Goal: Task Accomplishment & Management: Use online tool/utility

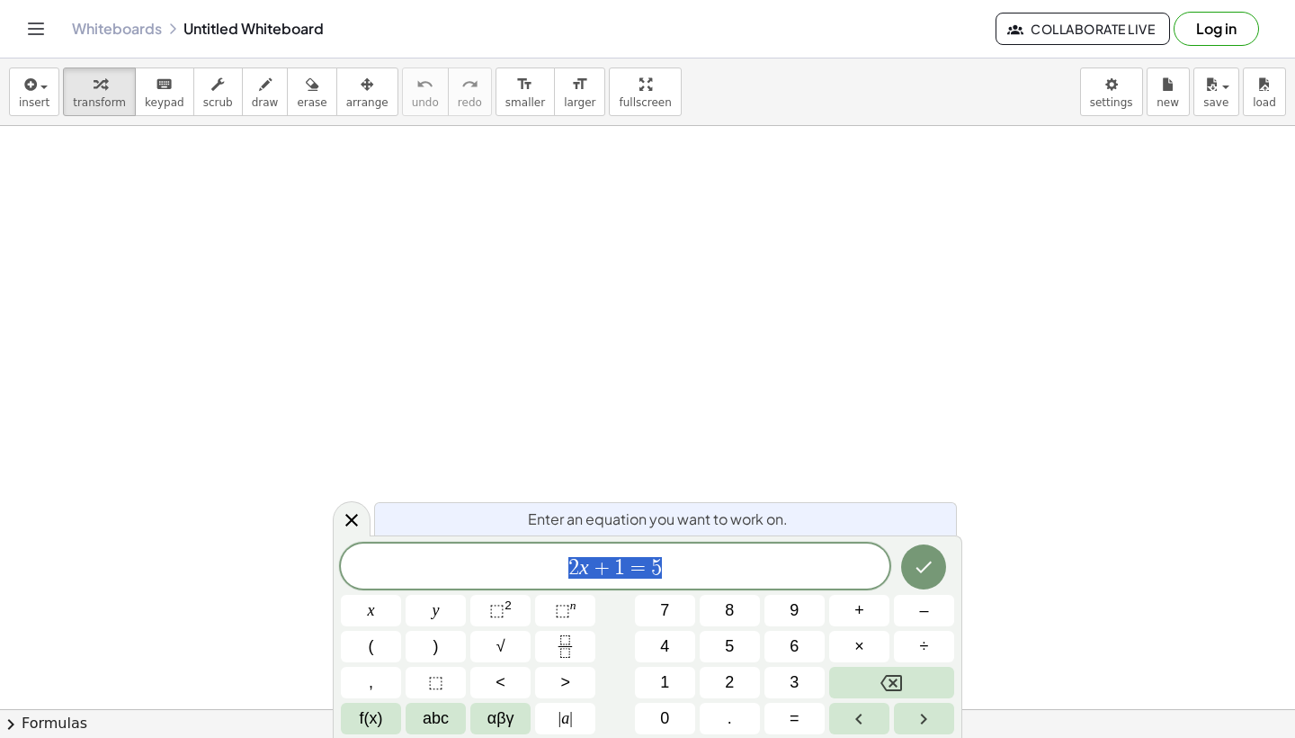
scroll to position [1166, 0]
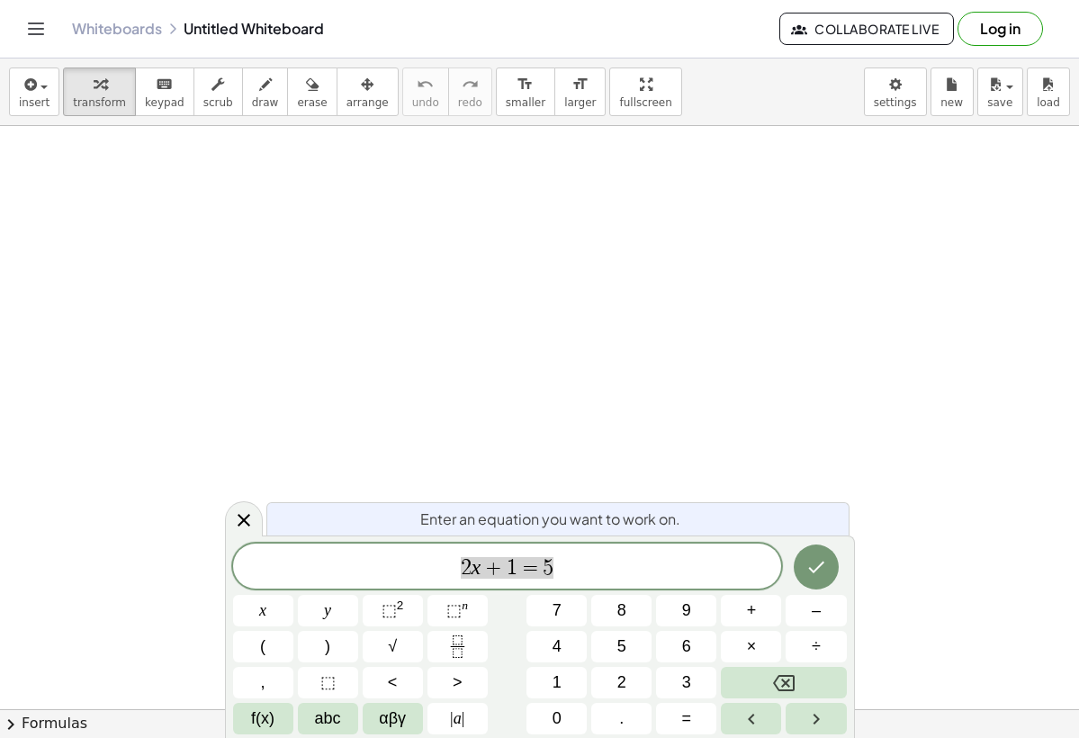
click at [429, 286] on div at bounding box center [539, 126] width 1079 height 2332
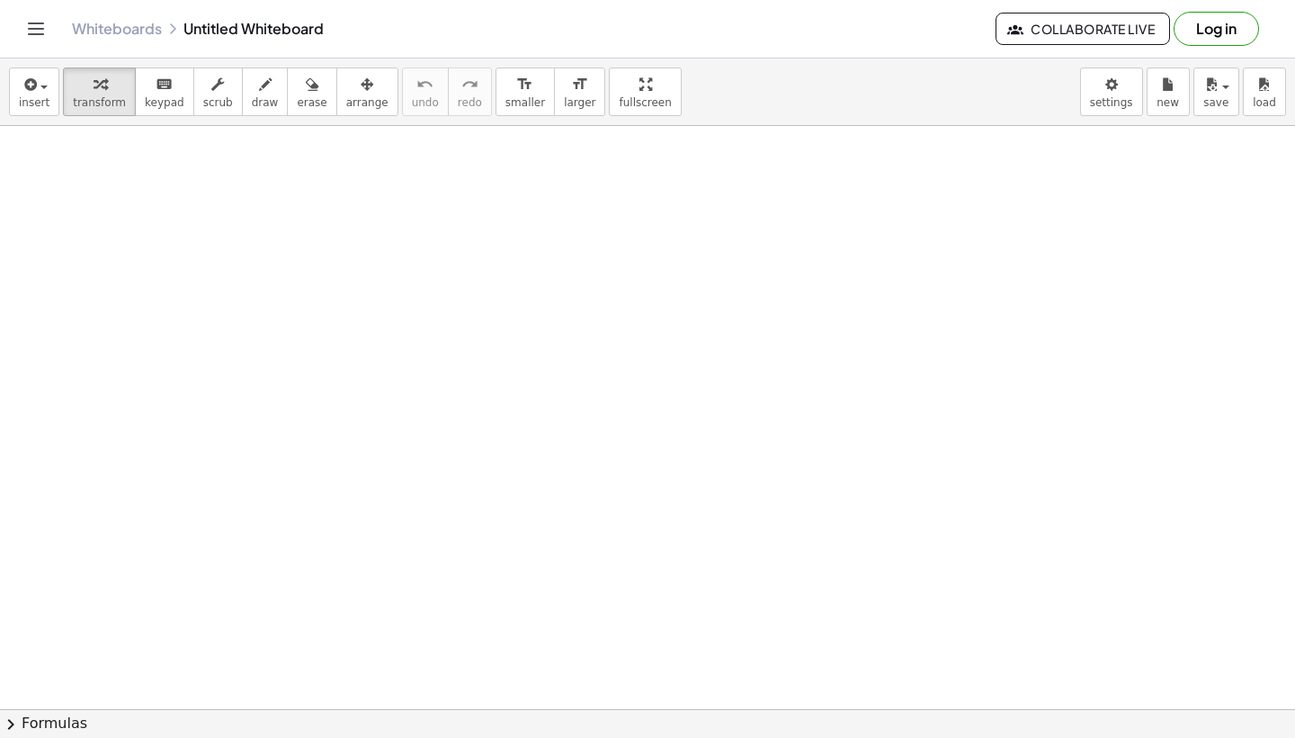
click at [922, 153] on div at bounding box center [647, 126] width 1295 height 2332
click at [1081, 235] on icon at bounding box center [1083, 235] width 19 height 19
click at [1156, 190] on div at bounding box center [1160, 190] width 20 height 20
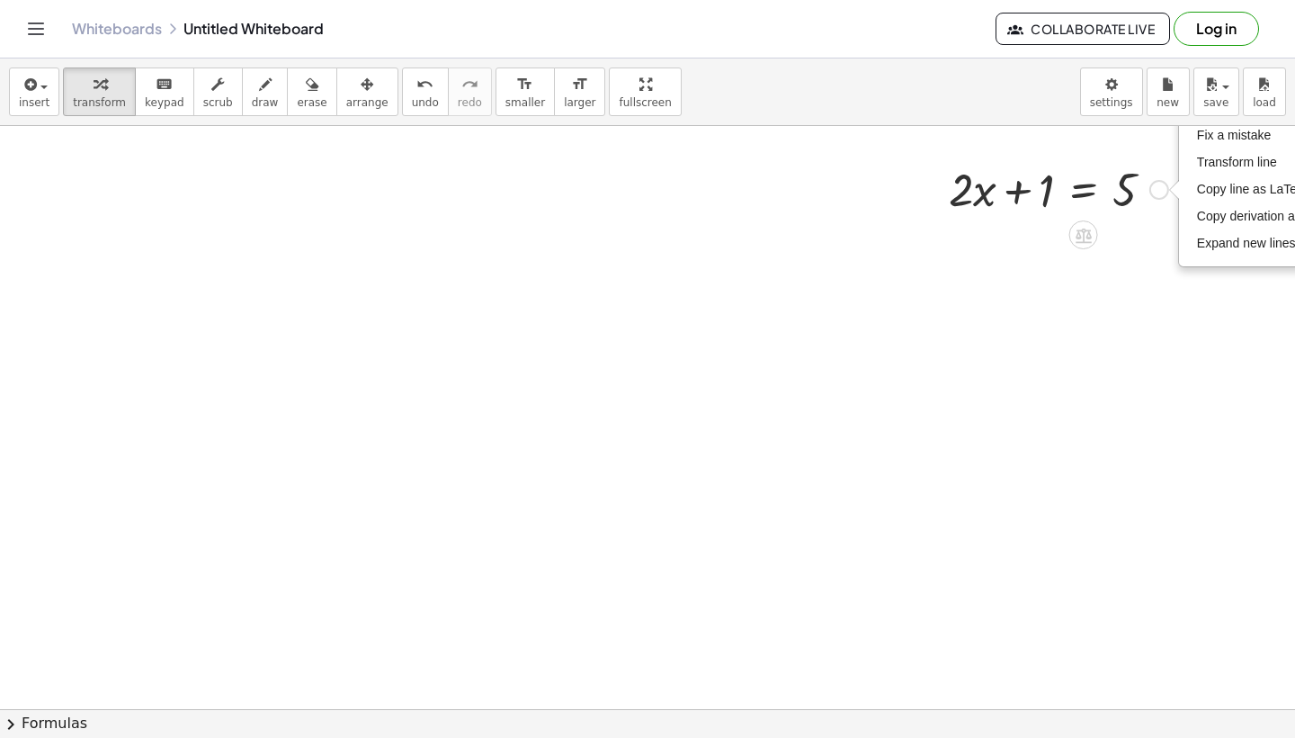
click at [1157, 193] on div "Fix a mistake Transform line Copy line as LaTeX Copy derivation as LaTeX Expand…" at bounding box center [1160, 190] width 20 height 20
click at [1047, 190] on div at bounding box center [1058, 187] width 237 height 61
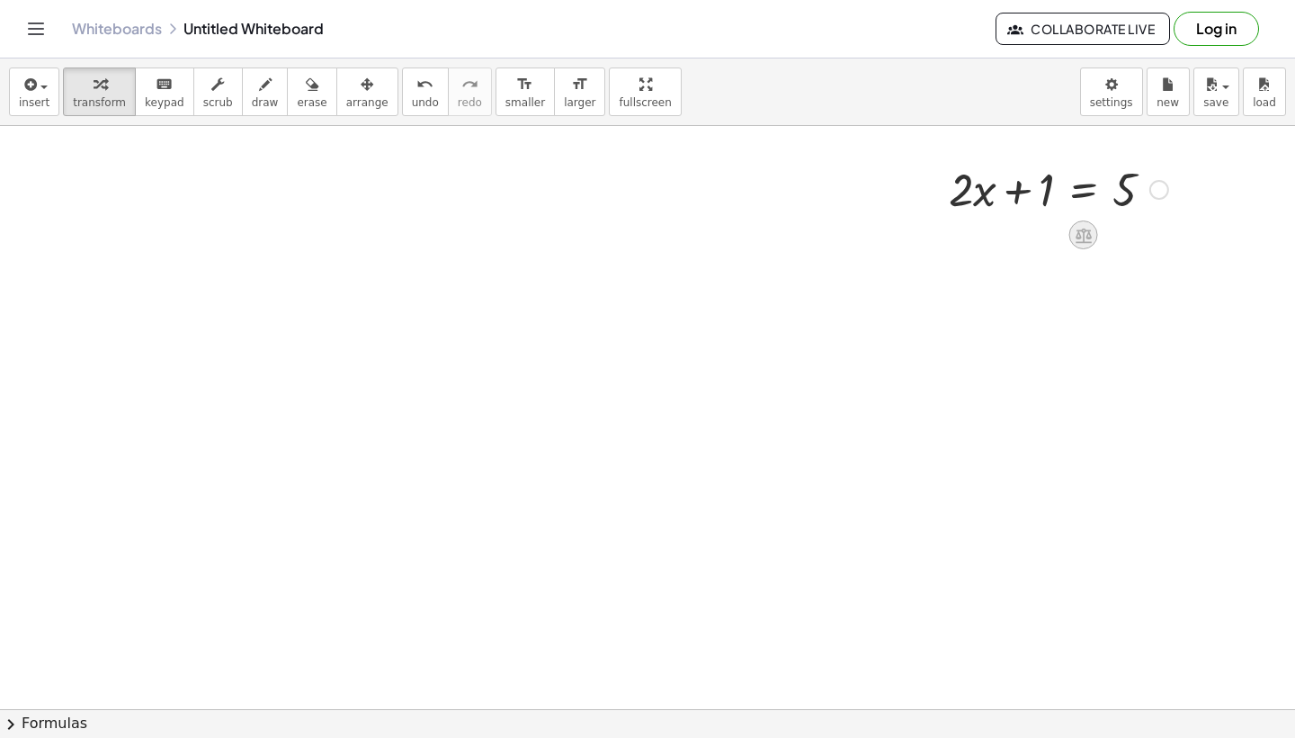
click at [1079, 234] on icon at bounding box center [1084, 235] width 16 height 15
click at [1047, 237] on span "−" at bounding box center [1048, 235] width 11 height 26
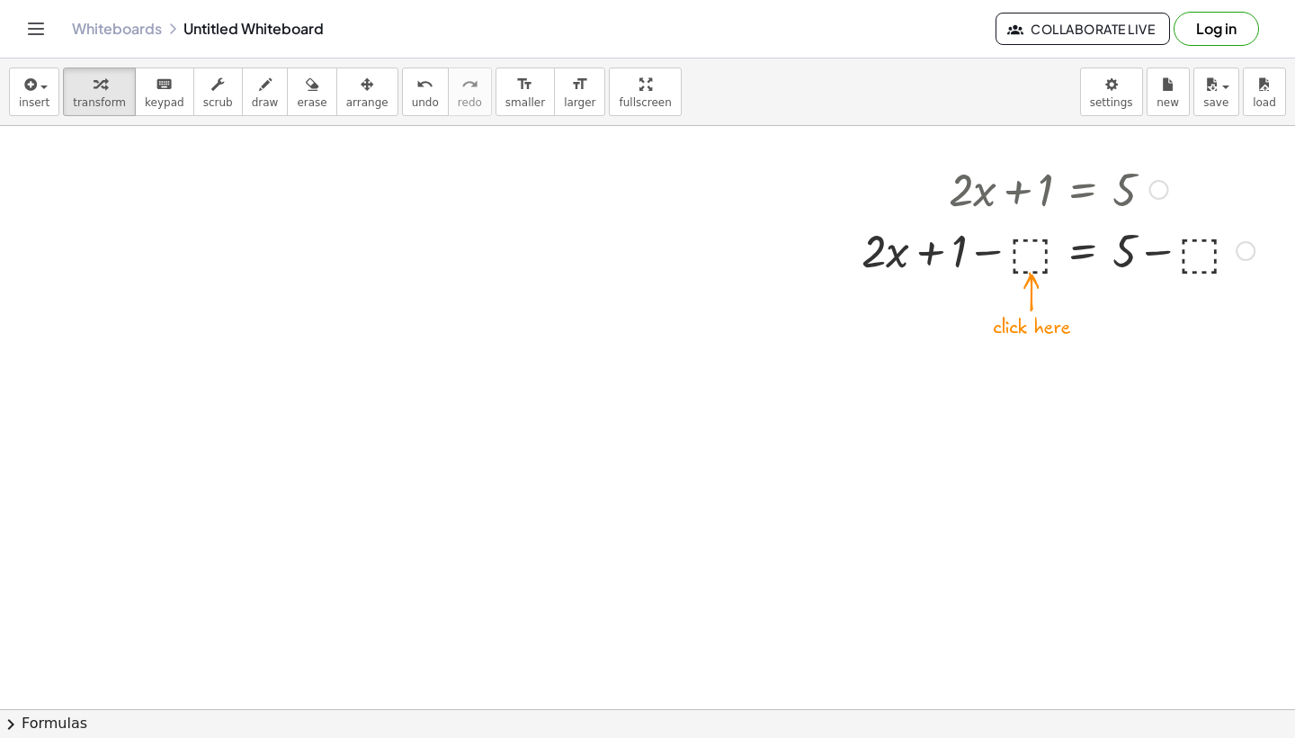
click at [1034, 258] on div at bounding box center [1058, 249] width 411 height 61
click at [952, 299] on div at bounding box center [647, 126] width 1295 height 2332
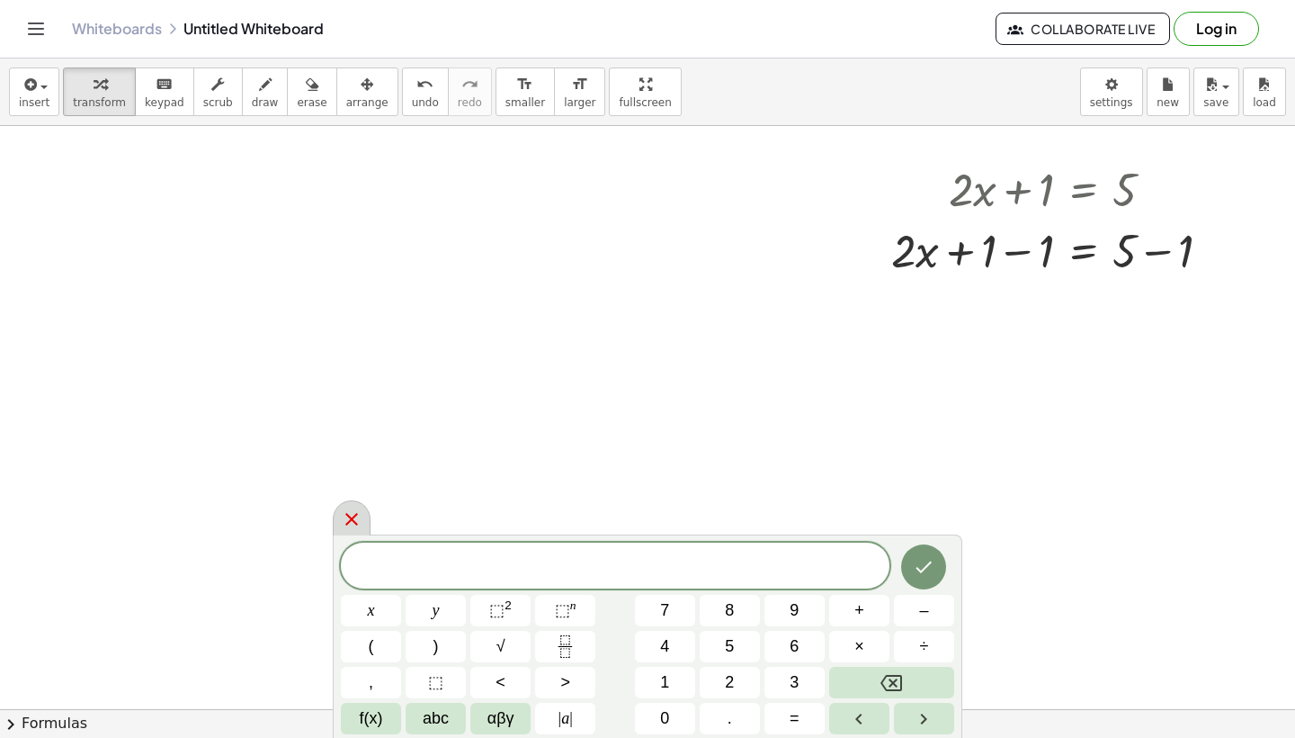
click at [345, 522] on icon at bounding box center [352, 519] width 22 height 22
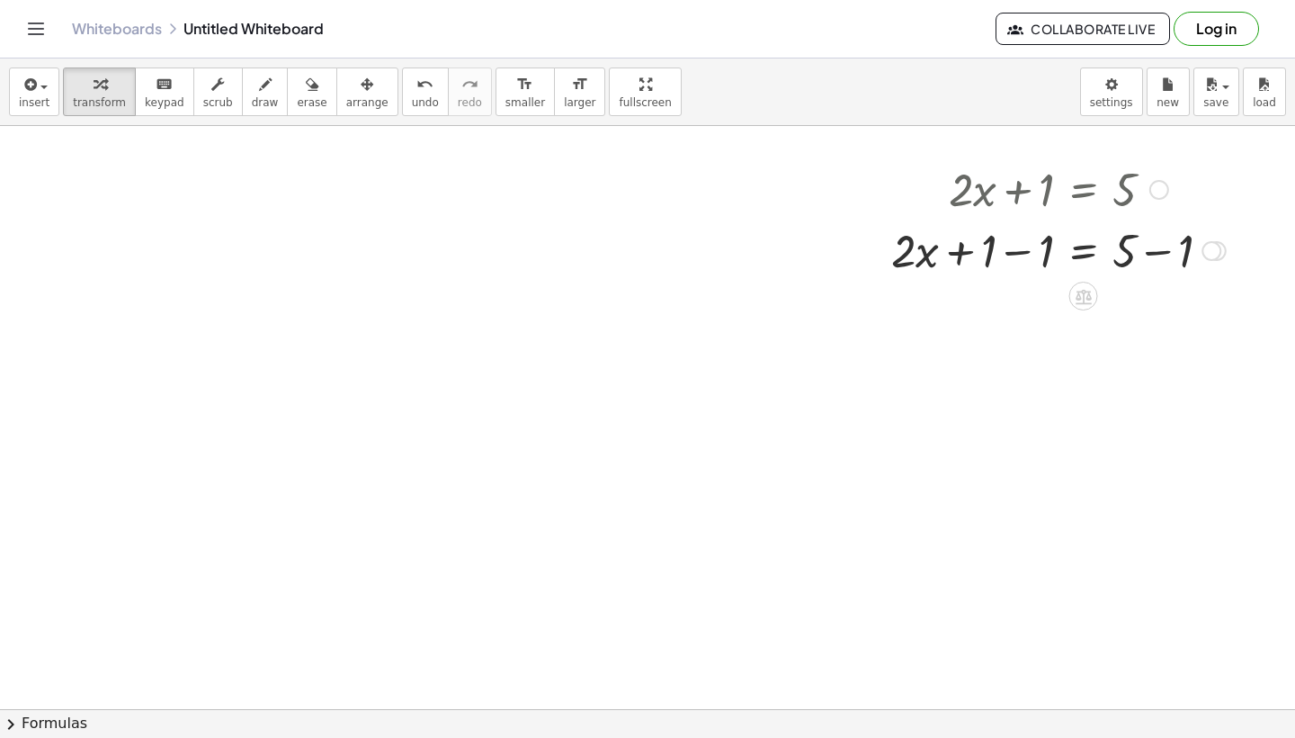
click at [1029, 264] on div at bounding box center [1058, 249] width 353 height 61
click at [1111, 249] on div at bounding box center [1058, 249] width 353 height 61
click at [1098, 194] on div at bounding box center [1058, 187] width 353 height 61
click at [1081, 194] on div at bounding box center [1058, 187] width 353 height 61
click at [1159, 192] on div at bounding box center [1160, 190] width 20 height 20
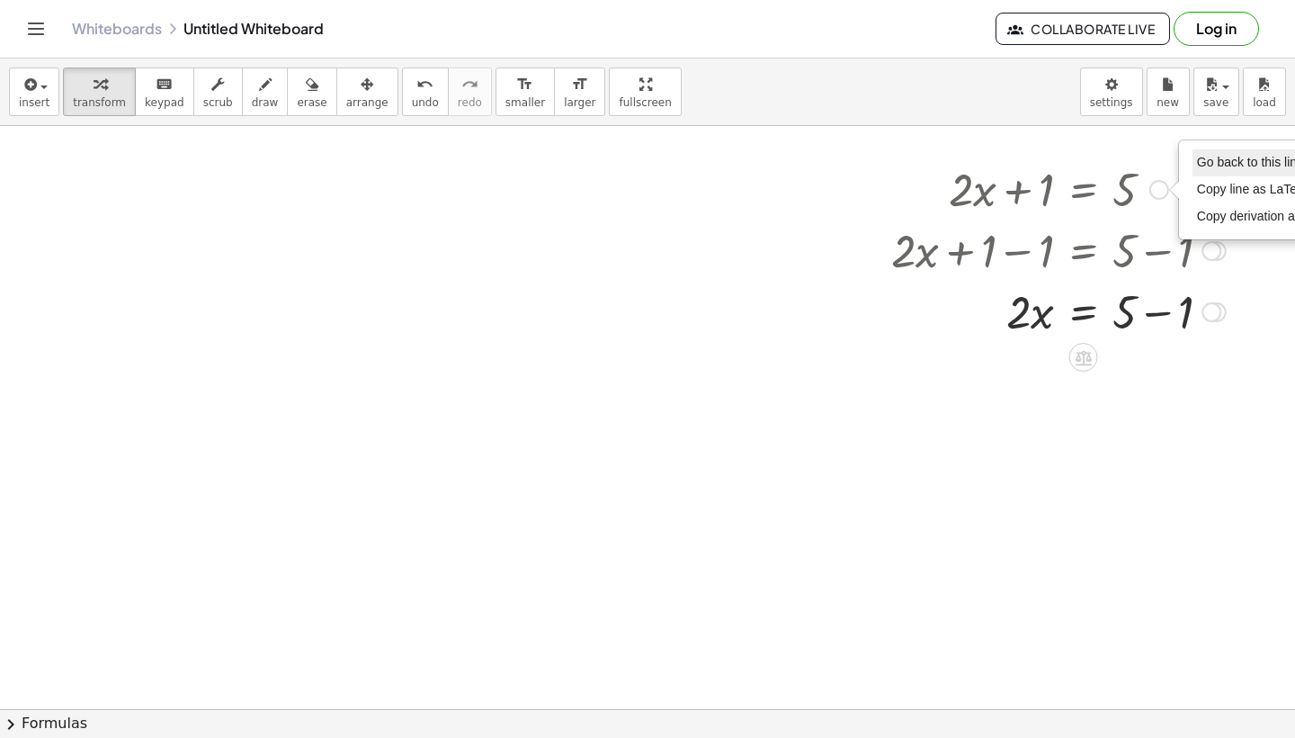
click at [1212, 161] on span "Go back to this line" at bounding box center [1250, 162] width 107 height 14
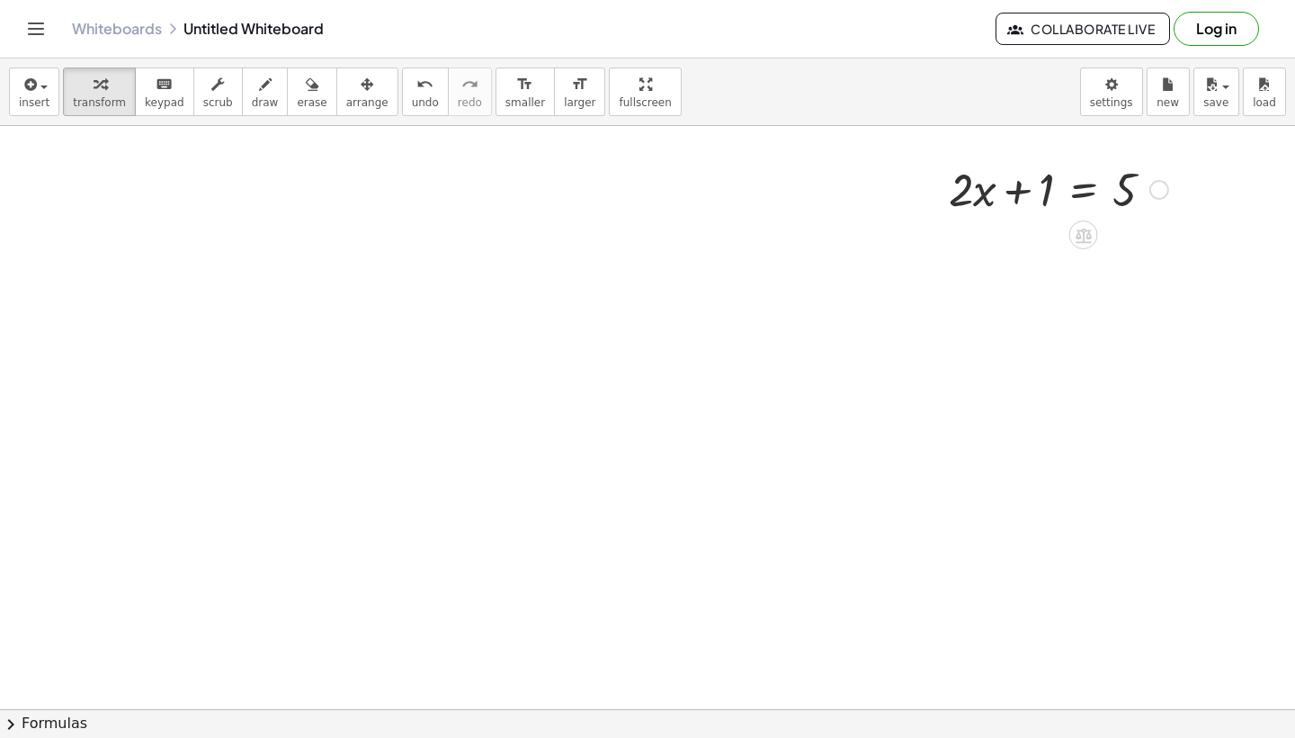
click at [1089, 226] on icon at bounding box center [1083, 235] width 19 height 19
click at [1014, 237] on span "+" at bounding box center [1012, 235] width 11 height 26
click at [1031, 190] on div at bounding box center [1058, 187] width 411 height 61
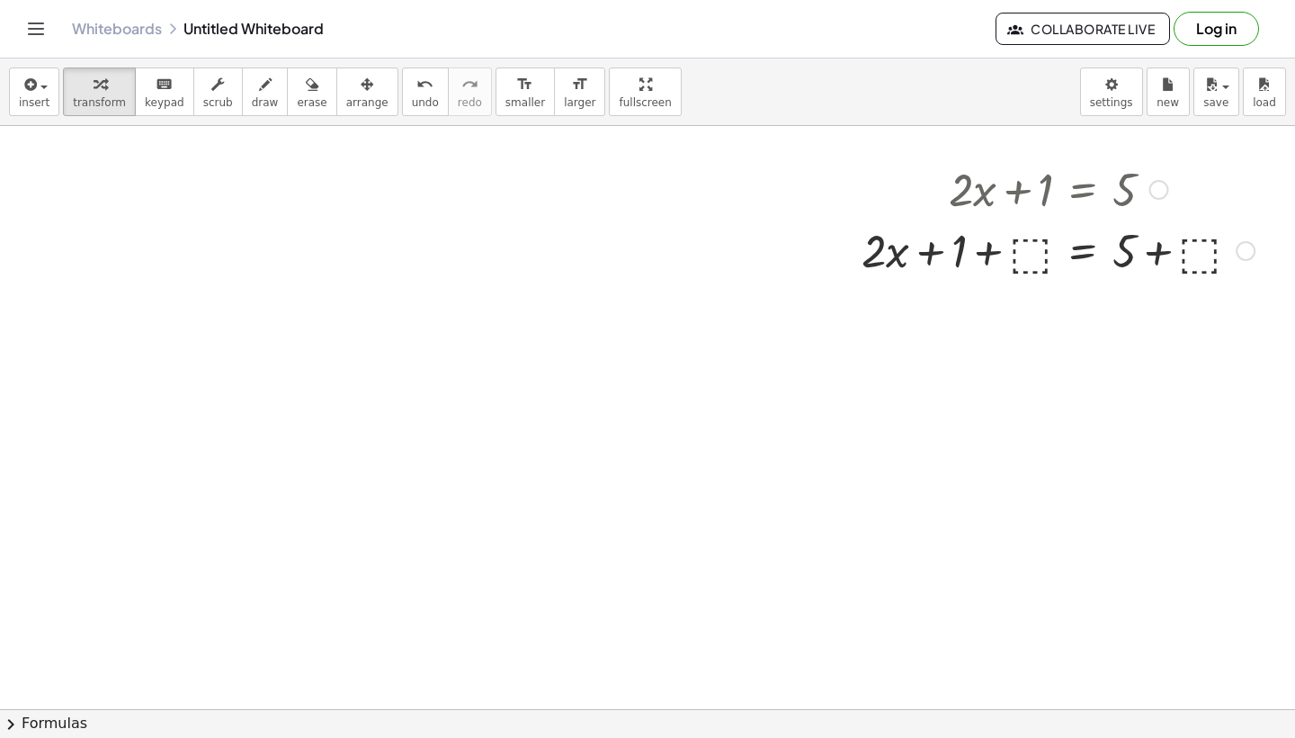
click at [1033, 226] on div at bounding box center [1058, 249] width 411 height 61
click at [1075, 294] on icon at bounding box center [1083, 296] width 19 height 19
click at [1133, 261] on div at bounding box center [1059, 249] width 370 height 61
click at [1126, 255] on div at bounding box center [1059, 249] width 370 height 61
click at [1219, 255] on div at bounding box center [1220, 251] width 20 height 20
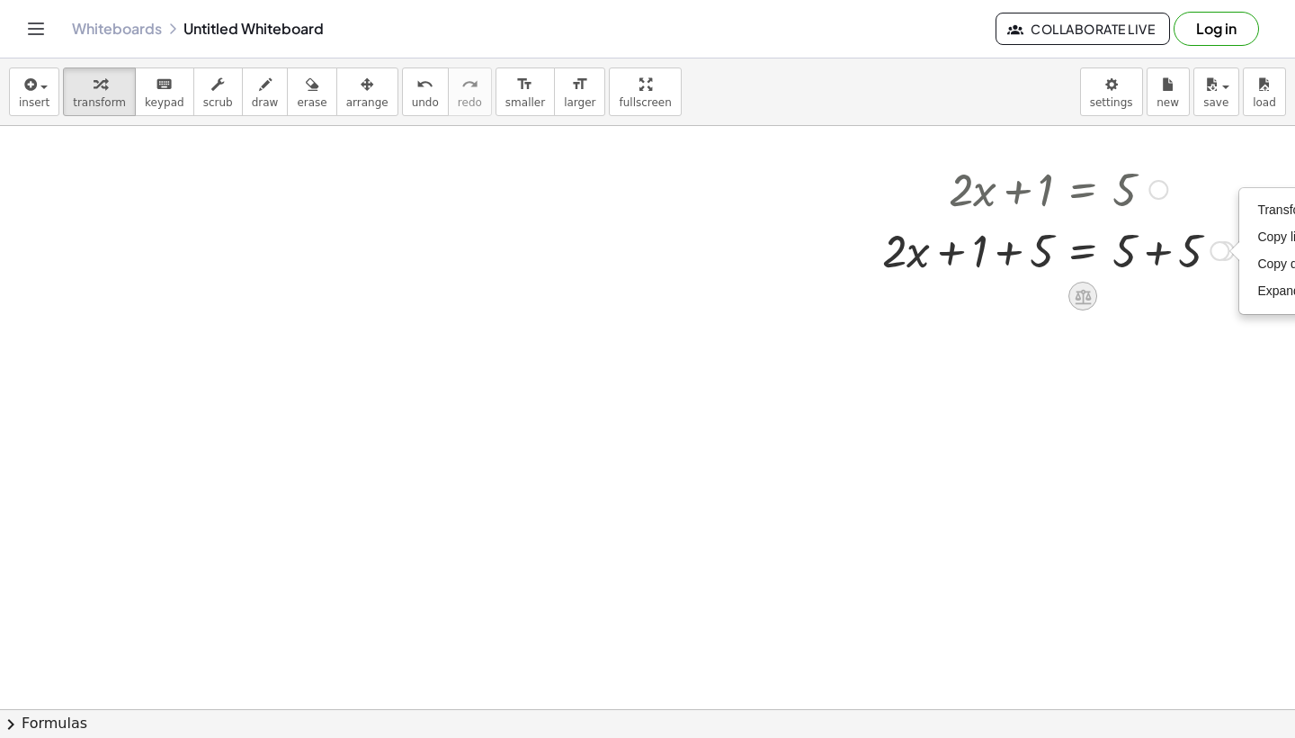
click at [1085, 300] on icon at bounding box center [1083, 296] width 19 height 19
click at [1145, 300] on div at bounding box center [1155, 296] width 29 height 29
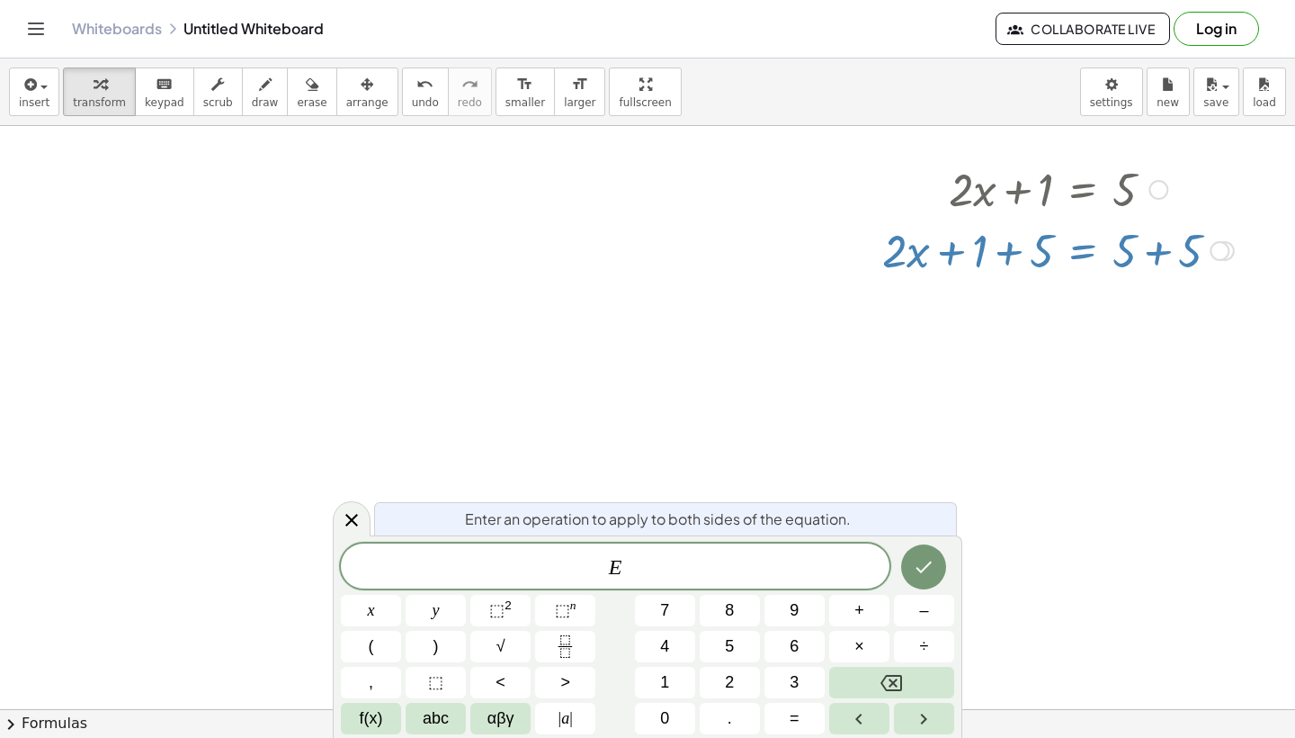
click at [863, 410] on div at bounding box center [647, 126] width 1295 height 2332
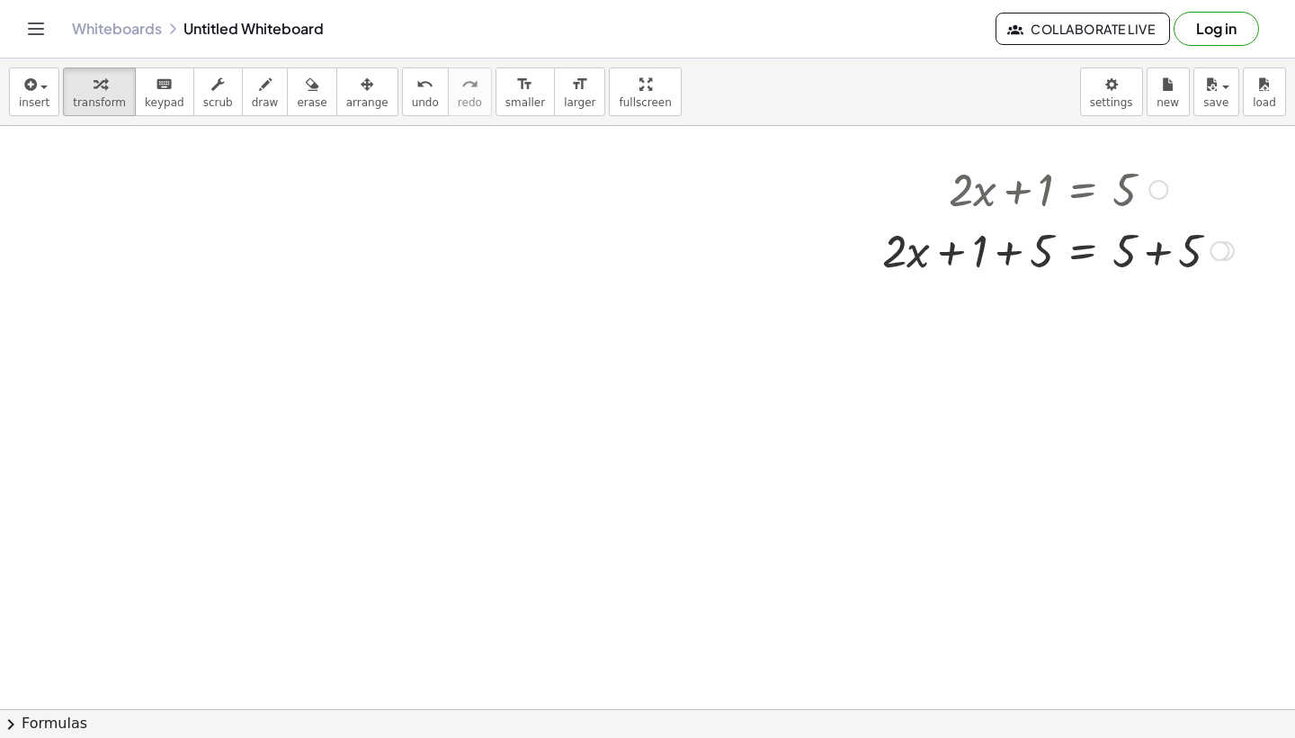
click at [1091, 255] on div at bounding box center [1059, 249] width 370 height 61
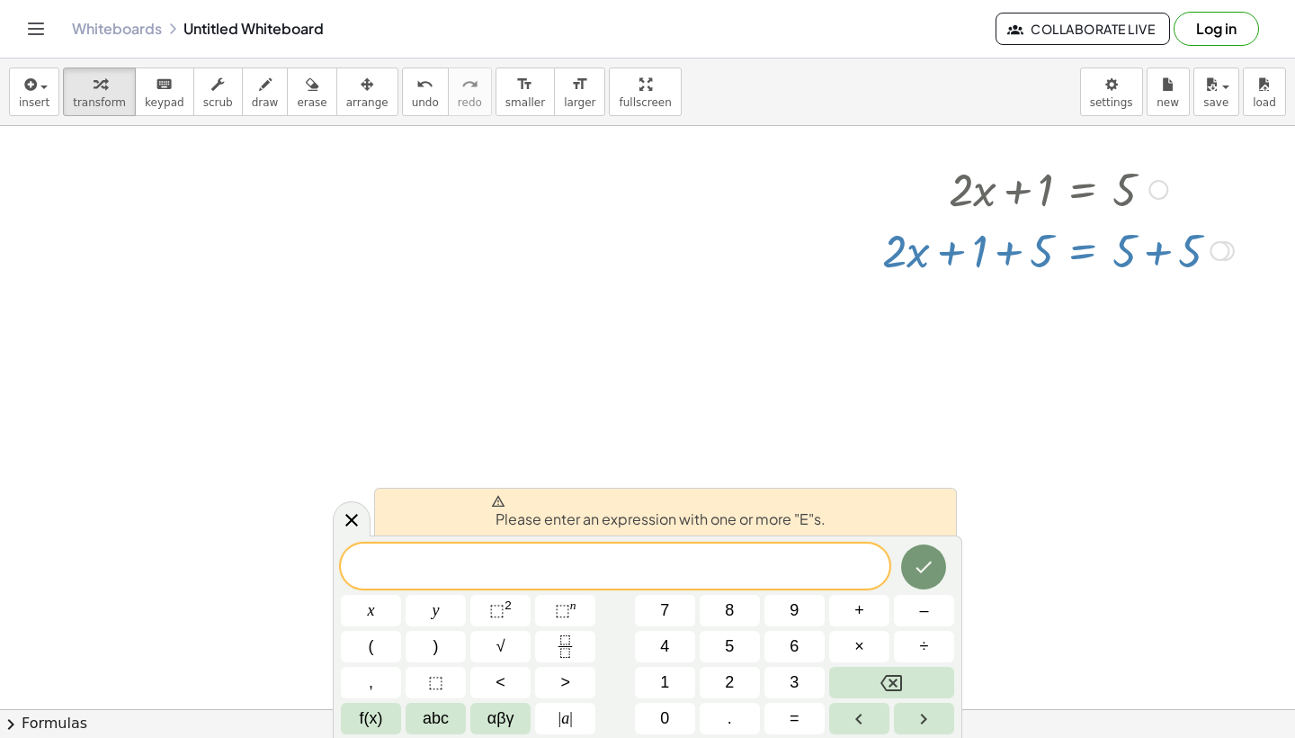
drag, startPoint x: 1128, startPoint y: 260, endPoint x: 1205, endPoint y: 256, distance: 76.5
click at [1204, 256] on div at bounding box center [1059, 249] width 370 height 61
drag, startPoint x: 1220, startPoint y: 254, endPoint x: 1211, endPoint y: 255, distance: 9.2
click at [1083, 251] on div "+ · 2 · x + 1 = 5 + + + 5 5 Go back to this line Copy line as LaTeX Copy deriva…" at bounding box center [1083, 251] width 0 height 0
click at [1212, 348] on div at bounding box center [647, 126] width 1295 height 2332
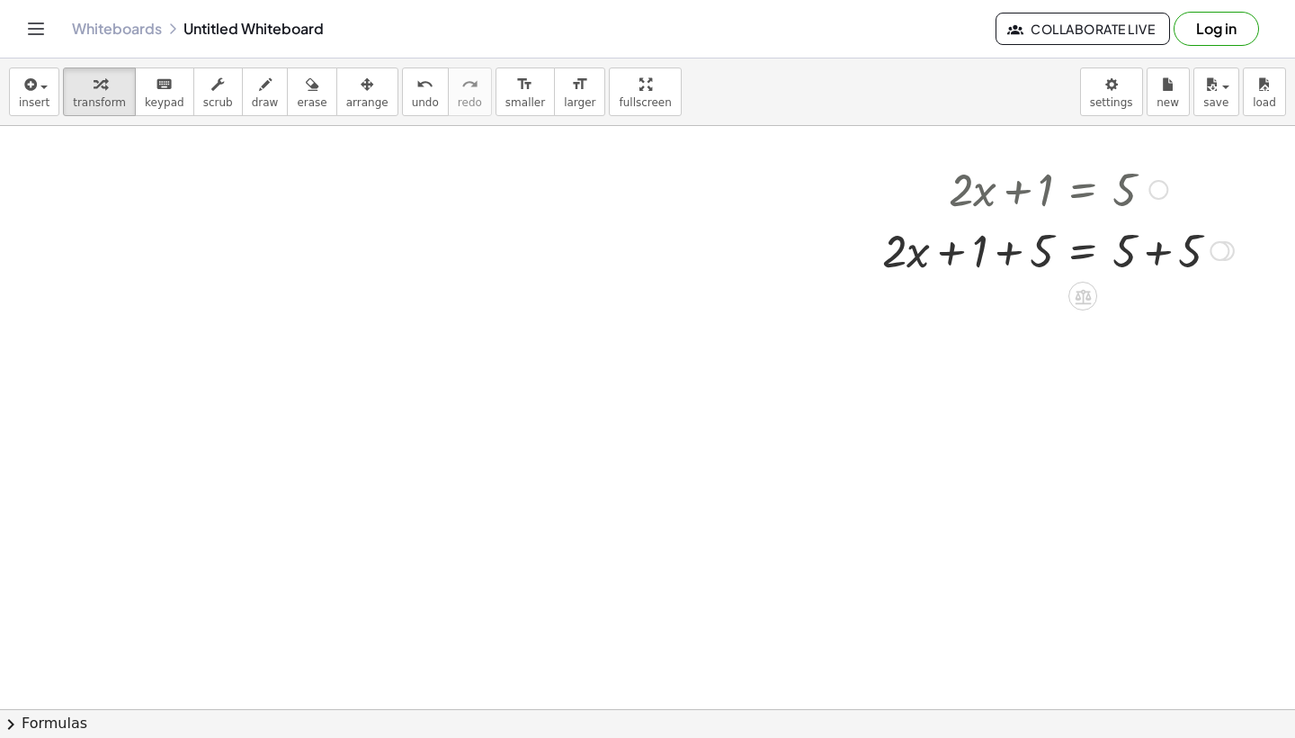
click at [1069, 303] on div at bounding box center [647, 126] width 1295 height 2332
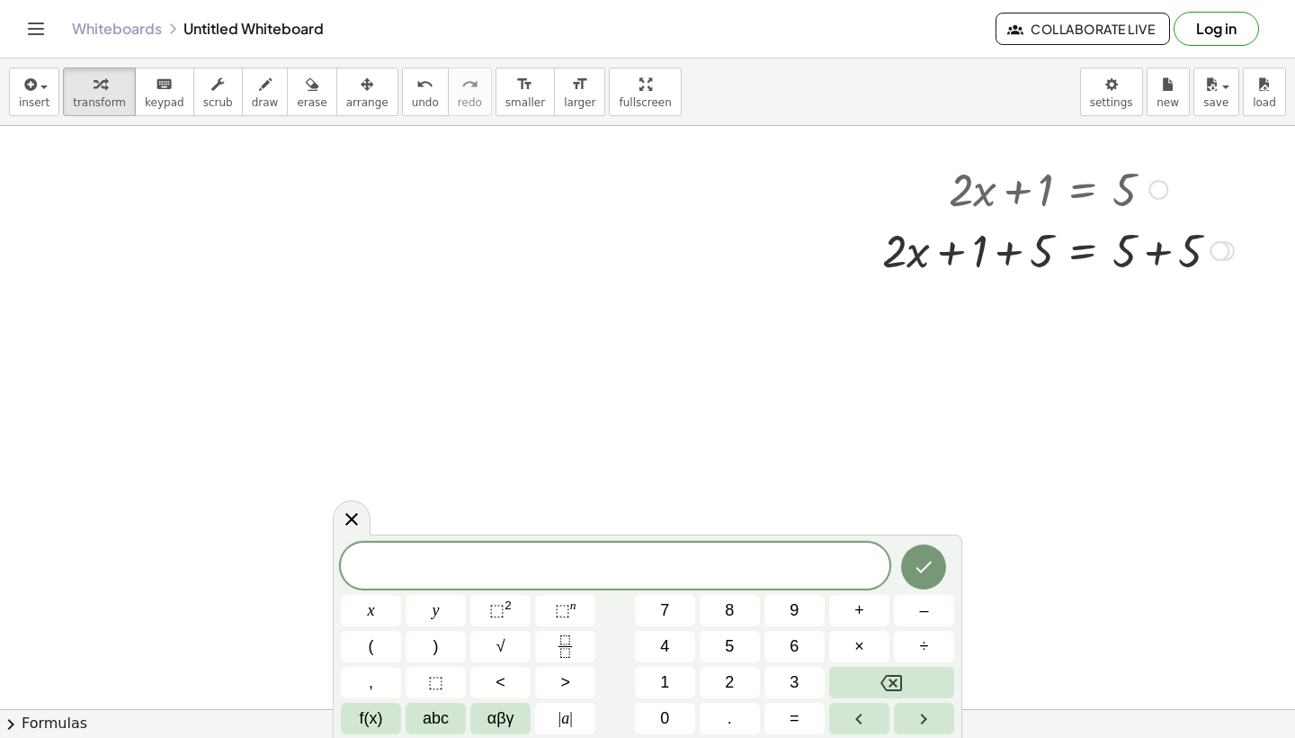
click at [1087, 303] on icon at bounding box center [1083, 296] width 16 height 15
click at [325, 542] on div at bounding box center [647, 126] width 1295 height 2332
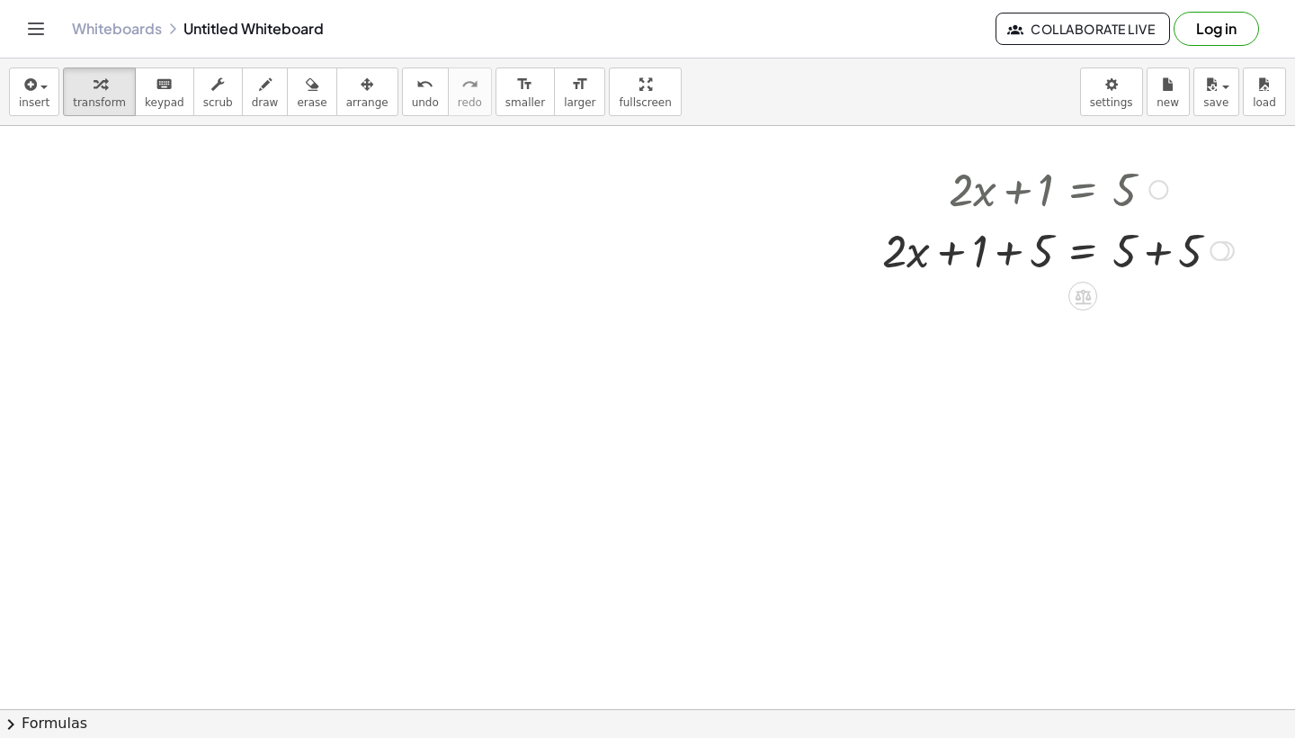
click at [1147, 246] on div at bounding box center [1059, 249] width 370 height 61
click at [1147, 246] on div at bounding box center [1033, 249] width 318 height 61
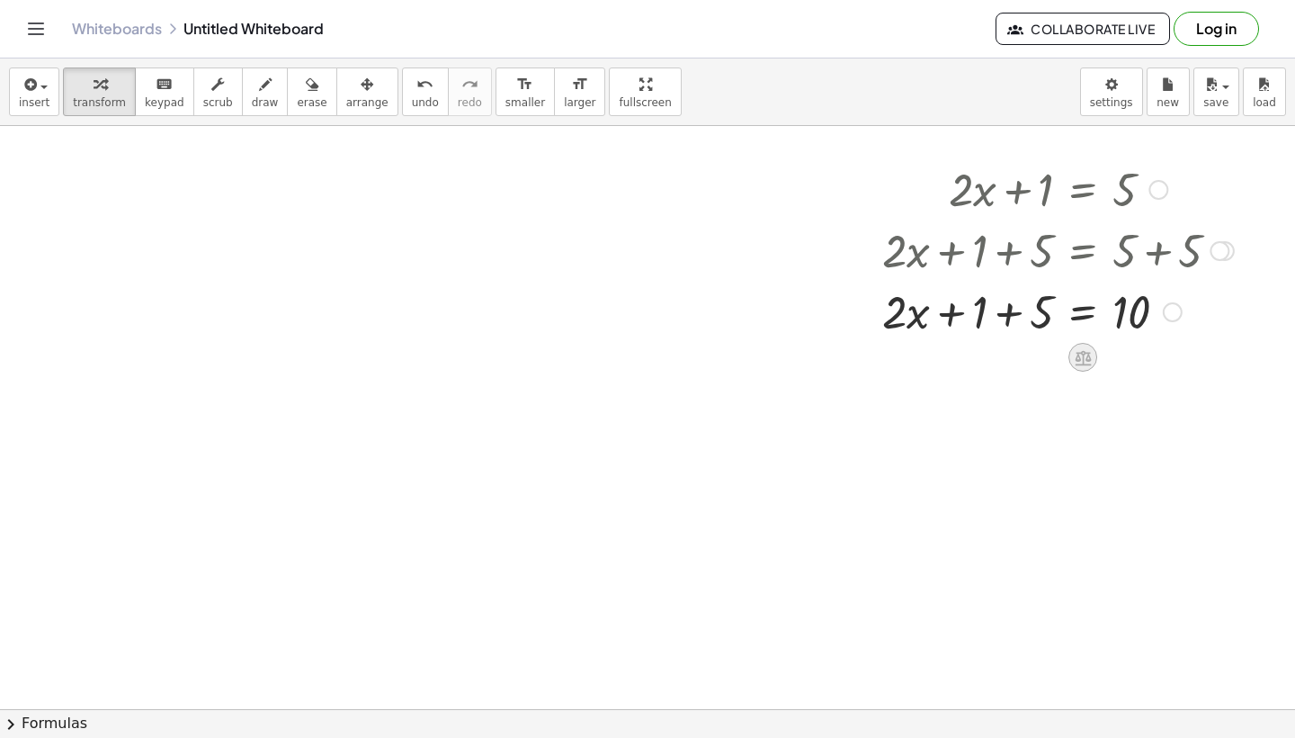
click at [1085, 358] on icon at bounding box center [1083, 357] width 19 height 19
click at [1080, 320] on div at bounding box center [1059, 310] width 370 height 61
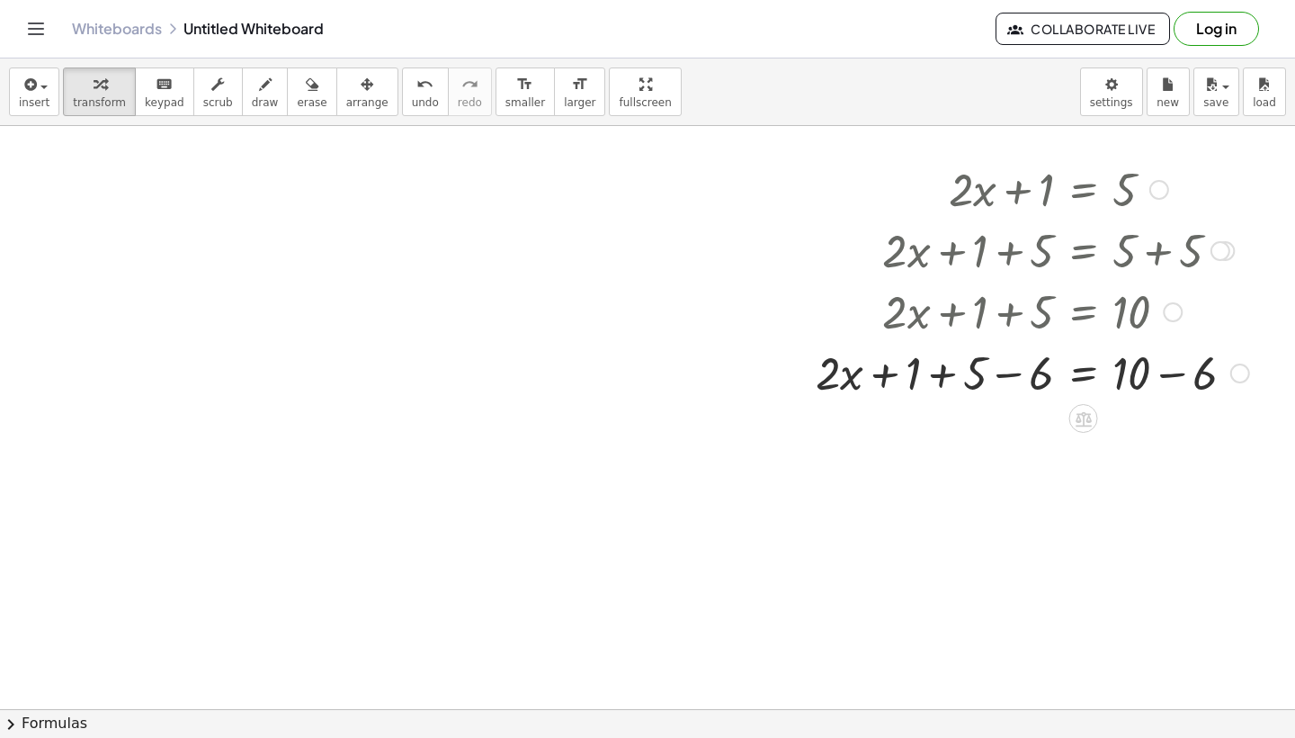
click at [1160, 373] on div at bounding box center [1033, 371] width 452 height 61
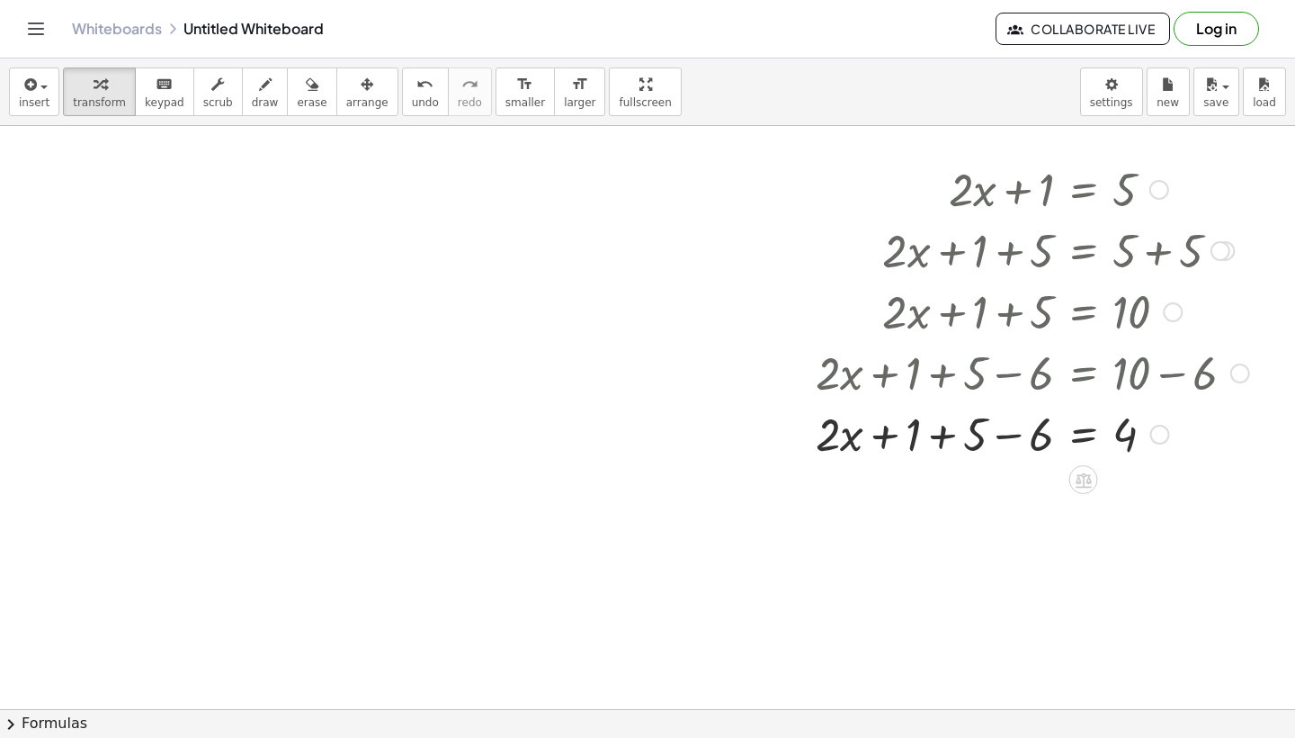
click at [914, 442] on div at bounding box center [1033, 432] width 452 height 61
click at [1014, 441] on div at bounding box center [1033, 432] width 452 height 61
click at [983, 436] on div at bounding box center [1033, 432] width 452 height 61
click at [1008, 440] on div at bounding box center [1033, 432] width 452 height 61
click at [1017, 438] on div at bounding box center [1033, 432] width 452 height 61
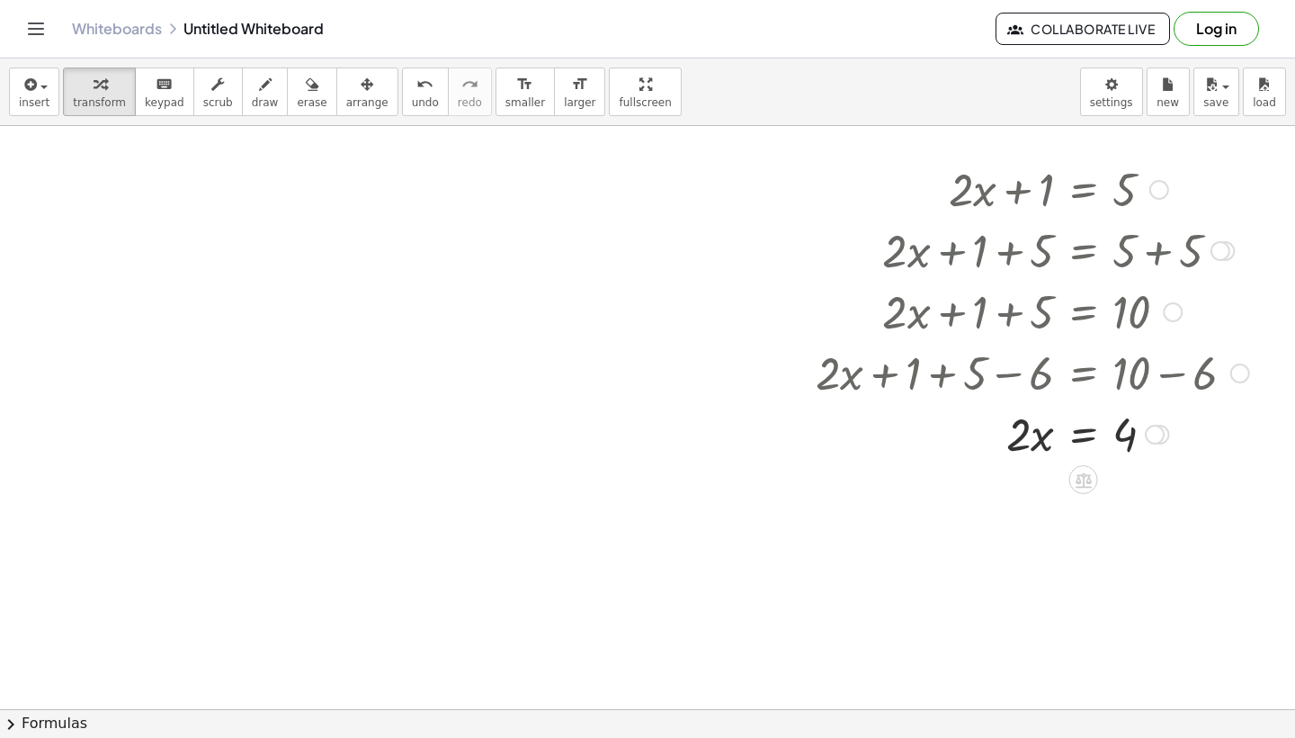
click at [1075, 436] on div at bounding box center [1033, 432] width 452 height 61
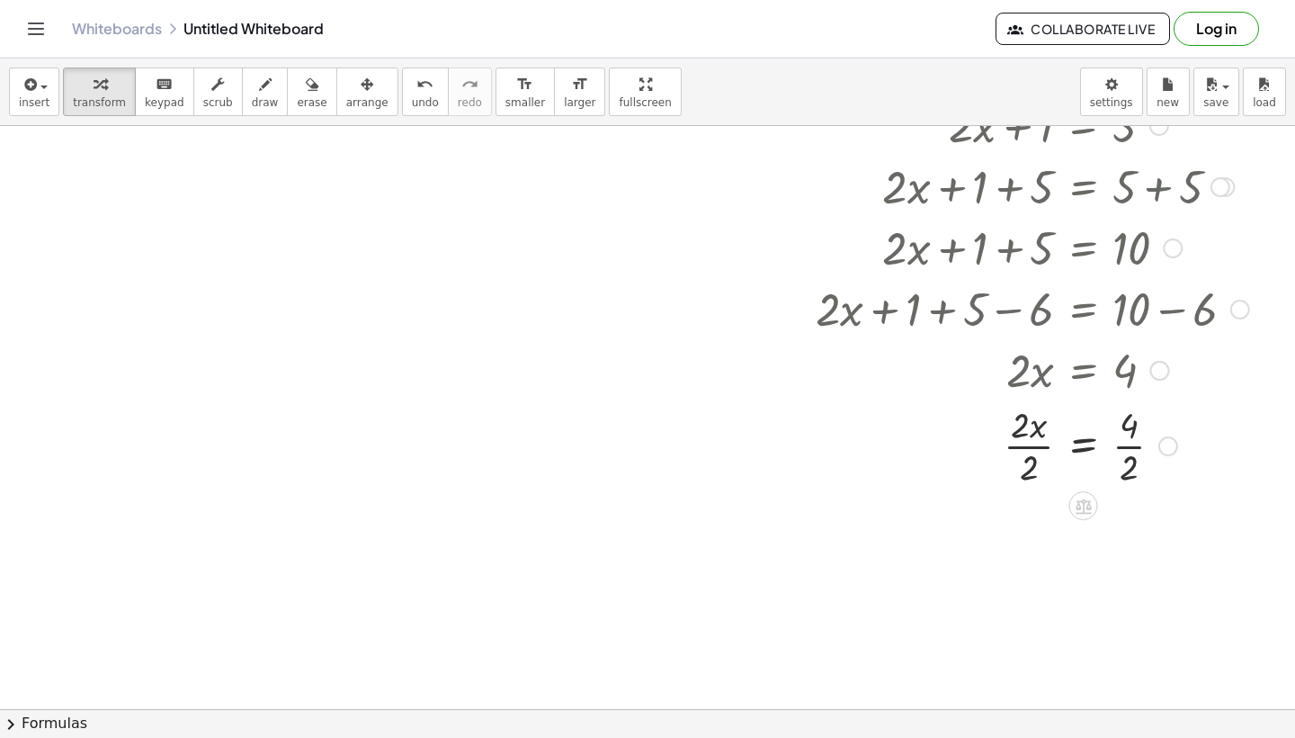
scroll to position [1231, 0]
click at [1126, 448] on div at bounding box center [1033, 444] width 452 height 90
click at [1031, 532] on div at bounding box center [1033, 533] width 452 height 90
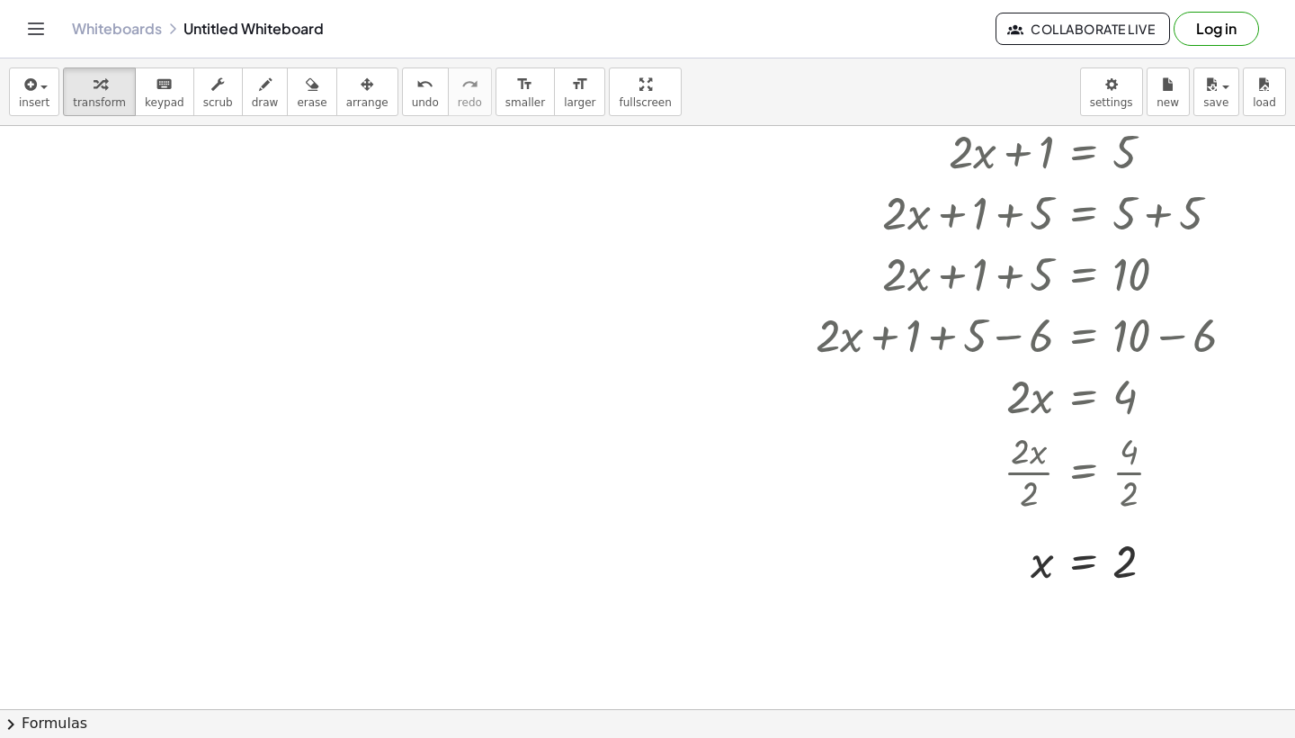
scroll to position [1196, 0]
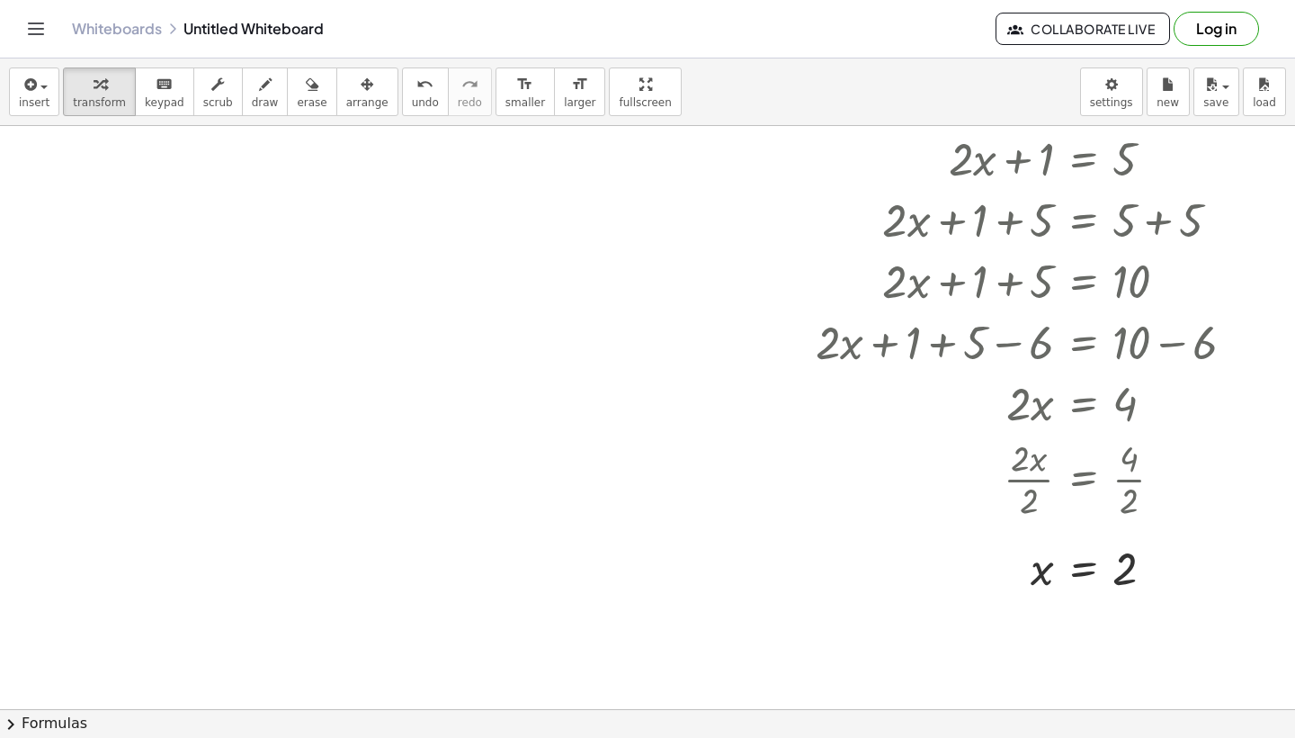
drag, startPoint x: 758, startPoint y: 293, endPoint x: 676, endPoint y: 242, distance: 97.4
click at [676, 242] on div at bounding box center [647, 95] width 1295 height 2332
click at [118, 96] on span "transform" at bounding box center [99, 102] width 53 height 13
drag, startPoint x: 788, startPoint y: 188, endPoint x: 577, endPoint y: 230, distance: 215.6
click at [577, 230] on div at bounding box center [647, 95] width 1295 height 2332
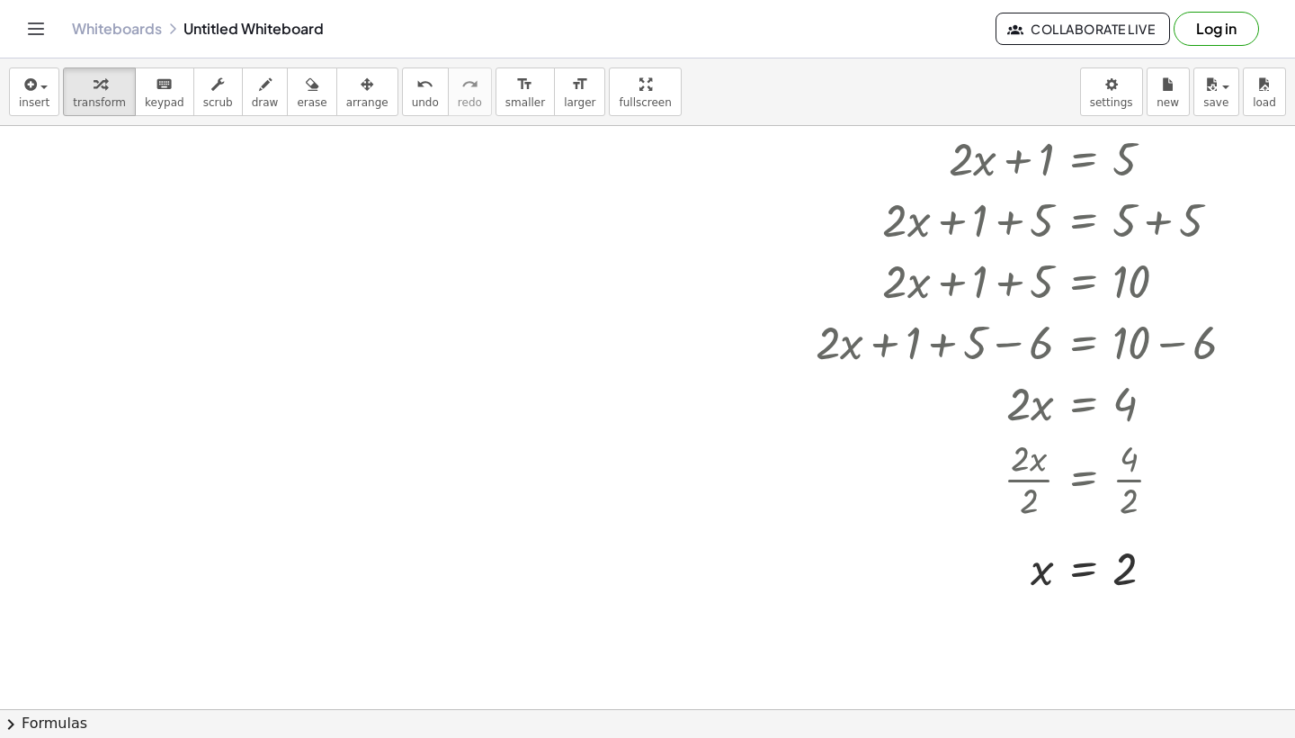
drag, startPoint x: 656, startPoint y: 237, endPoint x: 497, endPoint y: 256, distance: 160.5
click at [497, 256] on div at bounding box center [647, 95] width 1295 height 2332
click at [362, 85] on div "button" at bounding box center [367, 84] width 42 height 22
drag, startPoint x: 768, startPoint y: 238, endPoint x: 772, endPoint y: 212, distance: 26.3
click at [729, 235] on div at bounding box center [647, 95] width 1295 height 2332
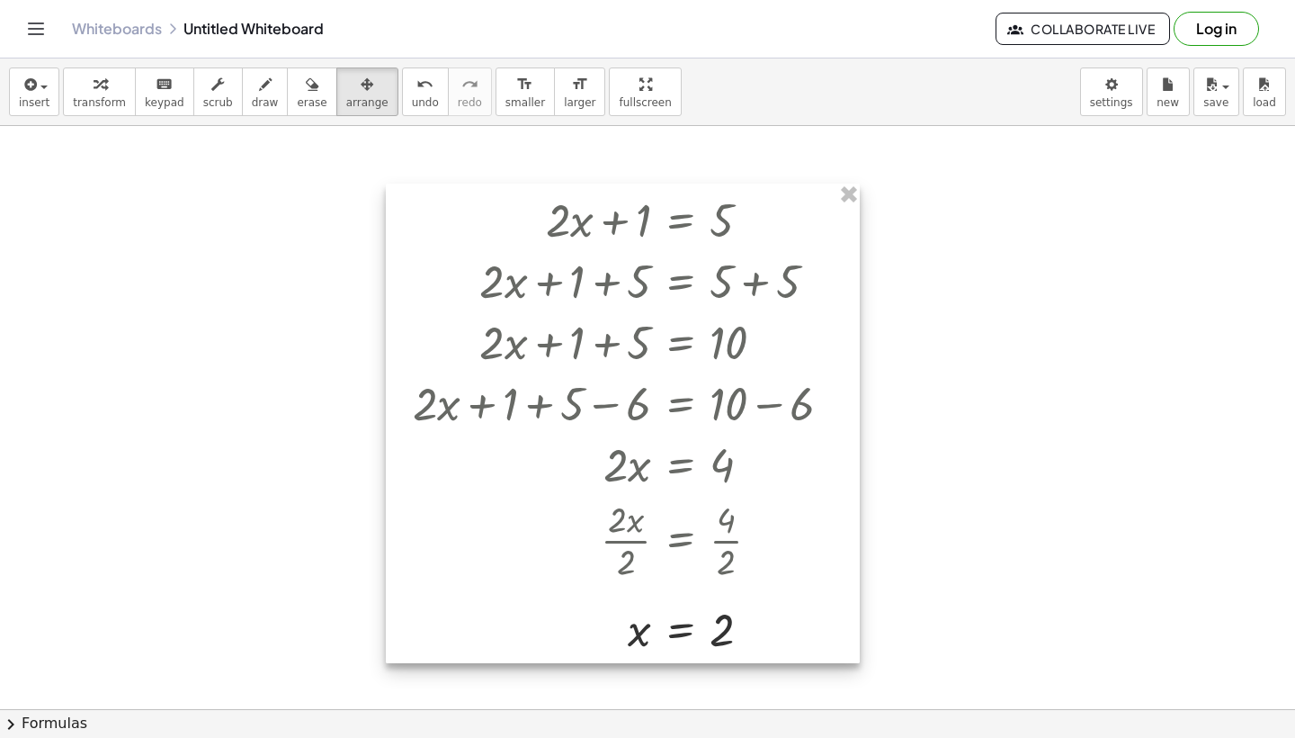
drag, startPoint x: 793, startPoint y: 198, endPoint x: 390, endPoint y: 257, distance: 407.4
click at [390, 257] on div at bounding box center [623, 423] width 474 height 479
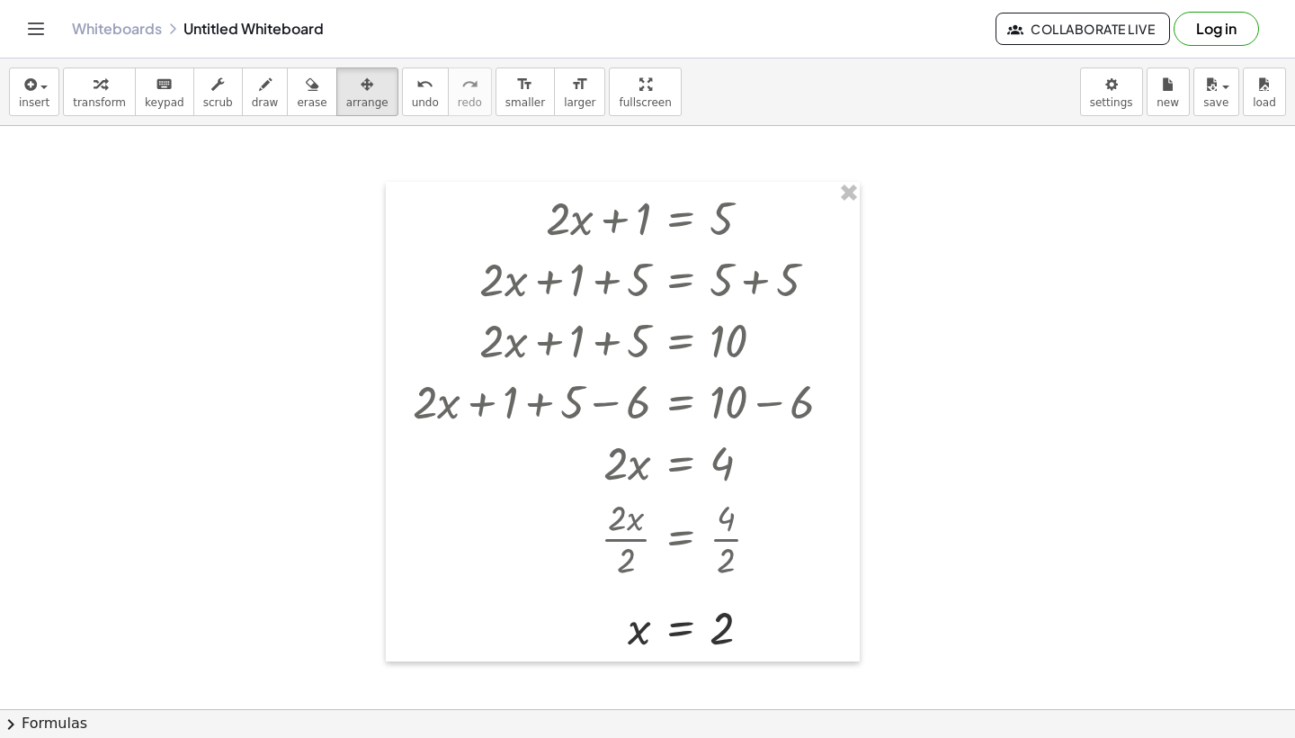
click at [947, 184] on div at bounding box center [647, 95] width 1295 height 2332
click at [116, 96] on span "transform" at bounding box center [99, 102] width 53 height 13
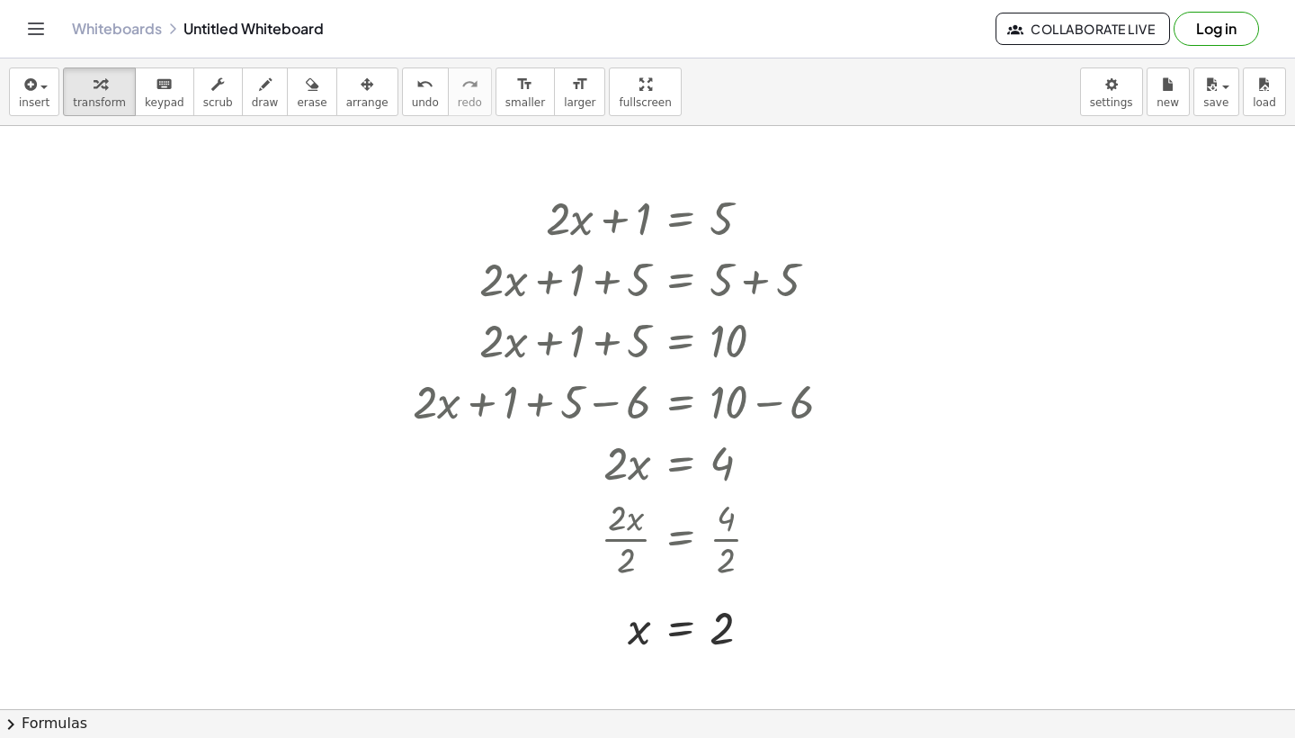
click at [994, 297] on div at bounding box center [647, 95] width 1295 height 2332
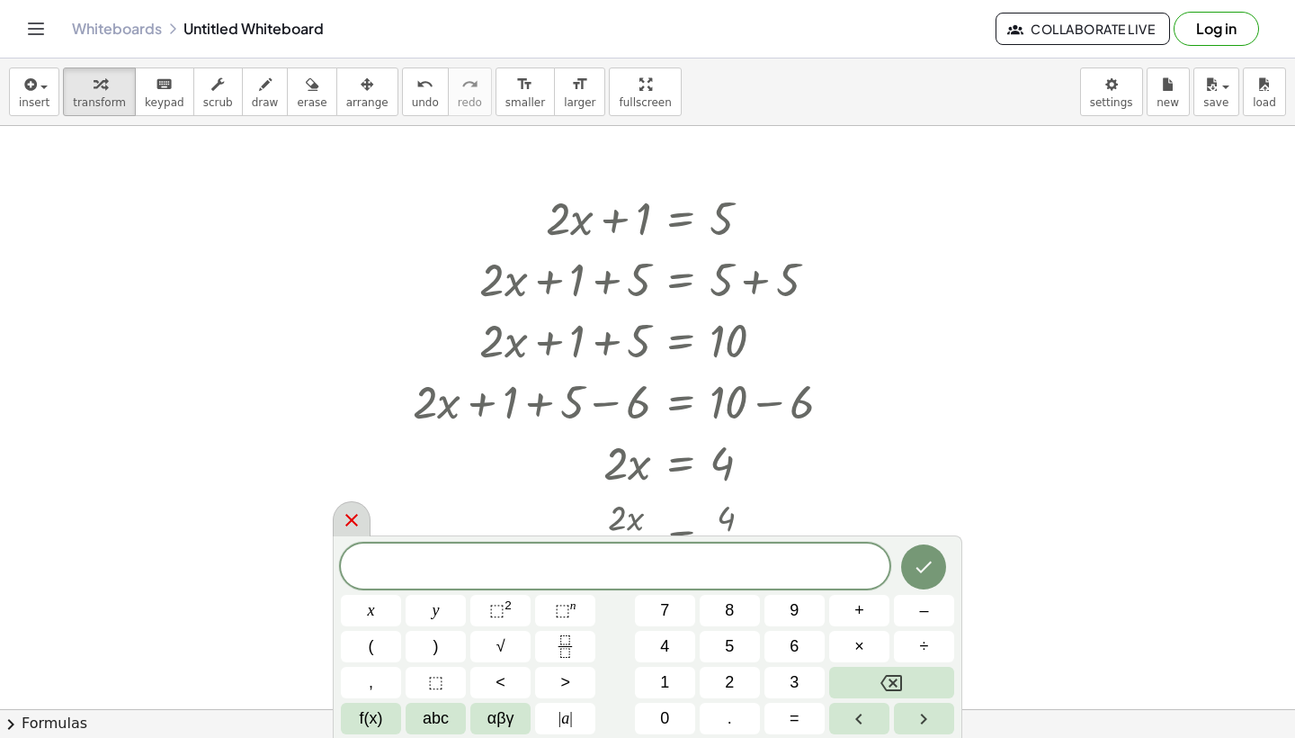
click at [354, 515] on icon at bounding box center [352, 520] width 22 height 22
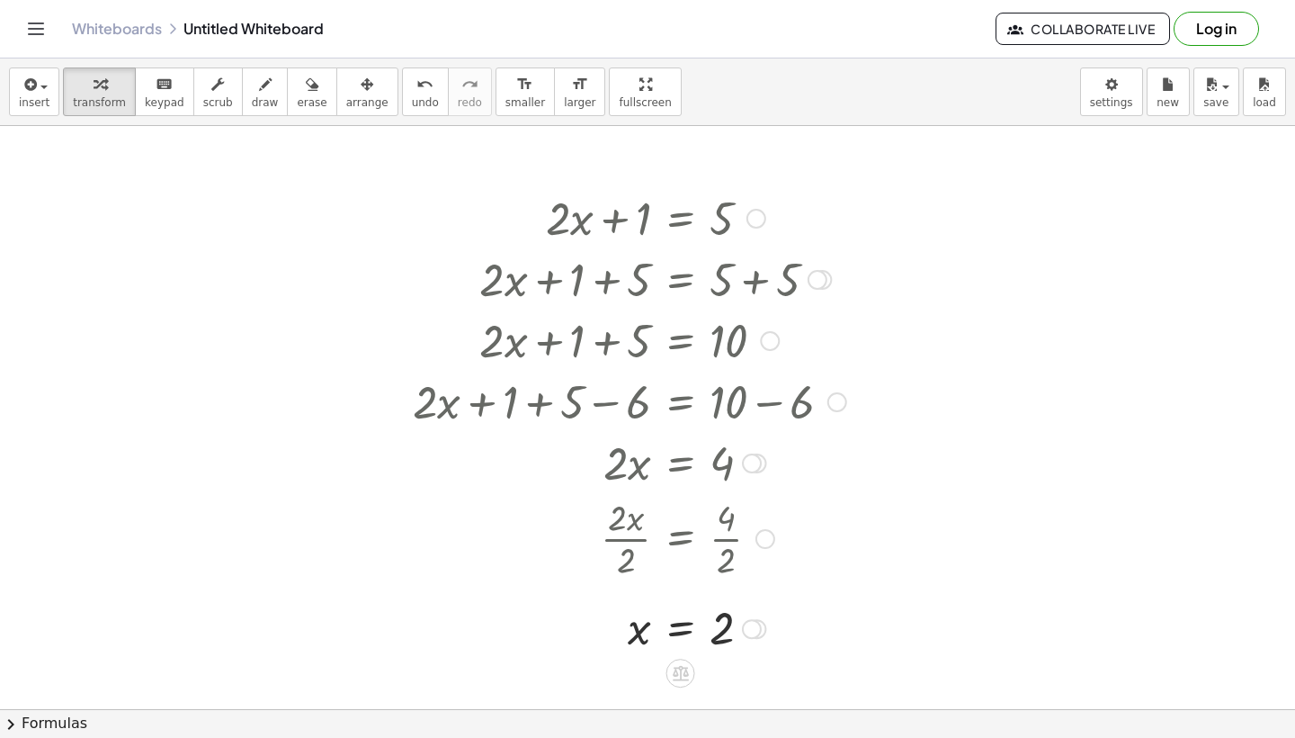
drag, startPoint x: 682, startPoint y: 230, endPoint x: 503, endPoint y: 211, distance: 180.1
click at [503, 211] on div at bounding box center [630, 216] width 452 height 61
click at [382, 96] on div "insert select one: Math Expression Function Text Youtube Video Graphing Geometr…" at bounding box center [647, 91] width 1295 height 67
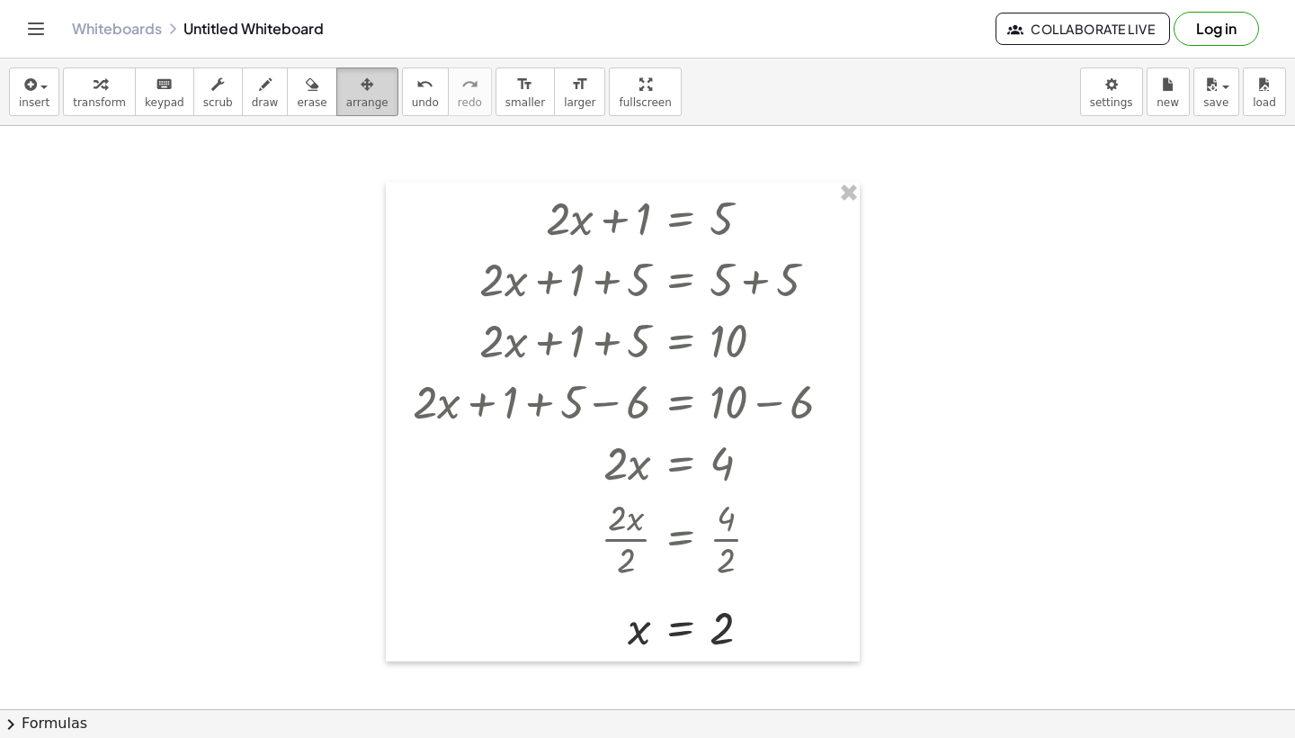
click at [371, 94] on button "arrange" at bounding box center [367, 91] width 62 height 49
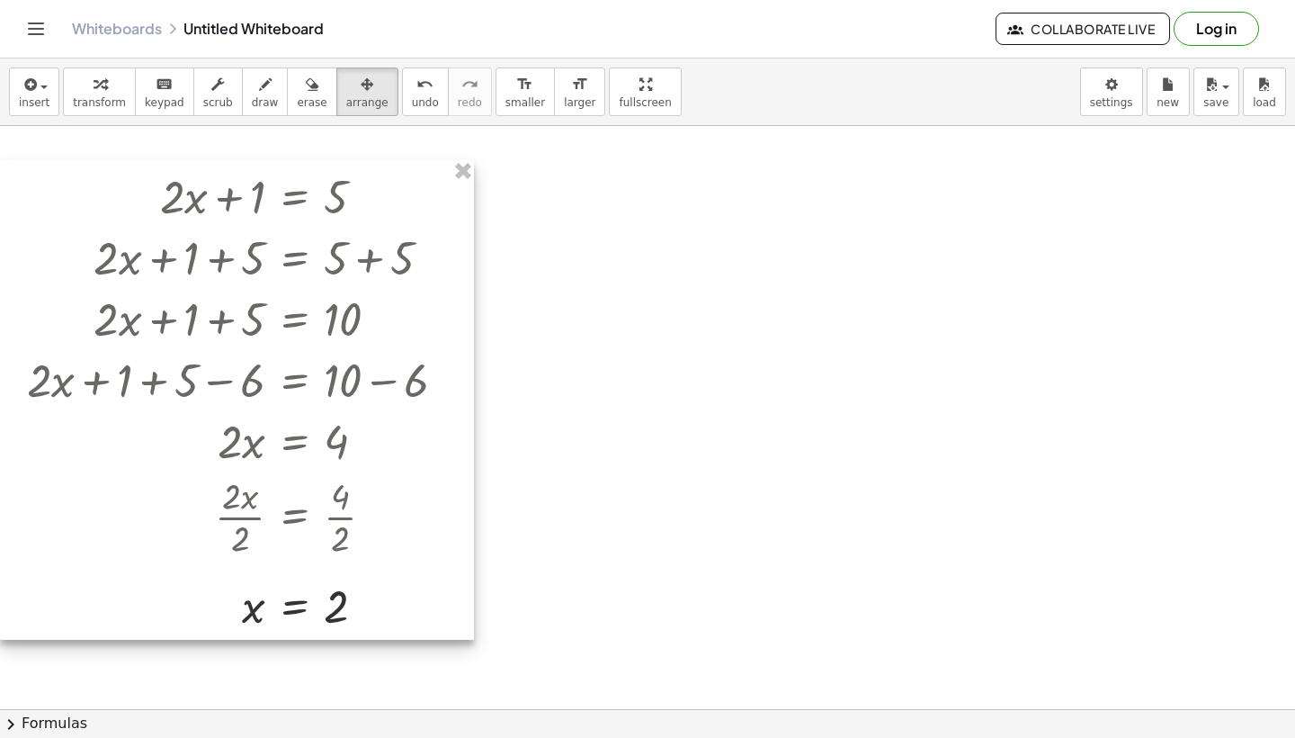
drag, startPoint x: 659, startPoint y: 217, endPoint x: 247, endPoint y: 195, distance: 412.6
click at [247, 195] on div at bounding box center [237, 399] width 474 height 479
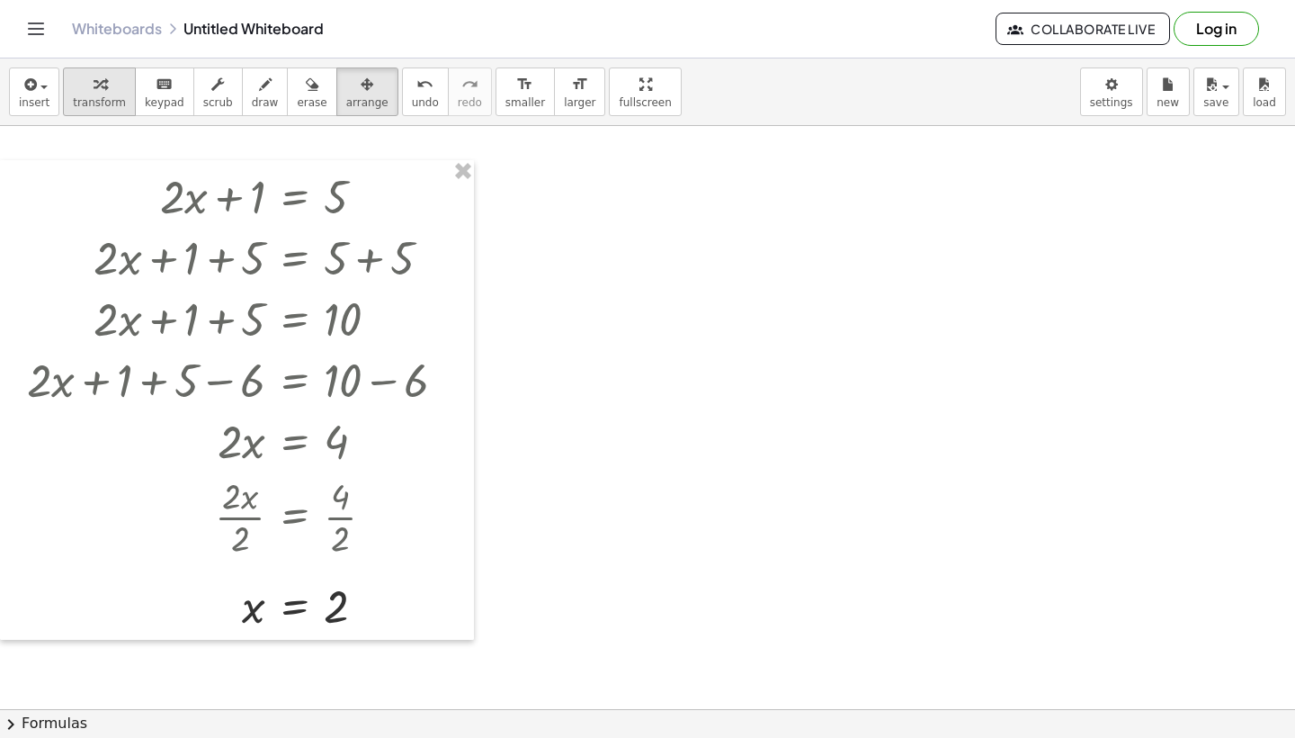
click at [121, 94] on button "transform" at bounding box center [99, 91] width 73 height 49
click at [634, 200] on div at bounding box center [647, 95] width 1295 height 2332
click at [646, 235] on div at bounding box center [647, 95] width 1295 height 2332
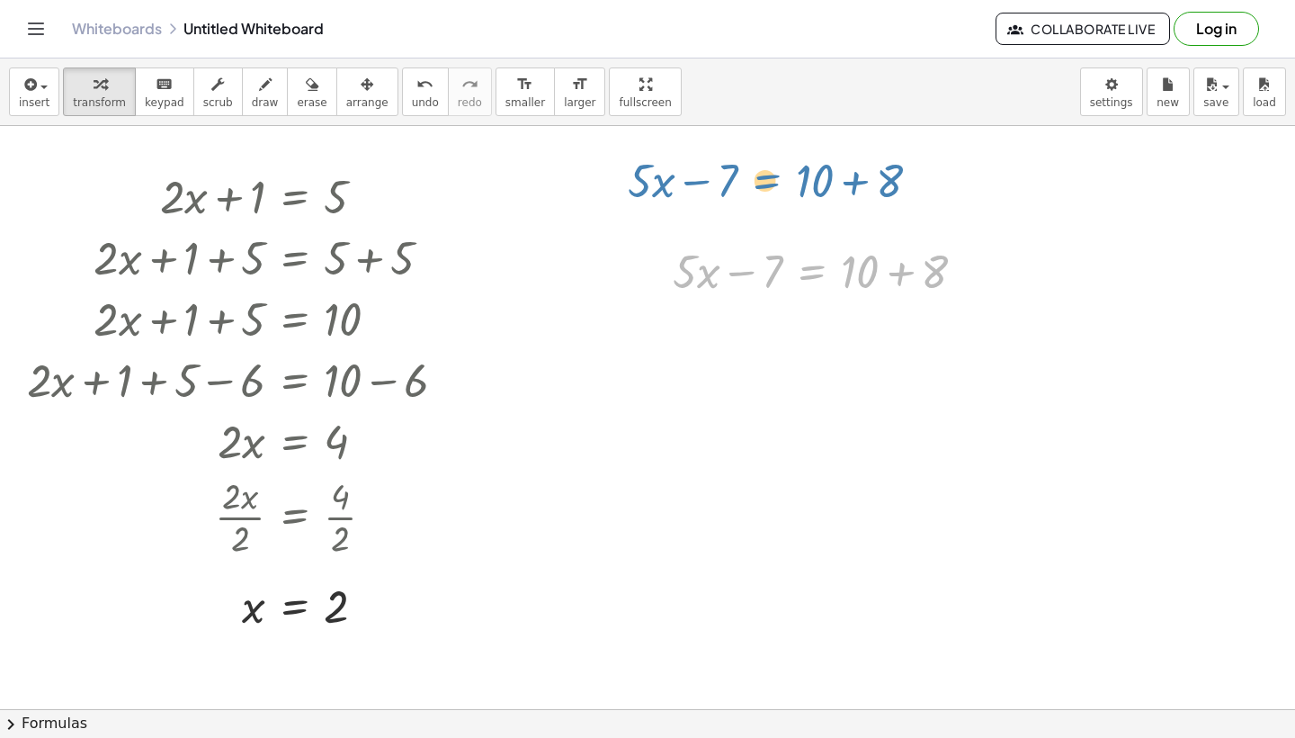
drag, startPoint x: 838, startPoint y: 267, endPoint x: 794, endPoint y: 176, distance: 100.6
click at [794, 176] on div "+ · 2 · x + 1 = 5 + · 2 · x + 1 + ⬚ = + 5 + ⬚ + · 2 · x + 1 + 5 = + 5 + 5 + · 2…" at bounding box center [647, 95] width 1295 height 2332
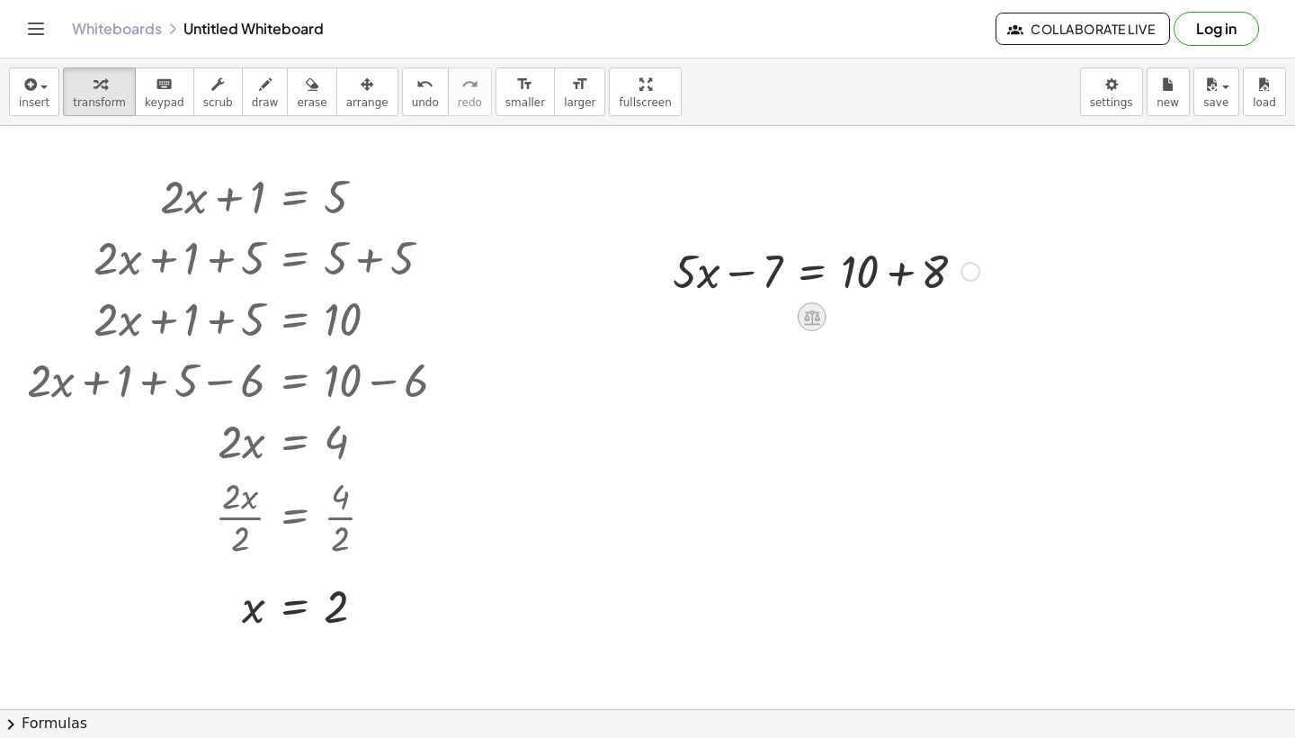
click at [817, 315] on icon at bounding box center [812, 316] width 16 height 15
click at [746, 320] on div "+" at bounding box center [740, 316] width 29 height 29
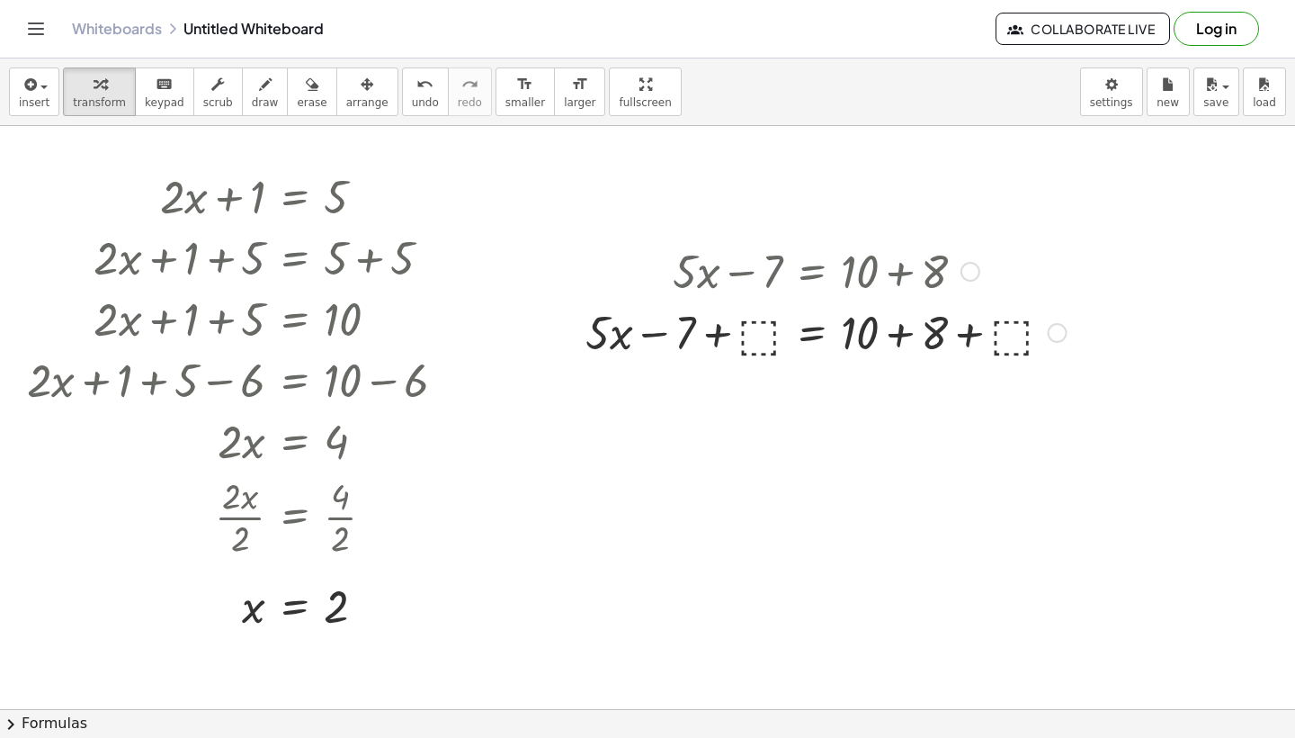
click at [771, 335] on div at bounding box center [826, 330] width 499 height 61
click at [746, 343] on div at bounding box center [826, 330] width 451 height 61
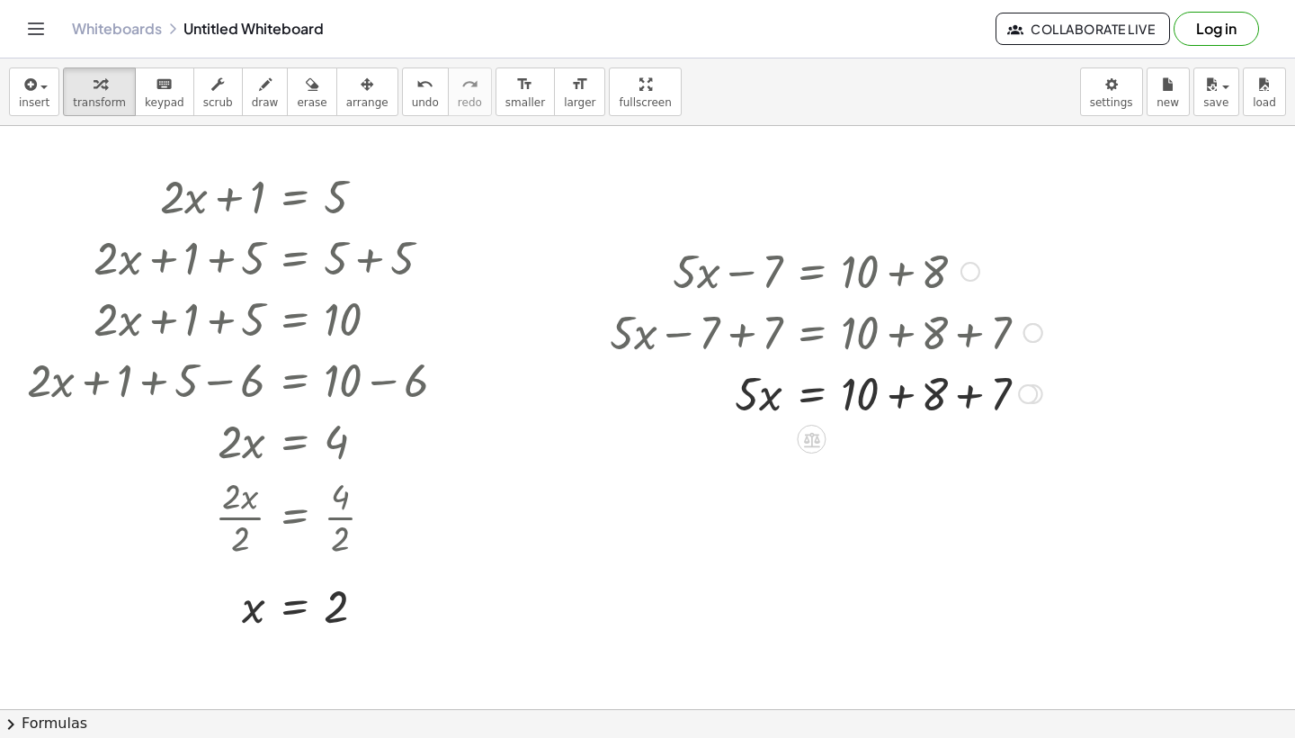
click at [972, 400] on div at bounding box center [826, 392] width 451 height 61
click at [891, 401] on div at bounding box center [851, 392] width 500 height 61
click at [896, 457] on div at bounding box center [826, 453] width 451 height 61
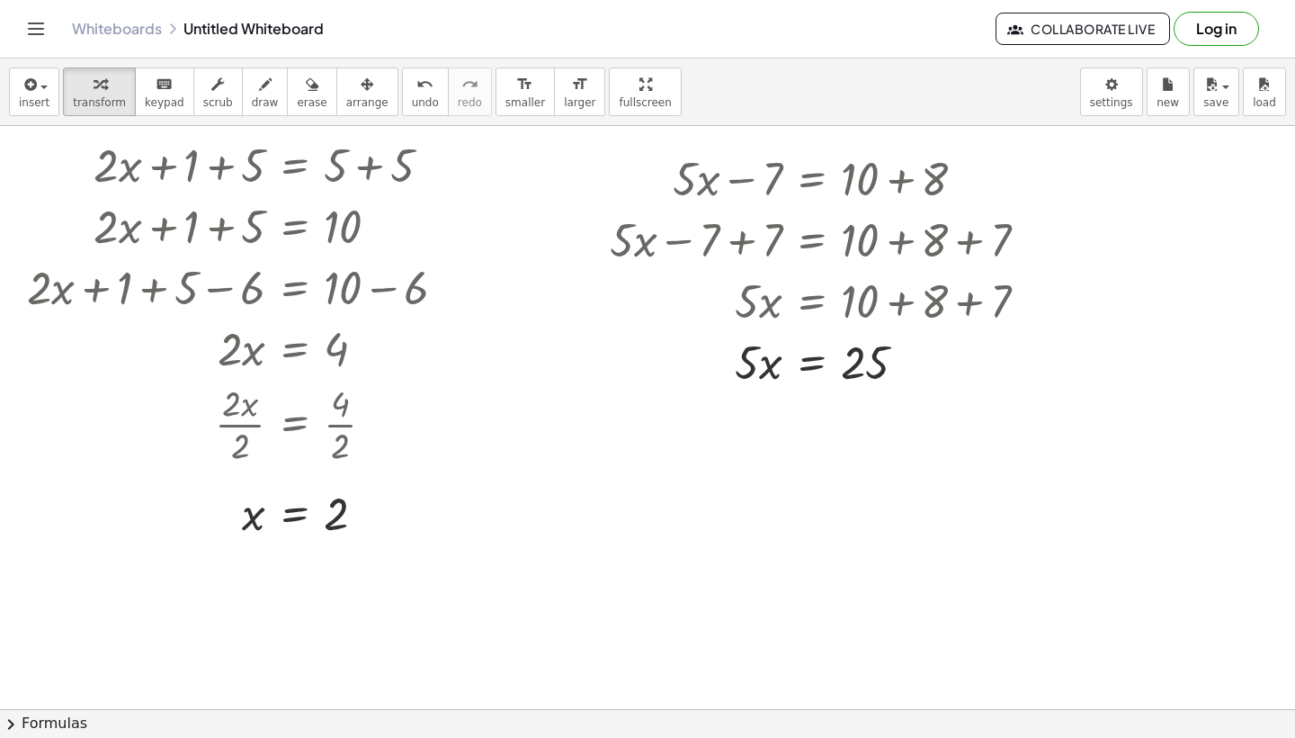
scroll to position [1330, 0]
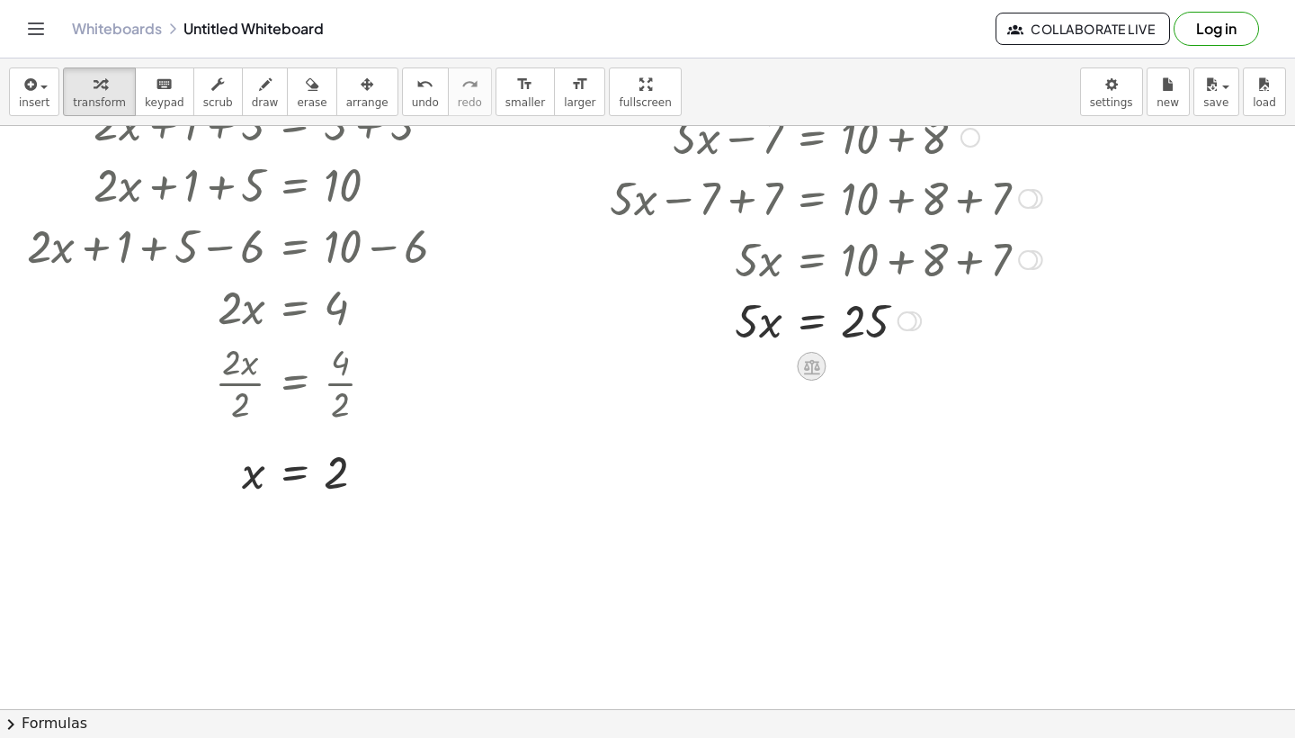
click at [814, 363] on icon at bounding box center [811, 366] width 19 height 19
click at [819, 320] on div at bounding box center [826, 319] width 451 height 61
click at [766, 412] on div at bounding box center [826, 395] width 451 height 90
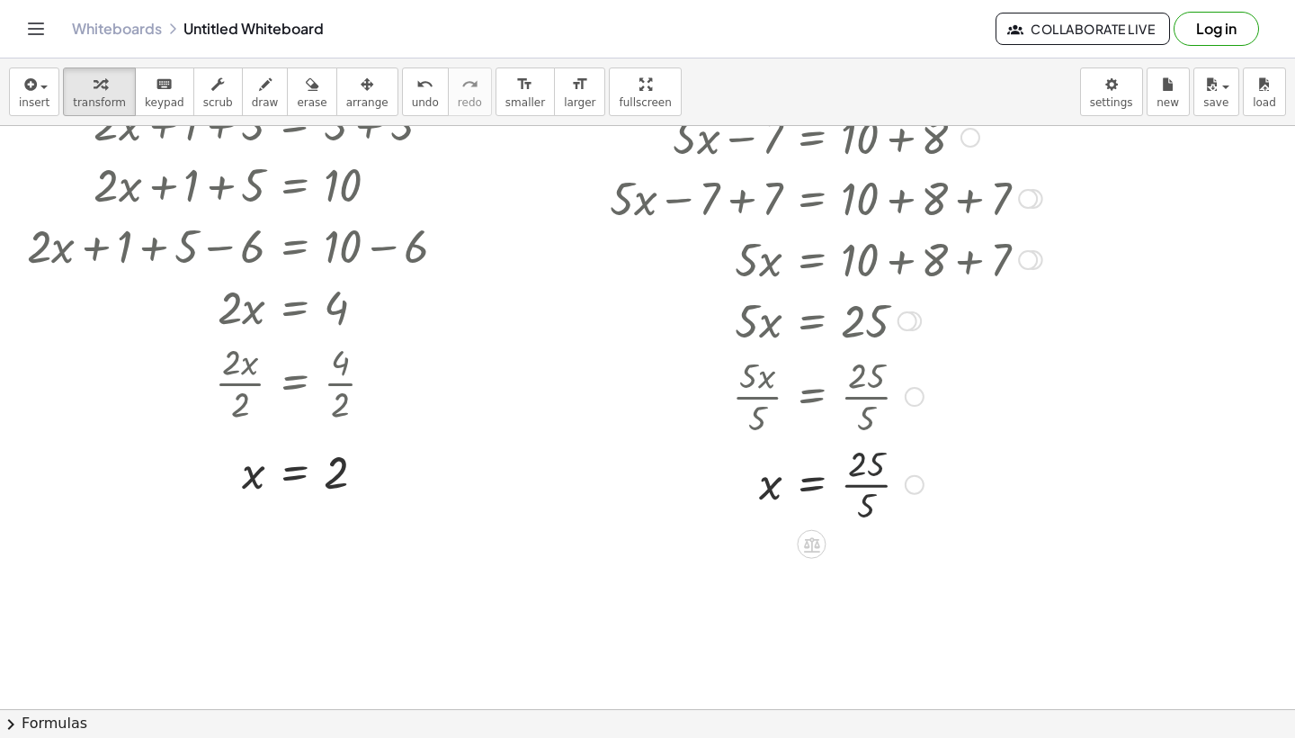
click at [811, 138] on div "+ · 5 · x − 7 = + 10 + 8 + · 5 · x − 7 + ⬚ = + 10 + 8 + ⬚ + · 5 · x − 7 + 7 = +…" at bounding box center [811, 138] width 0 height 0
click at [864, 477] on div at bounding box center [826, 485] width 451 height 90
click at [864, 469] on div at bounding box center [826, 485] width 451 height 90
click at [867, 506] on div at bounding box center [826, 485] width 451 height 90
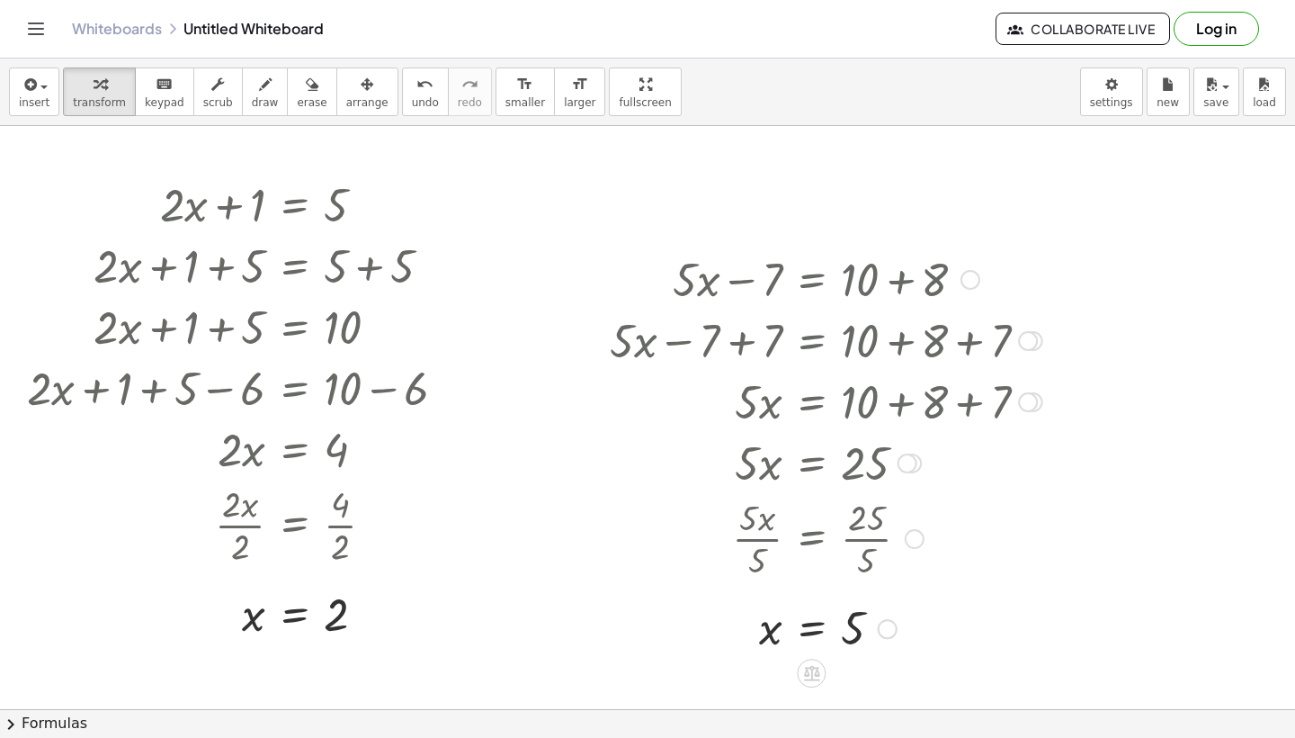
scroll to position [1196, 0]
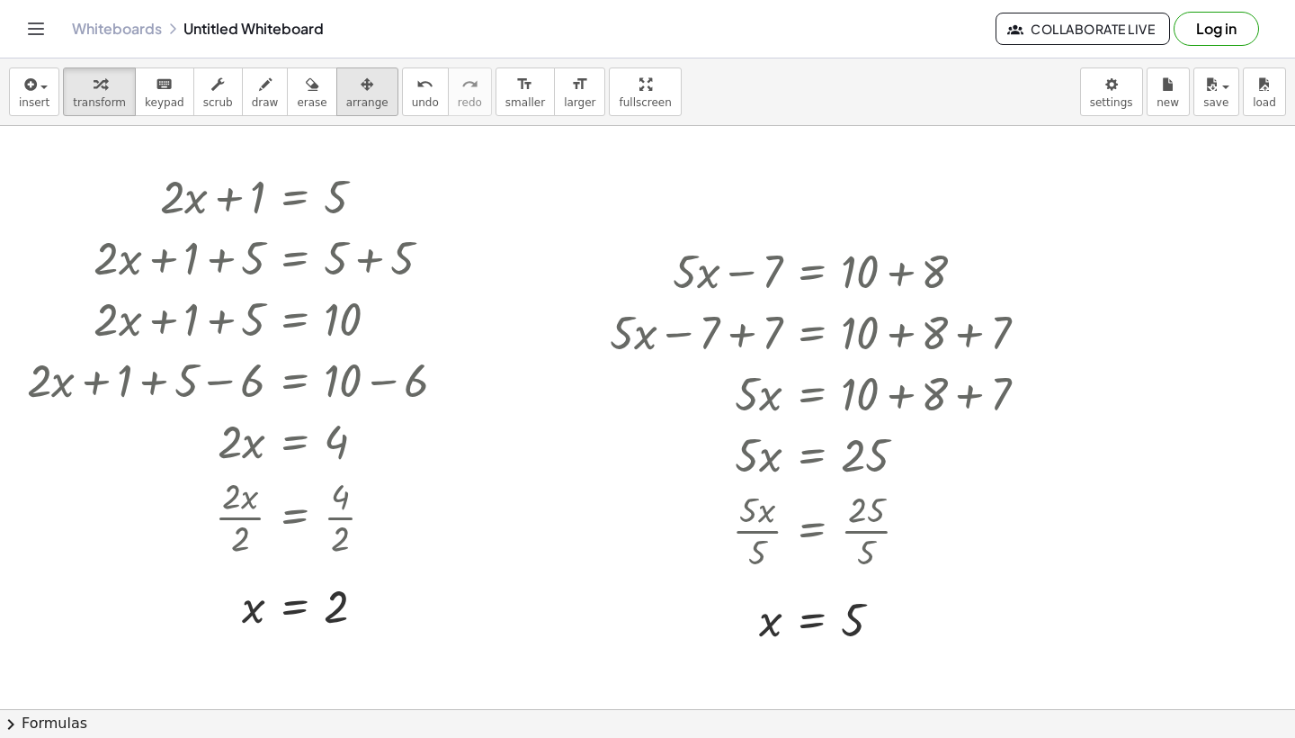
click at [348, 101] on span "arrange" at bounding box center [367, 102] width 42 height 13
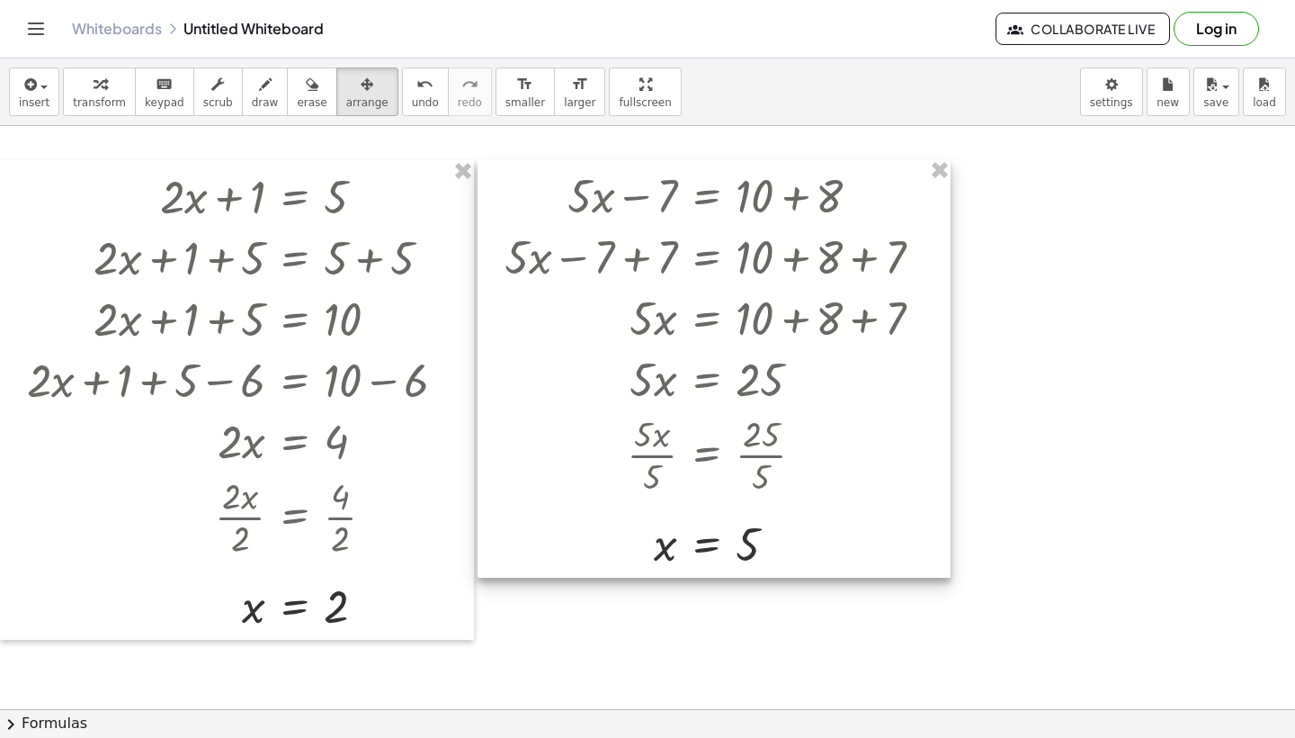
drag, startPoint x: 711, startPoint y: 237, endPoint x: 605, endPoint y: 162, distance: 129.6
click at [605, 162] on div at bounding box center [714, 368] width 473 height 418
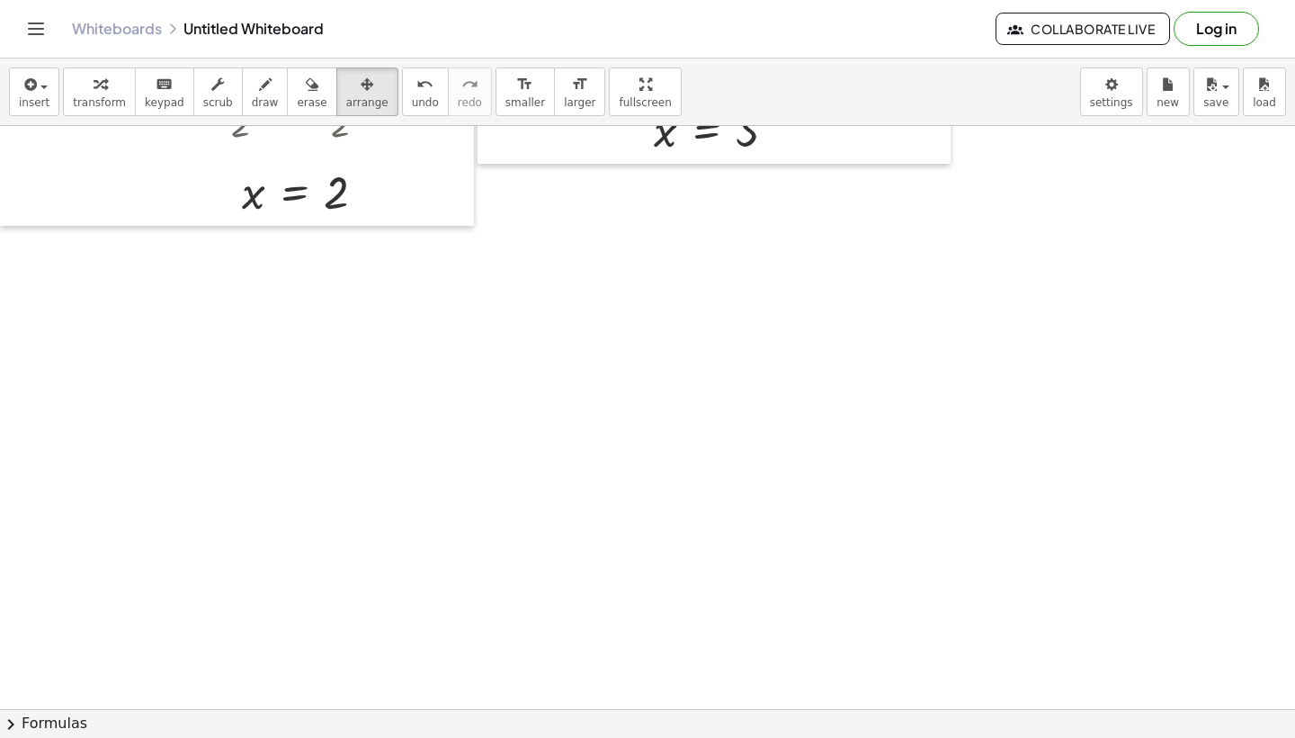
scroll to position [1577, 0]
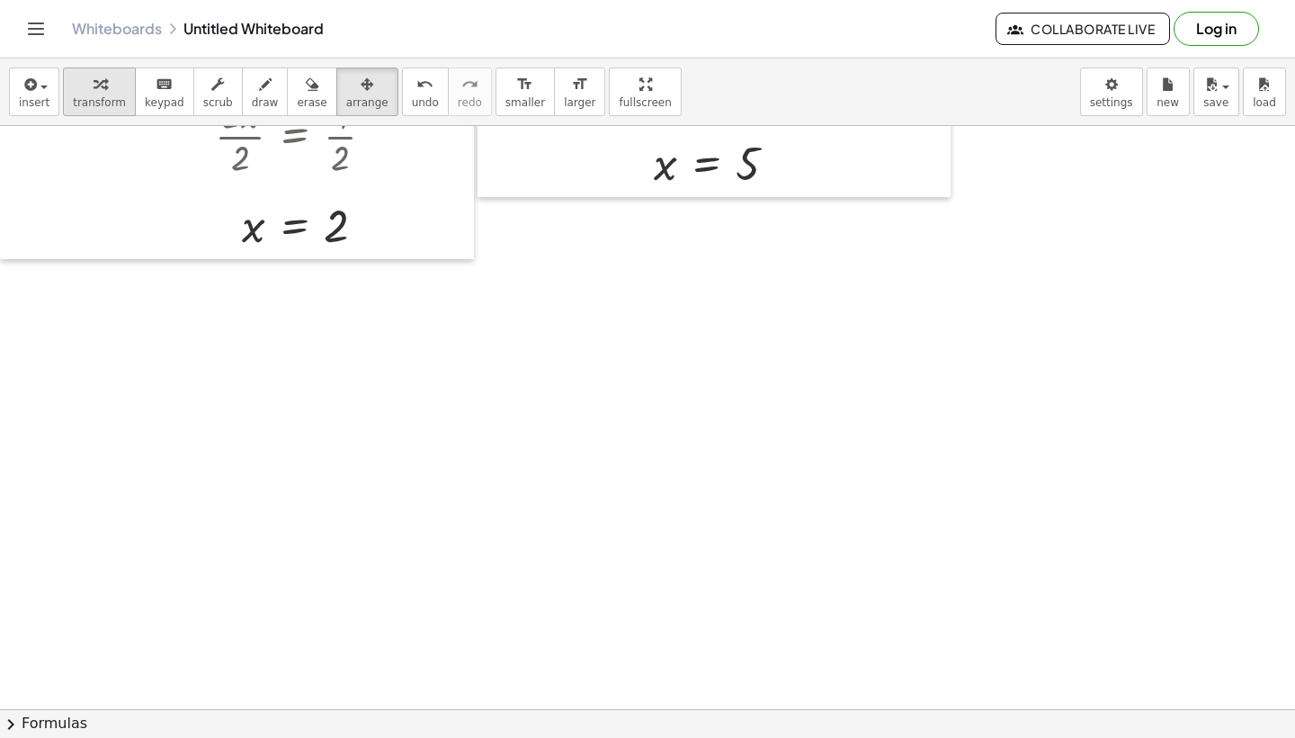
click at [108, 96] on span "transform" at bounding box center [99, 102] width 53 height 13
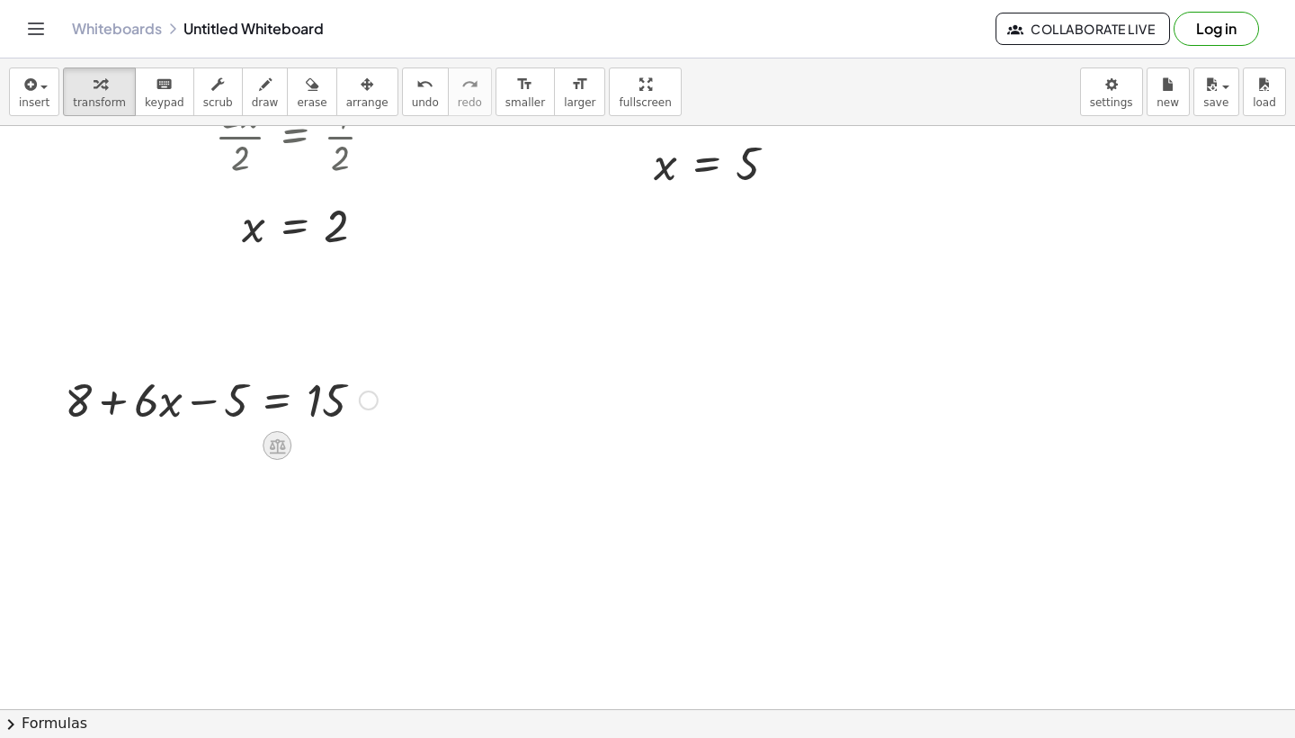
click at [279, 446] on icon at bounding box center [277, 445] width 19 height 19
click at [241, 452] on span "−" at bounding box center [241, 446] width 11 height 26
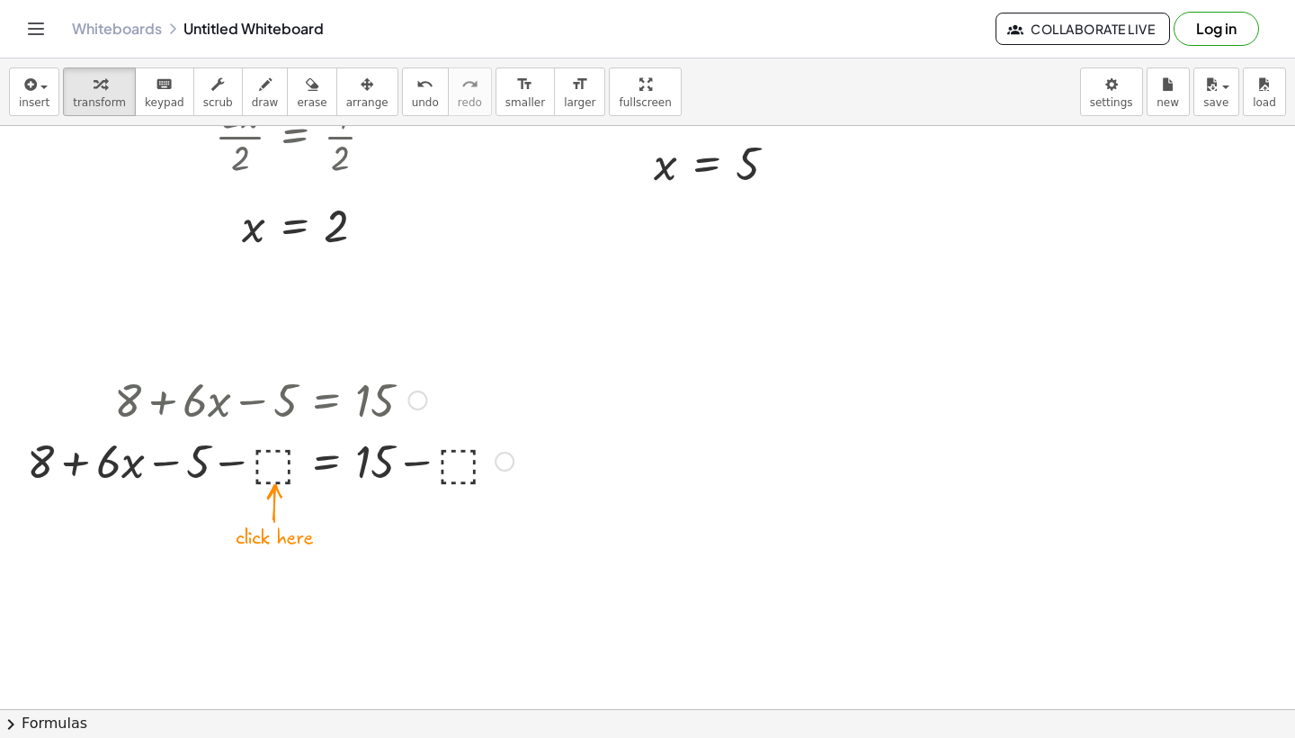
click at [273, 470] on div at bounding box center [270, 459] width 505 height 61
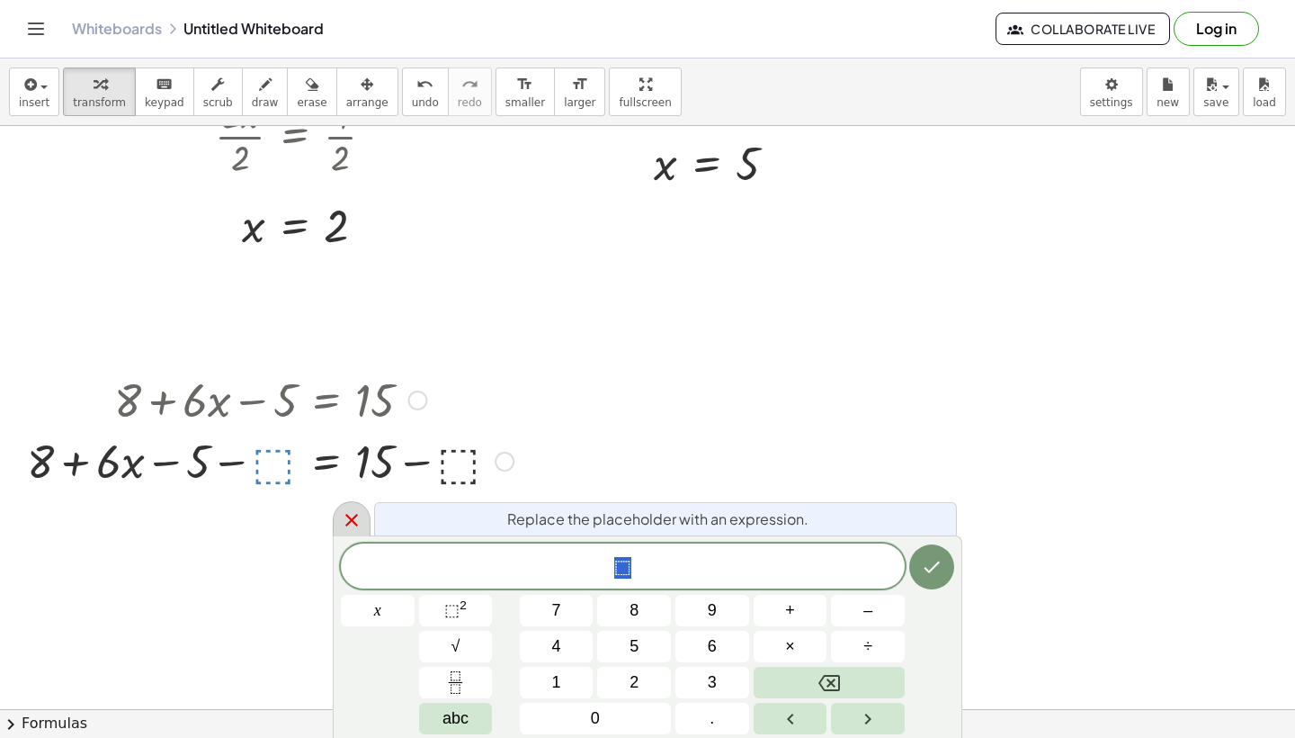
click at [335, 520] on div at bounding box center [352, 518] width 38 height 35
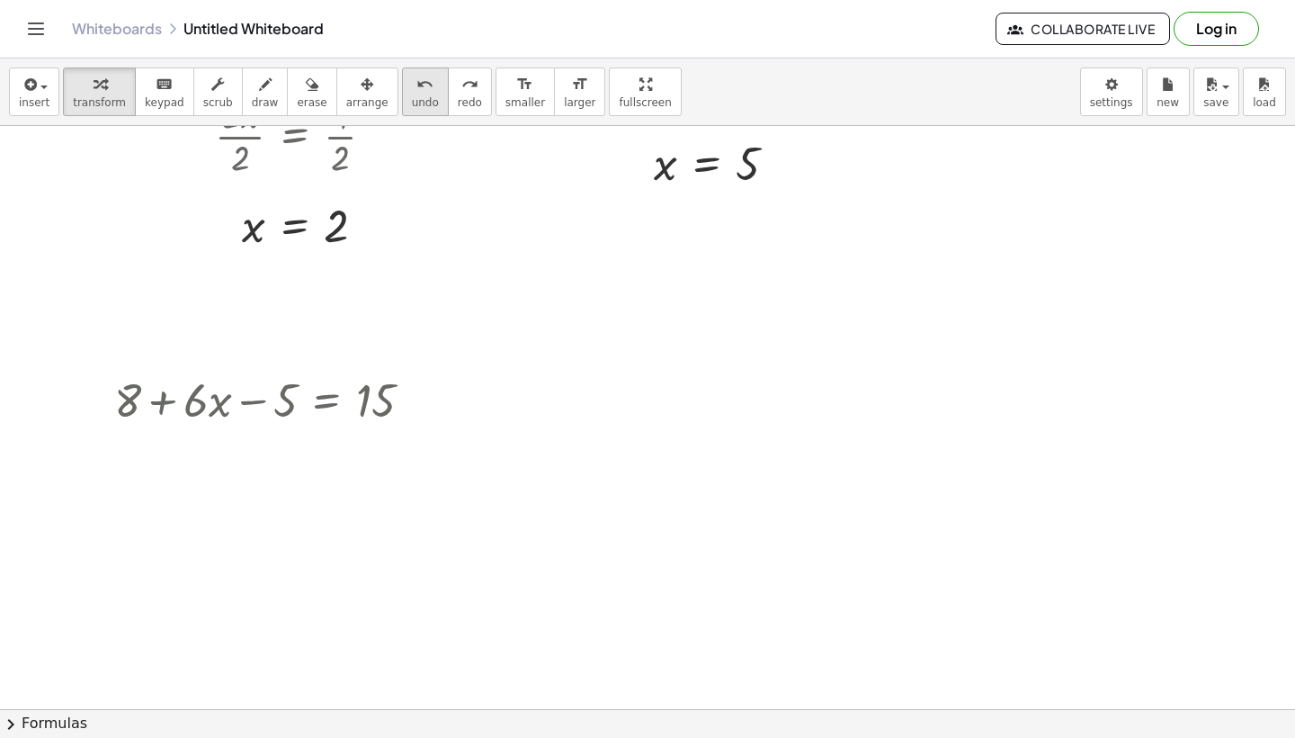
click at [412, 102] on span "undo" at bounding box center [425, 102] width 27 height 13
click at [326, 451] on icon at bounding box center [326, 445] width 16 height 15
click at [248, 456] on div "+" at bounding box center [254, 445] width 29 height 29
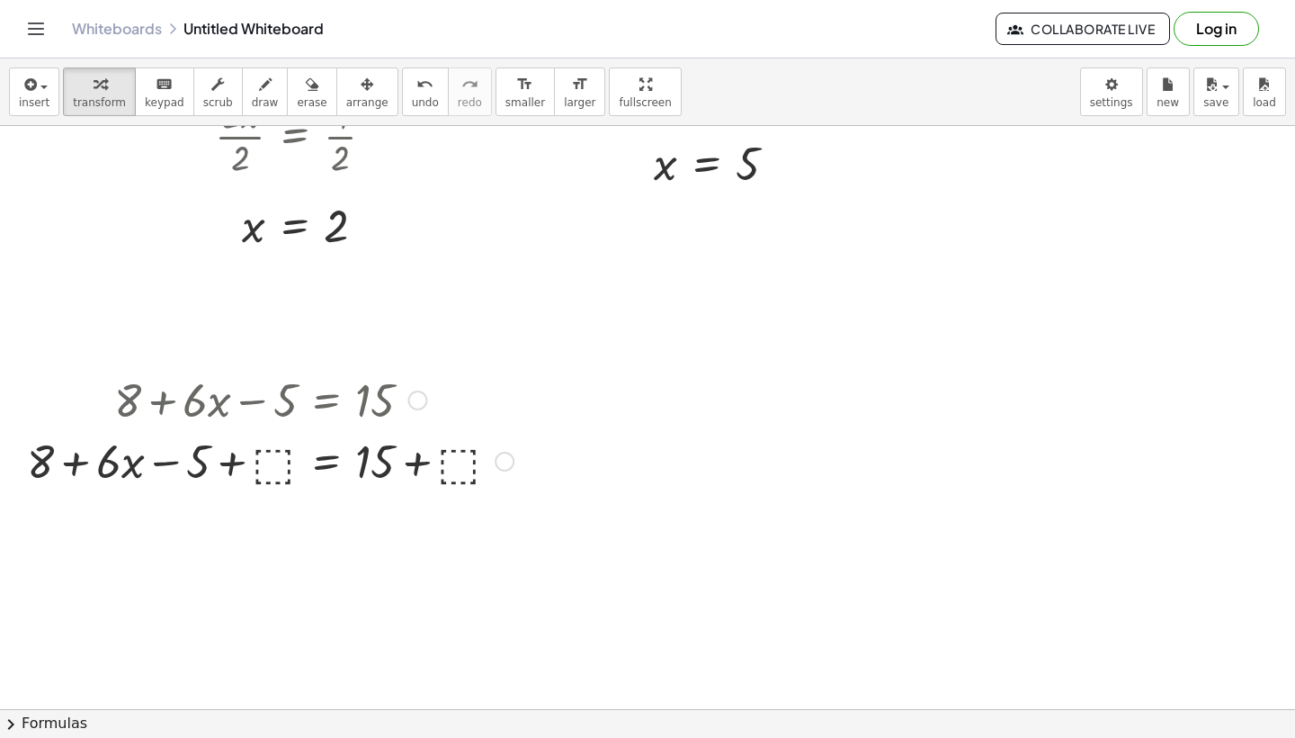
click at [282, 470] on div at bounding box center [270, 459] width 505 height 61
click at [395, 467] on div at bounding box center [270, 459] width 463 height 61
click at [373, 468] on div at bounding box center [270, 459] width 463 height 61
click at [440, 465] on div at bounding box center [270, 459] width 463 height 61
click at [440, 465] on div at bounding box center [241, 459] width 405 height 61
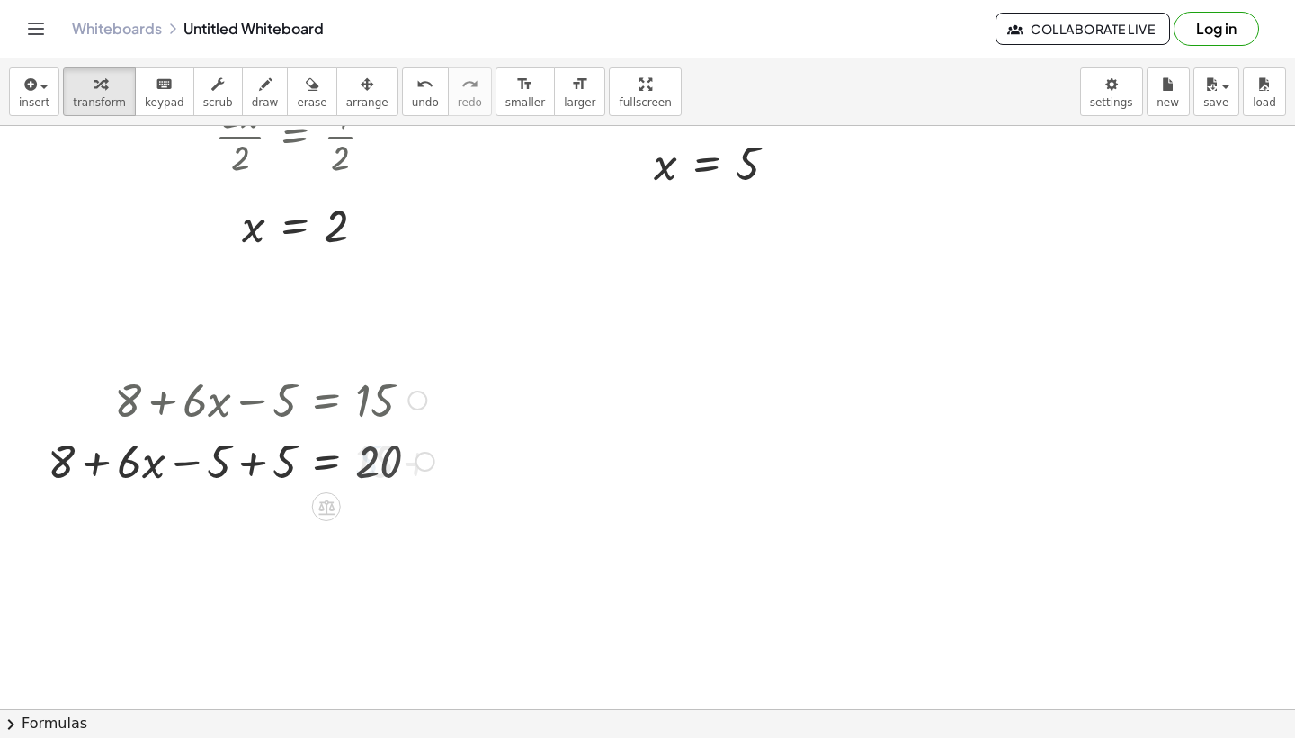
click at [327, 400] on div "+ 8 + · 6 · x − 5 = 15 + 8 + · 6 · x − 5 + ⬚ = + 15 + ⬚ + 8 + · 6 · x − 5 = 15 …" at bounding box center [327, 400] width 0 height 0
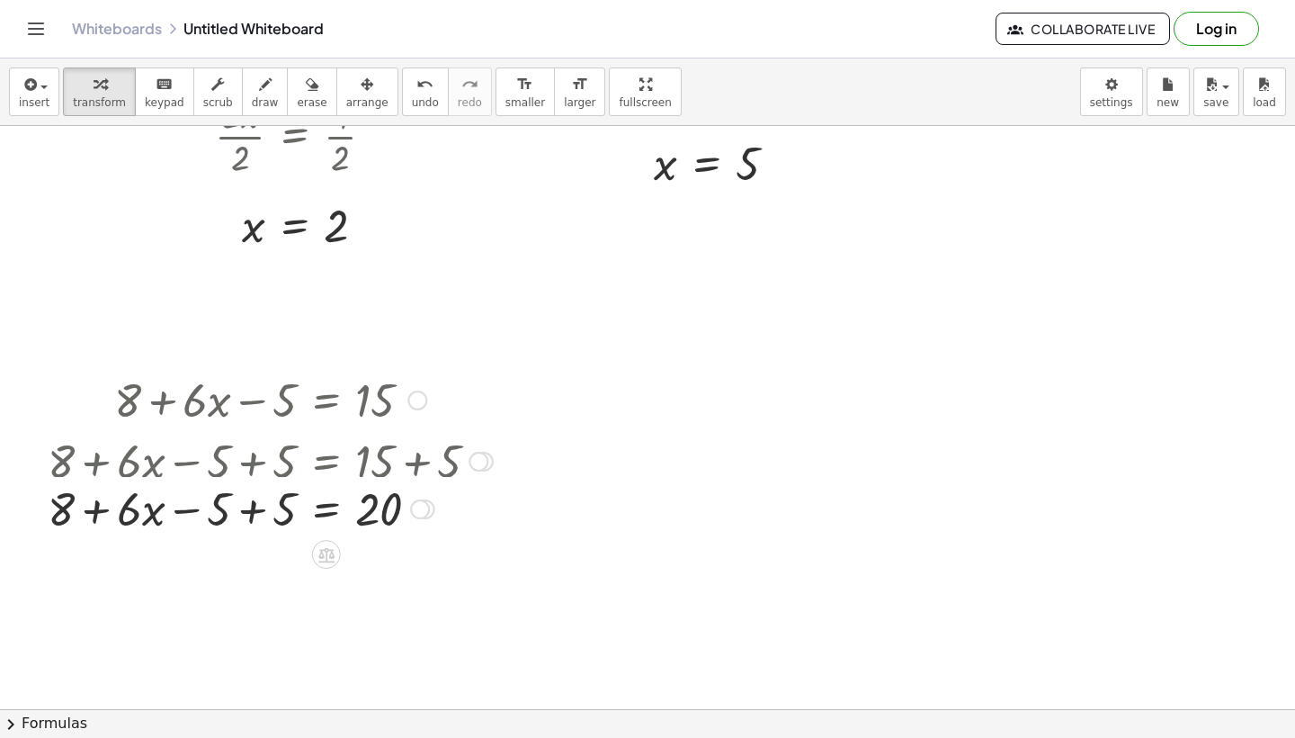
click at [268, 466] on div at bounding box center [270, 459] width 463 height 61
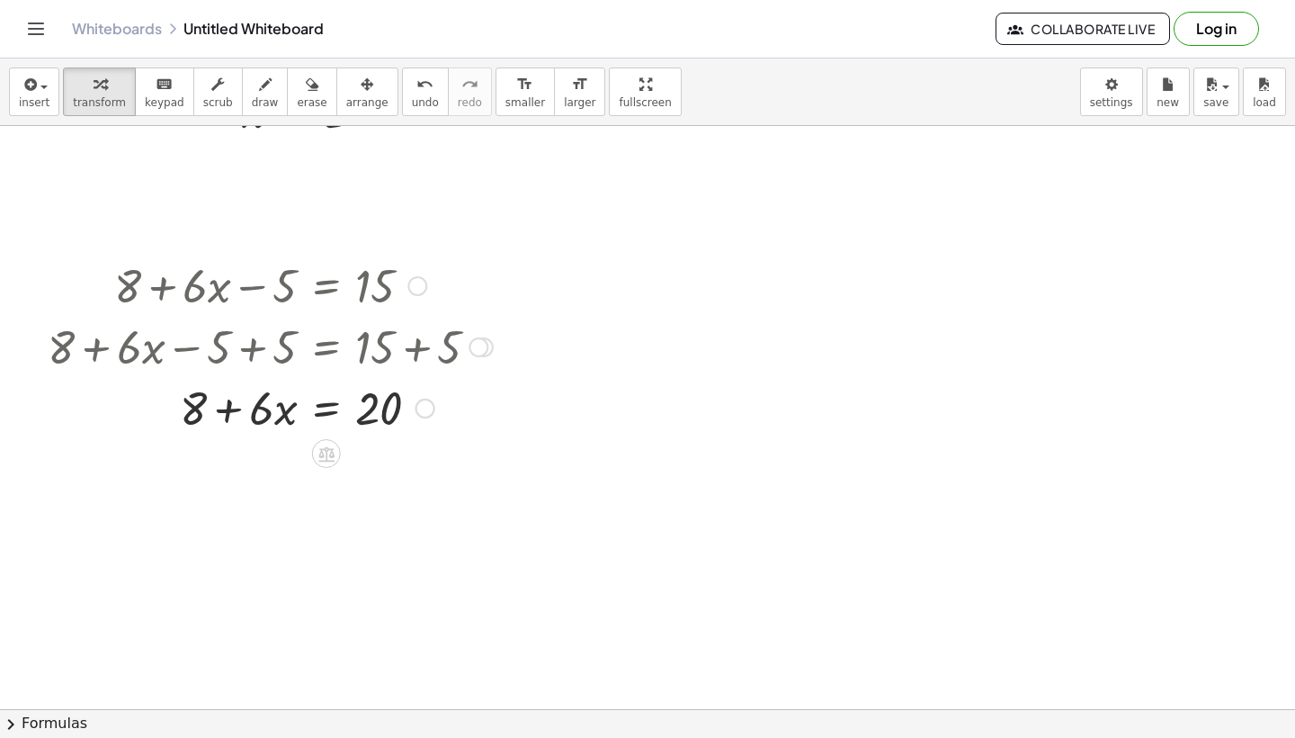
scroll to position [1702, 0]
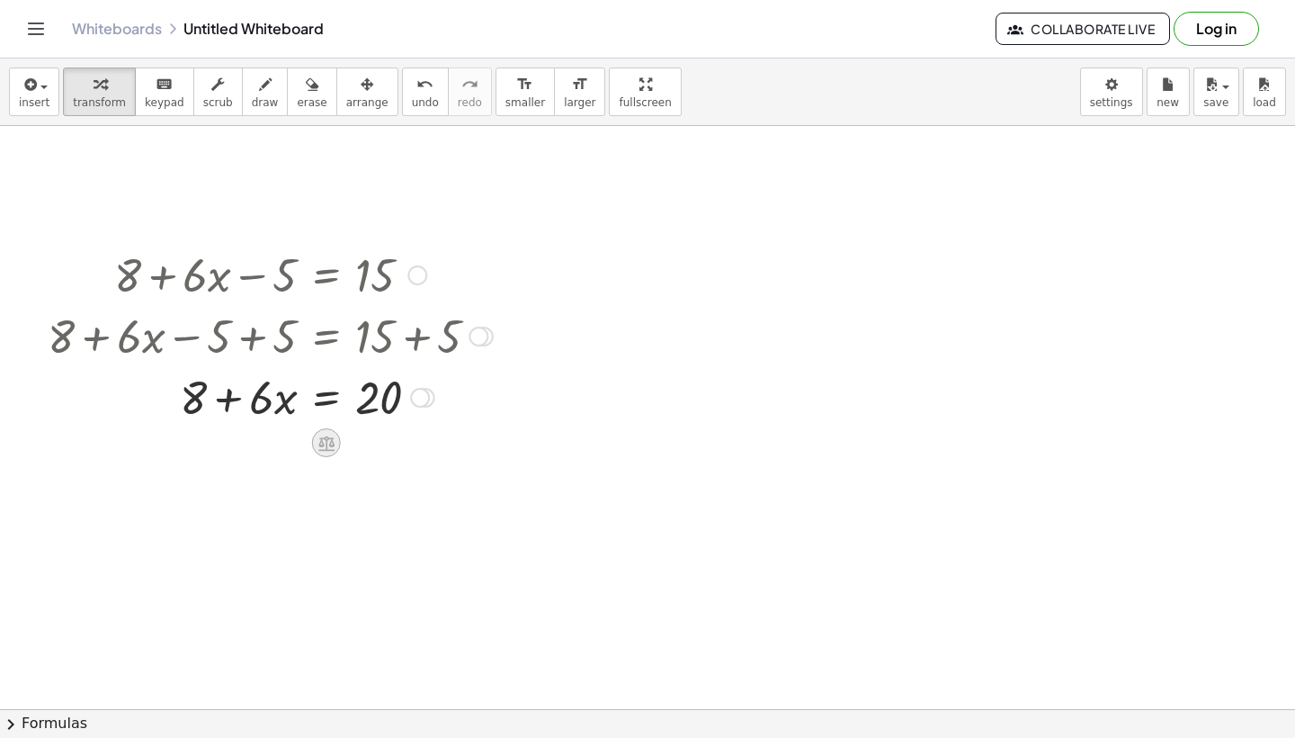
click at [323, 441] on icon at bounding box center [326, 442] width 16 height 15
click at [290, 440] on span "−" at bounding box center [290, 443] width 11 height 26
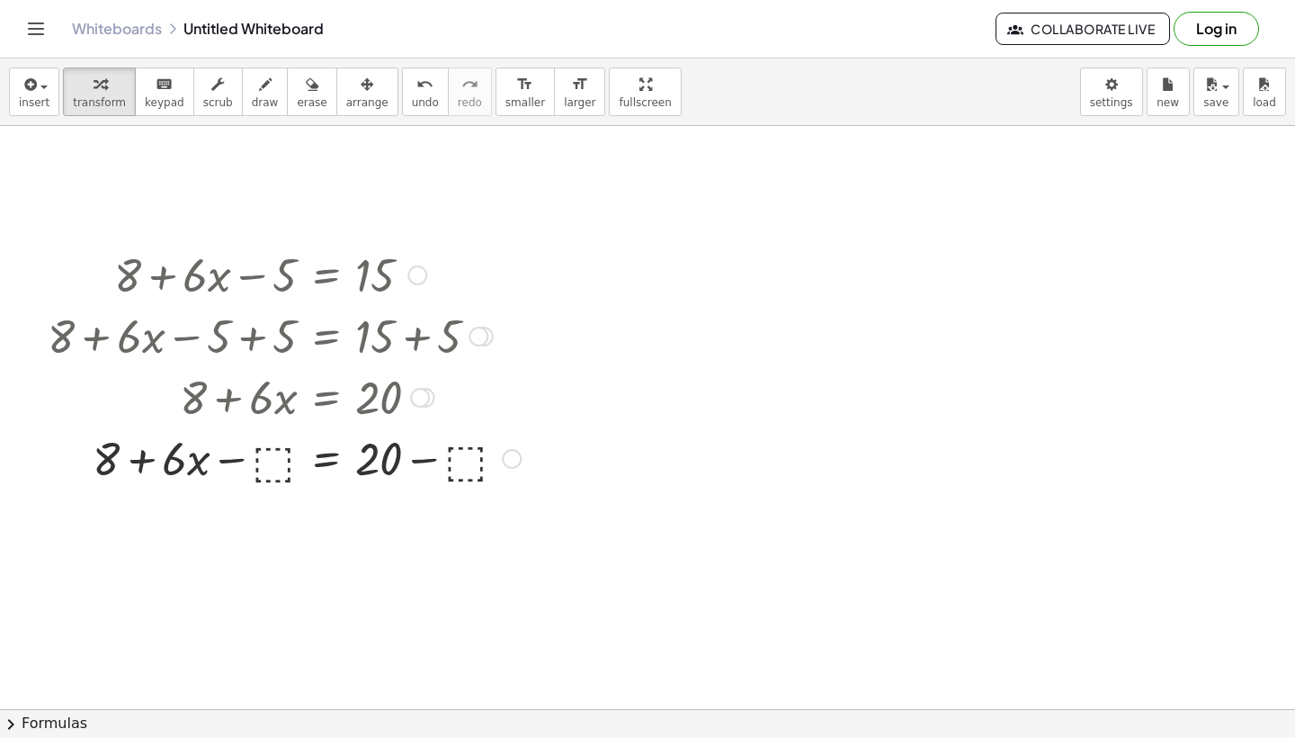
click at [277, 466] on div at bounding box center [284, 456] width 491 height 61
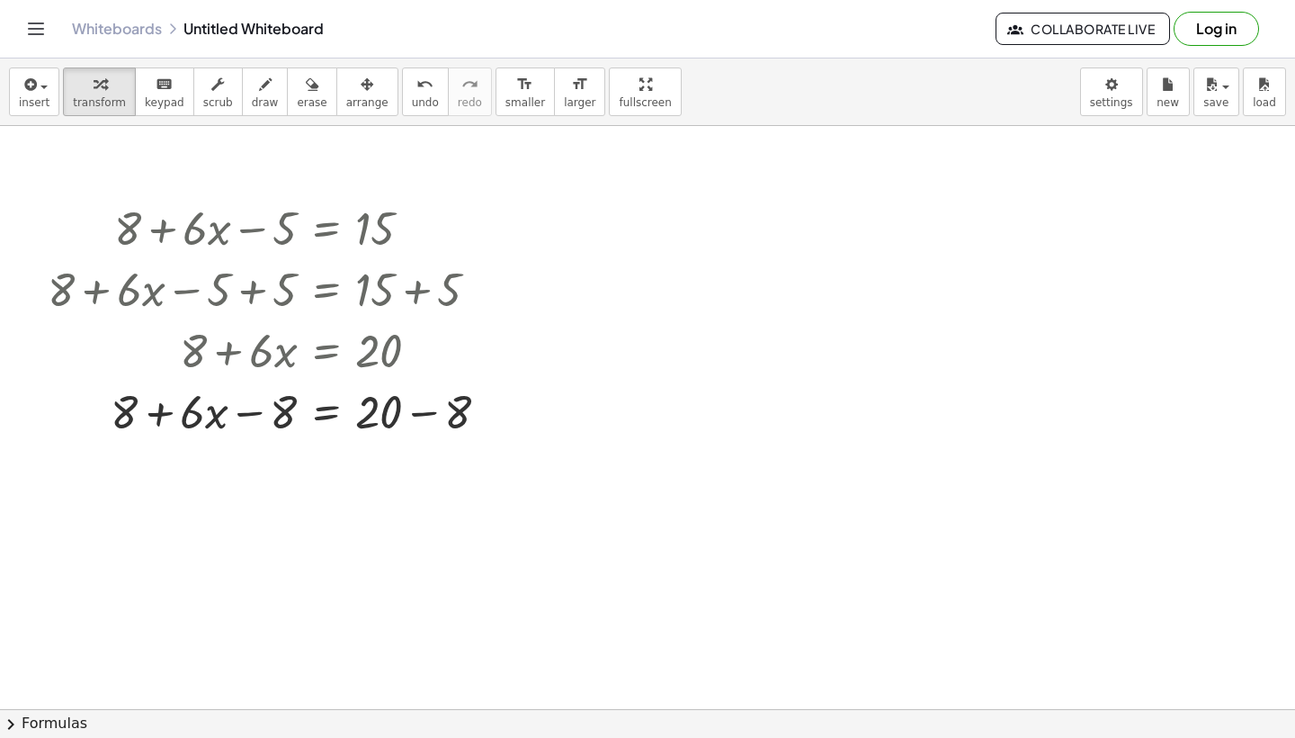
scroll to position [1766, 0]
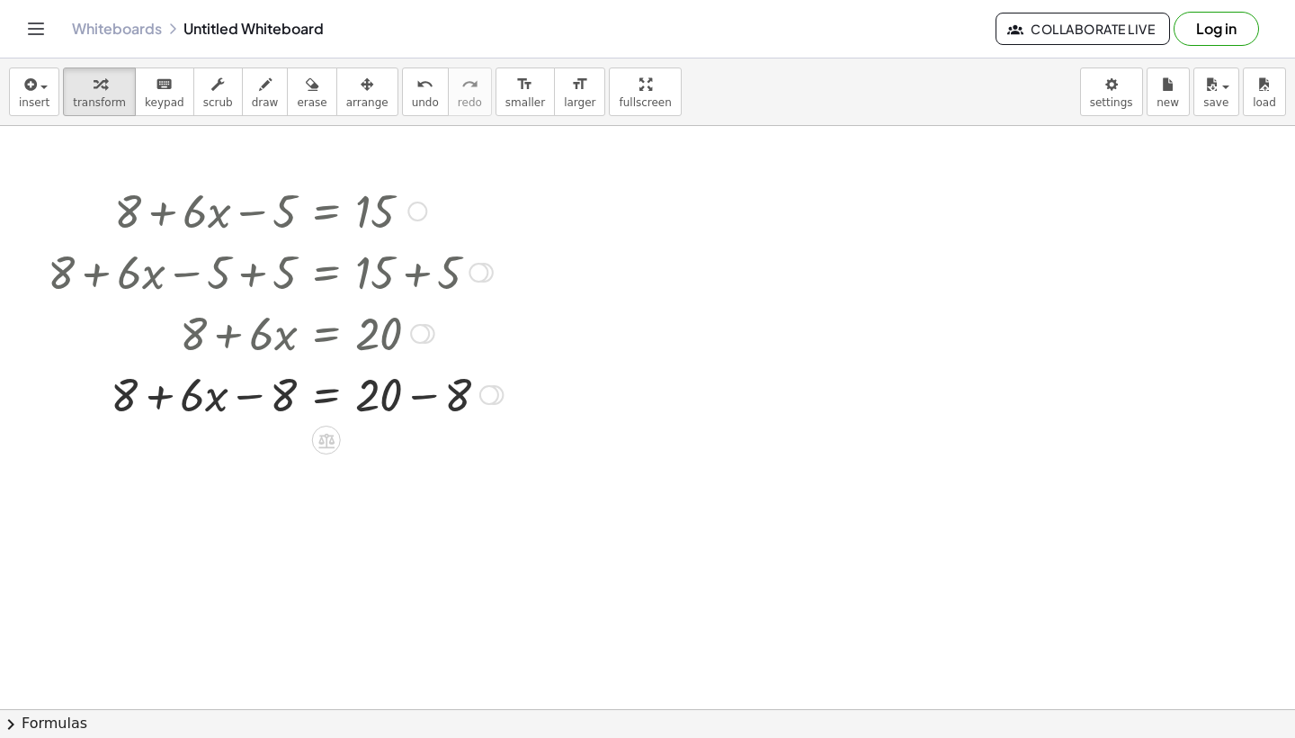
click at [311, 399] on div at bounding box center [275, 393] width 473 height 61
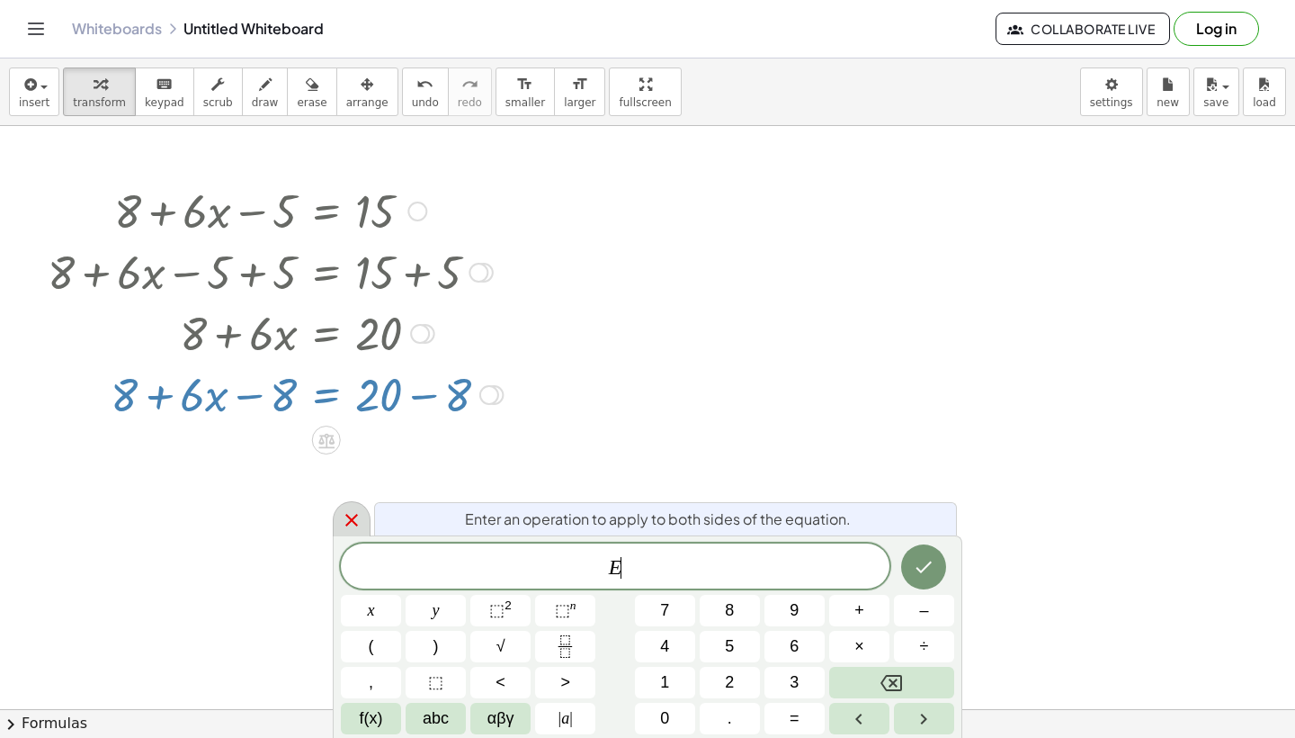
click at [359, 520] on icon at bounding box center [352, 520] width 22 height 22
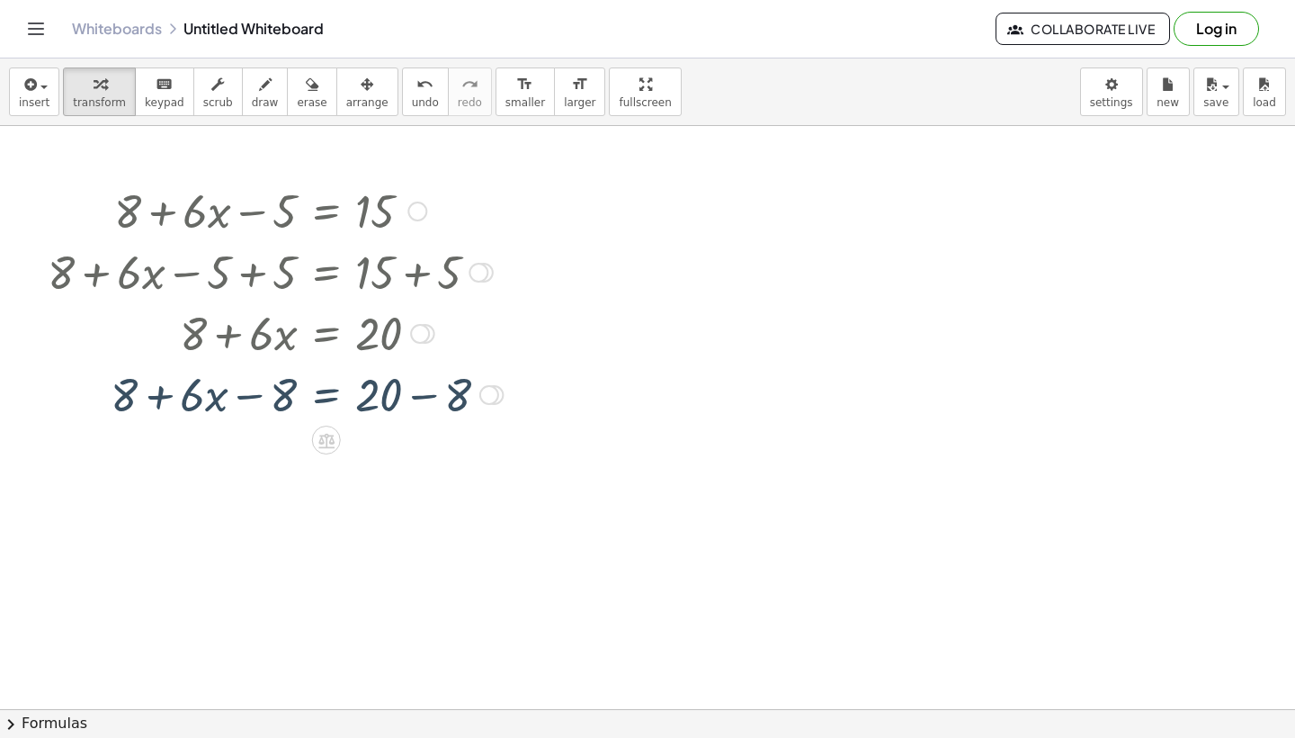
click at [385, 406] on div at bounding box center [275, 393] width 473 height 61
click at [434, 405] on div at bounding box center [275, 393] width 473 height 61
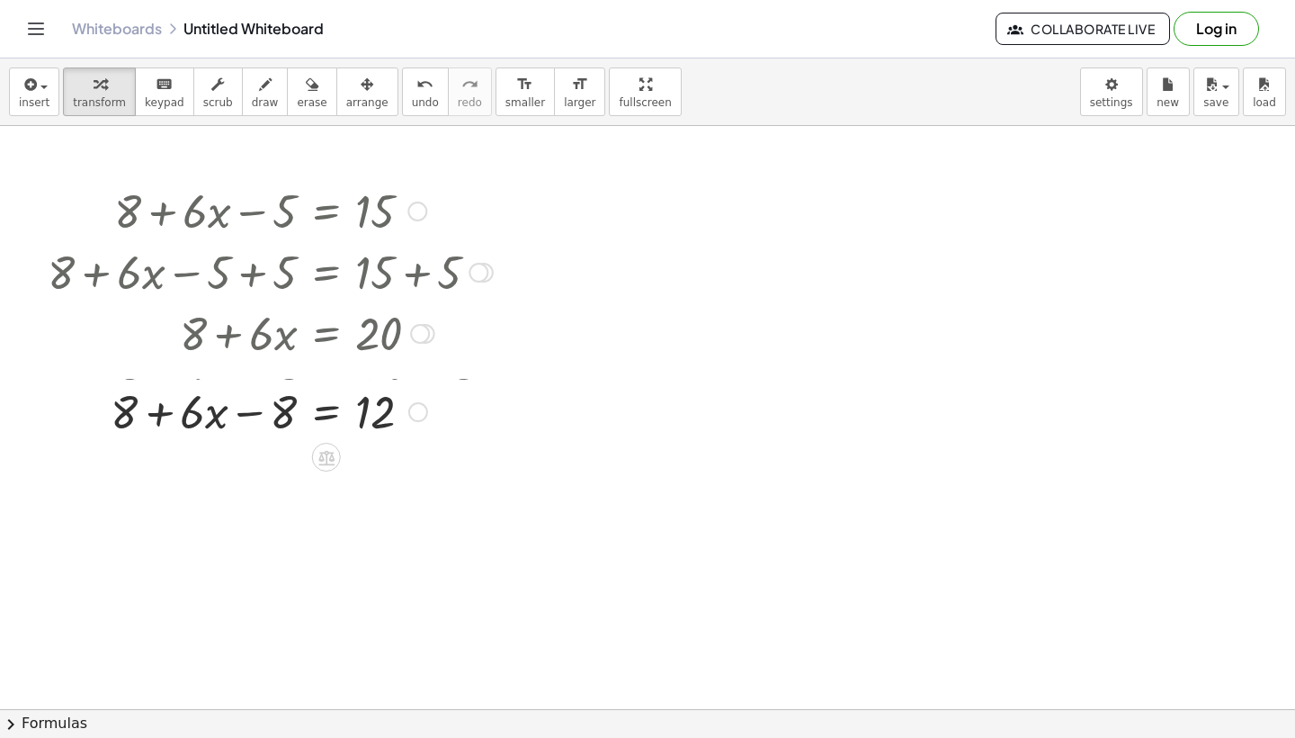
click at [327, 211] on div "+ 8 + · 6 · x − 5 = 15 + 8 + · 6 · x − 5 + ⬚ = + 15 + ⬚ + 8 + · 6 · x − 5 + 5 =…" at bounding box center [327, 211] width 0 height 0
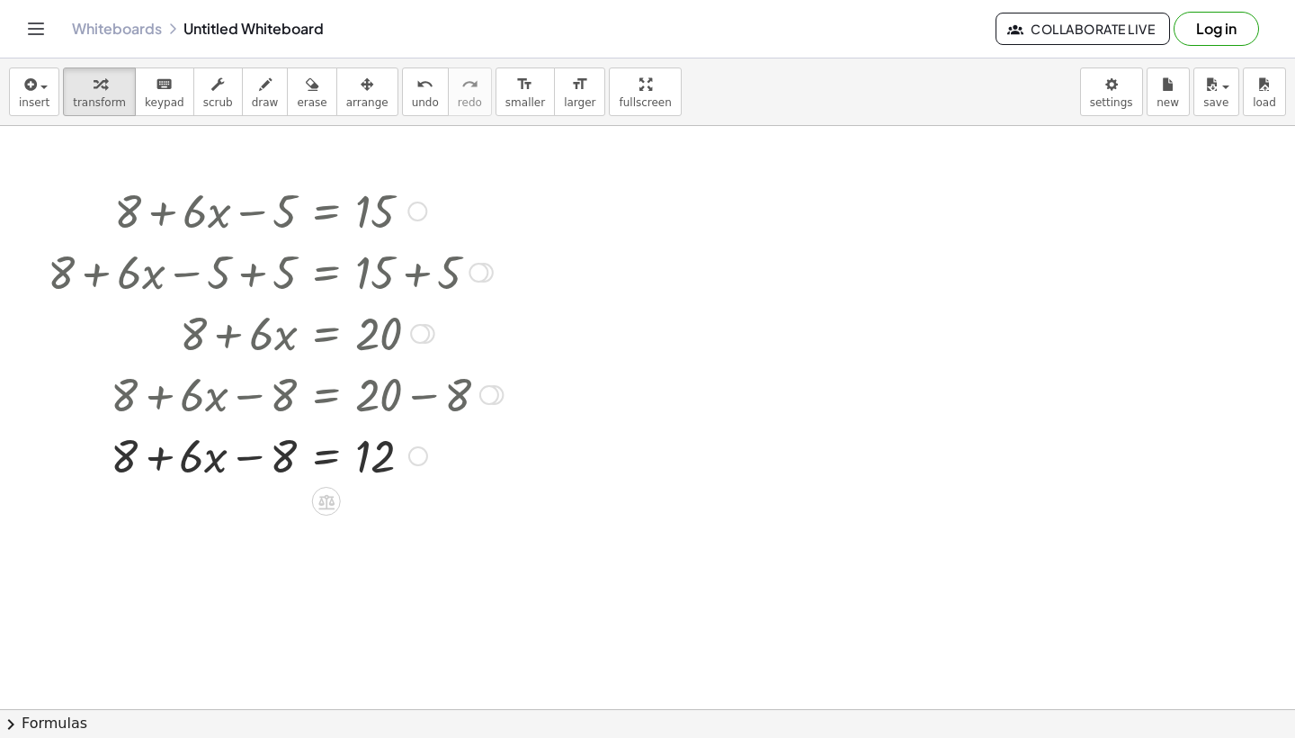
click at [234, 461] on div at bounding box center [275, 454] width 473 height 61
click at [157, 463] on div at bounding box center [275, 454] width 473 height 61
click at [236, 462] on div at bounding box center [275, 454] width 473 height 61
click at [264, 461] on div at bounding box center [275, 454] width 473 height 61
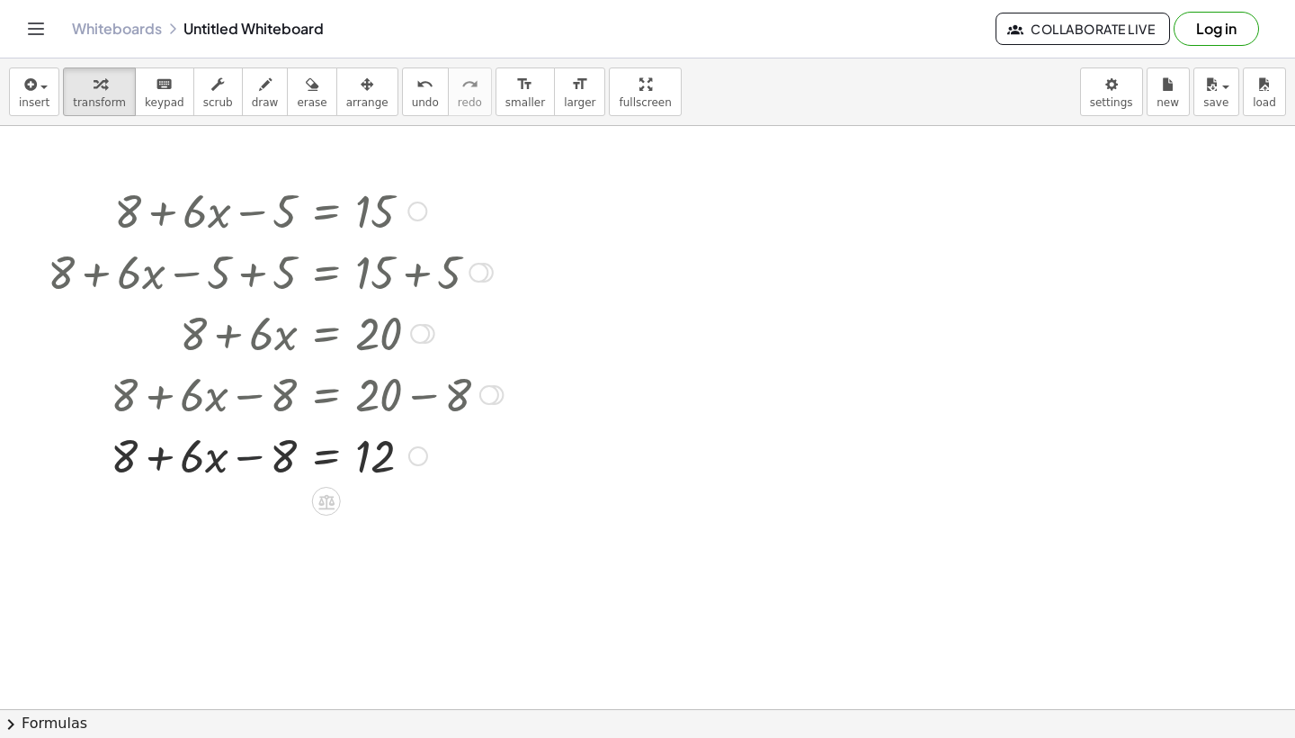
click at [142, 453] on div at bounding box center [275, 454] width 473 height 61
click at [250, 454] on div at bounding box center [275, 454] width 473 height 61
click at [270, 459] on div at bounding box center [275, 454] width 473 height 61
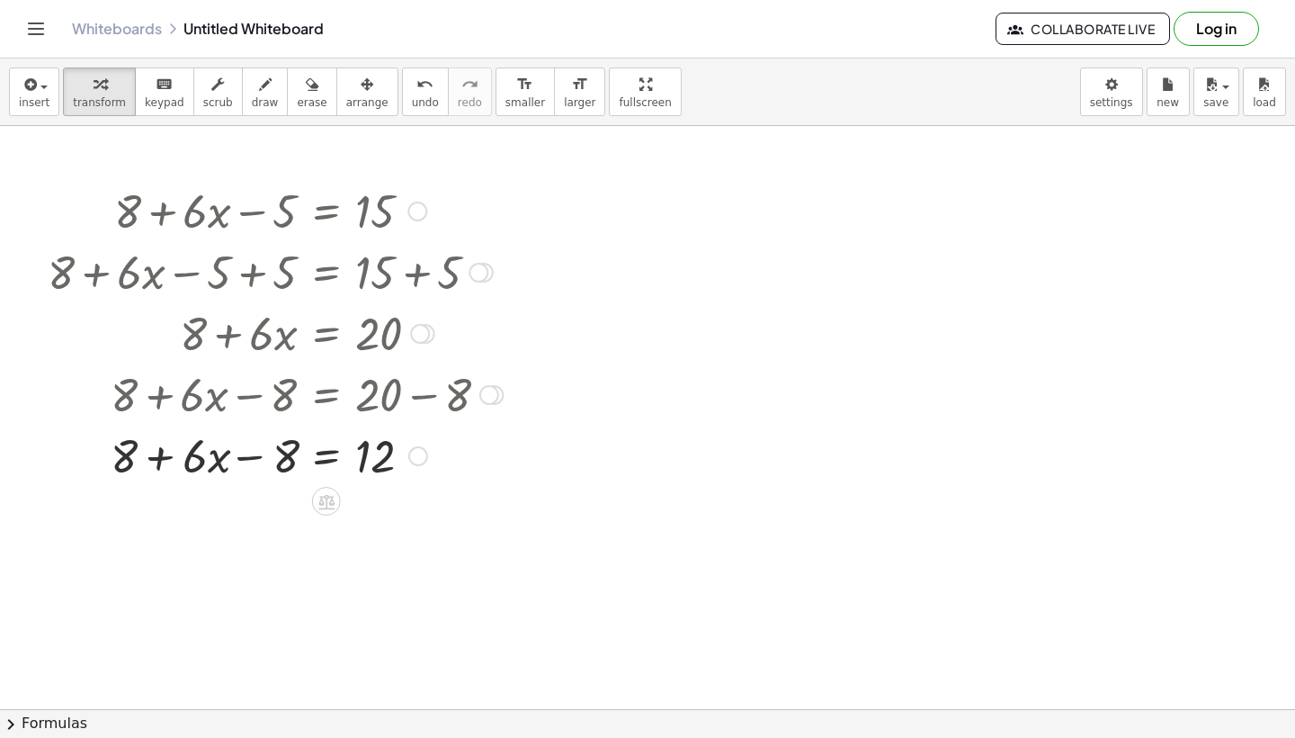
click at [270, 459] on div at bounding box center [275, 454] width 473 height 61
click at [148, 463] on div at bounding box center [275, 454] width 473 height 61
click at [146, 463] on div at bounding box center [275, 454] width 473 height 61
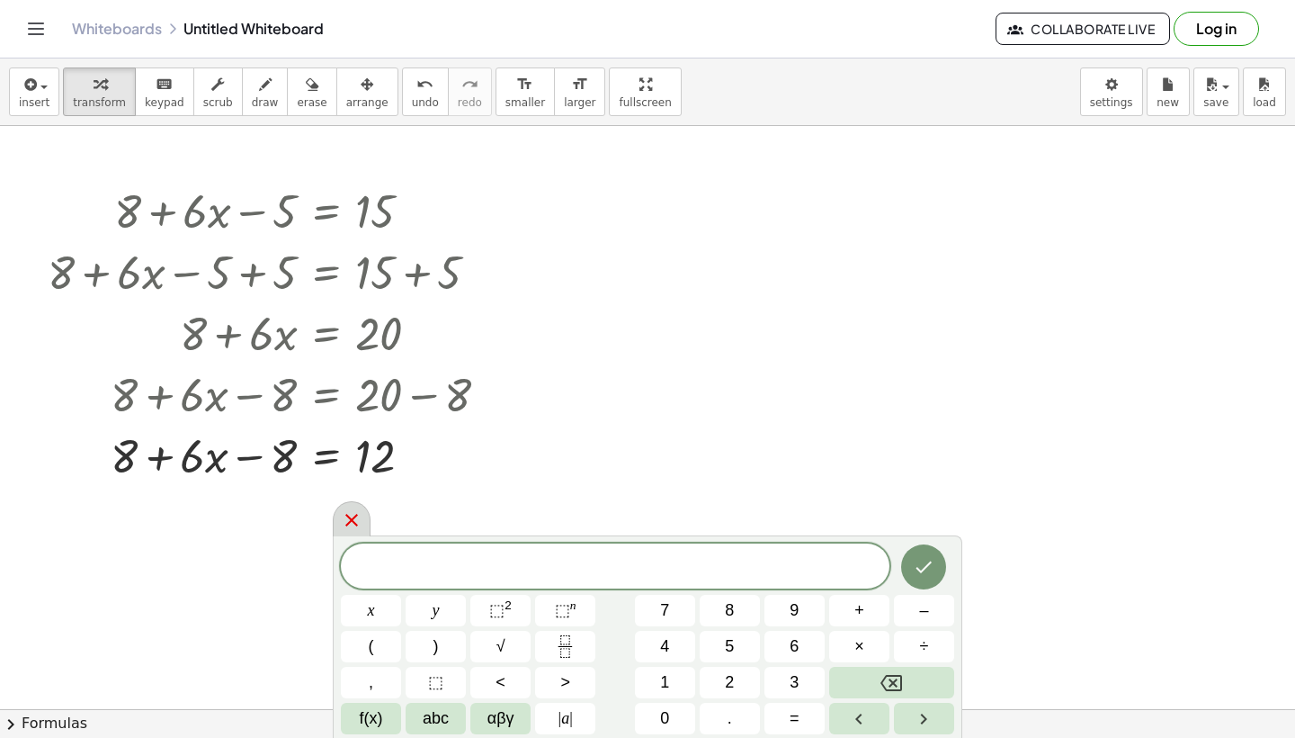
click at [358, 527] on icon at bounding box center [352, 520] width 22 height 22
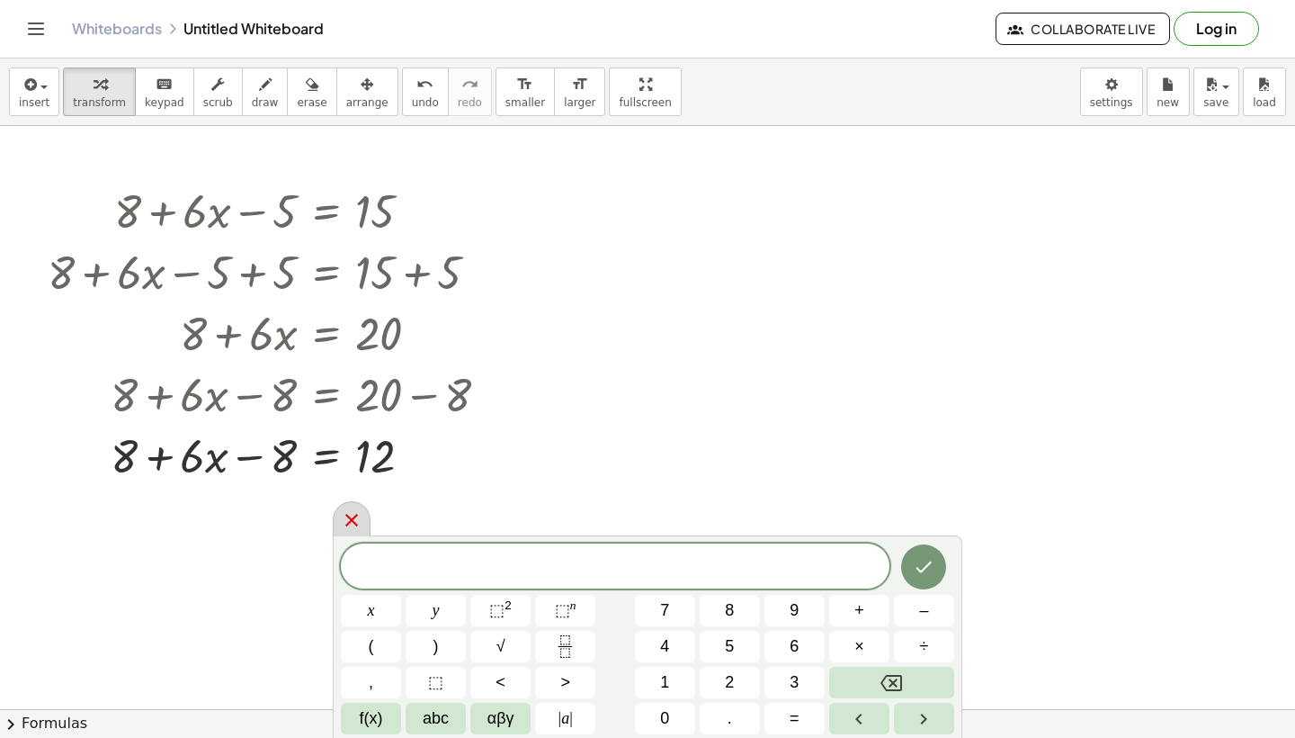
click at [354, 531] on div at bounding box center [352, 518] width 38 height 35
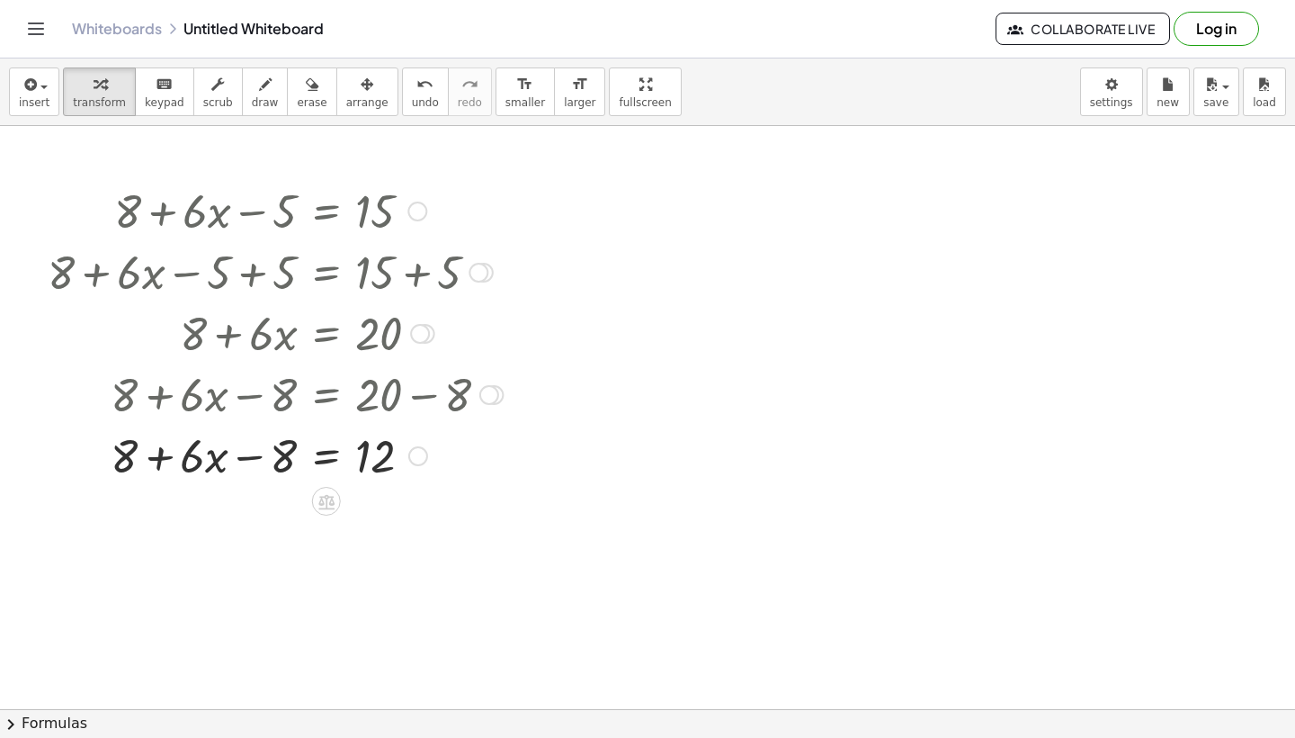
click at [329, 515] on div at bounding box center [326, 501] width 29 height 29
click at [394, 511] on div at bounding box center [398, 501] width 29 height 29
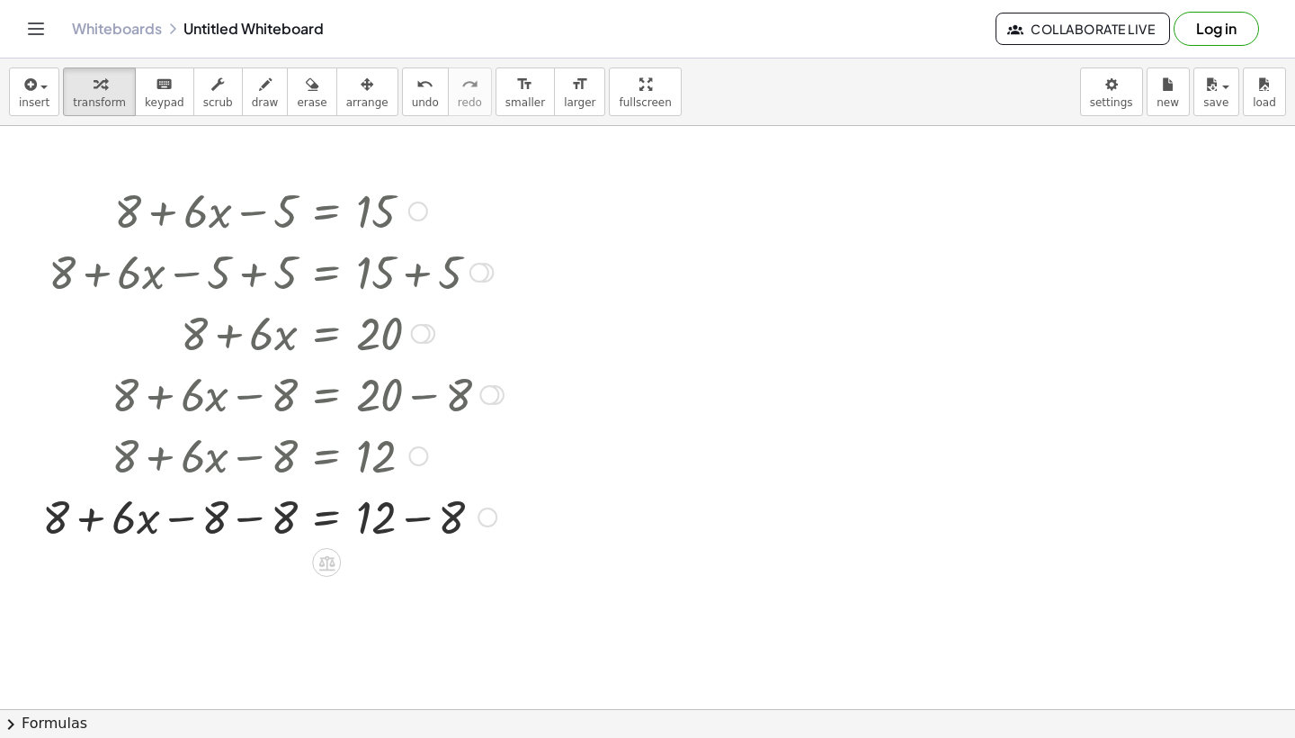
click at [209, 513] on div at bounding box center [272, 515] width 479 height 61
click at [234, 528] on div at bounding box center [272, 515] width 479 height 61
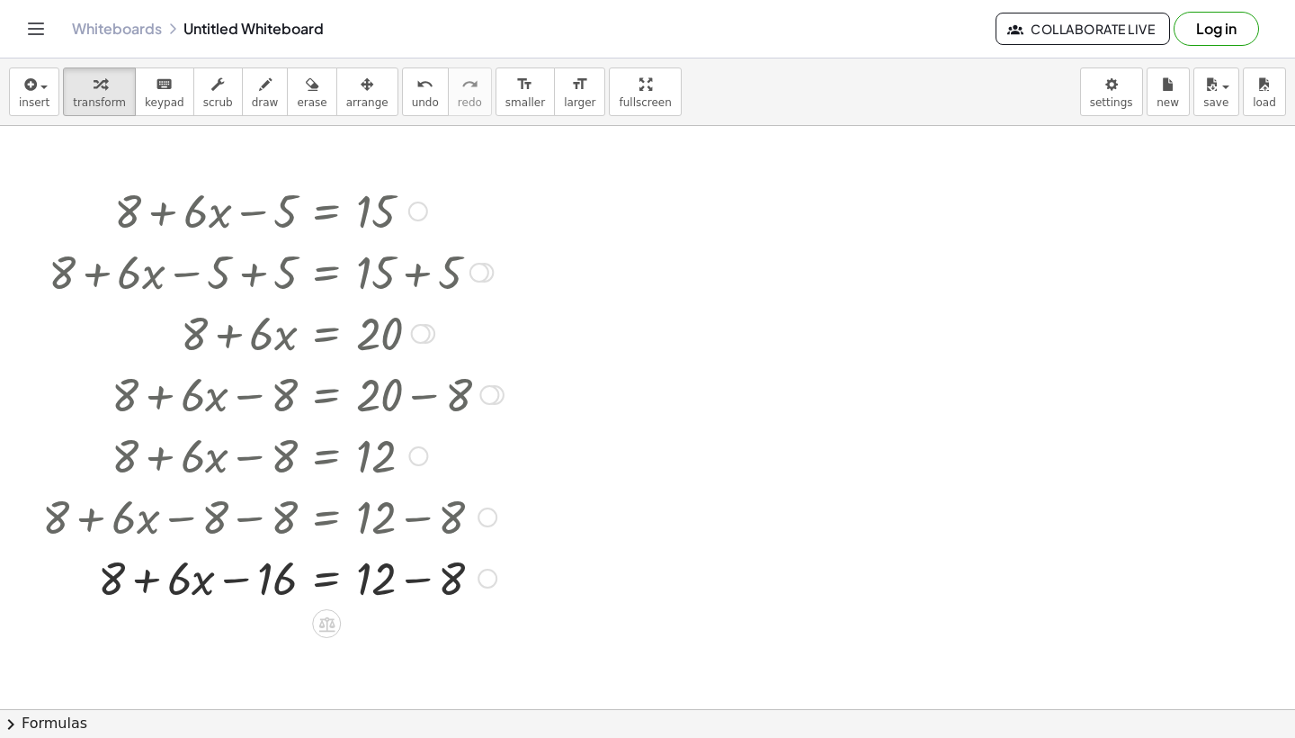
click at [454, 590] on div at bounding box center [272, 576] width 479 height 61
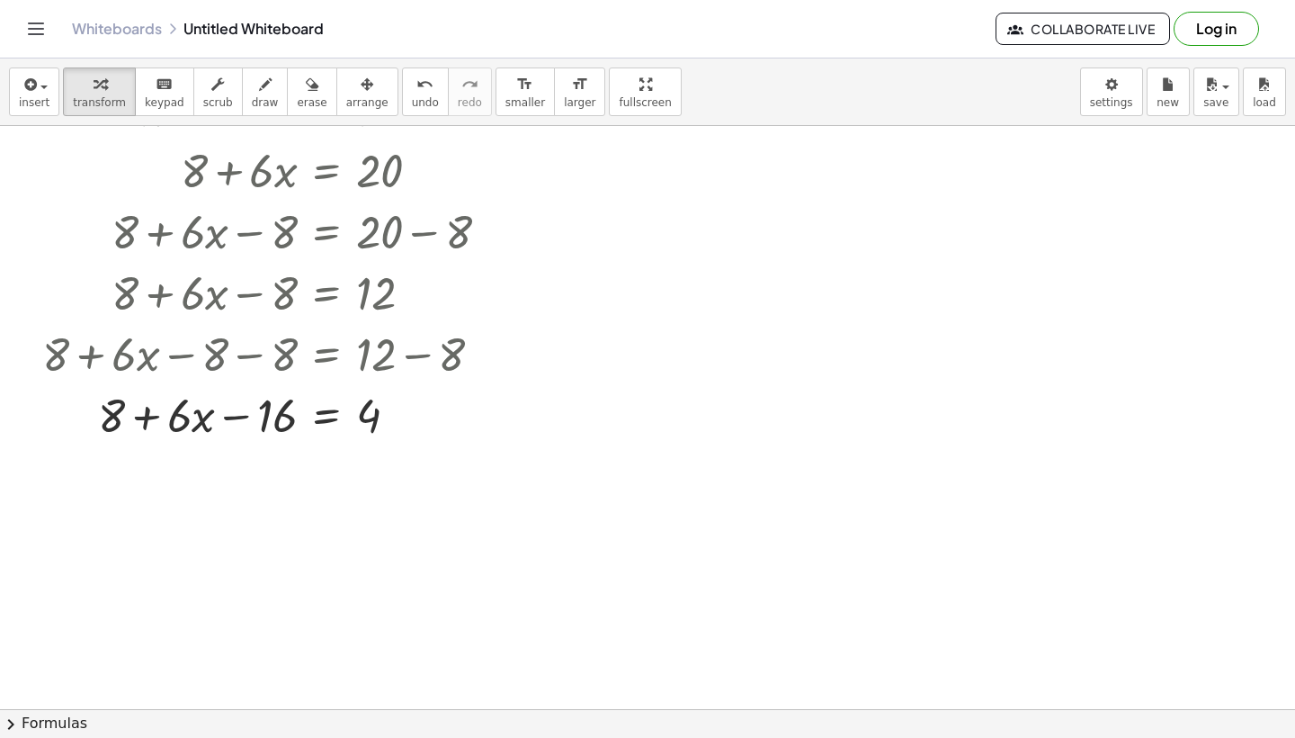
scroll to position [1929, 0]
click at [250, 428] on div at bounding box center [272, 413] width 479 height 61
click at [322, 458] on icon at bounding box center [326, 460] width 16 height 15
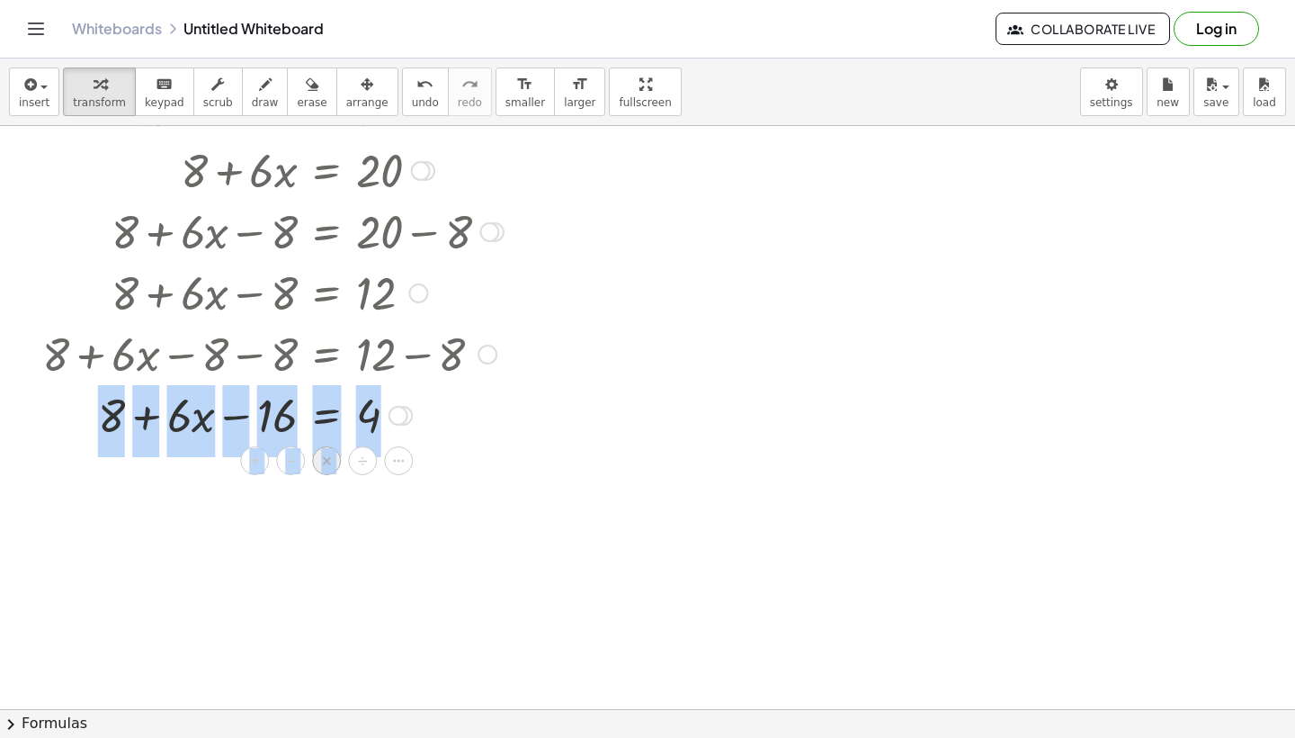
drag, startPoint x: 359, startPoint y: 462, endPoint x: 327, endPoint y: 454, distance: 32.5
click at [327, 454] on div "+ − × ÷" at bounding box center [334, 458] width 158 height 33
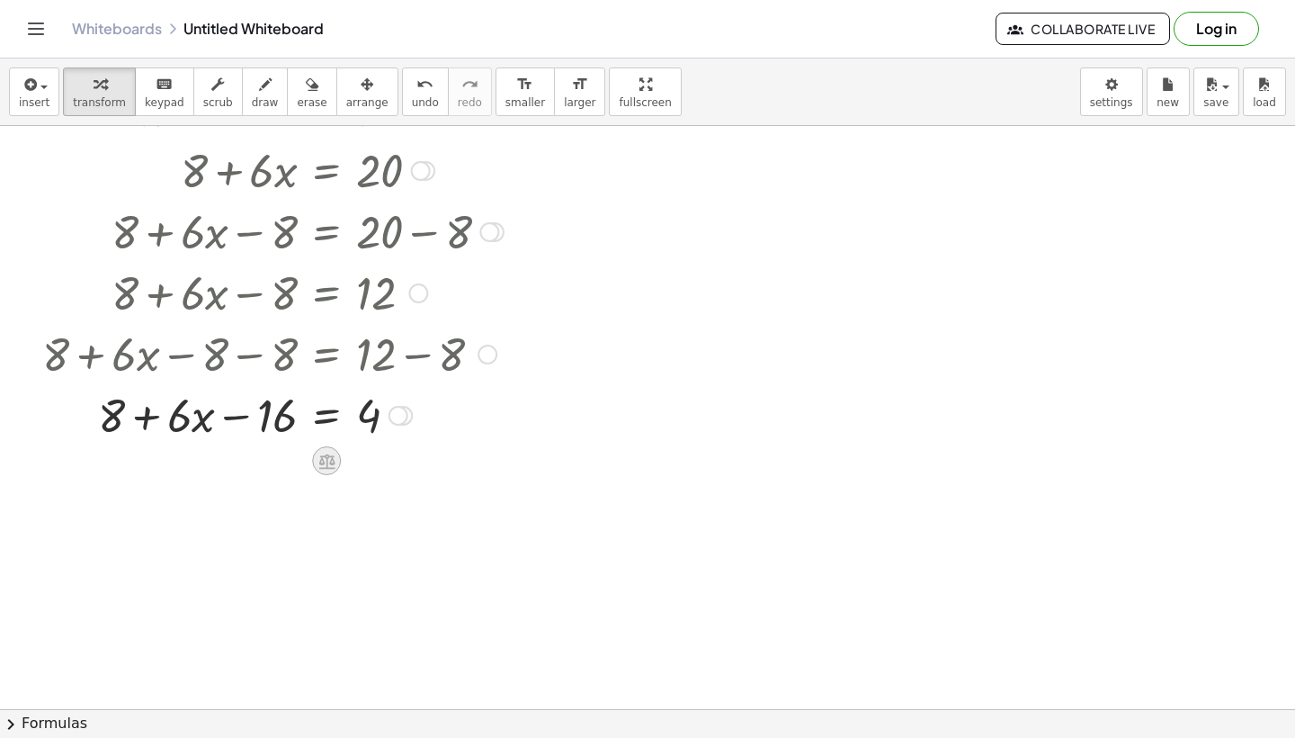
click at [327, 456] on icon at bounding box center [327, 461] width 19 height 19
click at [254, 461] on span "+" at bounding box center [254, 461] width 11 height 26
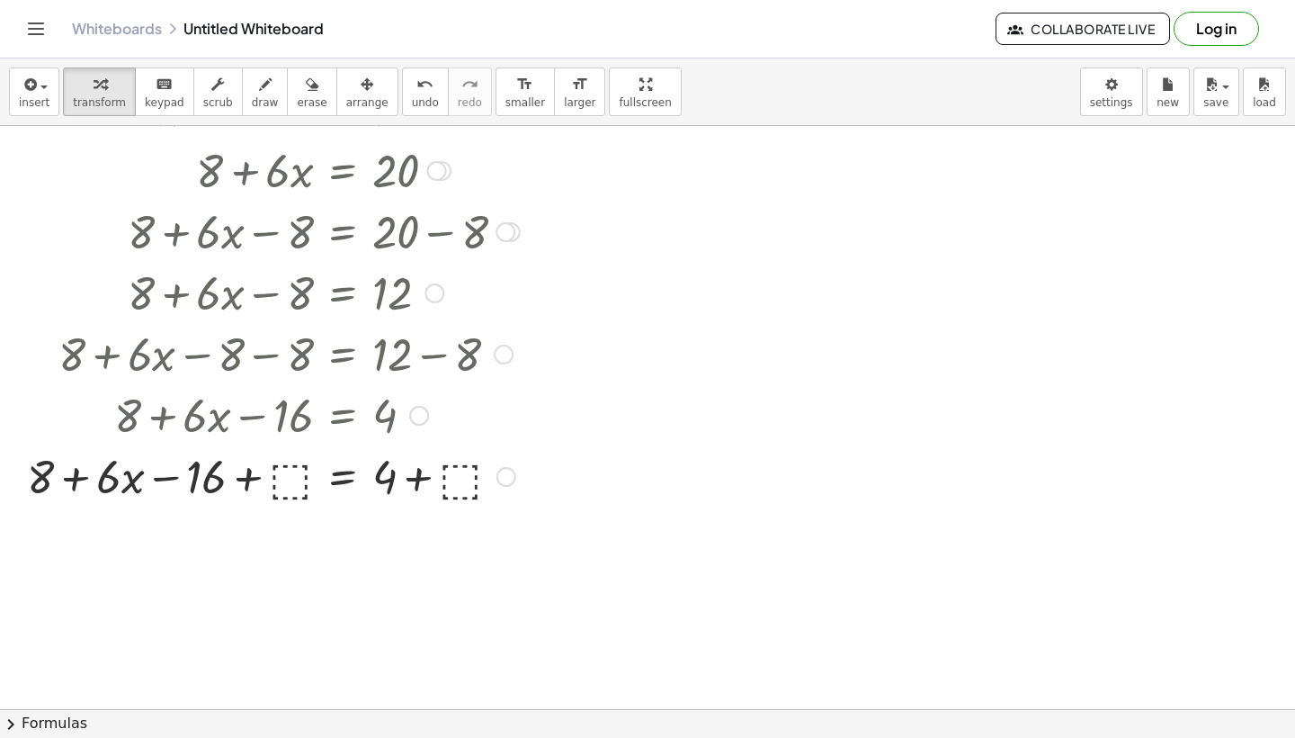
click at [293, 467] on div at bounding box center [273, 474] width 511 height 61
click at [413, 478] on div at bounding box center [275, 474] width 506 height 61
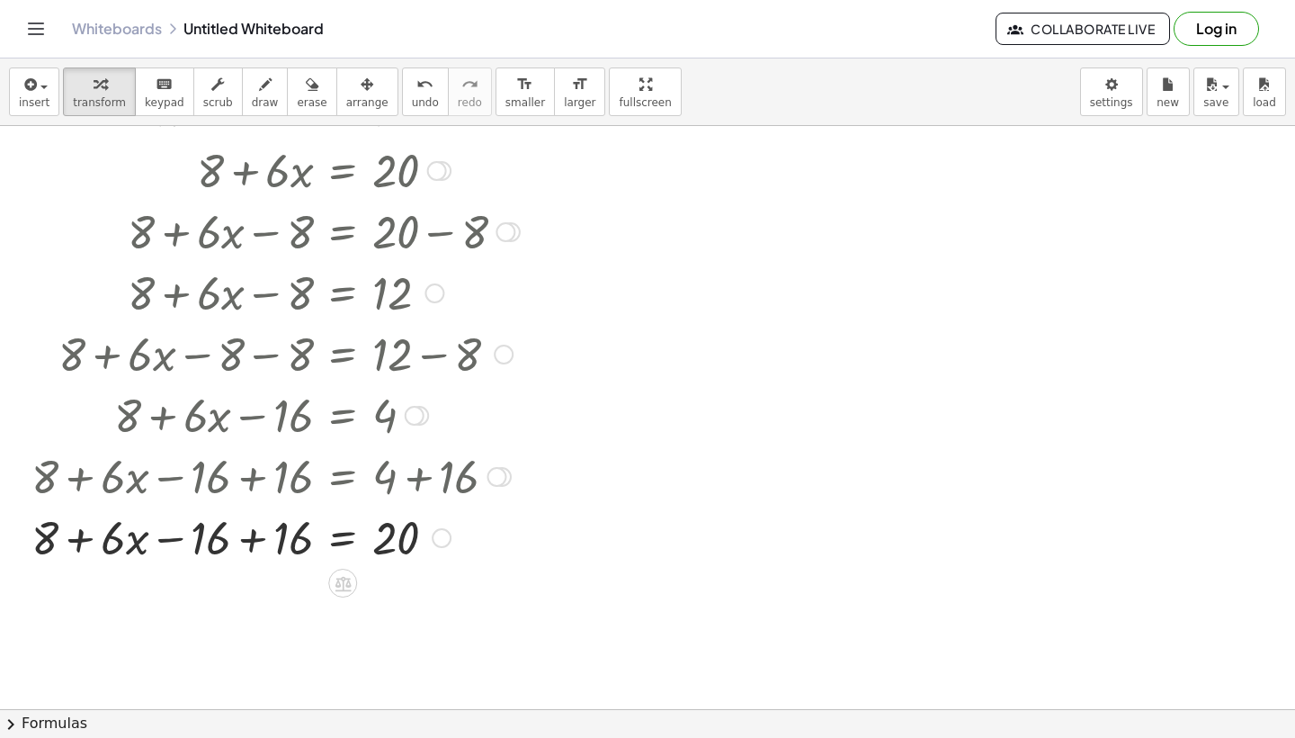
click at [222, 549] on div at bounding box center [275, 536] width 506 height 61
click at [300, 552] on div at bounding box center [275, 536] width 506 height 61
click at [250, 545] on div at bounding box center [275, 536] width 506 height 61
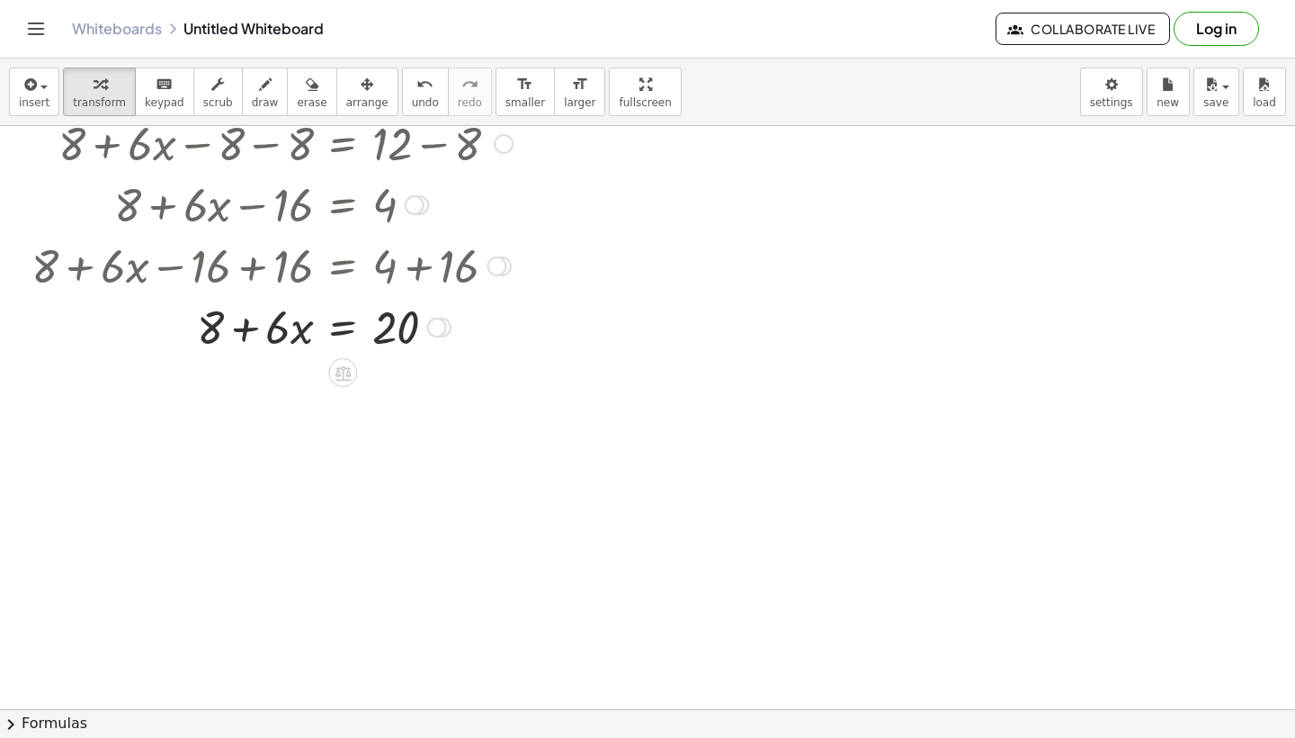
scroll to position [2141, 0]
click at [347, 377] on icon at bounding box center [343, 370] width 16 height 15
click at [222, 334] on div at bounding box center [275, 323] width 506 height 61
click at [250, 333] on div at bounding box center [275, 323] width 506 height 61
click at [336, 369] on icon at bounding box center [343, 370] width 16 height 15
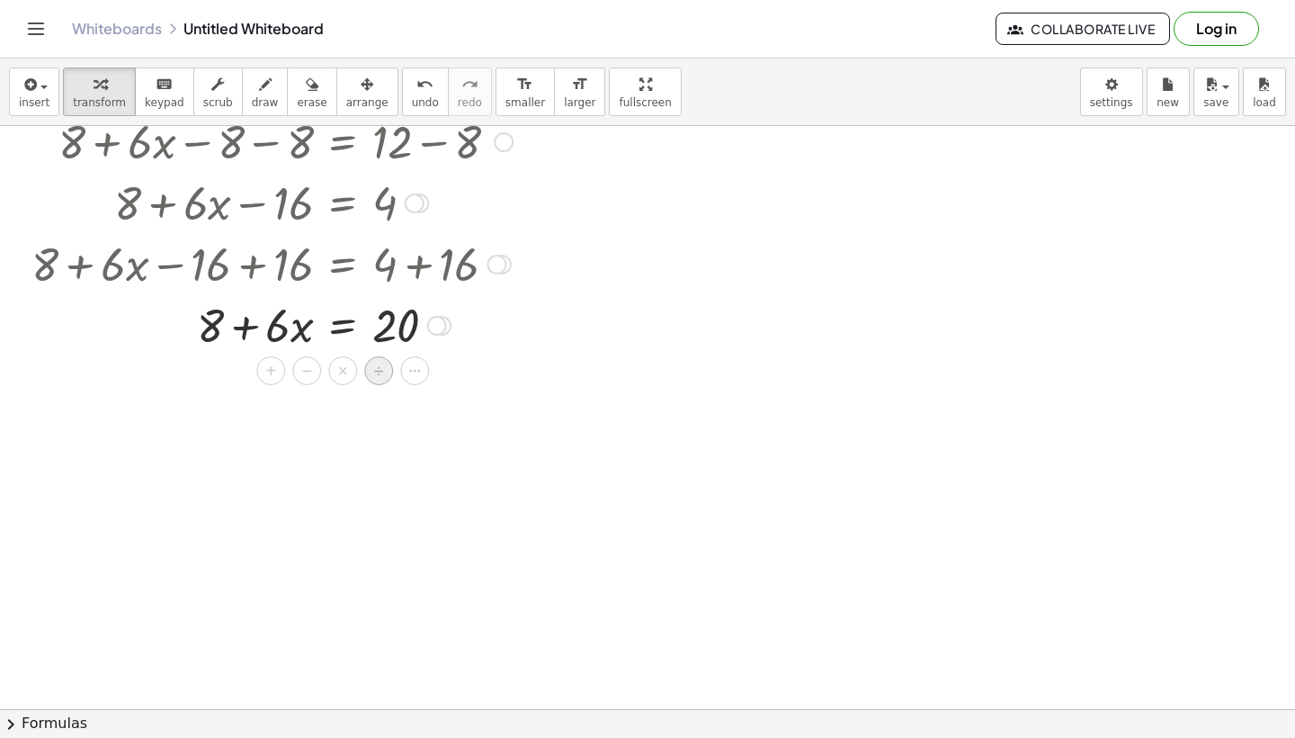
click at [373, 374] on div "÷" at bounding box center [378, 370] width 29 height 29
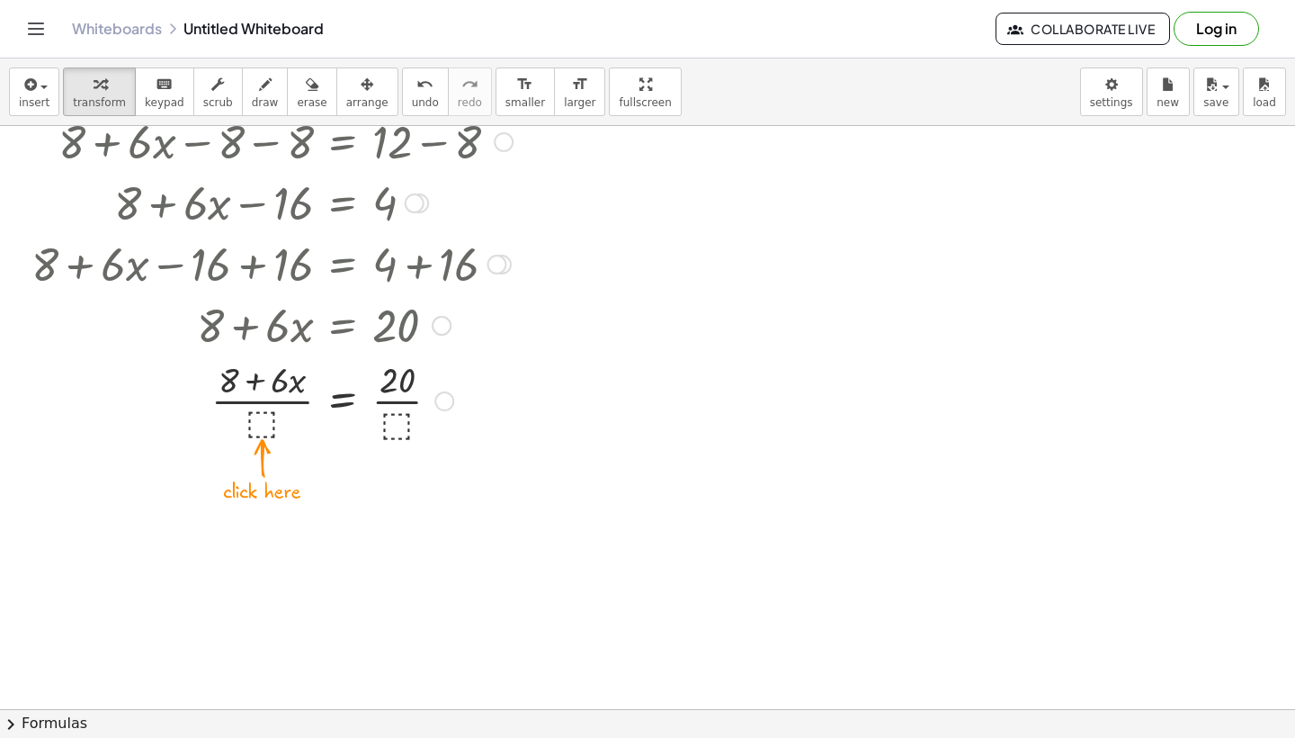
click at [399, 432] on div at bounding box center [275, 399] width 506 height 90
click at [354, 400] on div at bounding box center [275, 399] width 506 height 90
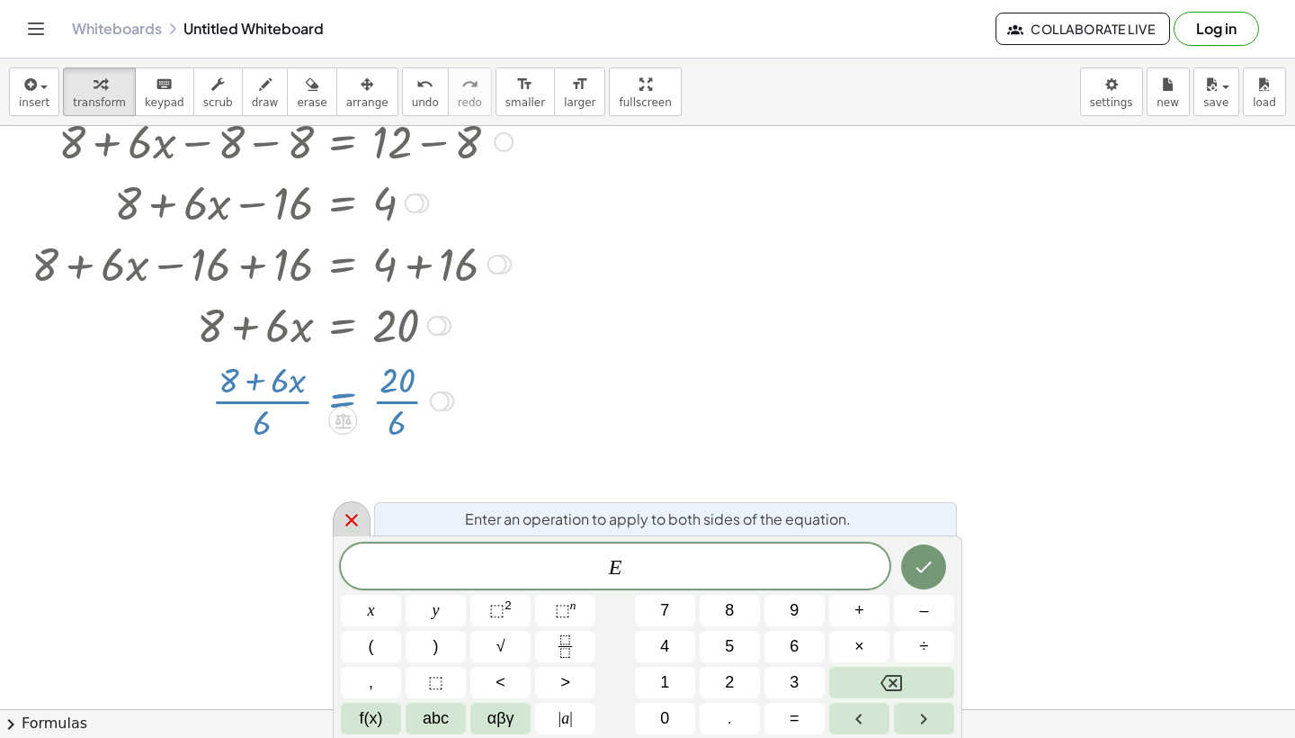
click at [350, 526] on icon at bounding box center [352, 520] width 22 height 22
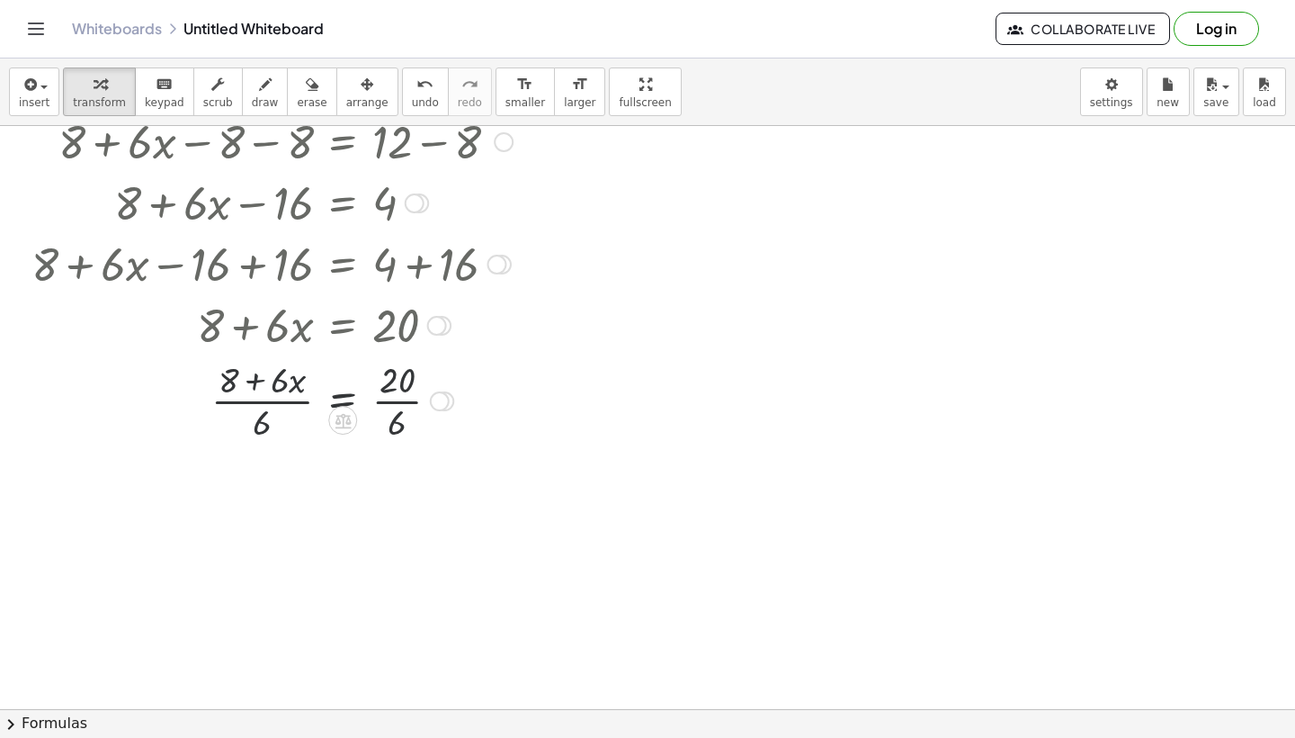
click at [398, 408] on div at bounding box center [275, 399] width 506 height 90
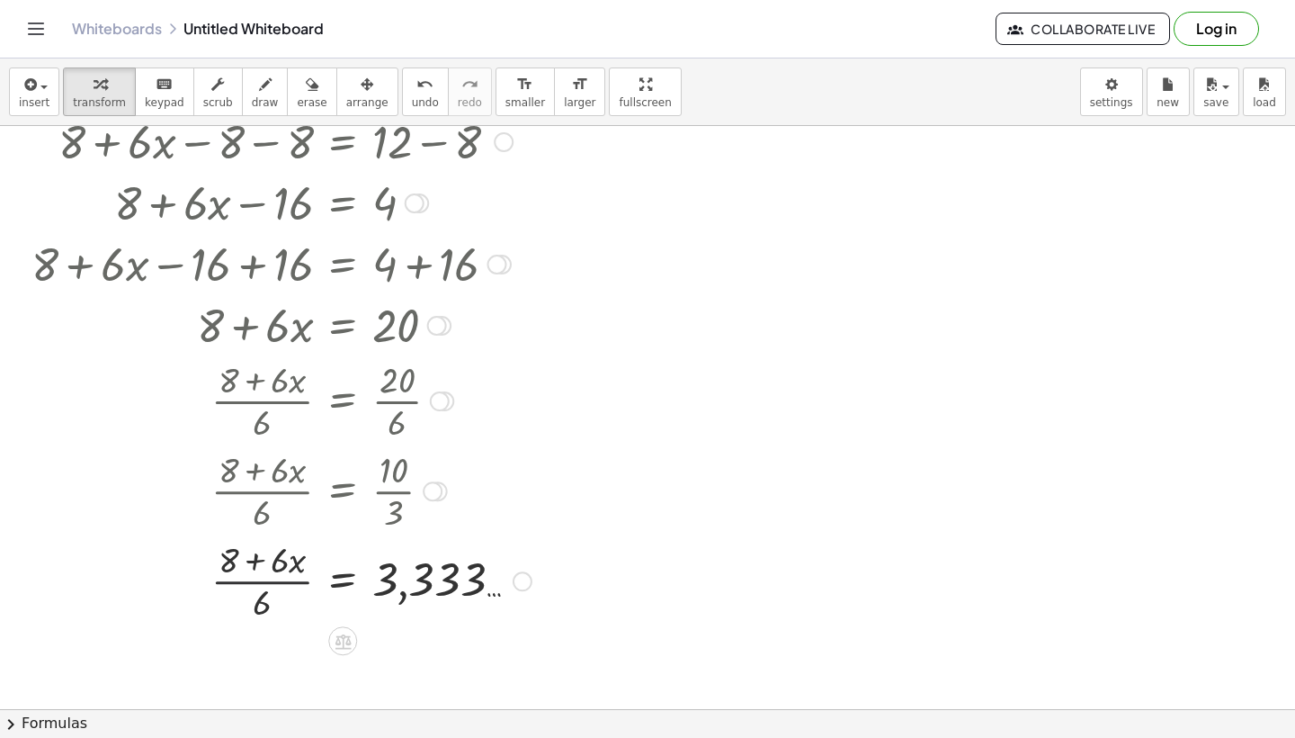
click at [274, 587] on div at bounding box center [281, 579] width 518 height 90
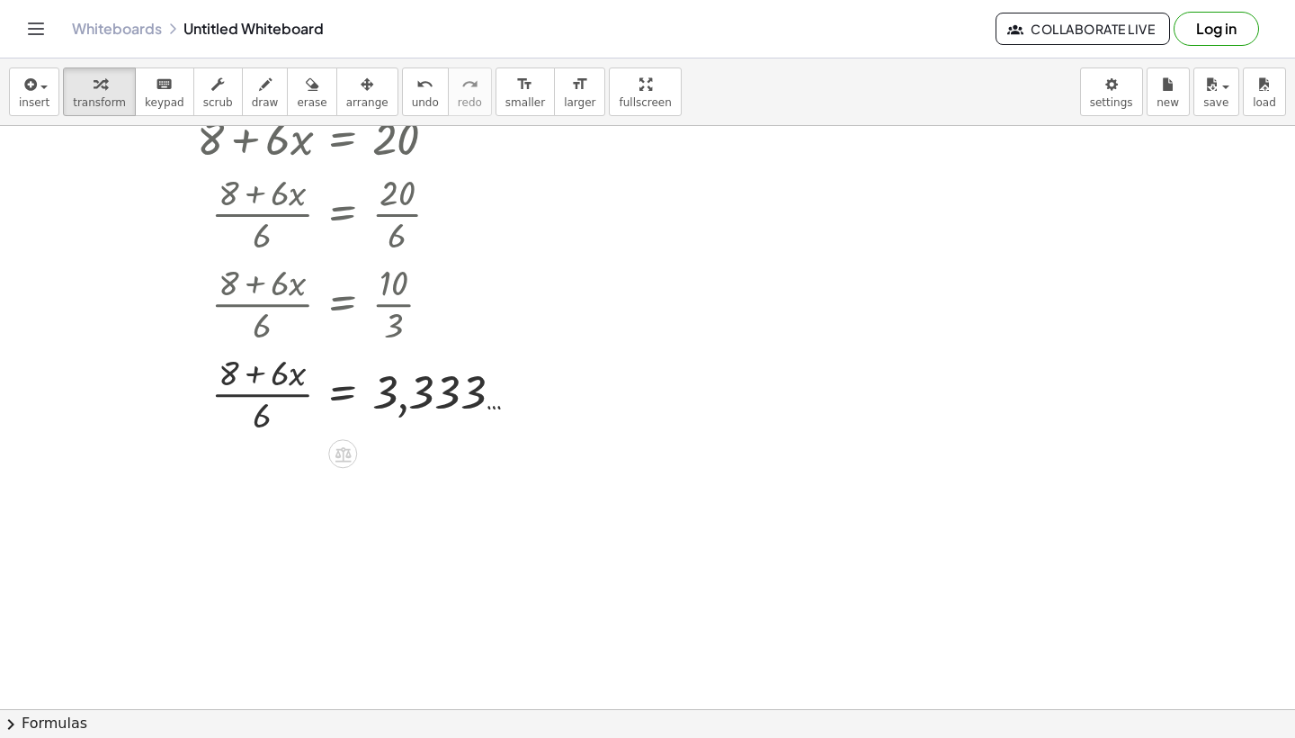
scroll to position [2298, 0]
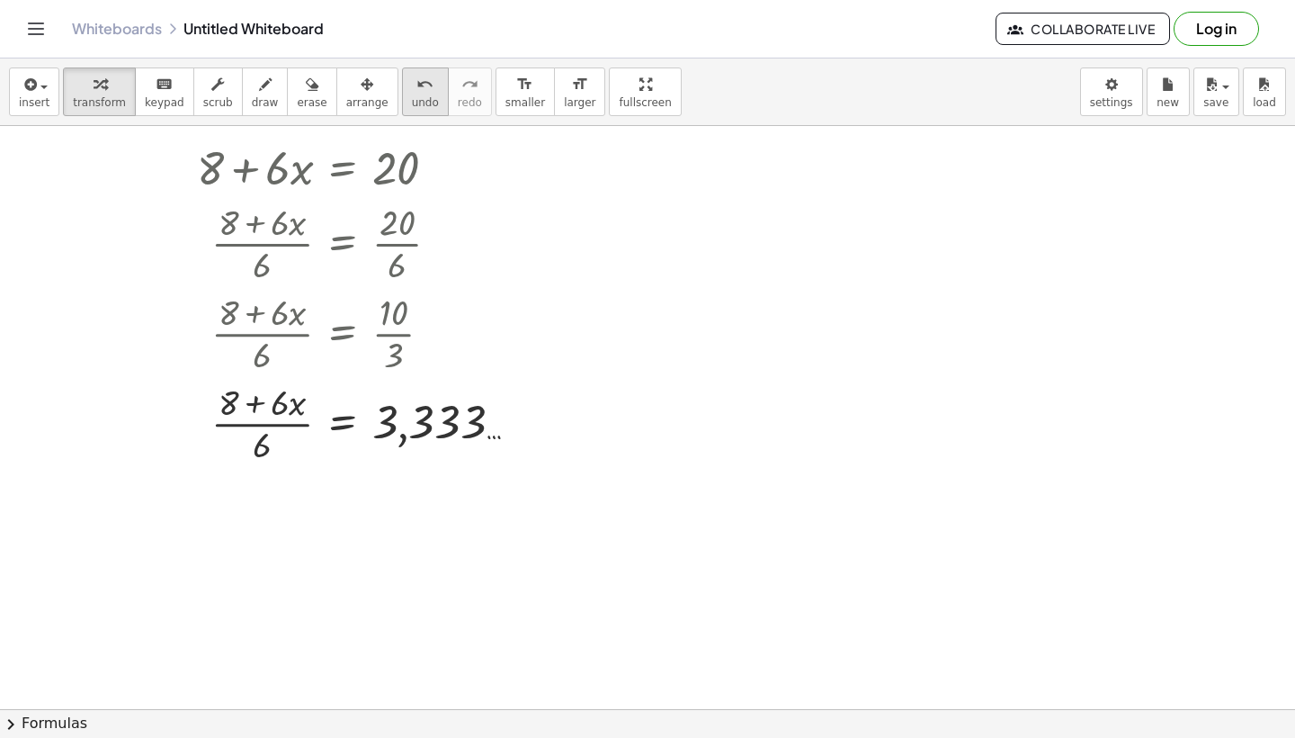
click at [417, 94] on icon "undo" at bounding box center [425, 85] width 17 height 22
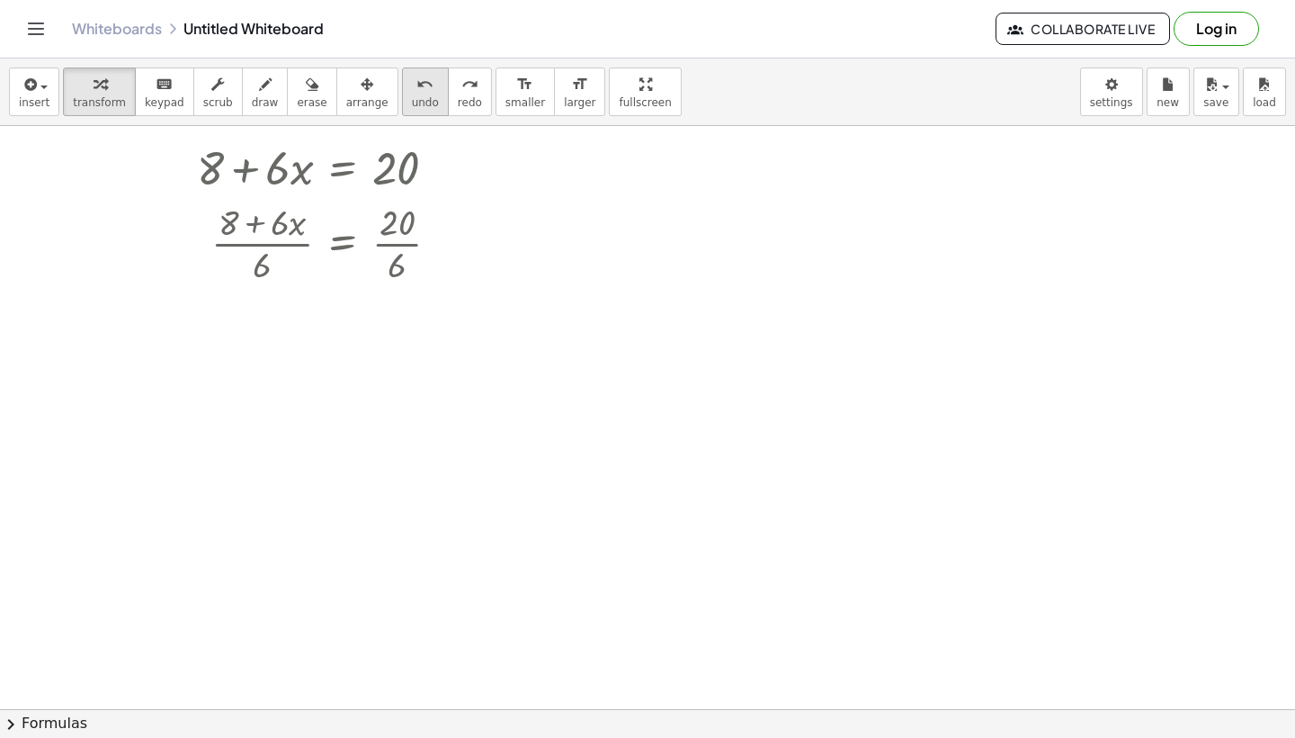
click at [417, 94] on icon "undo" at bounding box center [425, 85] width 17 height 22
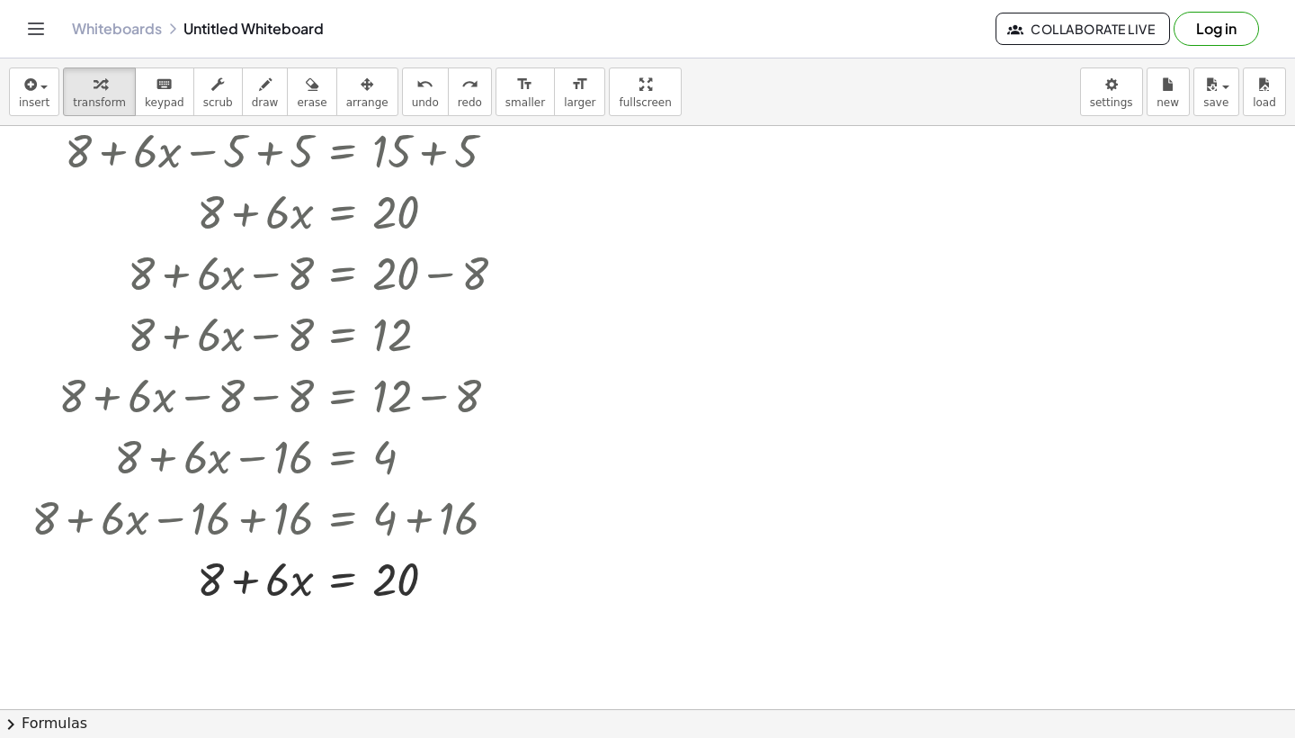
scroll to position [1884, 0]
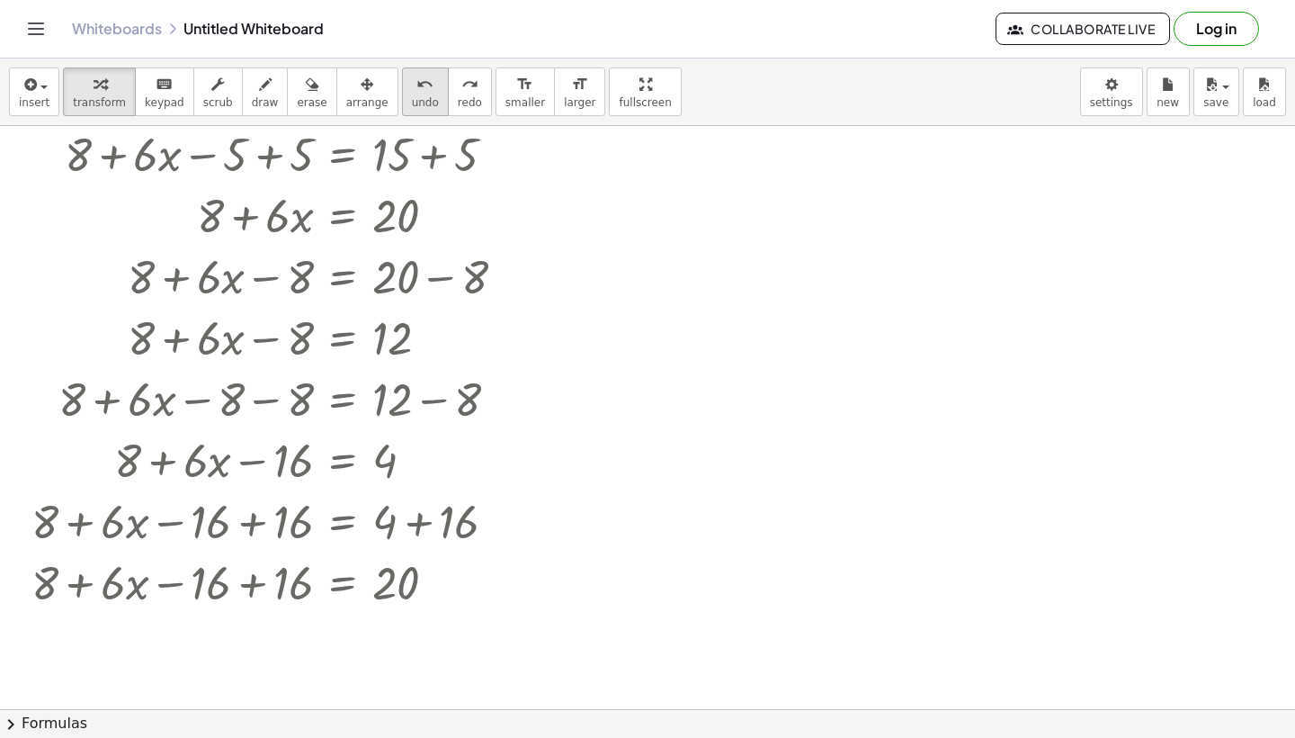
click at [412, 83] on div "undo" at bounding box center [425, 84] width 27 height 22
click at [412, 106] on span "undo" at bounding box center [425, 102] width 27 height 13
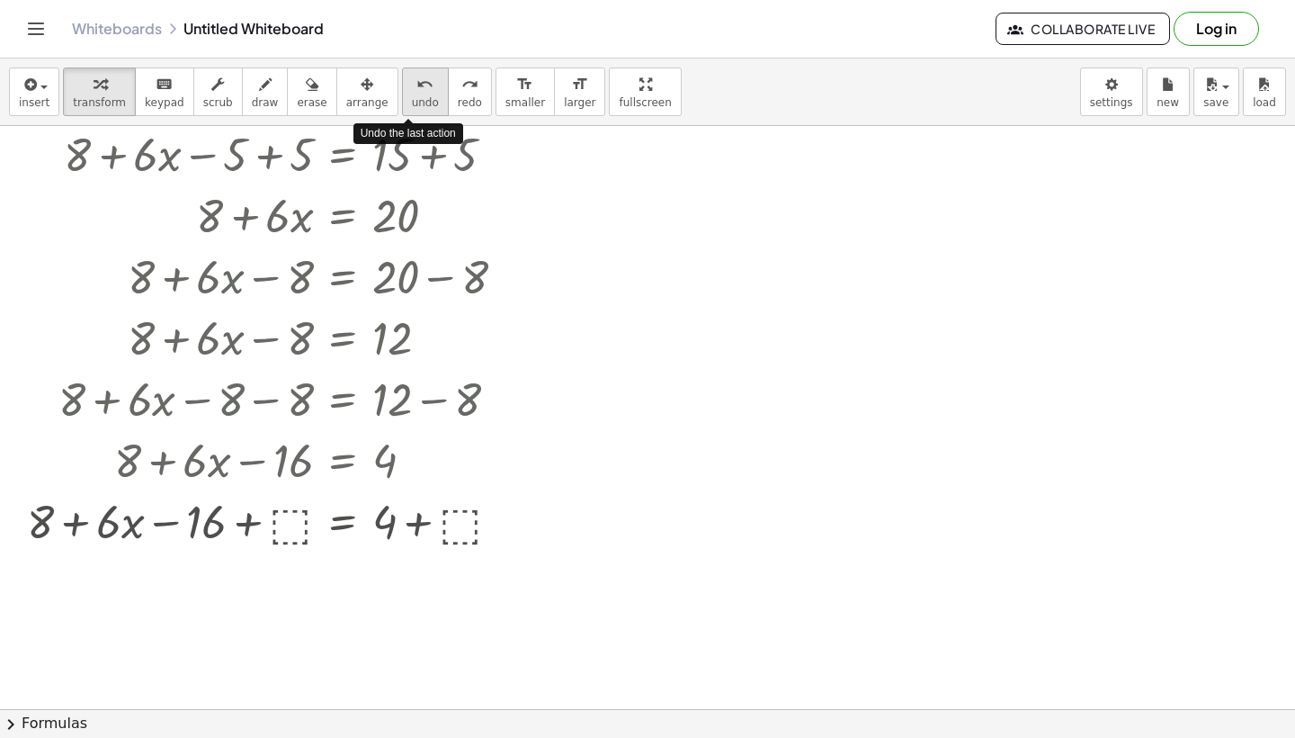
click at [412, 106] on span "undo" at bounding box center [425, 102] width 27 height 13
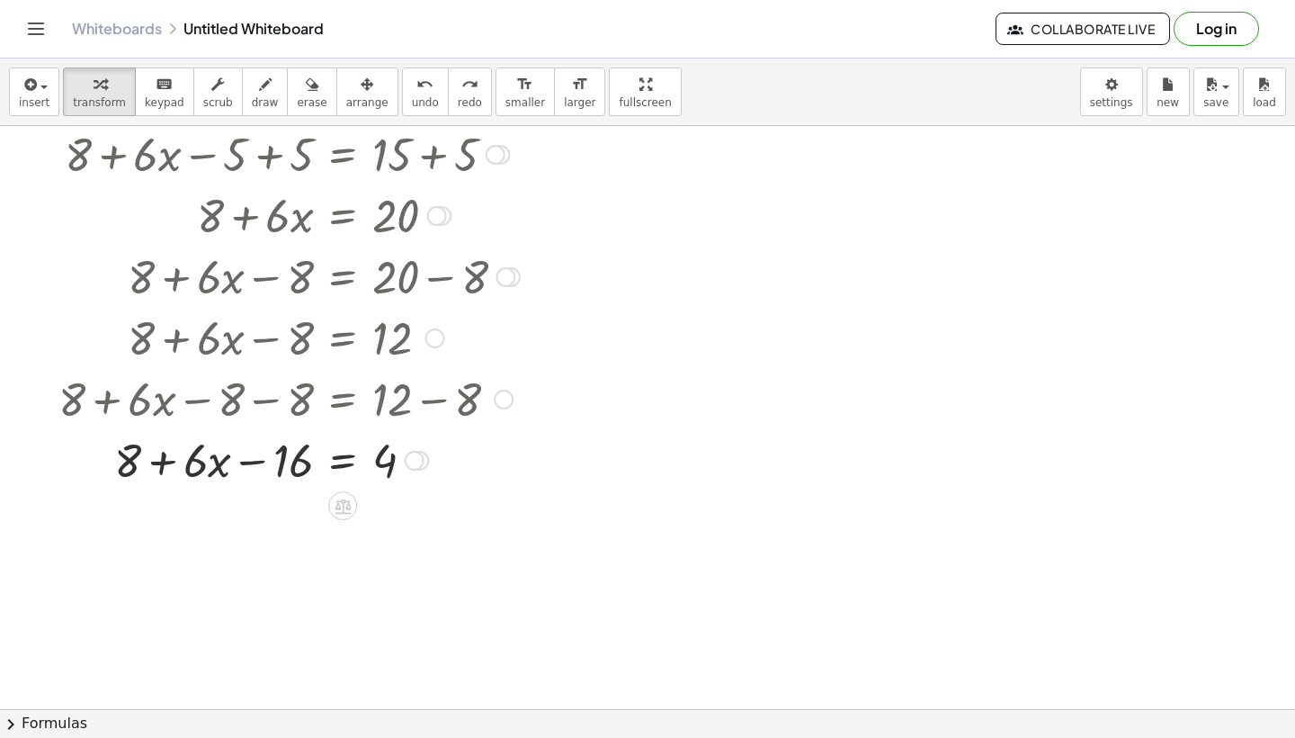
scroll to position [1888, 0]
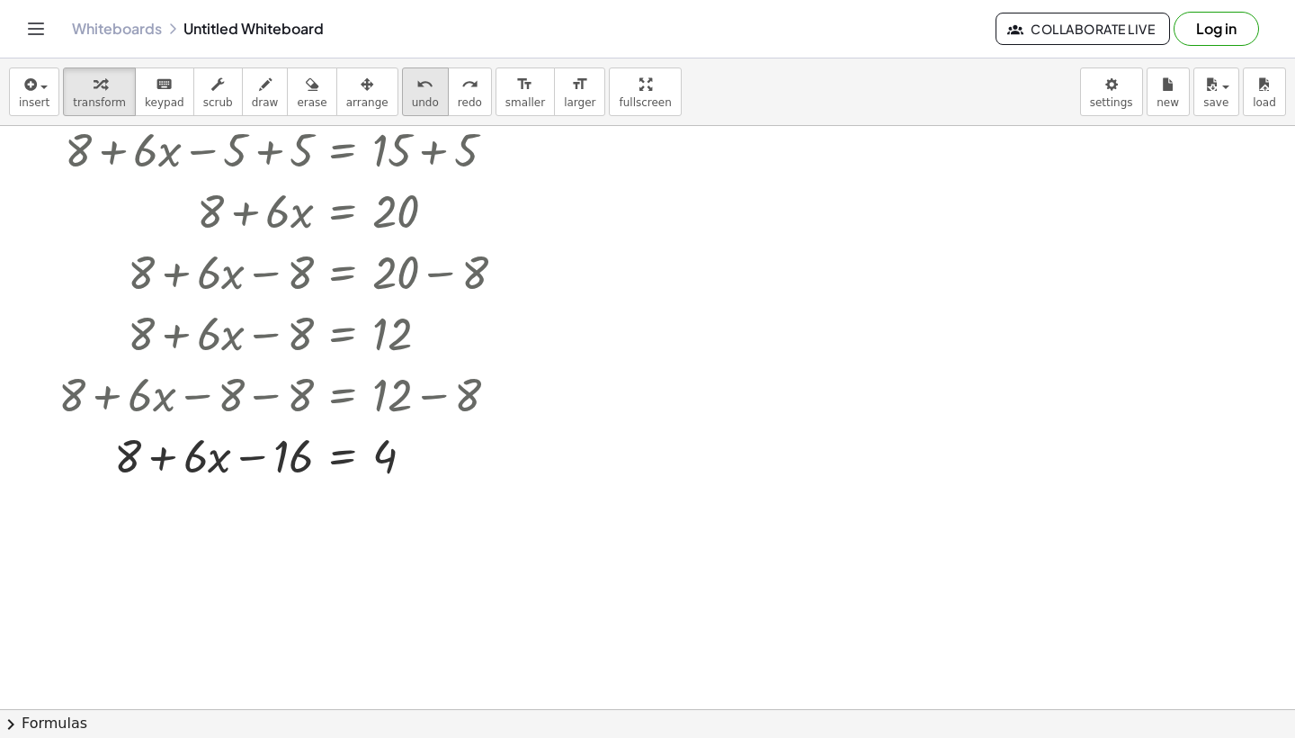
click at [412, 98] on span "undo" at bounding box center [425, 102] width 27 height 13
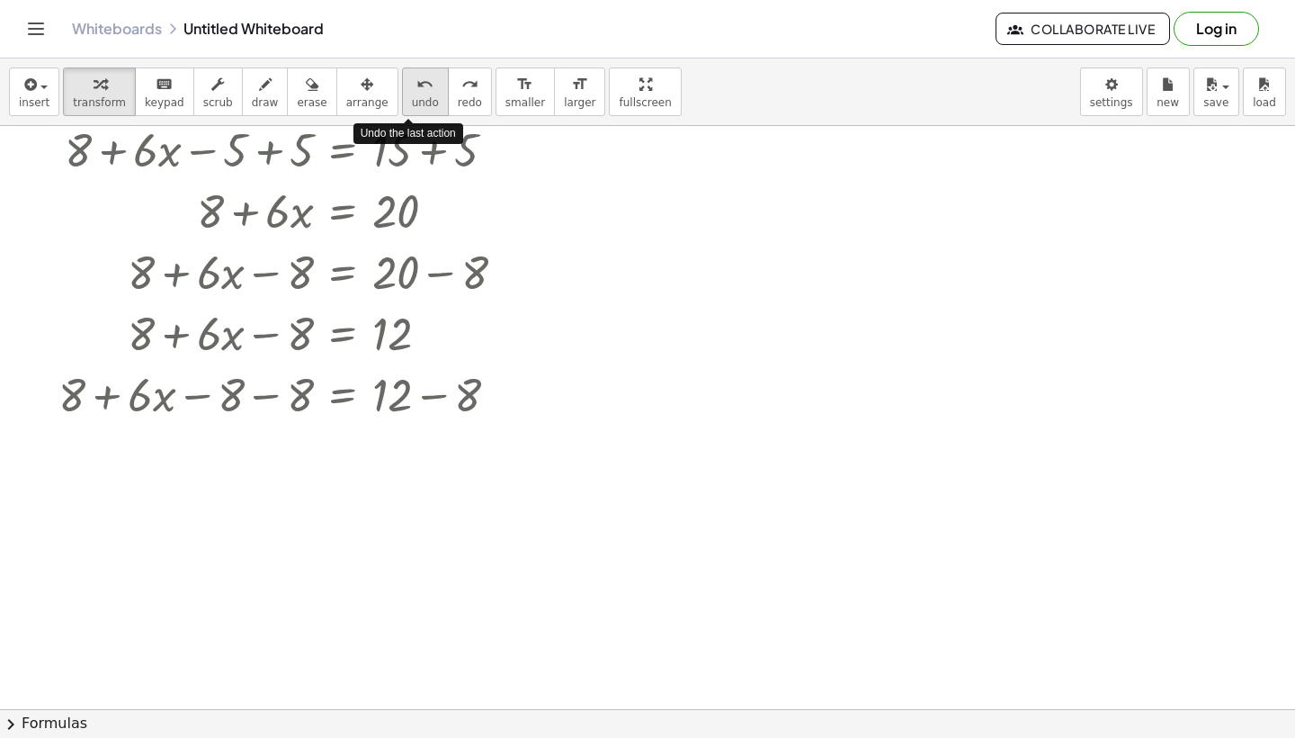
click at [412, 98] on span "undo" at bounding box center [425, 102] width 27 height 13
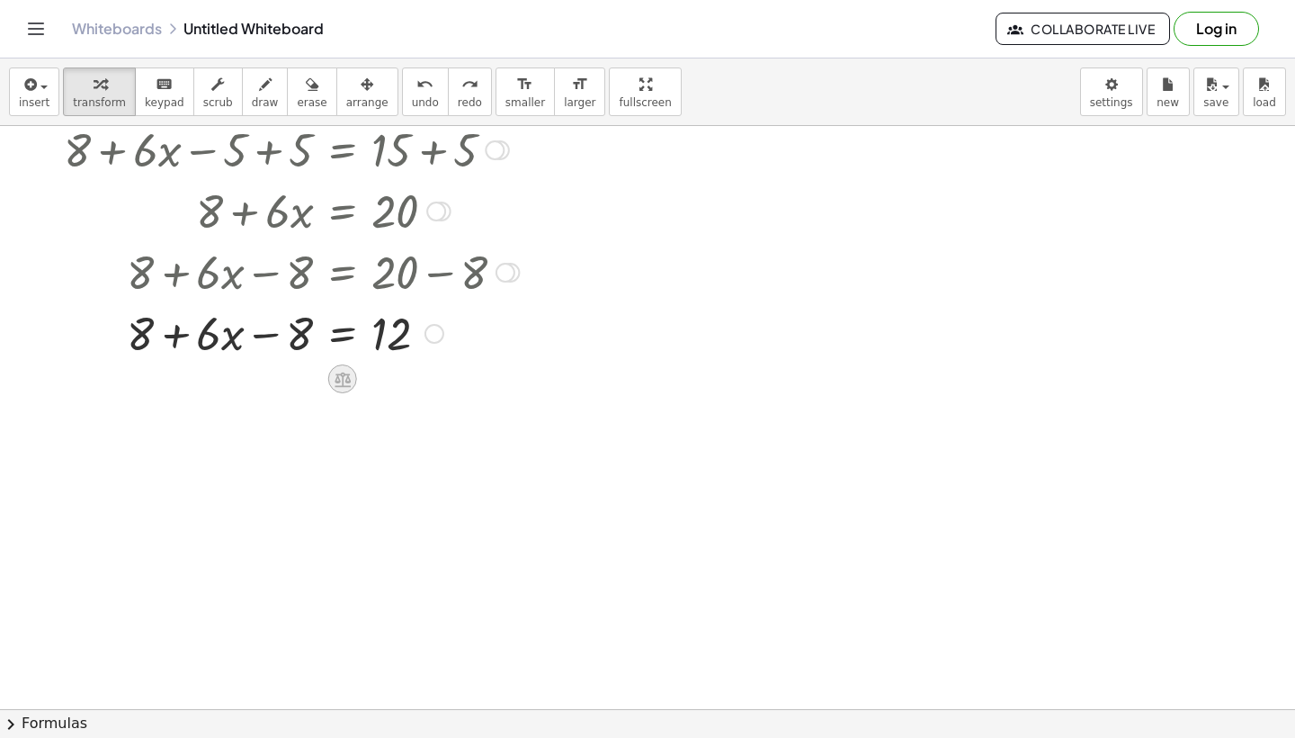
click at [336, 385] on icon at bounding box center [343, 379] width 16 height 15
click at [273, 381] on span "+" at bounding box center [270, 379] width 11 height 26
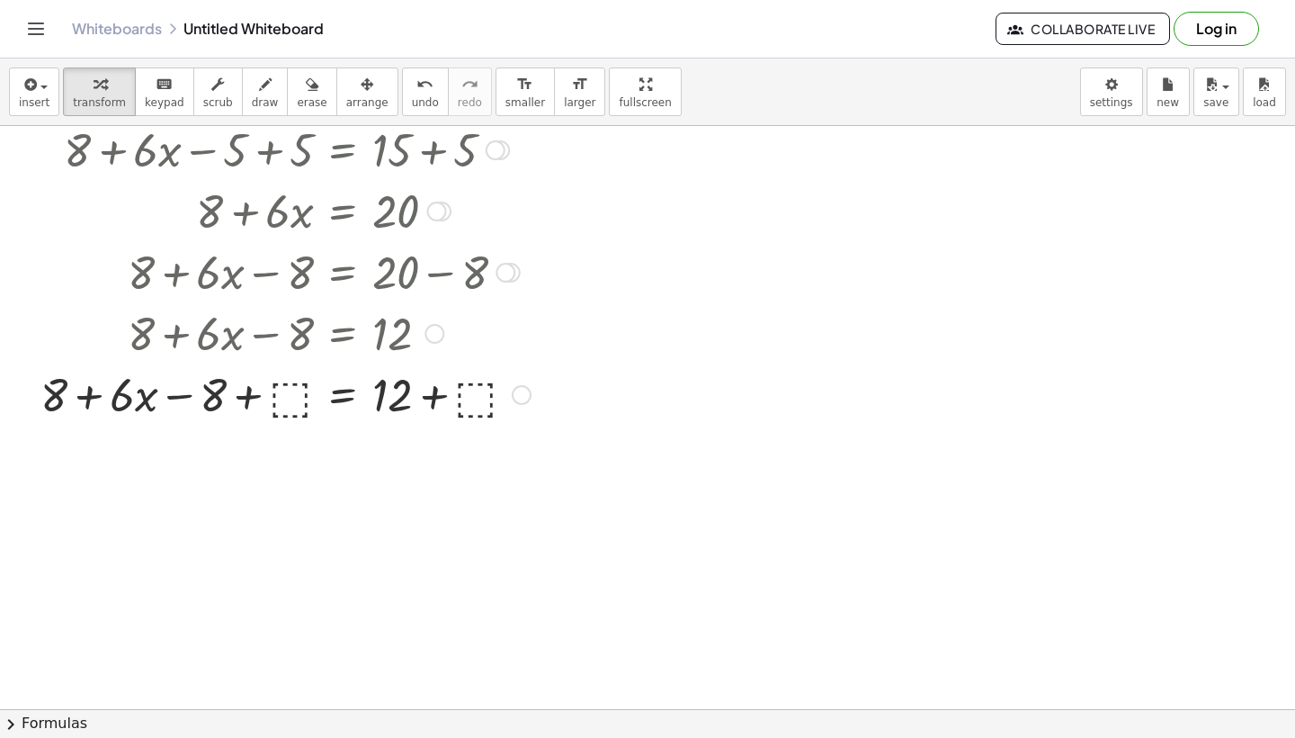
click at [309, 402] on div at bounding box center [285, 393] width 508 height 61
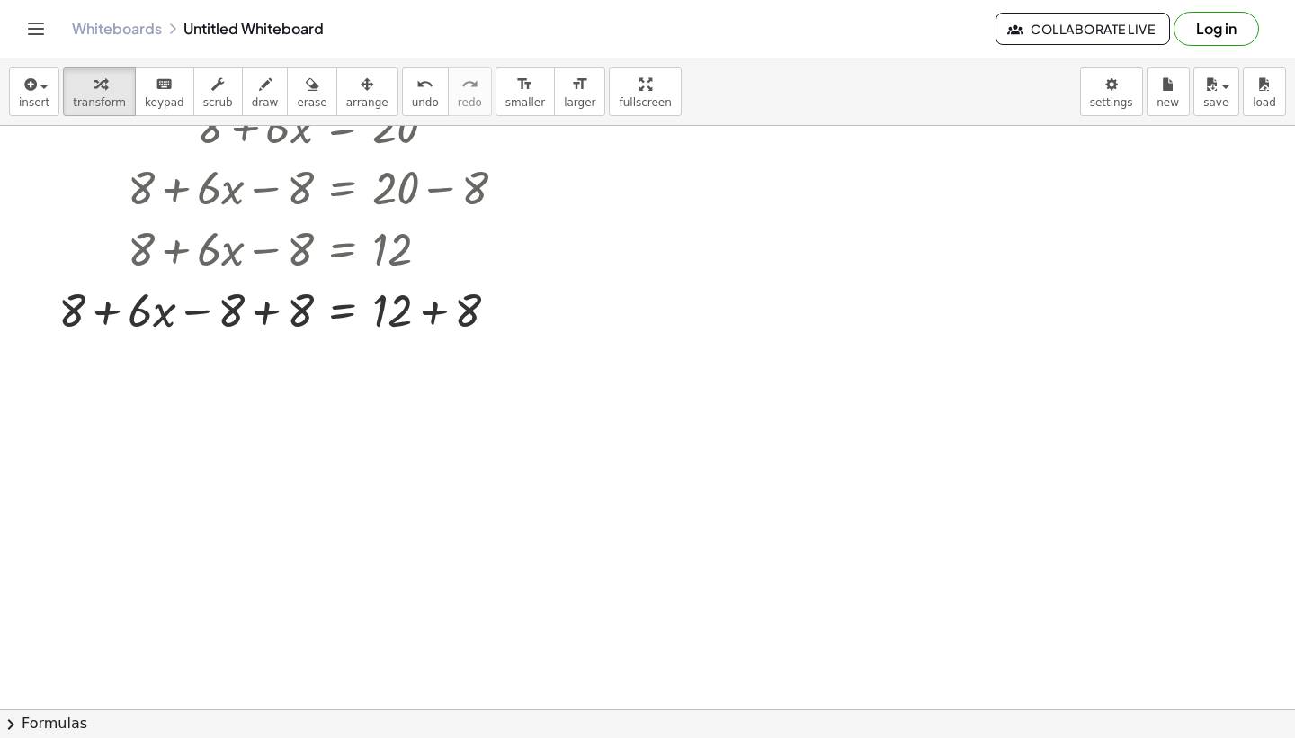
scroll to position [2020, 0]
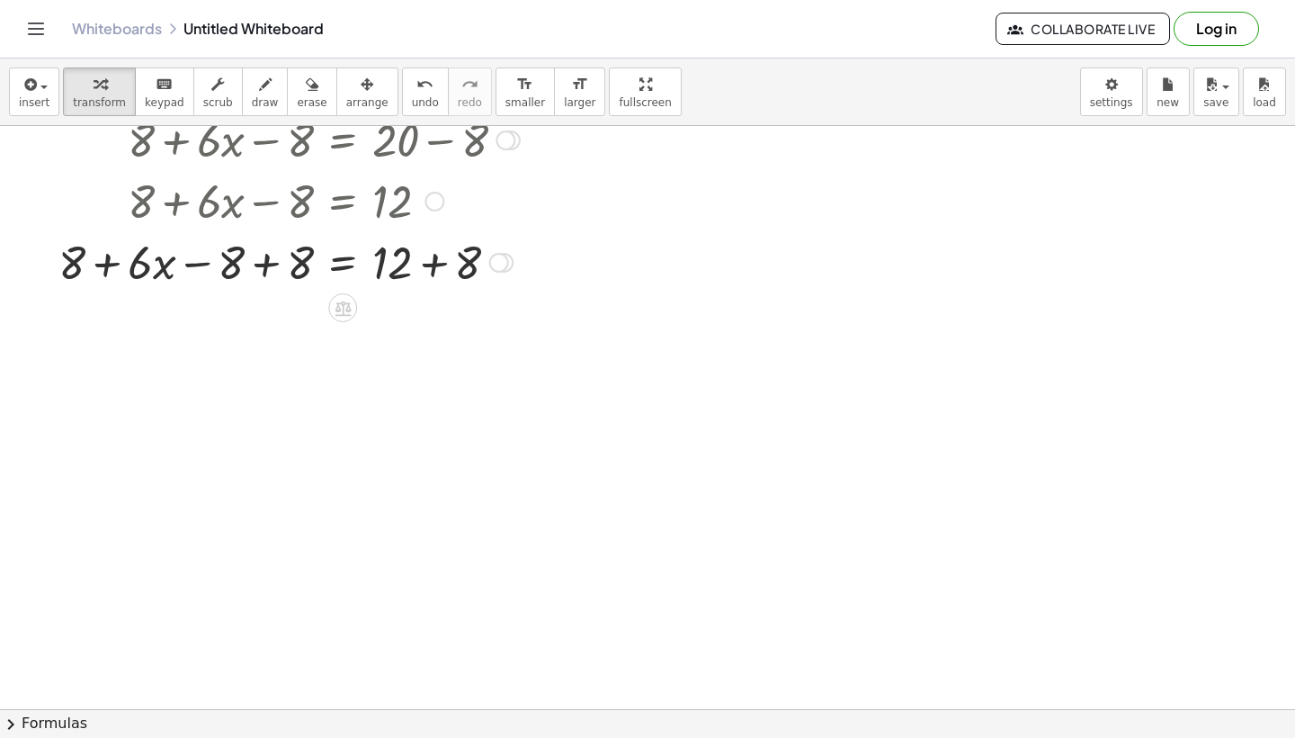
click at [305, 270] on div at bounding box center [288, 260] width 479 height 61
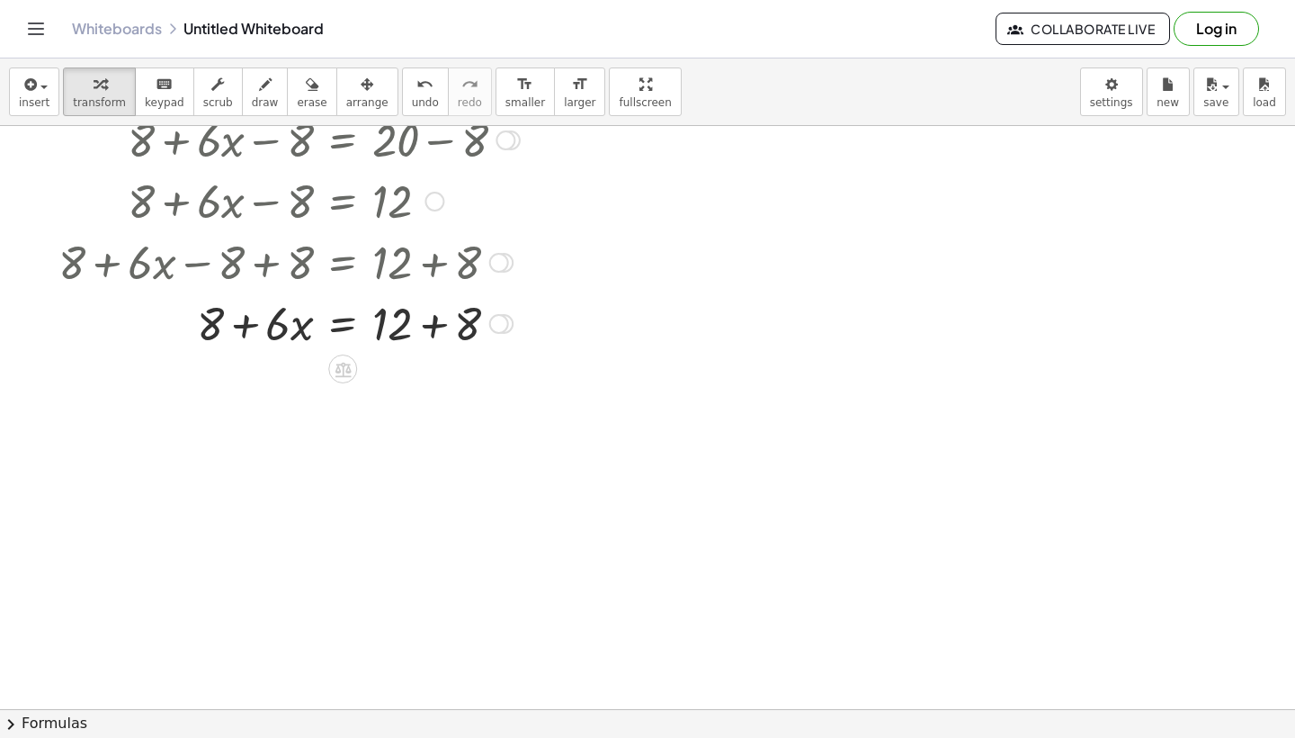
click at [412, 335] on div at bounding box center [288, 321] width 479 height 61
click at [396, 341] on div at bounding box center [288, 321] width 479 height 61
click at [407, 337] on div at bounding box center [288, 321] width 479 height 61
click at [428, 321] on div at bounding box center [288, 321] width 479 height 61
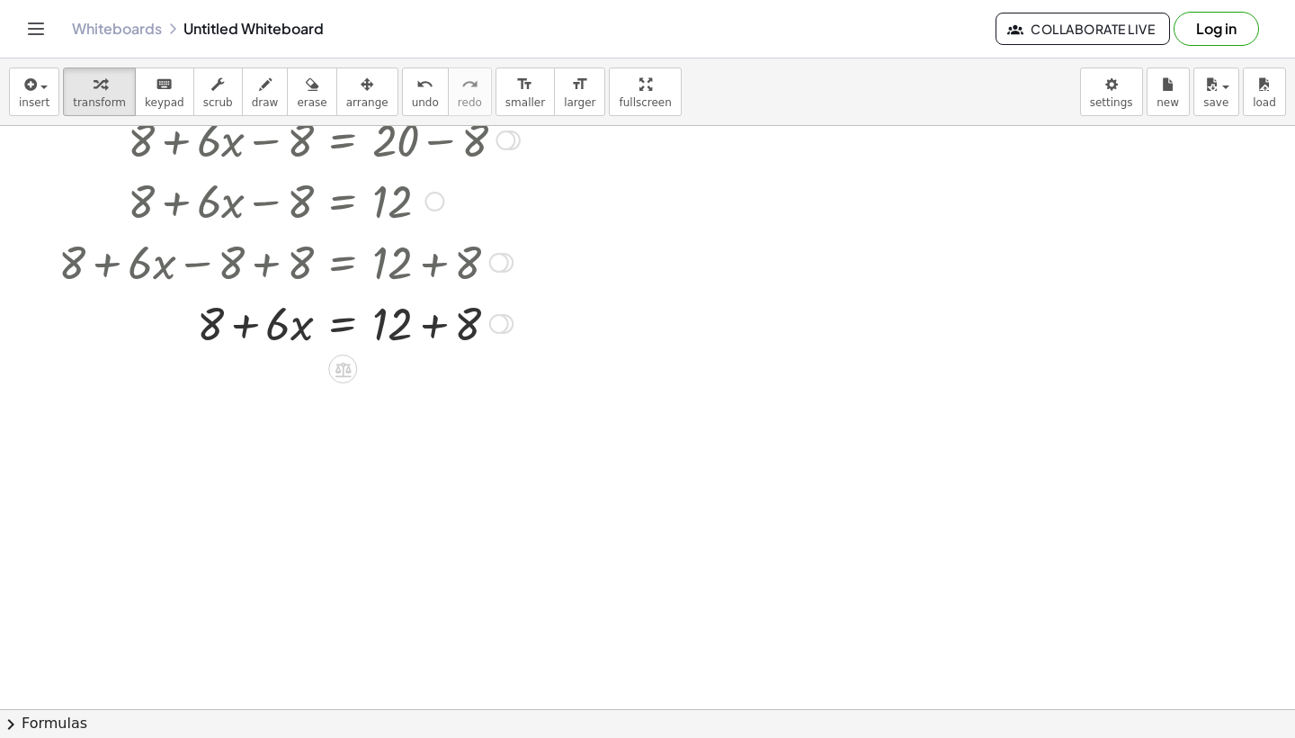
click at [428, 321] on div at bounding box center [288, 321] width 479 height 61
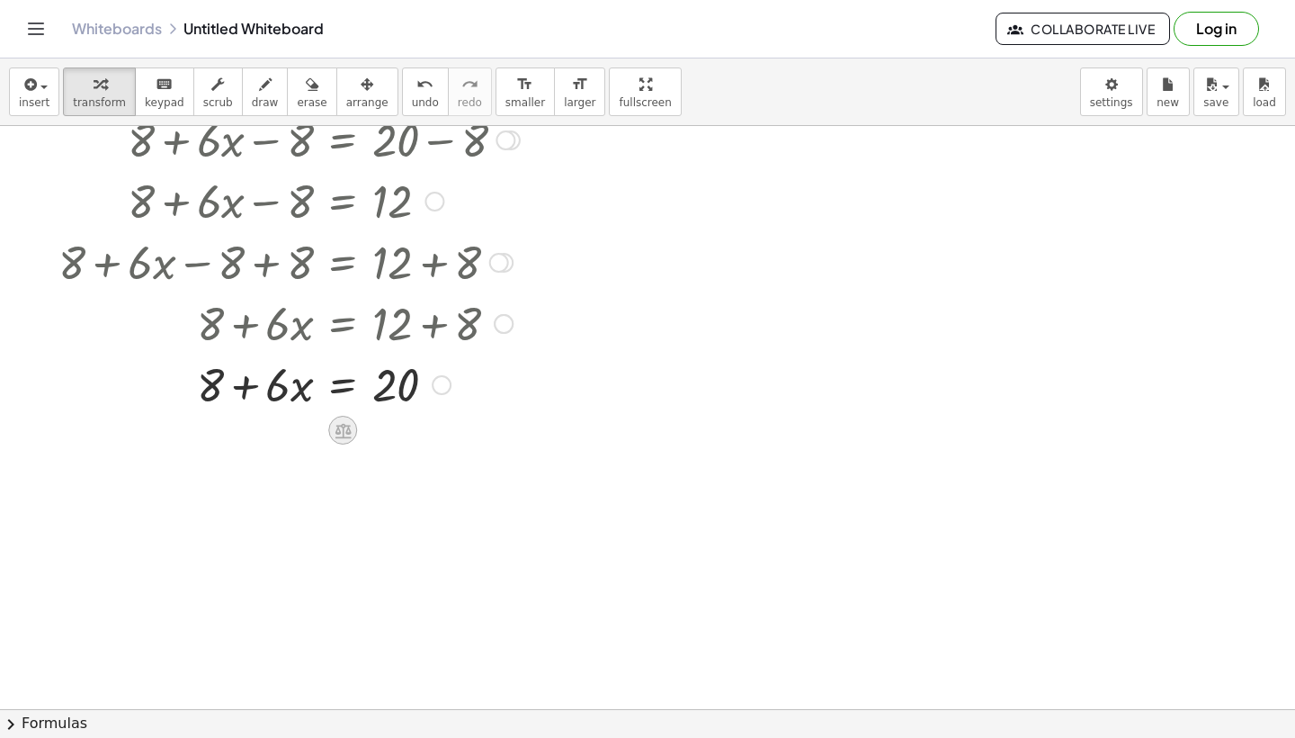
click at [345, 435] on icon at bounding box center [343, 430] width 19 height 19
click at [409, 435] on icon at bounding box center [415, 430] width 16 height 16
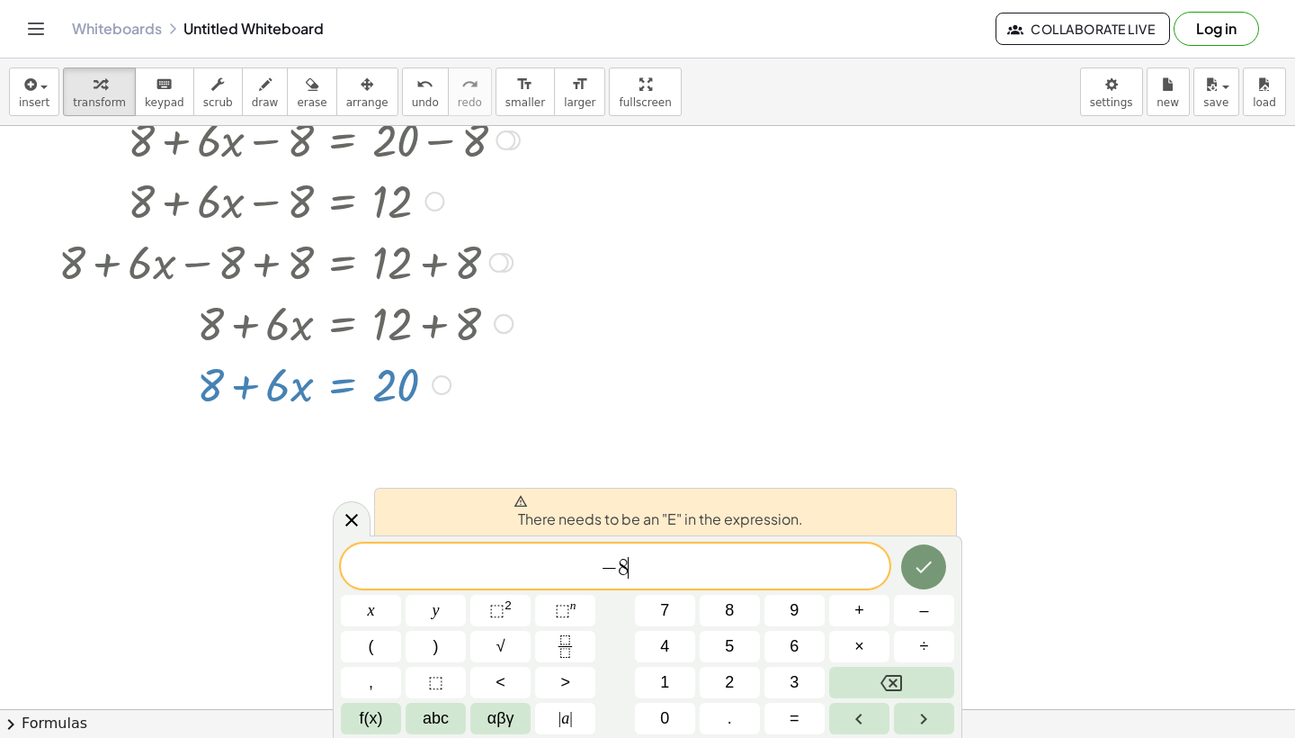
click at [602, 567] on span "−" at bounding box center [609, 568] width 17 height 22
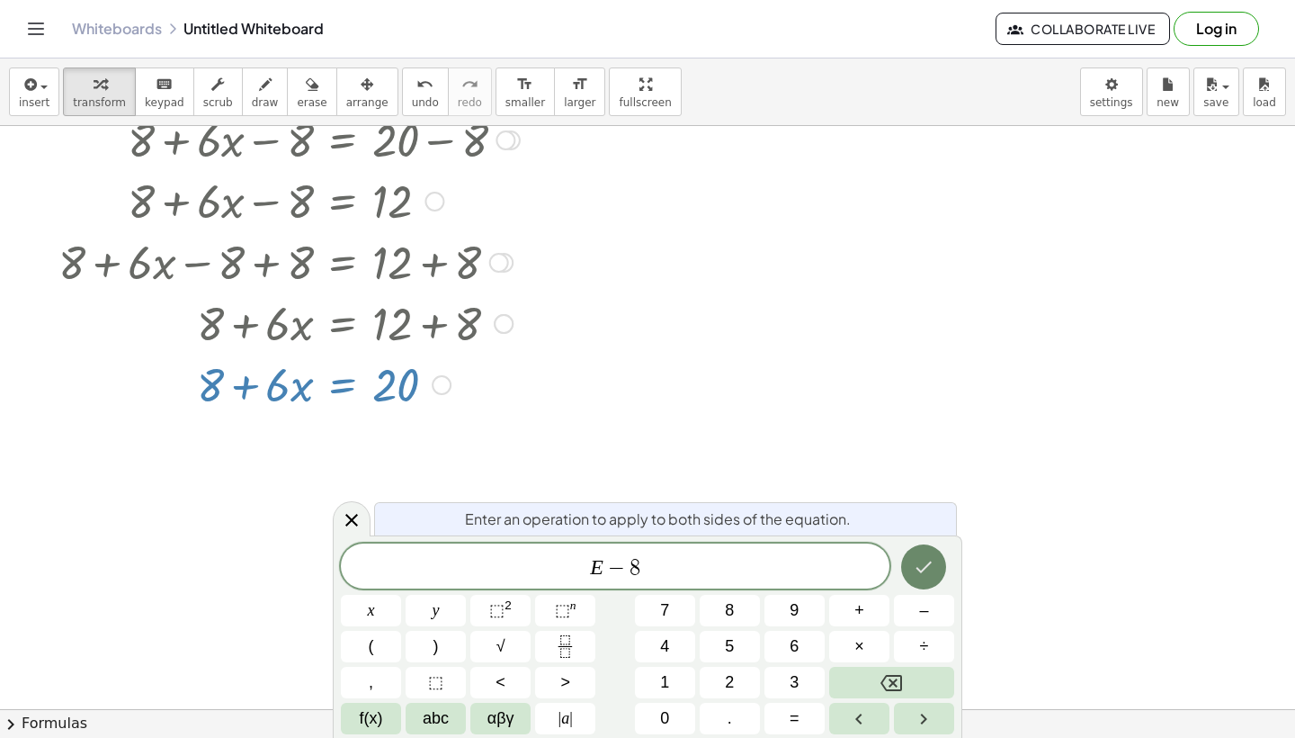
click at [913, 567] on icon "Done" at bounding box center [924, 567] width 22 height 22
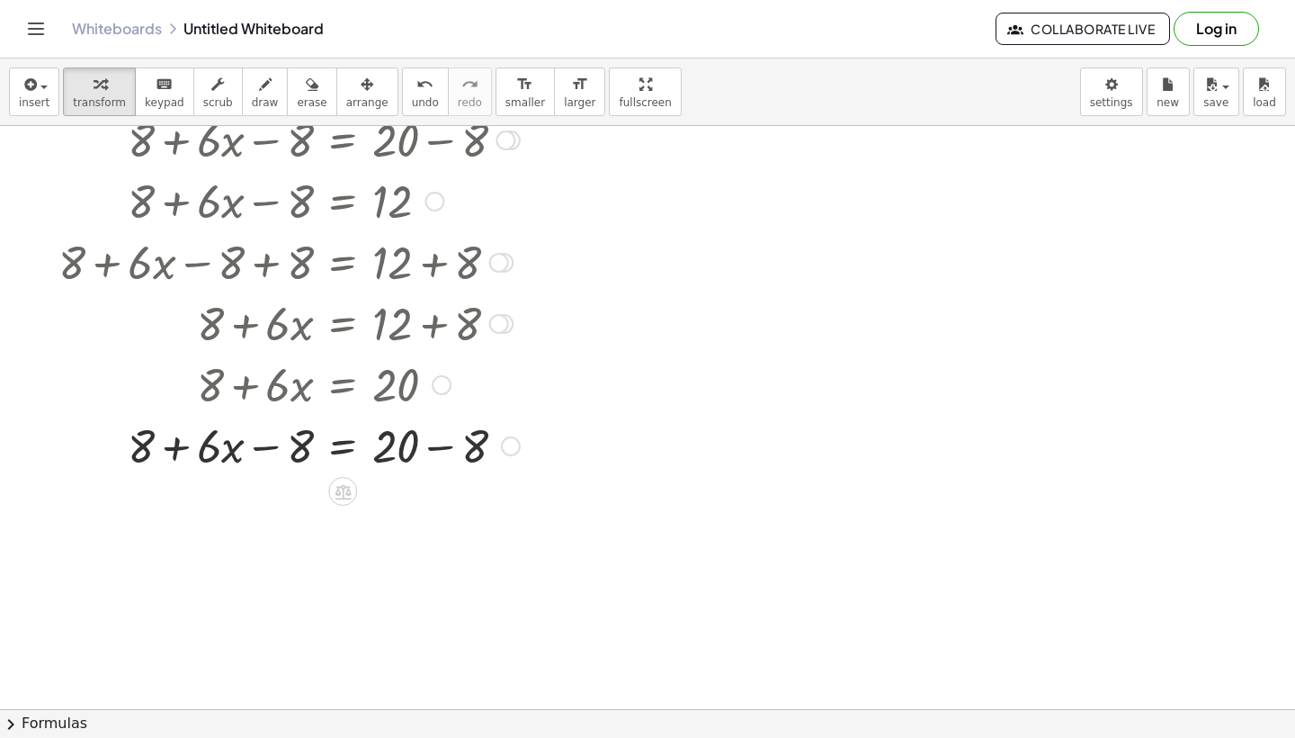
click at [291, 454] on div at bounding box center [288, 444] width 479 height 61
click at [254, 456] on div at bounding box center [288, 444] width 479 height 61
click at [168, 454] on div at bounding box center [288, 444] width 479 height 61
click at [202, 454] on div at bounding box center [288, 444] width 479 height 61
click at [285, 454] on div at bounding box center [288, 444] width 479 height 61
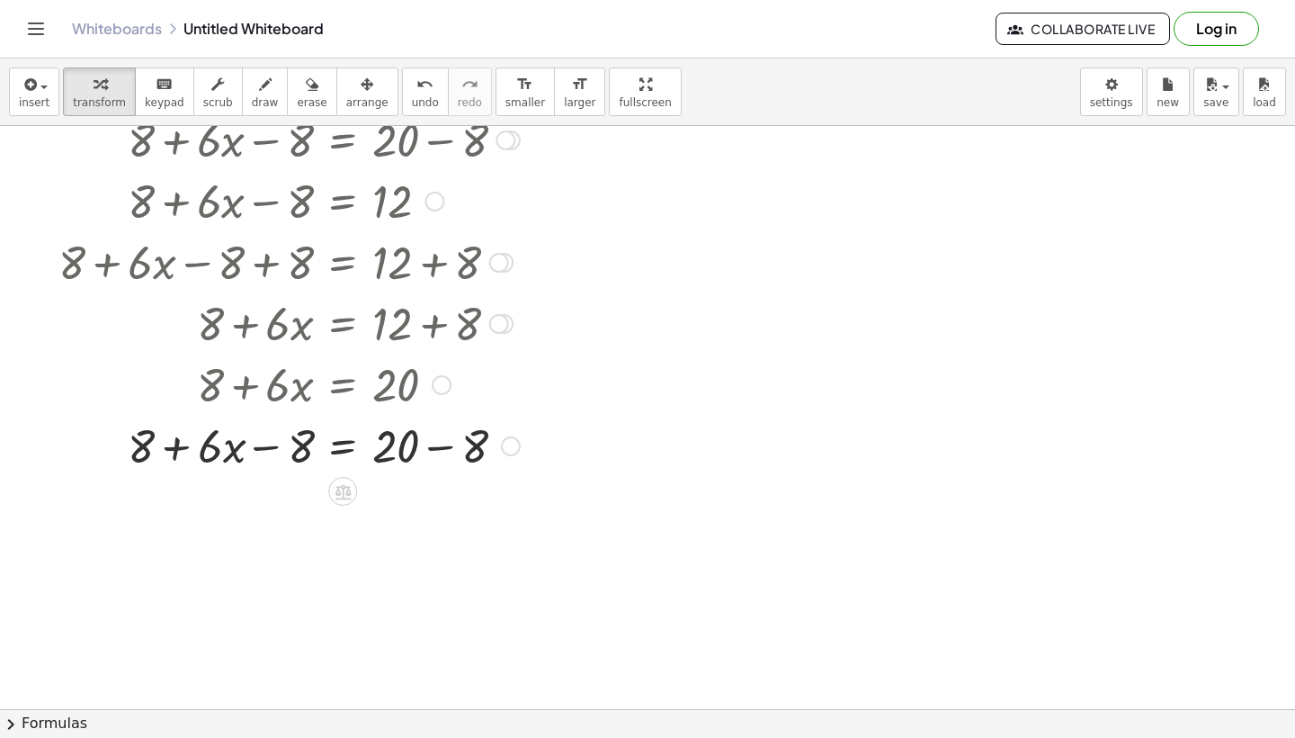
click at [428, 447] on div at bounding box center [288, 444] width 479 height 61
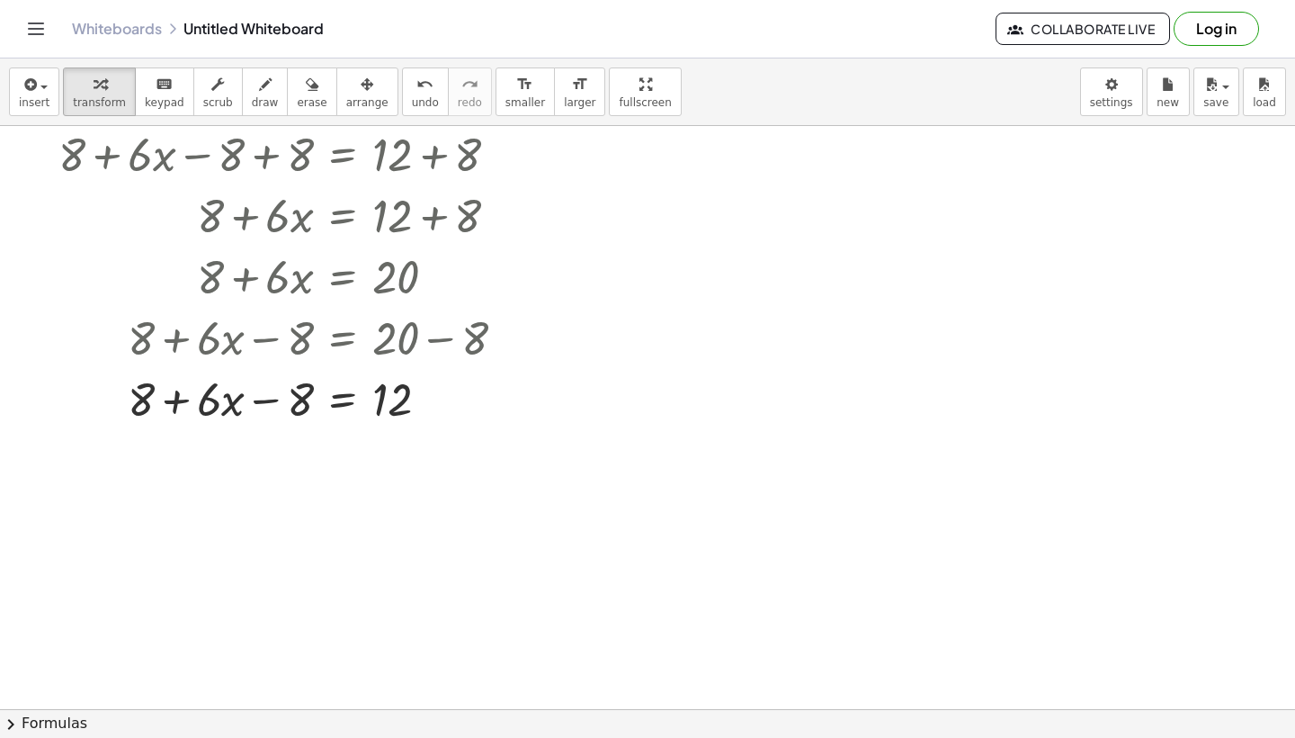
scroll to position [2156, 0]
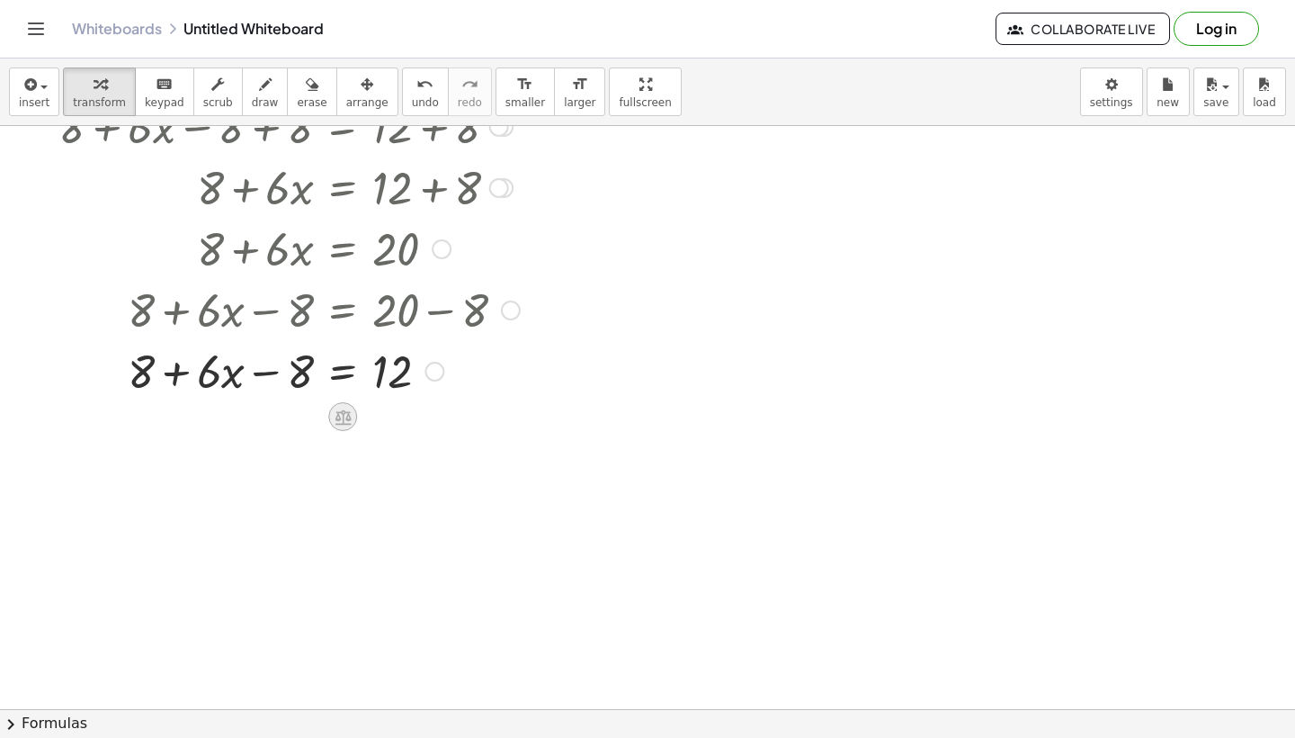
click at [349, 417] on icon at bounding box center [343, 416] width 16 height 15
click at [377, 419] on span "÷" at bounding box center [379, 417] width 10 height 26
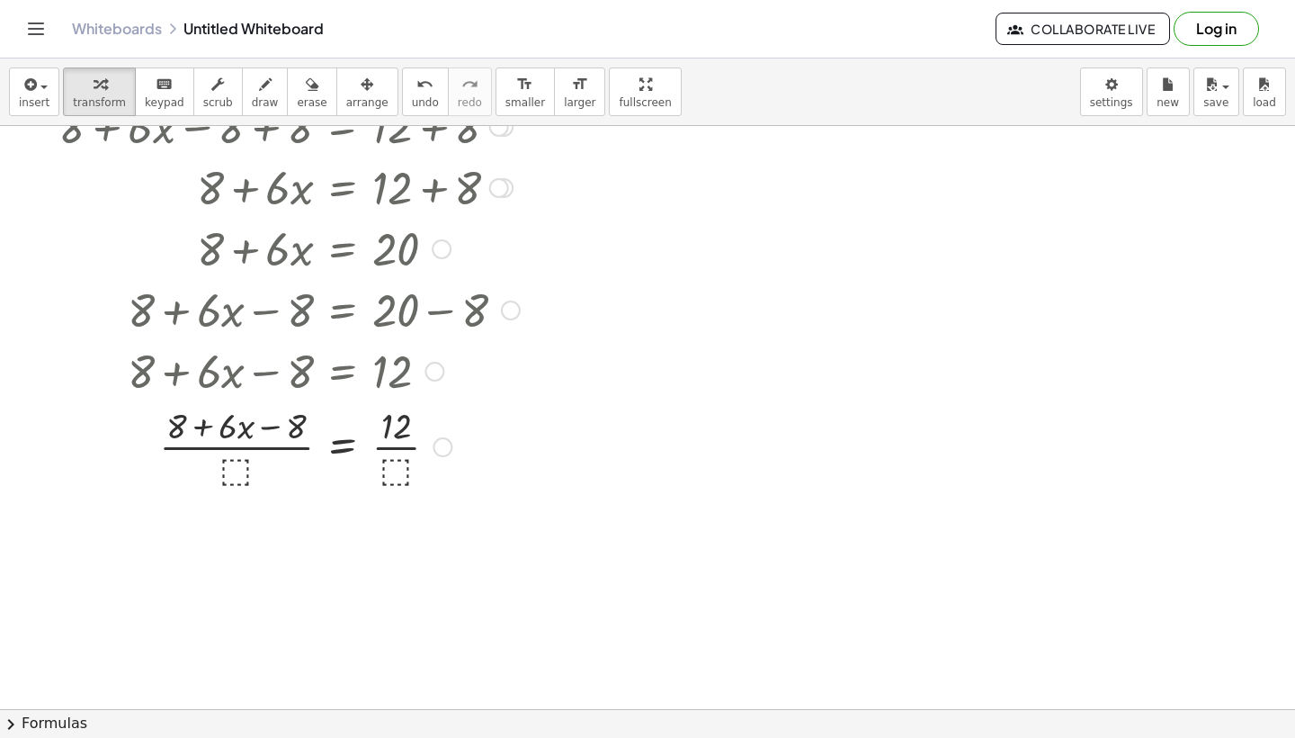
click at [244, 391] on div at bounding box center [268, 369] width 503 height 61
click at [239, 469] on div at bounding box center [288, 445] width 479 height 90
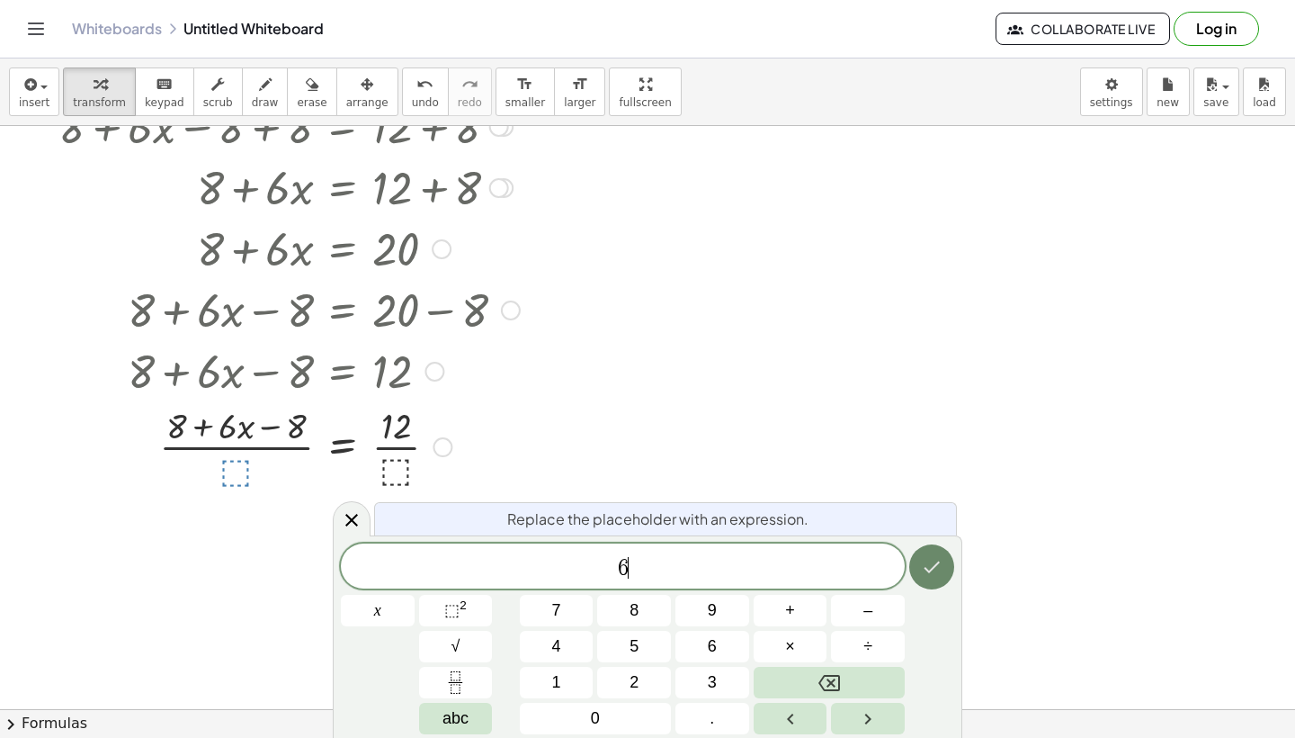
click at [931, 579] on button "Done" at bounding box center [931, 566] width 45 height 45
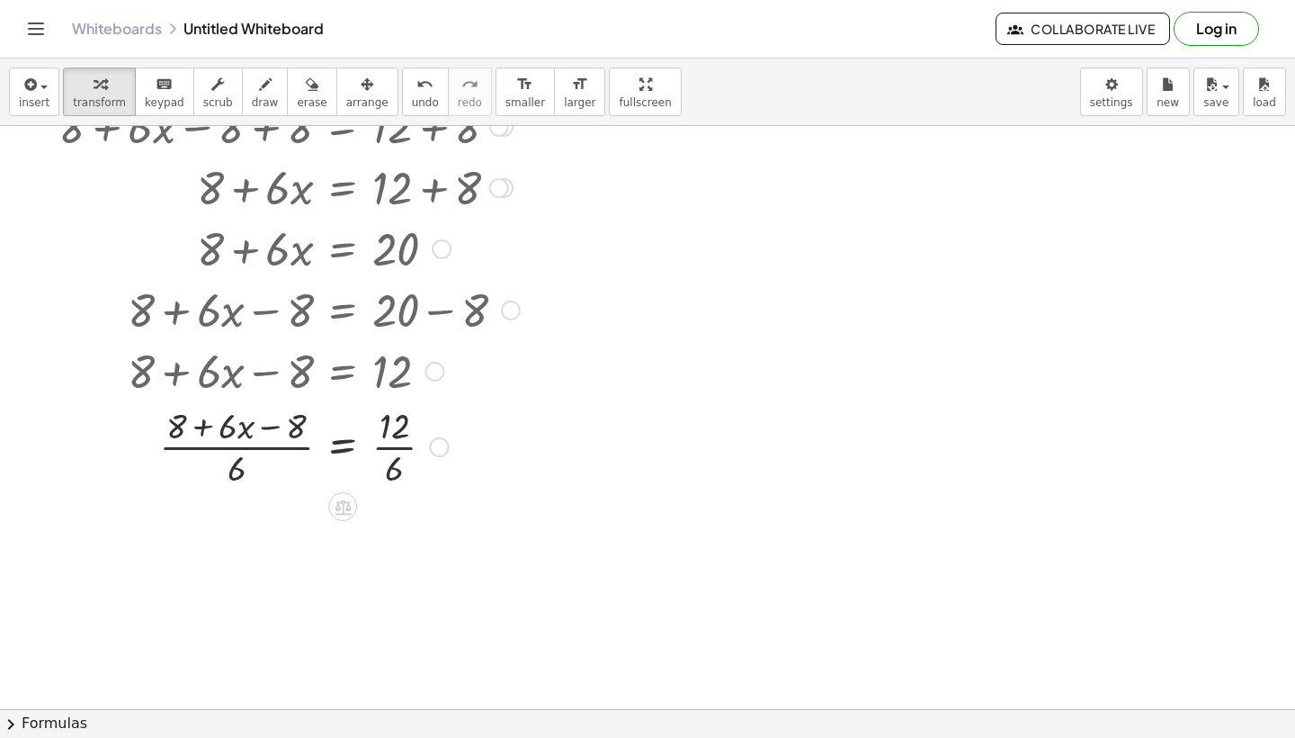
click at [390, 452] on div at bounding box center [288, 445] width 479 height 90
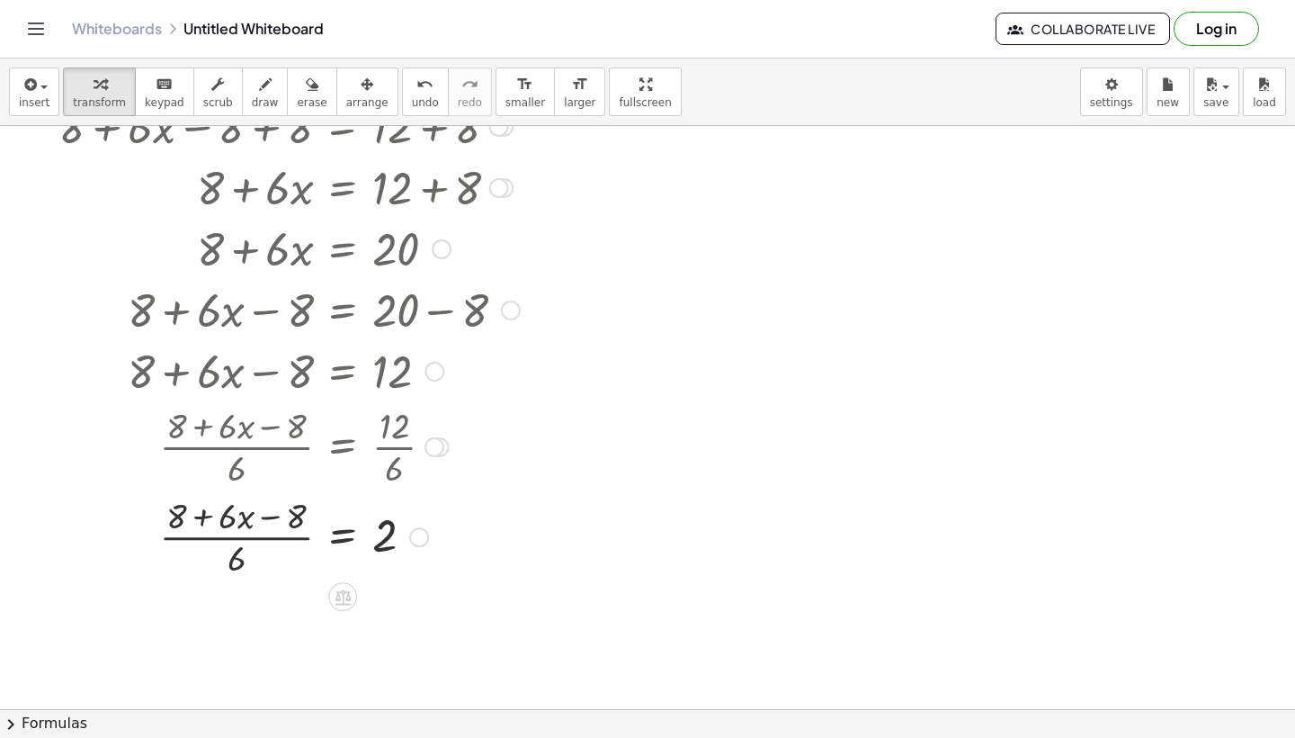
click at [250, 535] on div at bounding box center [288, 535] width 479 height 90
click at [238, 545] on div at bounding box center [288, 535] width 479 height 90
click at [242, 553] on div at bounding box center [288, 535] width 479 height 90
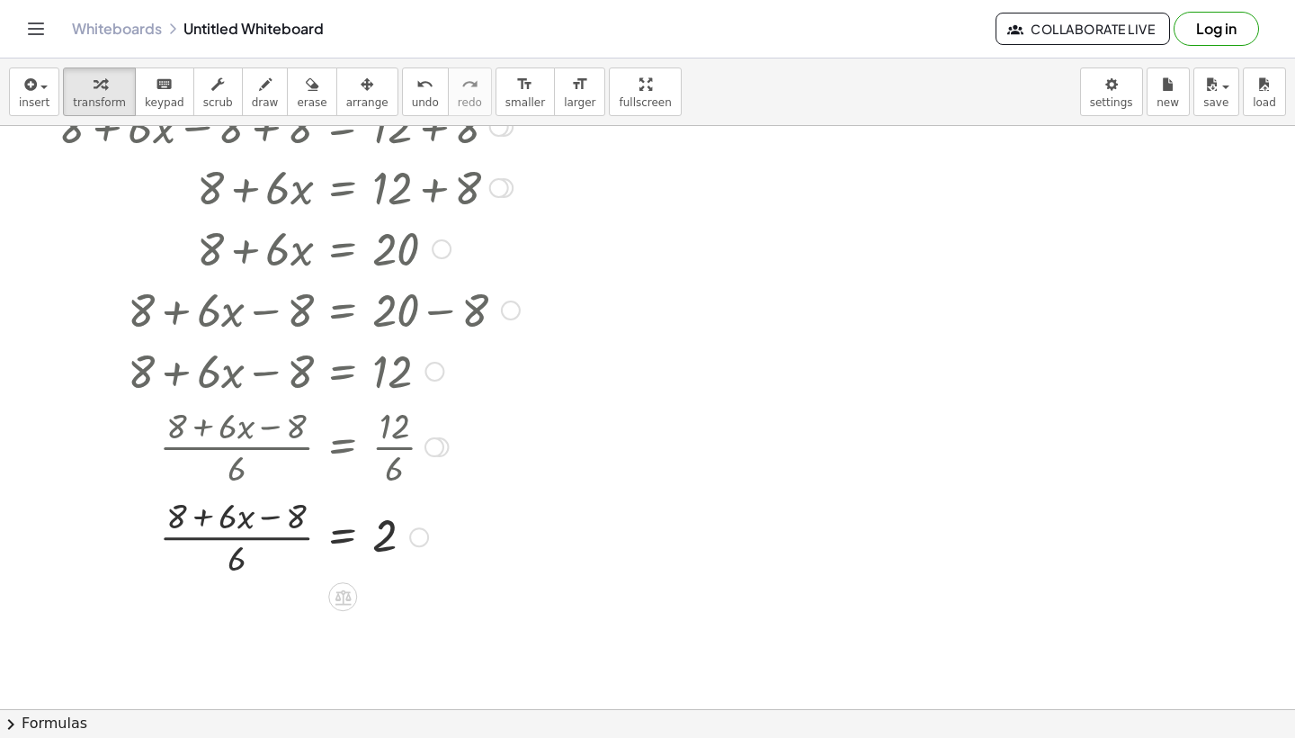
click at [216, 523] on div at bounding box center [288, 535] width 479 height 90
click at [216, 405] on div at bounding box center [298, 445] width 499 height 90
click at [221, 380] on div at bounding box center [268, 369] width 503 height 61
drag, startPoint x: 137, startPoint y: 374, endPoint x: 246, endPoint y: 382, distance: 110.0
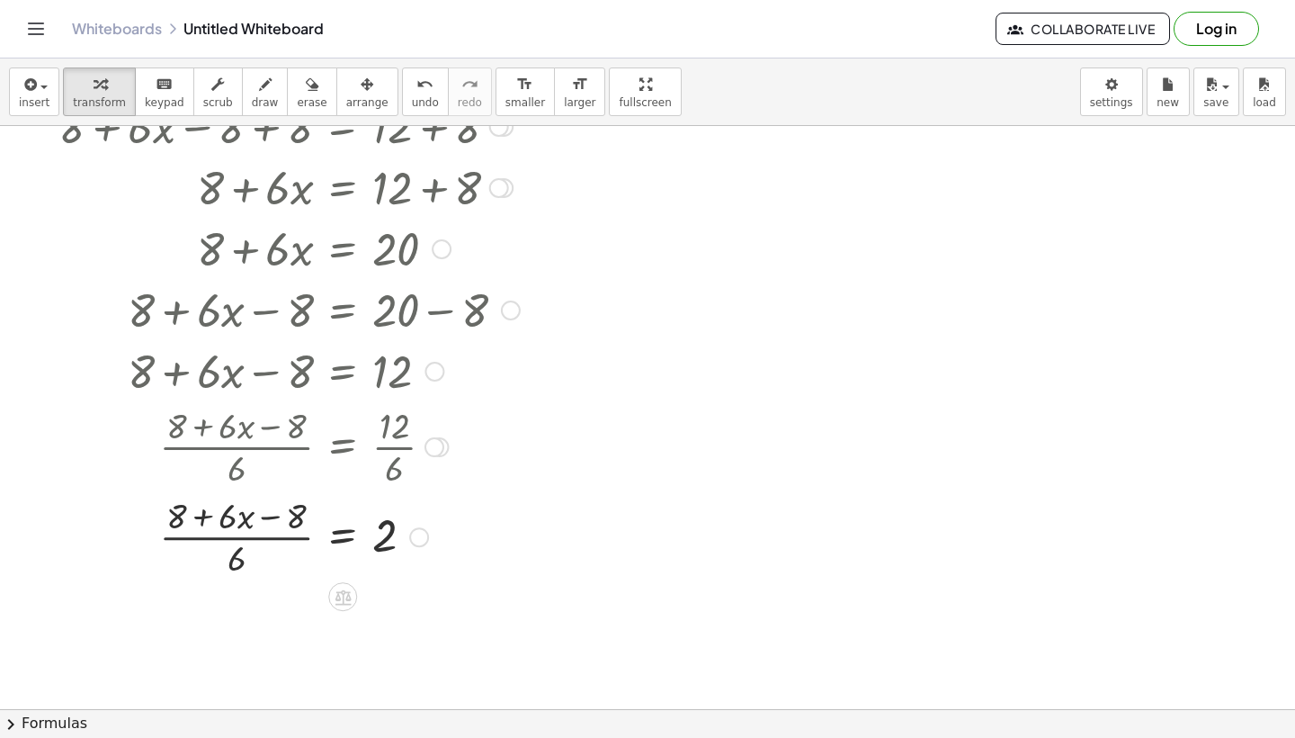
click at [246, 382] on div at bounding box center [268, 369] width 503 height 61
click at [144, 363] on div at bounding box center [268, 369] width 503 height 61
click at [442, 371] on div at bounding box center [435, 372] width 20 height 20
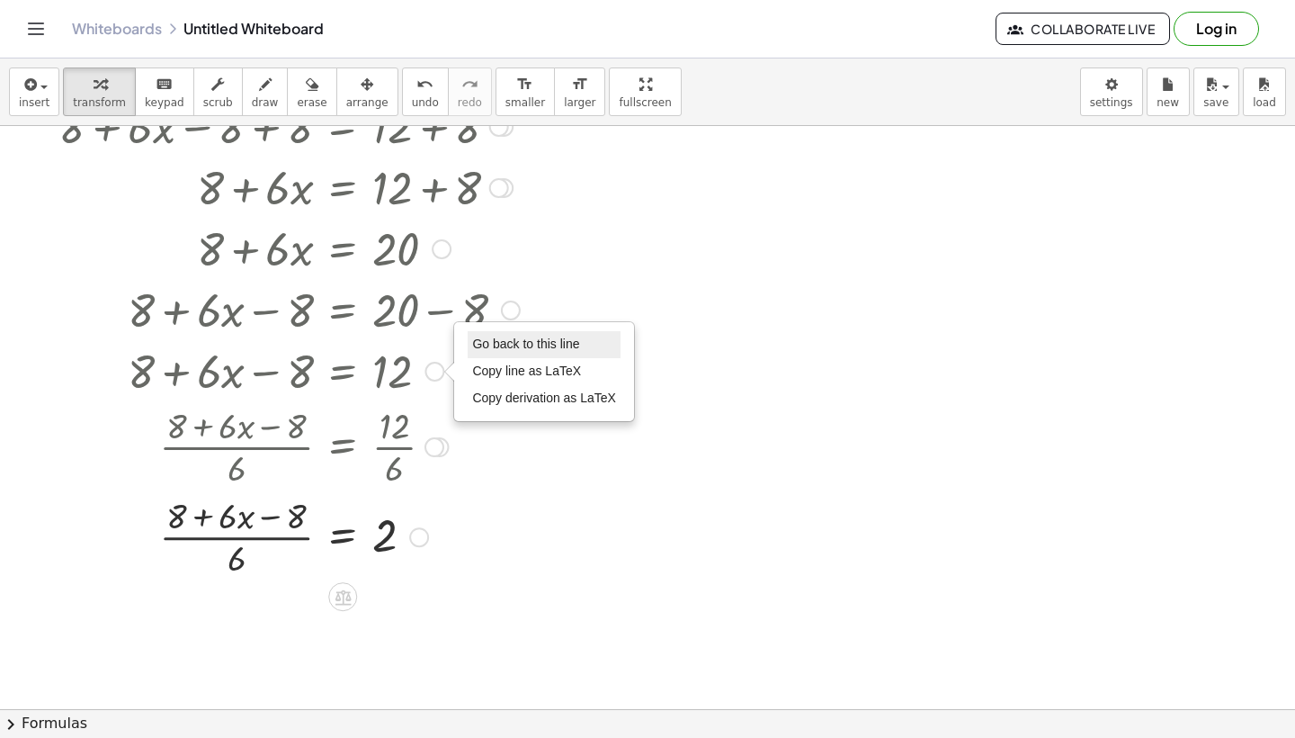
click at [507, 343] on span "Go back to this line" at bounding box center [525, 343] width 107 height 14
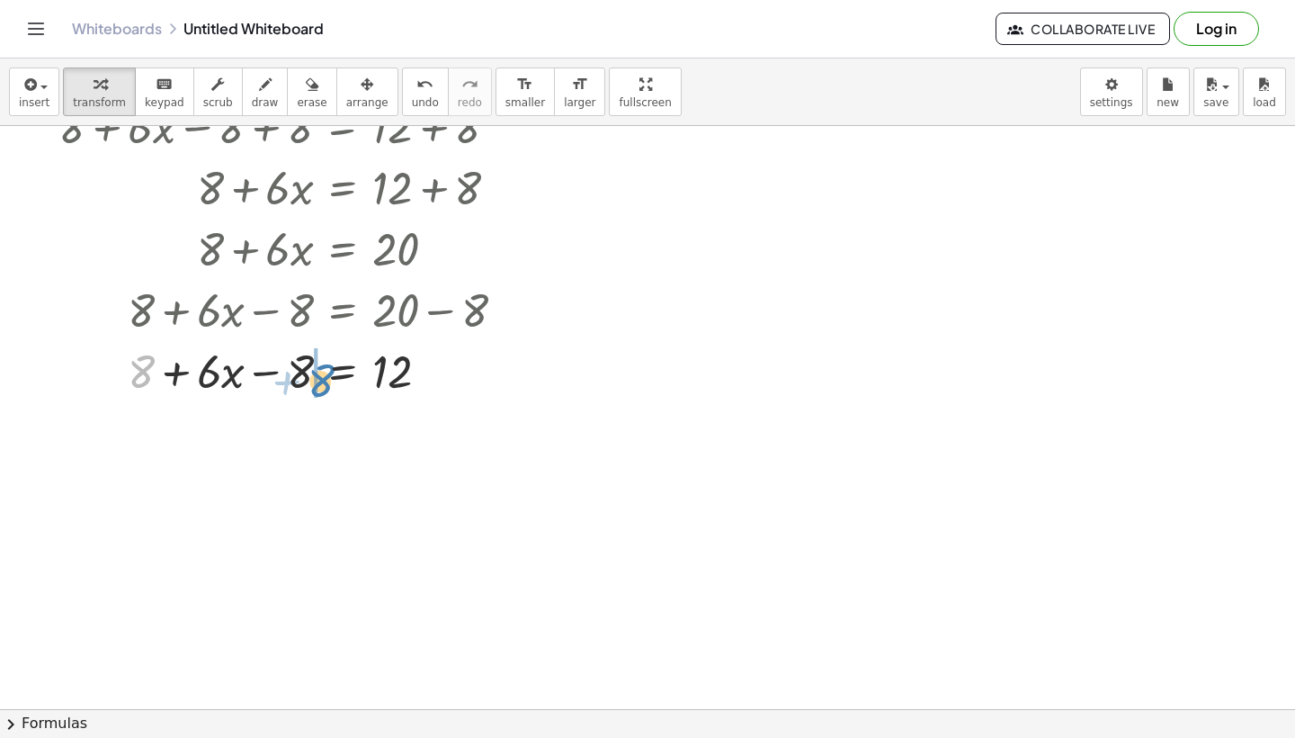
drag, startPoint x: 139, startPoint y: 372, endPoint x: 318, endPoint y: 380, distance: 179.2
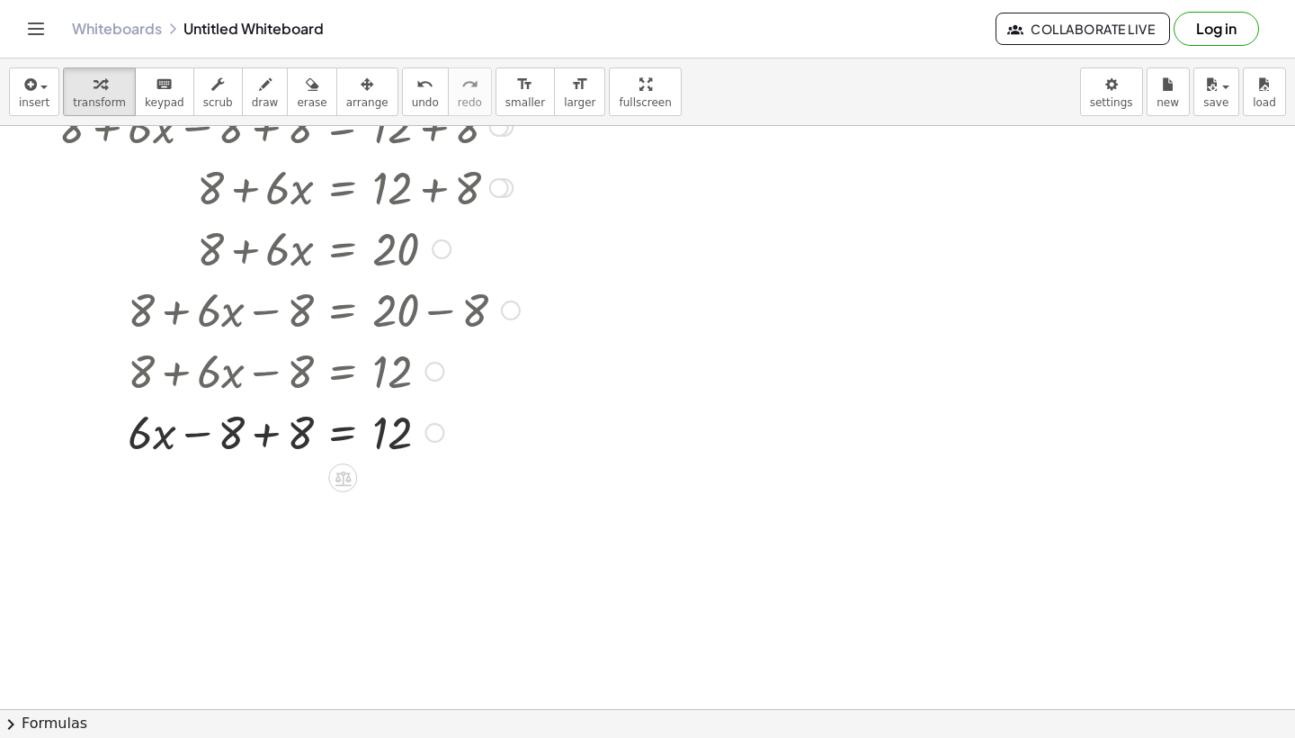
click at [265, 434] on div at bounding box center [288, 430] width 479 height 61
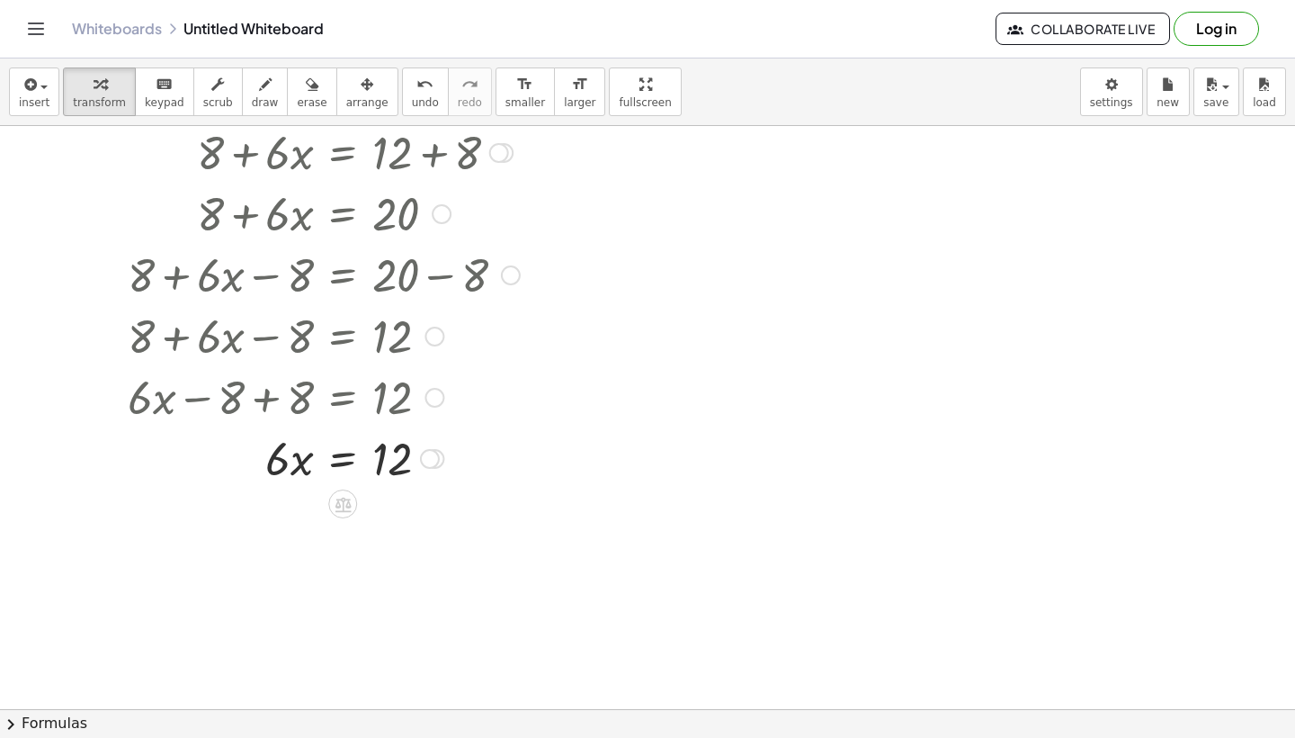
scroll to position [2194, 0]
click at [338, 494] on icon at bounding box center [343, 501] width 19 height 19
click at [380, 501] on span "÷" at bounding box center [379, 501] width 10 height 26
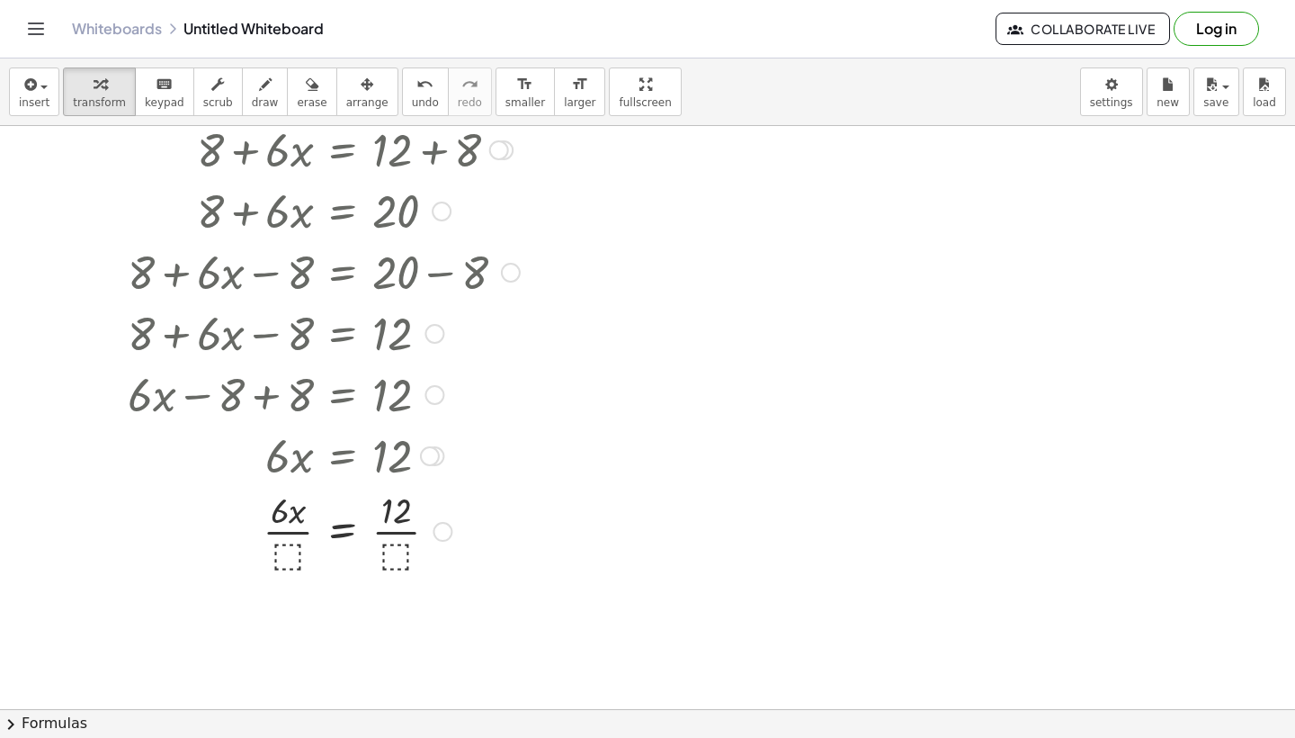
click at [288, 556] on div at bounding box center [288, 530] width 479 height 90
click at [399, 526] on div at bounding box center [288, 530] width 479 height 90
click at [291, 545] on div at bounding box center [288, 530] width 479 height 90
click at [291, 545] on div at bounding box center [298, 530] width 499 height 90
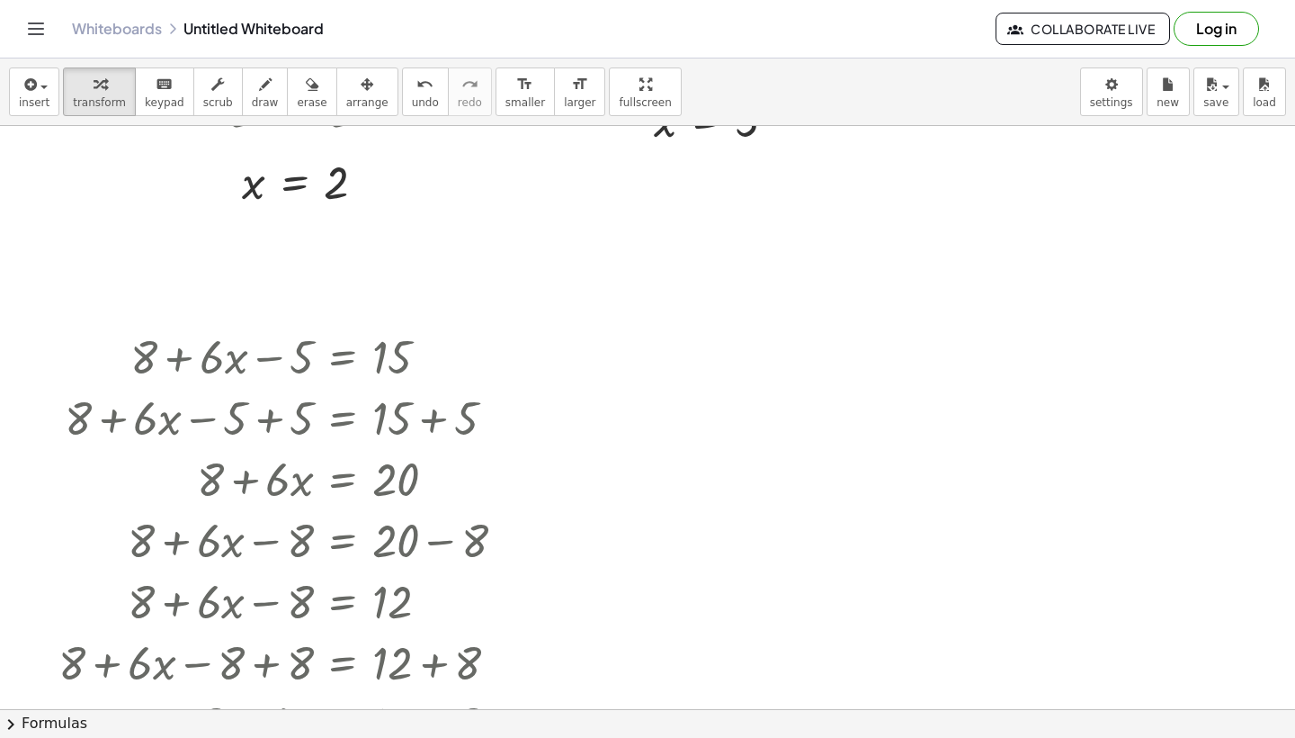
scroll to position [1653, 0]
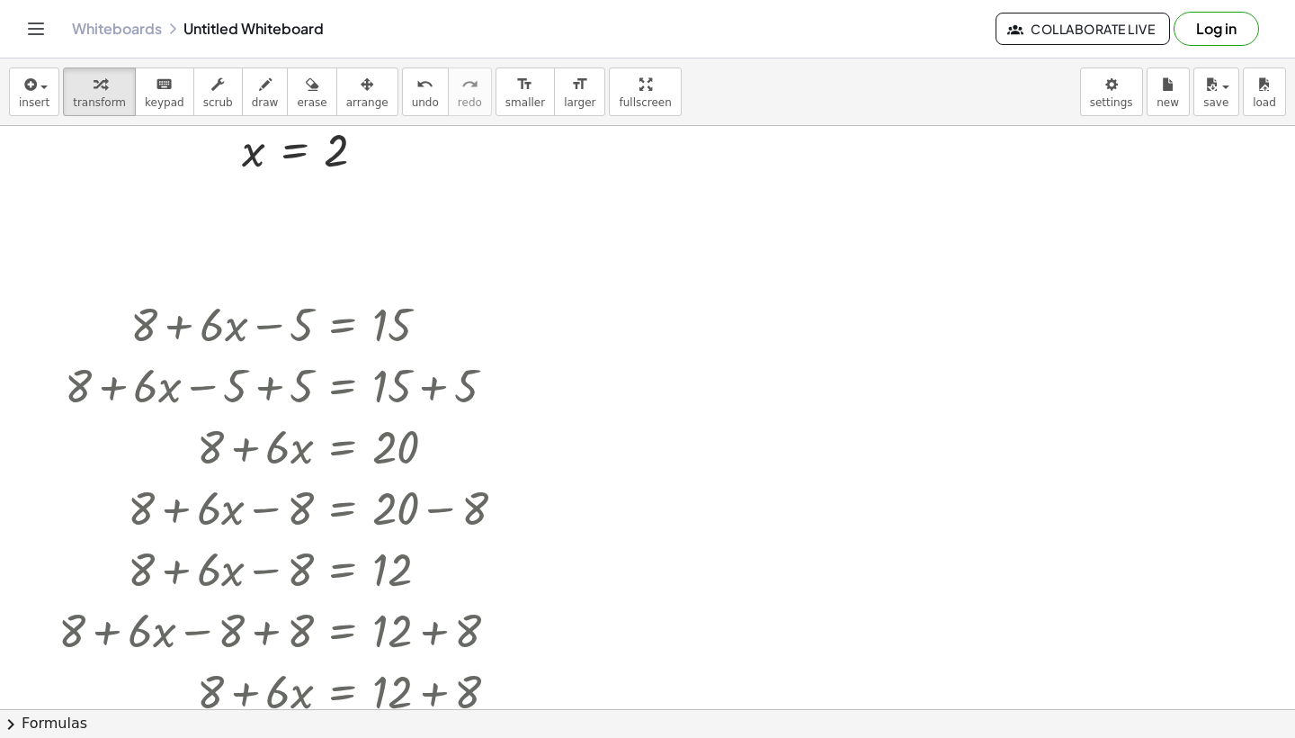
click at [801, 368] on icon at bounding box center [797, 373] width 16 height 15
click at [762, 375] on span "−" at bounding box center [761, 374] width 11 height 26
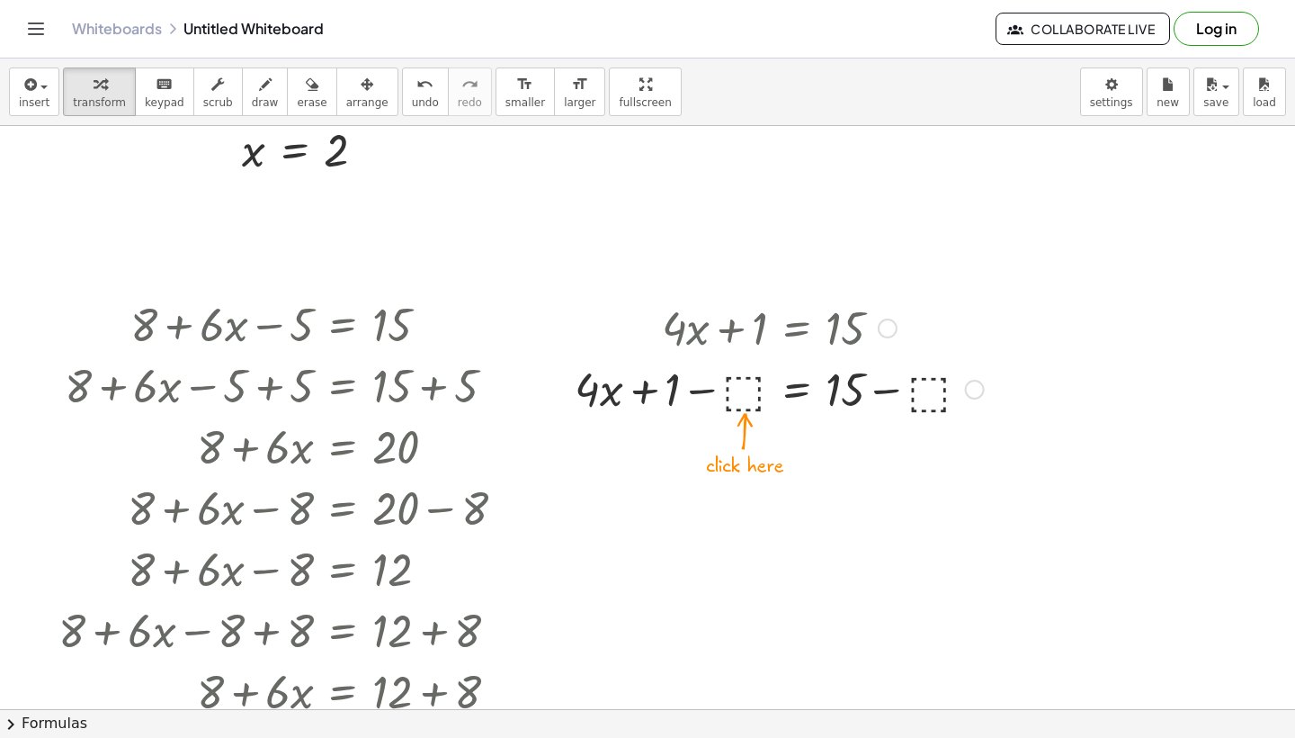
click at [748, 398] on div at bounding box center [779, 387] width 427 height 61
click at [752, 396] on div at bounding box center [780, 387] width 368 height 61
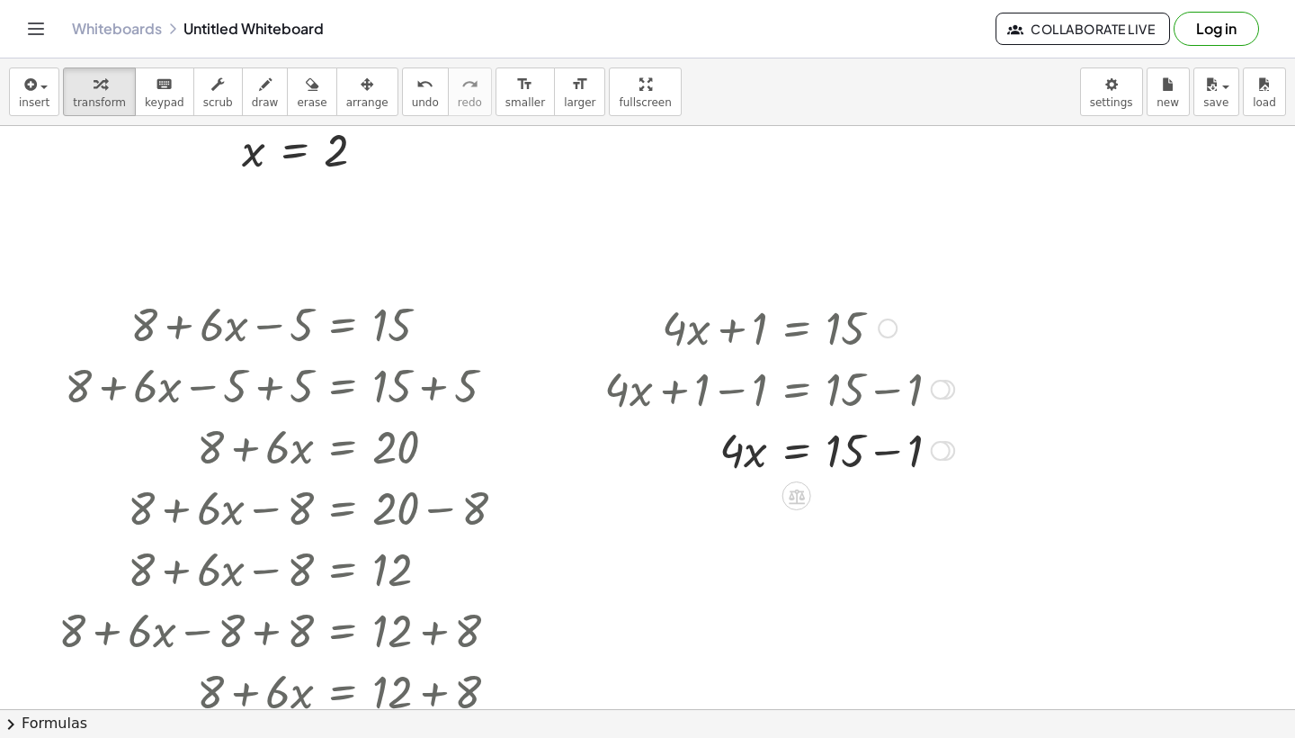
click at [884, 444] on div at bounding box center [780, 448] width 368 height 61
click at [796, 550] on icon at bounding box center [796, 557] width 19 height 19
click at [832, 559] on span "÷" at bounding box center [833, 557] width 10 height 26
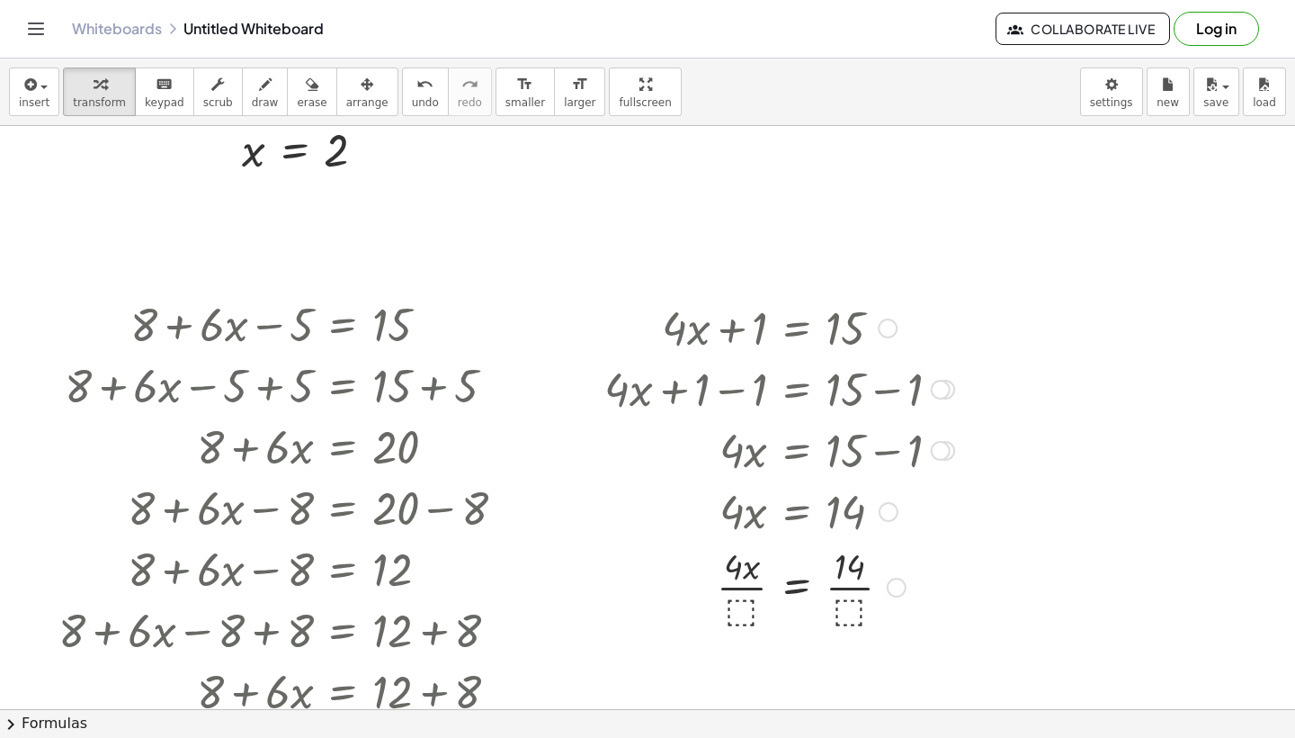
click at [746, 614] on div at bounding box center [780, 586] width 368 height 90
click at [851, 590] on div at bounding box center [780, 586] width 368 height 90
click at [753, 595] on div at bounding box center [780, 586] width 368 height 90
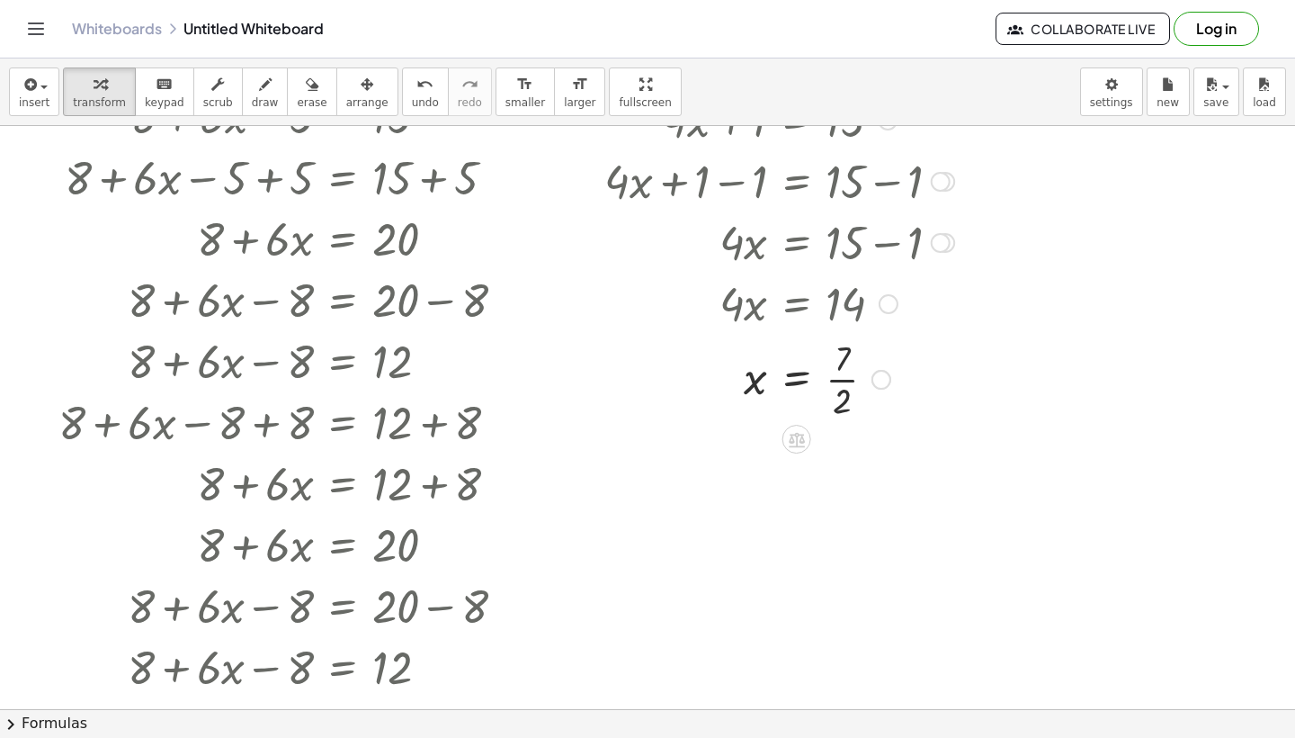
scroll to position [1875, 0]
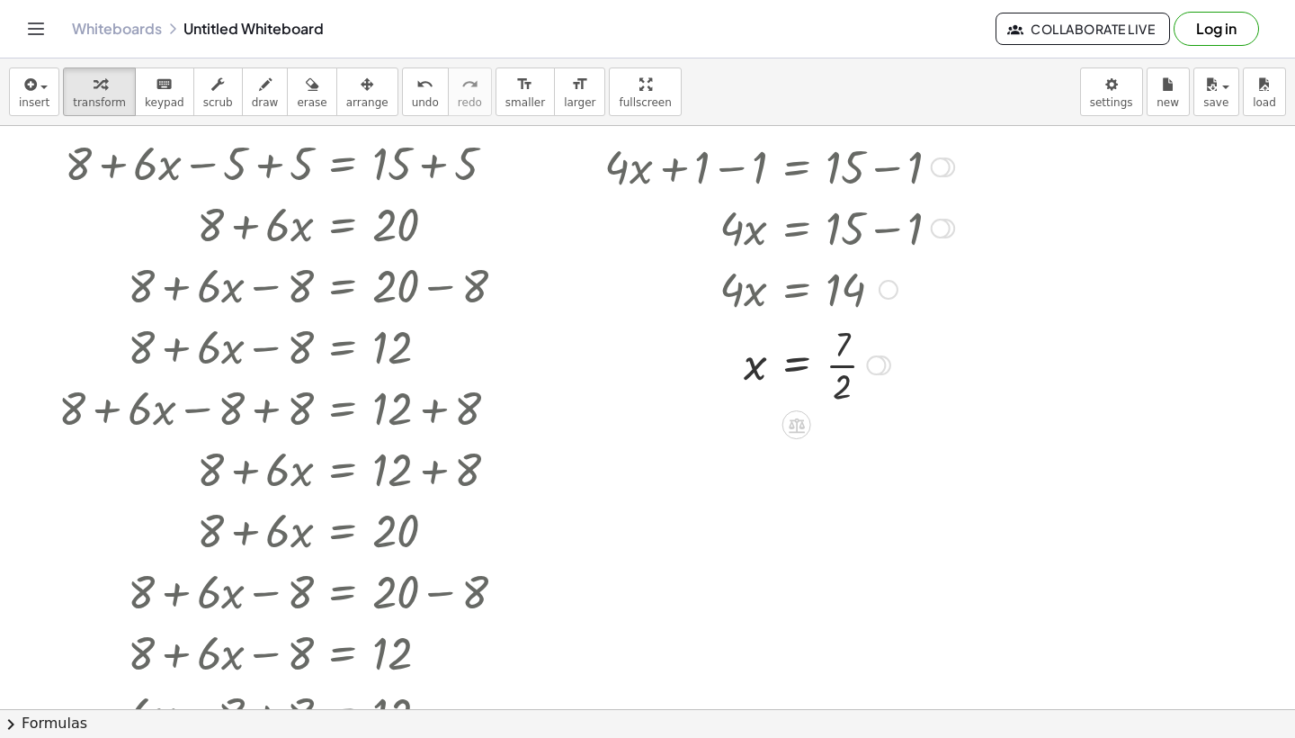
click at [847, 377] on div at bounding box center [780, 363] width 368 height 90
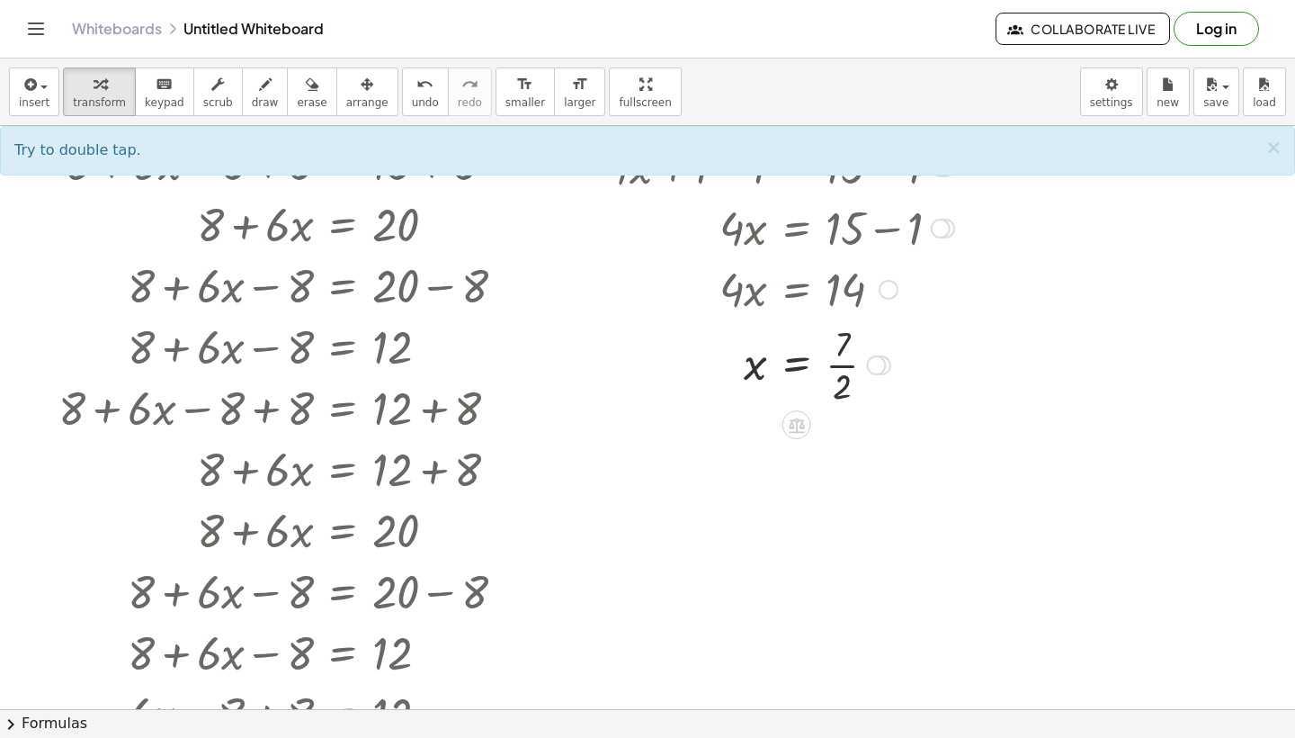
click at [846, 370] on div at bounding box center [780, 363] width 368 height 90
click at [884, 366] on div at bounding box center [876, 365] width 20 height 20
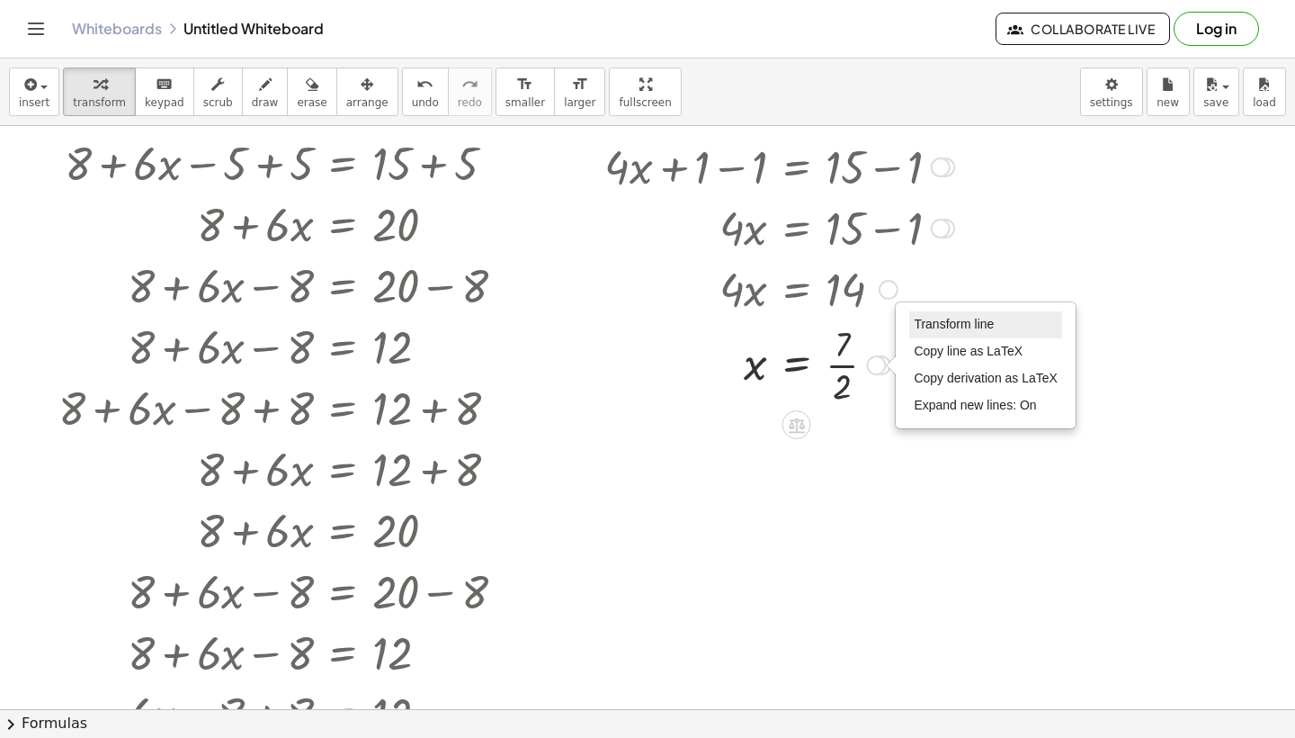
click at [965, 323] on span "Transform line" at bounding box center [954, 324] width 80 height 14
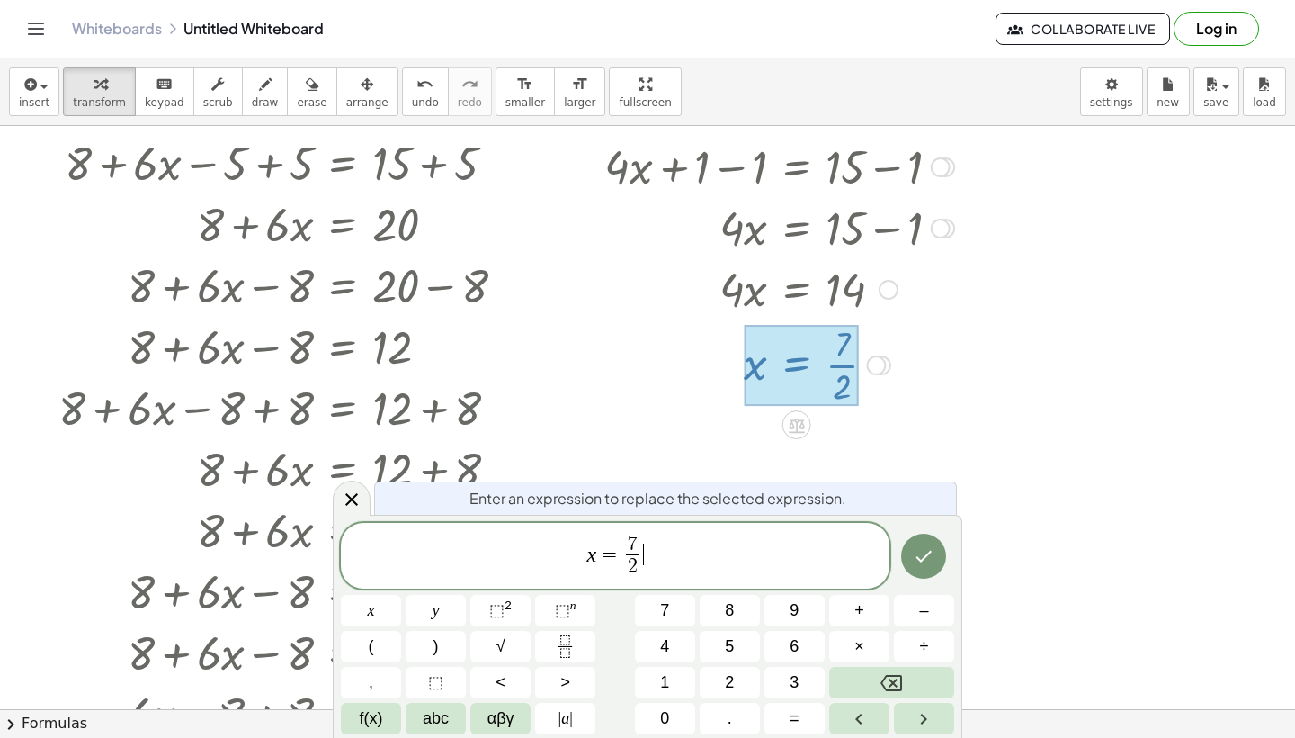
click at [695, 554] on span "x = 7 2 ​ ​" at bounding box center [615, 557] width 549 height 48
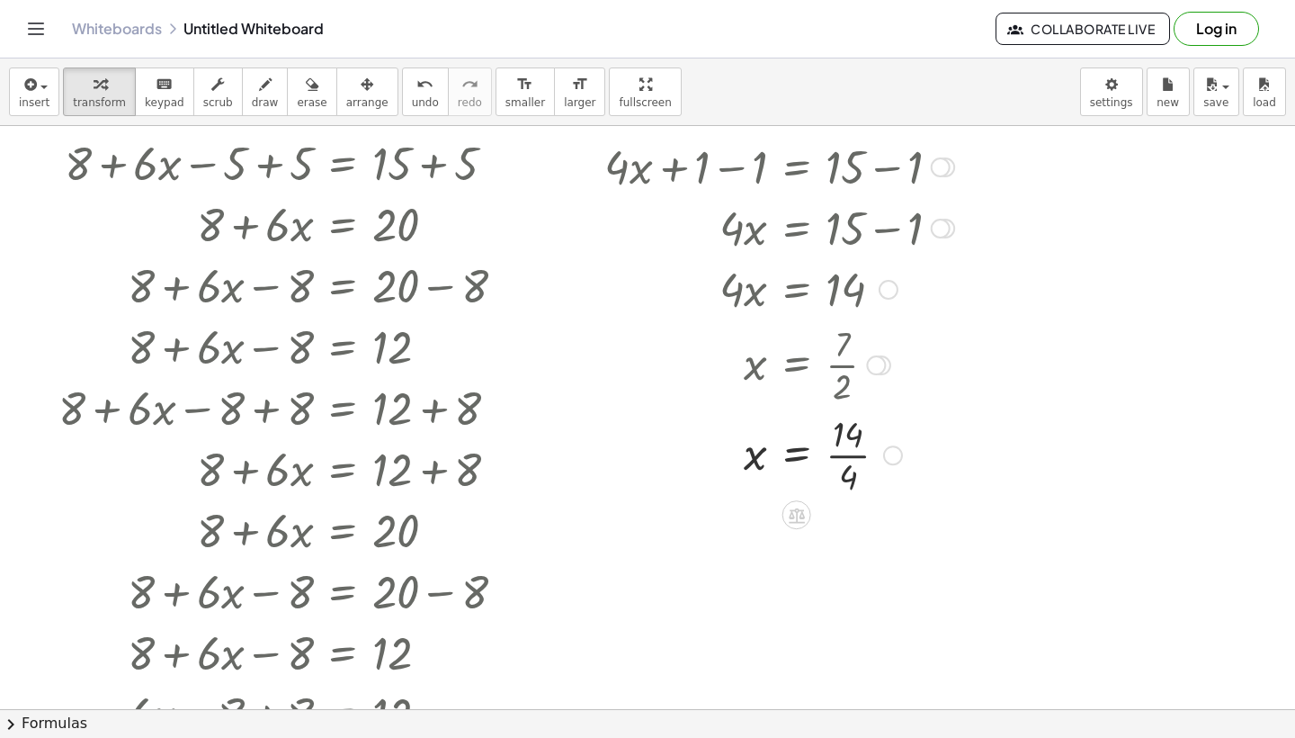
click at [888, 291] on div at bounding box center [889, 290] width 20 height 20
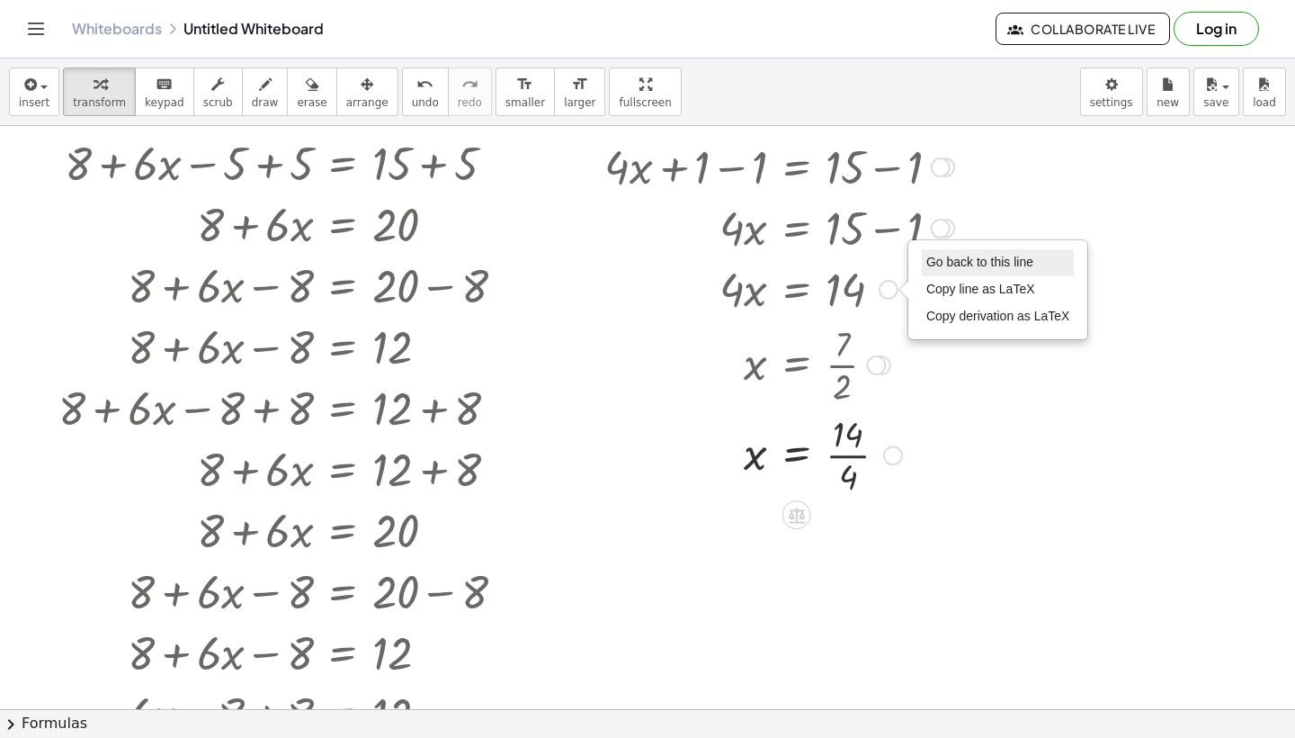
click at [960, 265] on span "Go back to this line" at bounding box center [980, 262] width 107 height 14
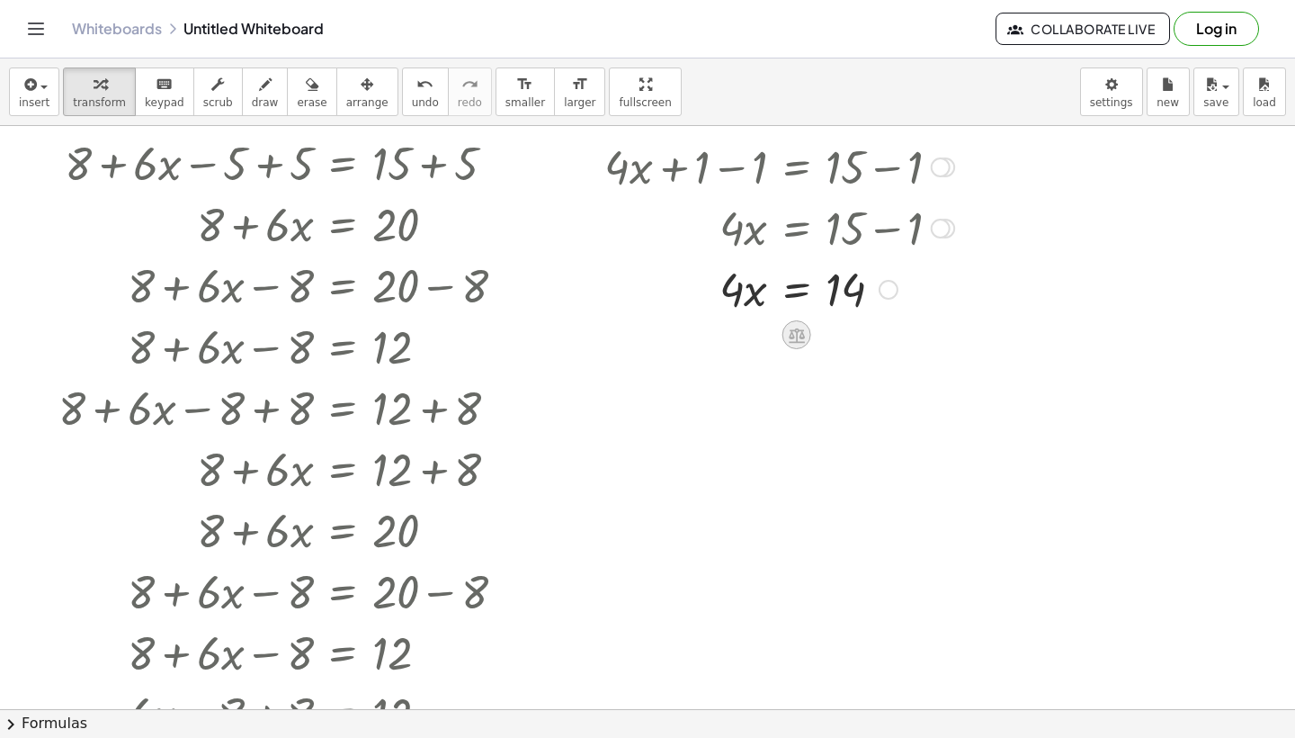
click at [798, 346] on div at bounding box center [797, 334] width 29 height 29
click at [839, 334] on div "÷" at bounding box center [833, 334] width 29 height 29
click at [753, 383] on div at bounding box center [780, 363] width 368 height 90
click at [842, 367] on div at bounding box center [780, 363] width 368 height 90
click at [762, 375] on div at bounding box center [780, 363] width 368 height 90
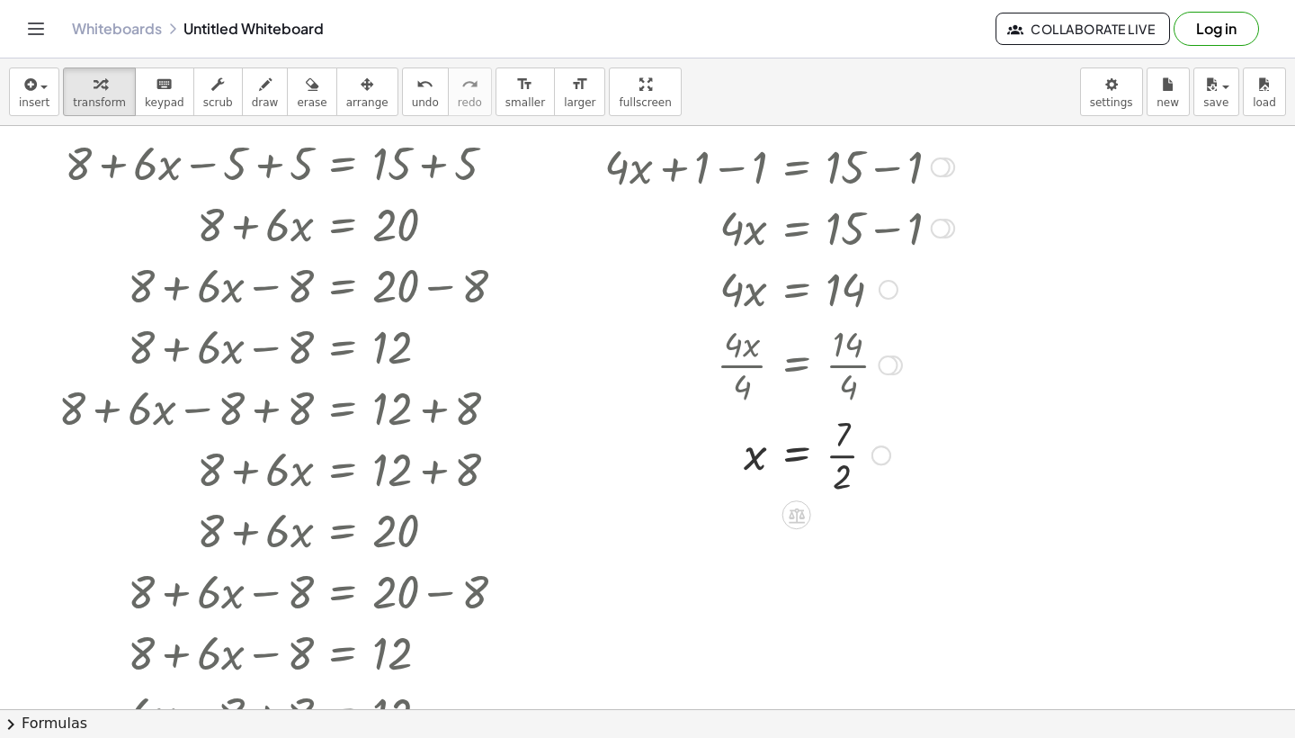
click at [844, 452] on div at bounding box center [780, 453] width 368 height 90
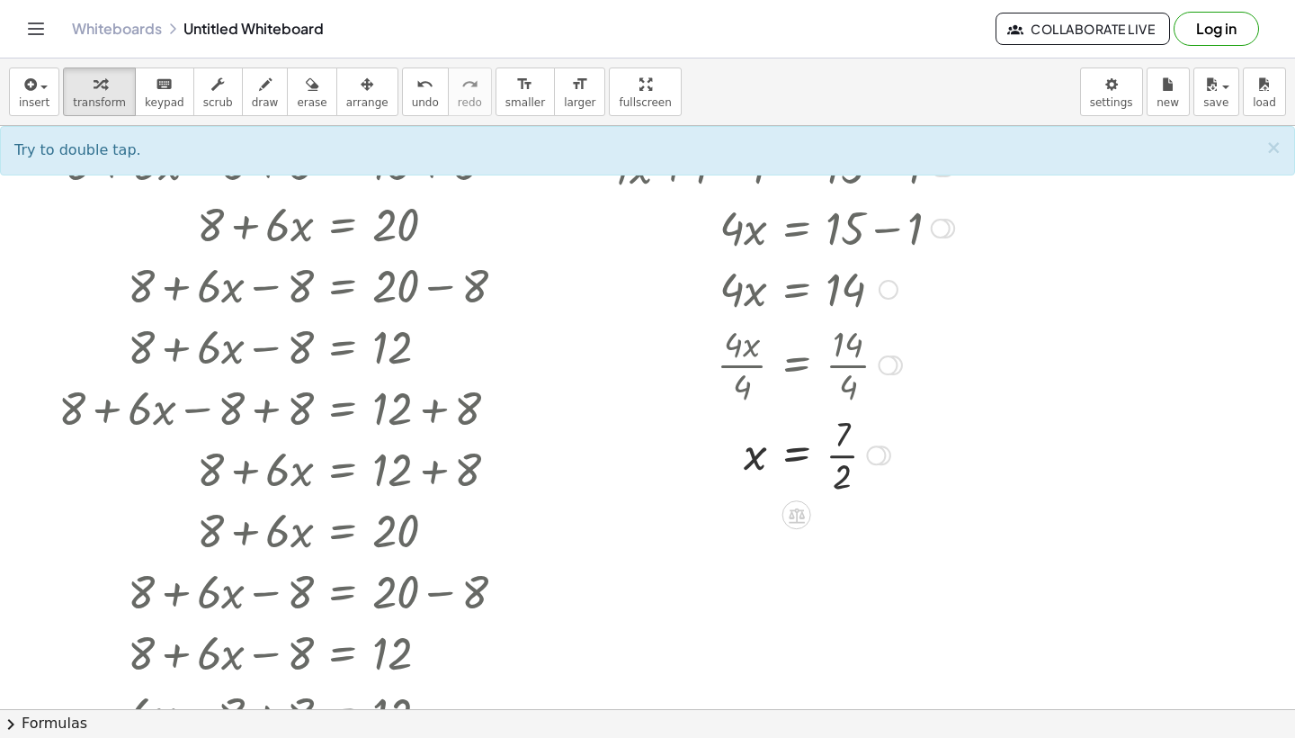
click at [879, 454] on div at bounding box center [876, 455] width 20 height 20
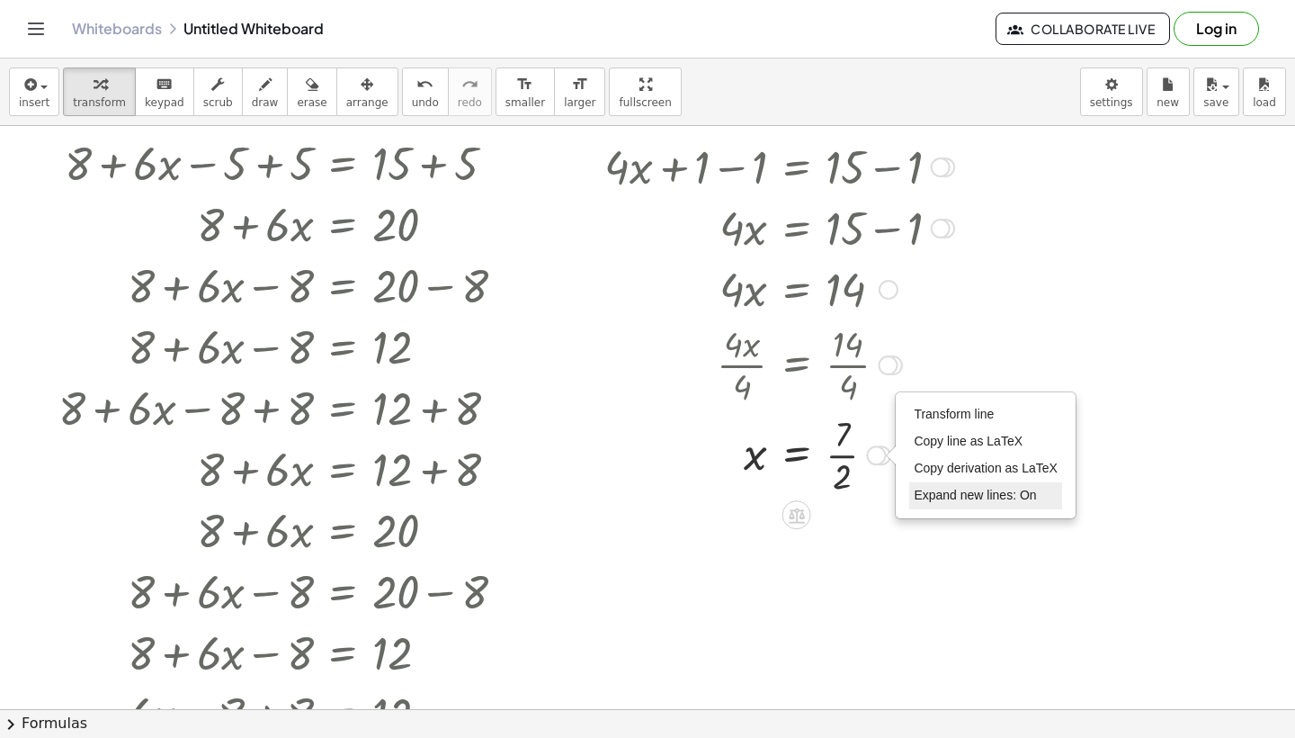
click at [932, 493] on span "Expand new lines: On" at bounding box center [975, 495] width 122 height 14
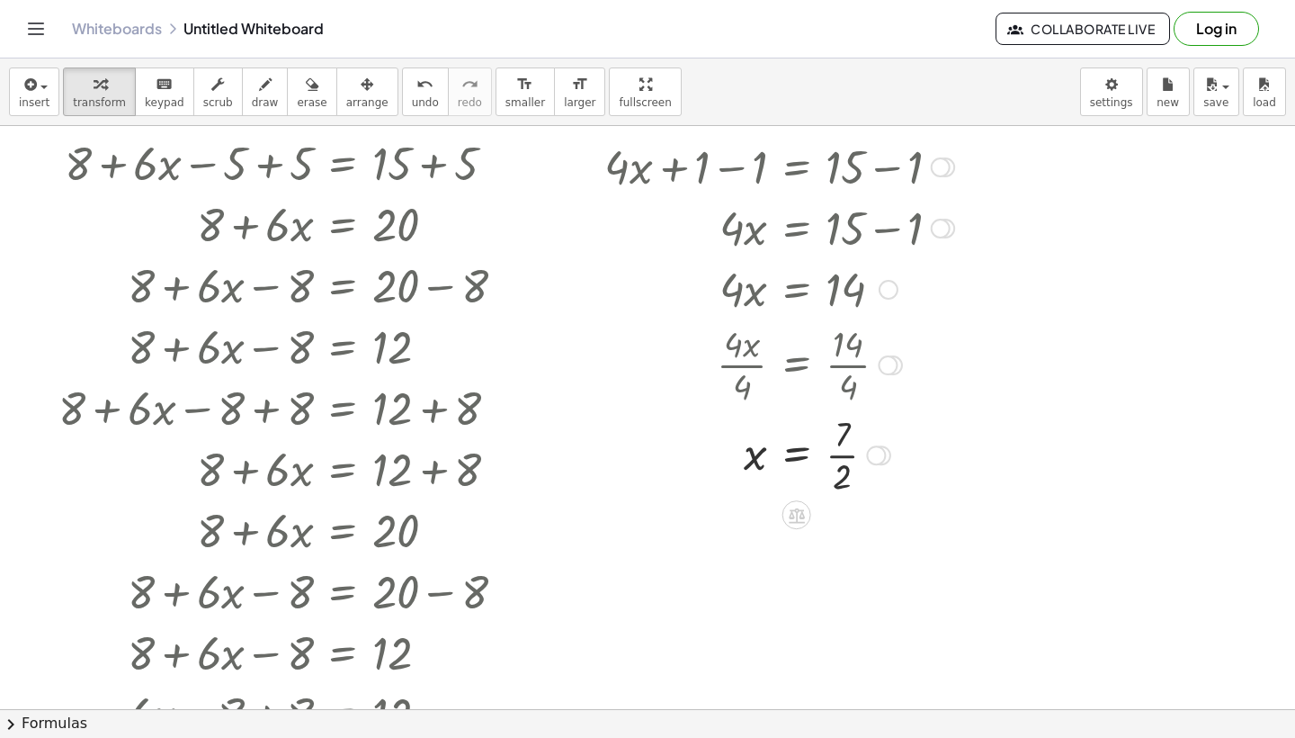
click at [879, 456] on div "Transform line Copy line as LaTeX Copy derivation as LaTeX Expand new lines: On" at bounding box center [876, 455] width 20 height 20
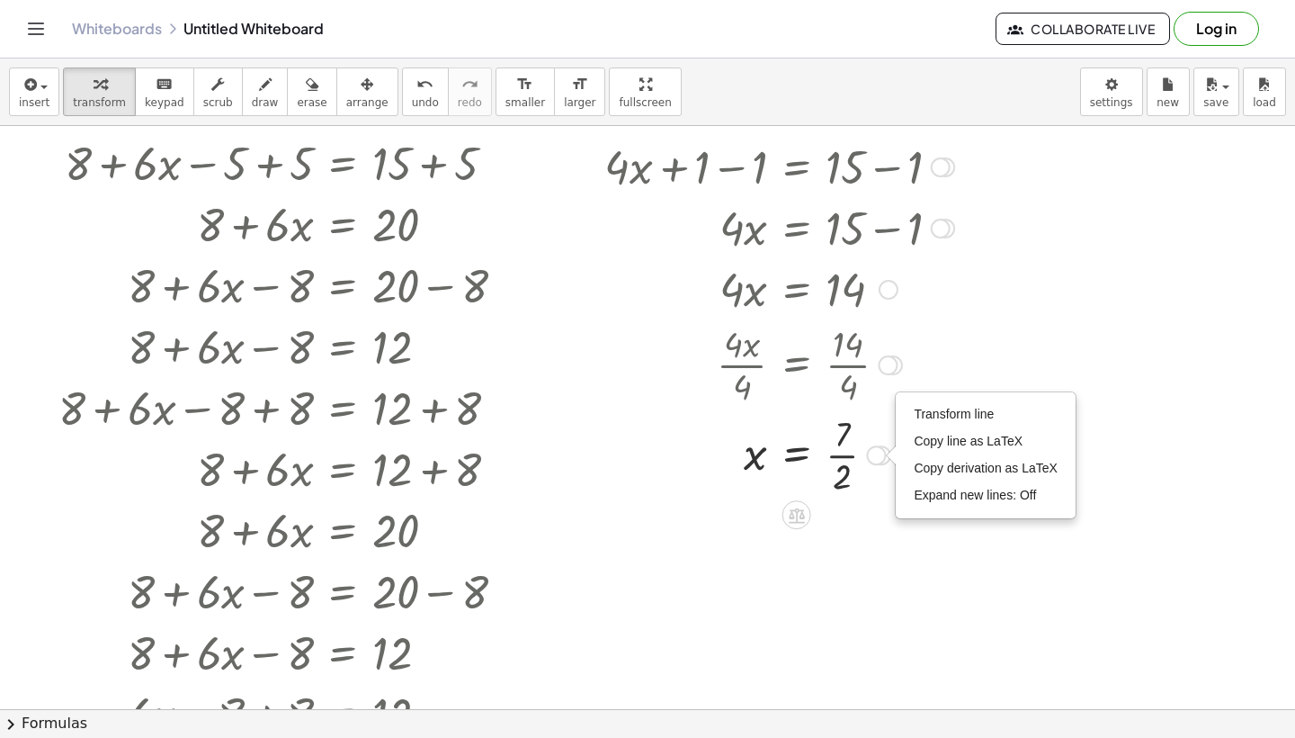
click at [803, 508] on icon at bounding box center [796, 515] width 19 height 19
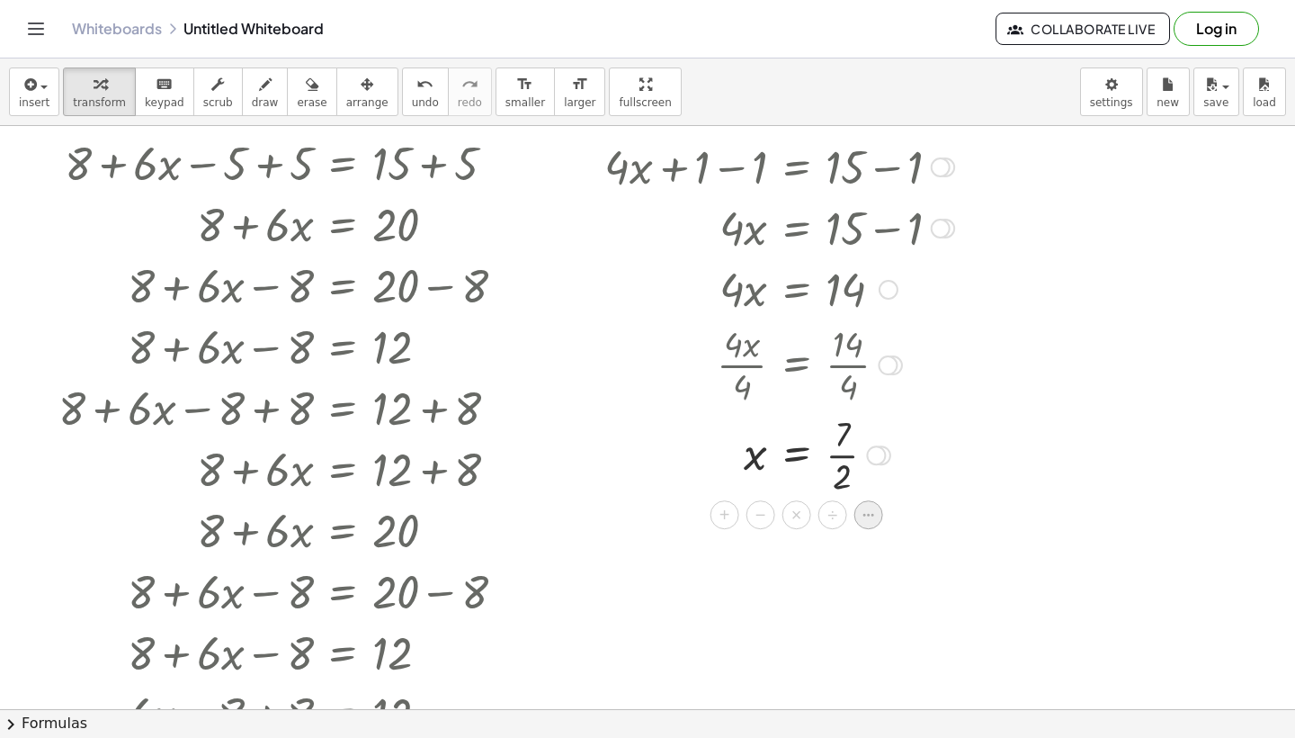
click at [867, 519] on icon at bounding box center [869, 514] width 16 height 16
click at [800, 461] on div at bounding box center [780, 453] width 368 height 90
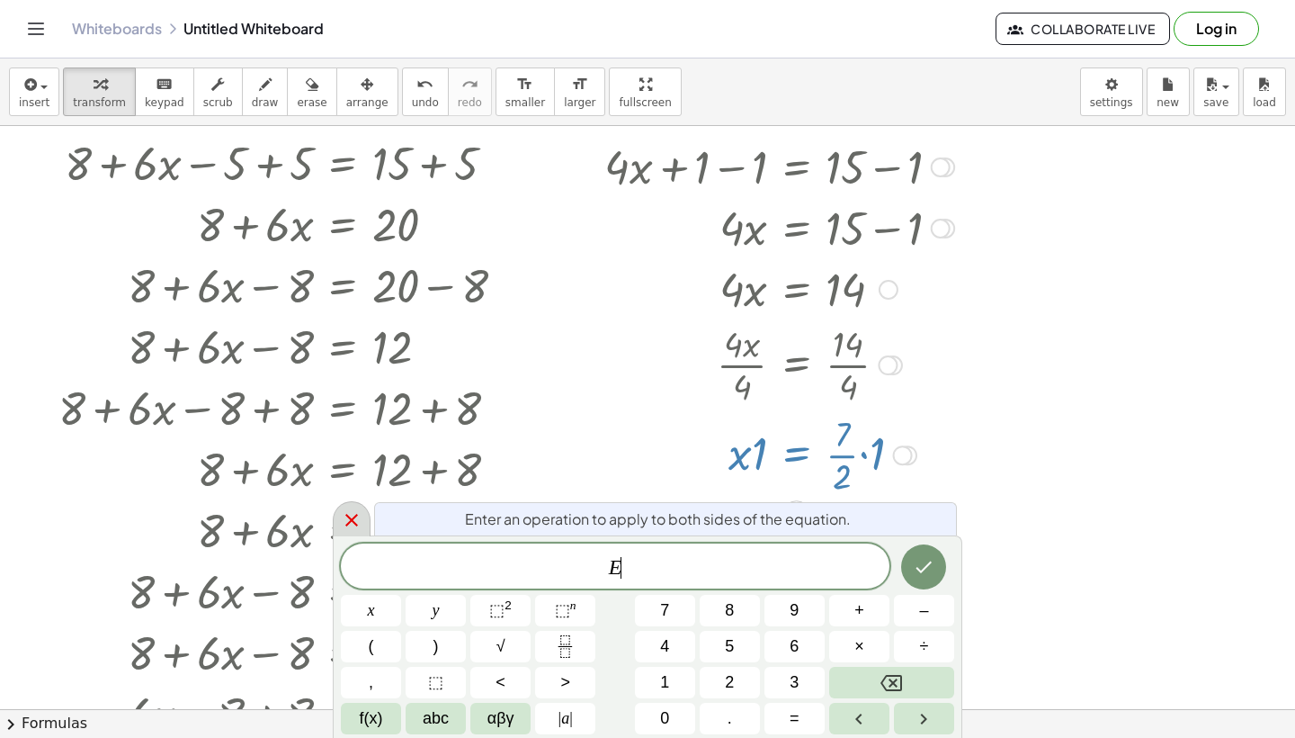
click at [358, 530] on icon at bounding box center [352, 520] width 22 height 22
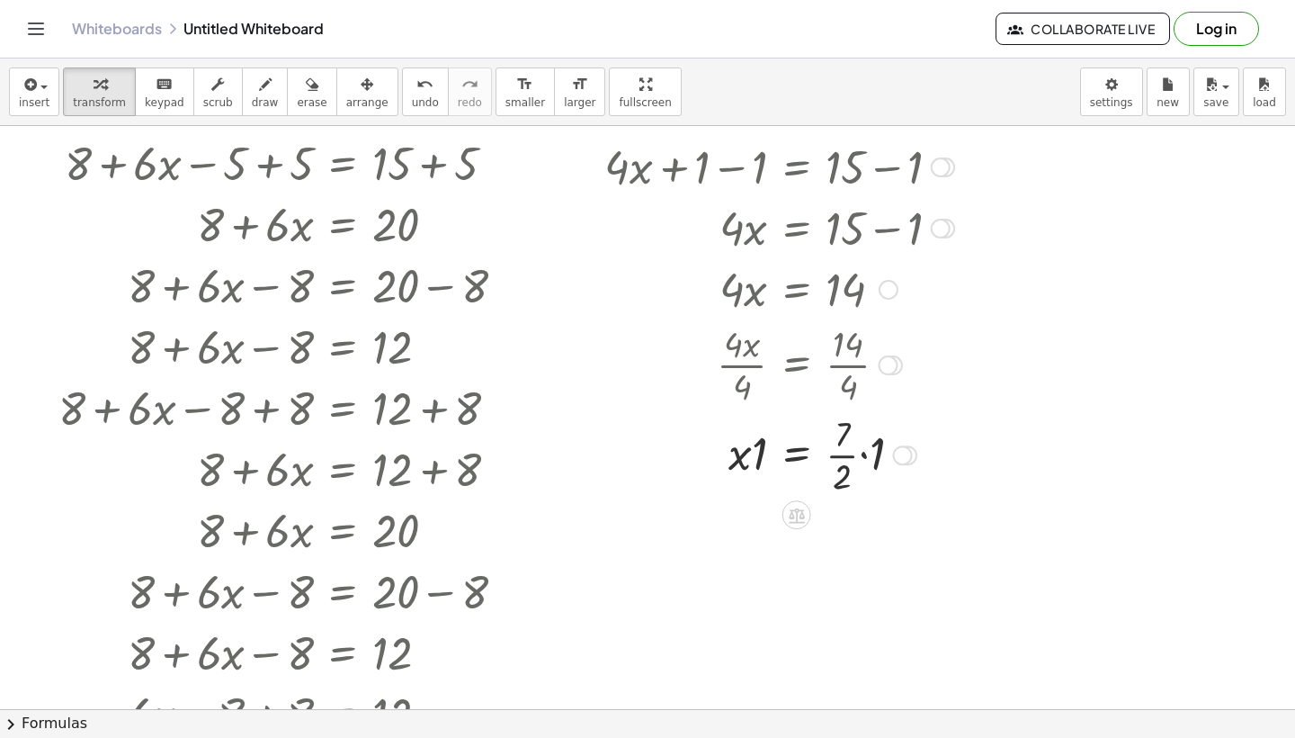
click at [745, 452] on div at bounding box center [780, 453] width 368 height 90
click at [421, 97] on span "undo" at bounding box center [425, 102] width 27 height 13
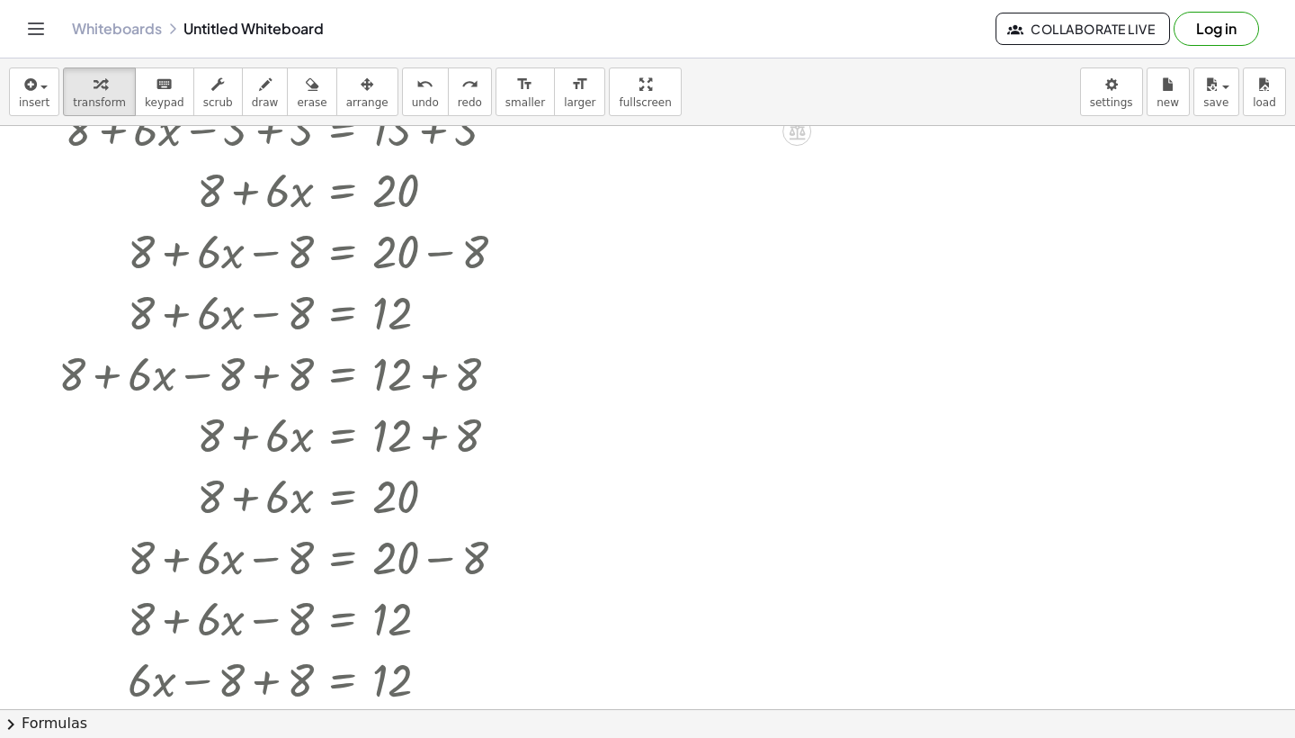
scroll to position [1914, 0]
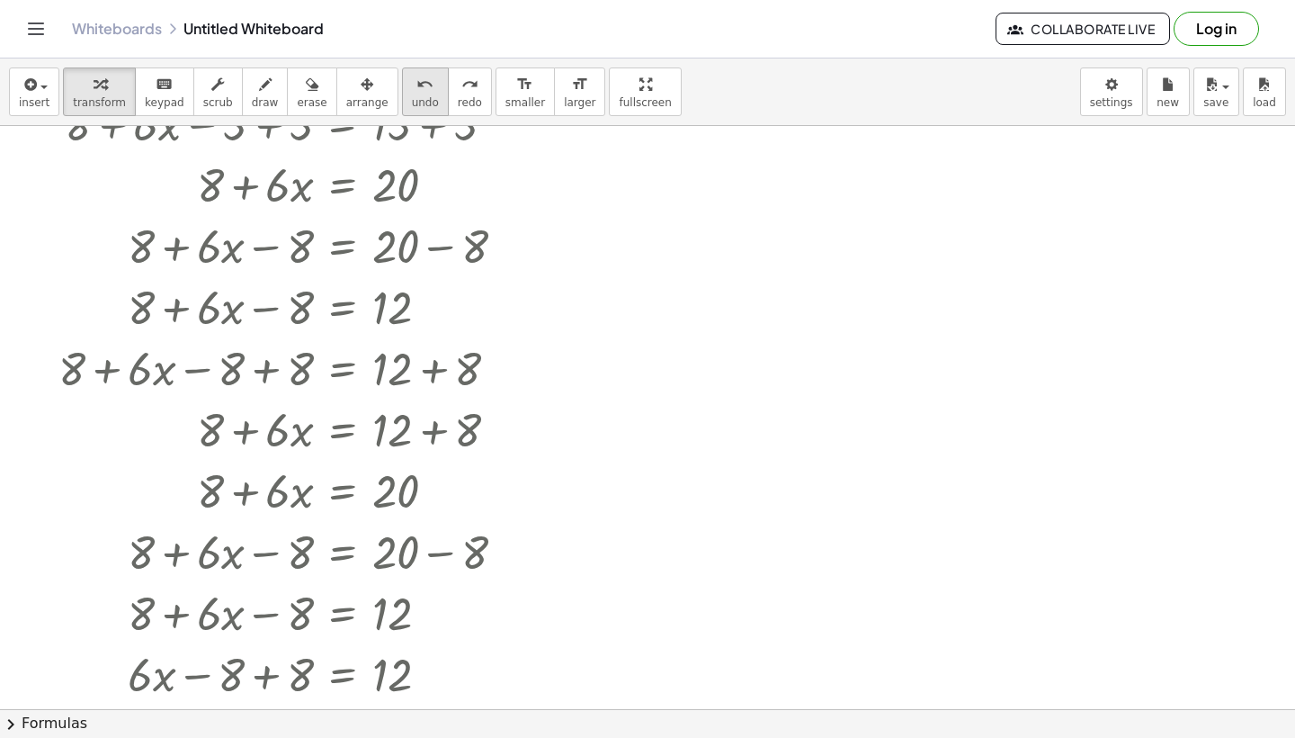
click at [412, 97] on span "undo" at bounding box center [425, 102] width 27 height 13
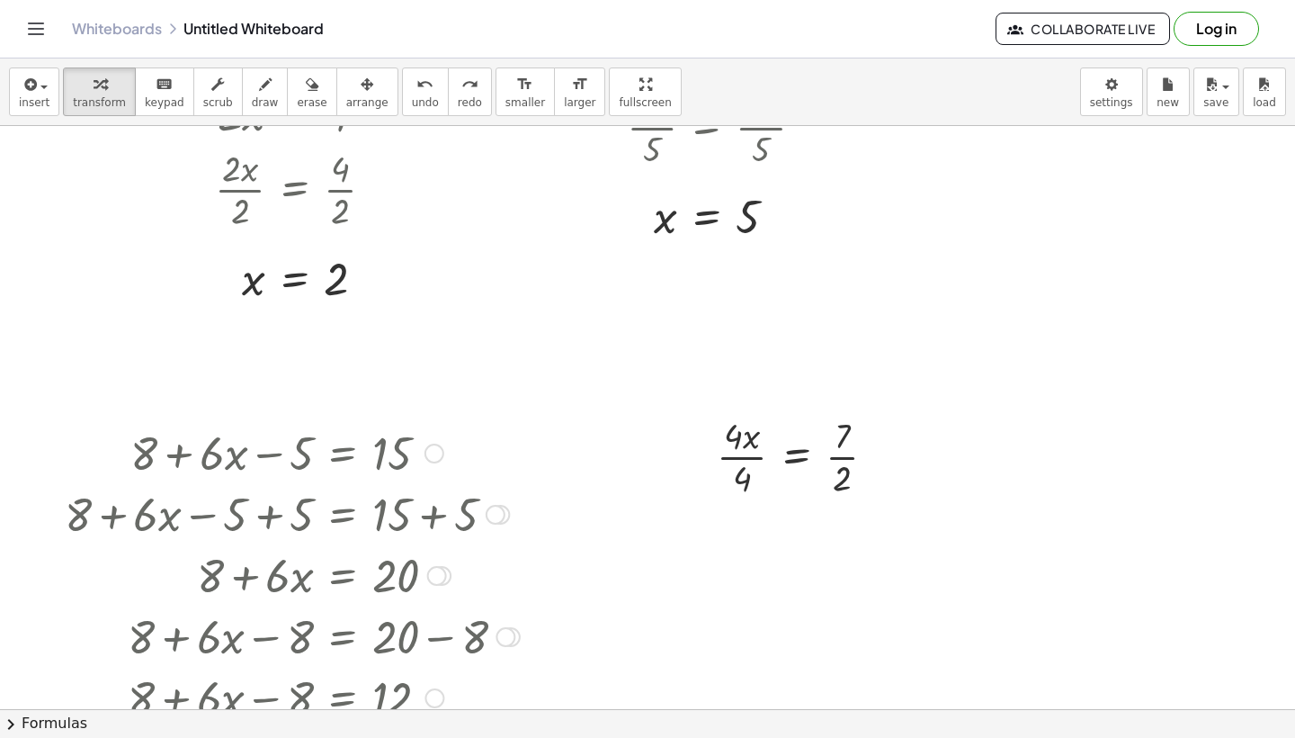
scroll to position [1511, 0]
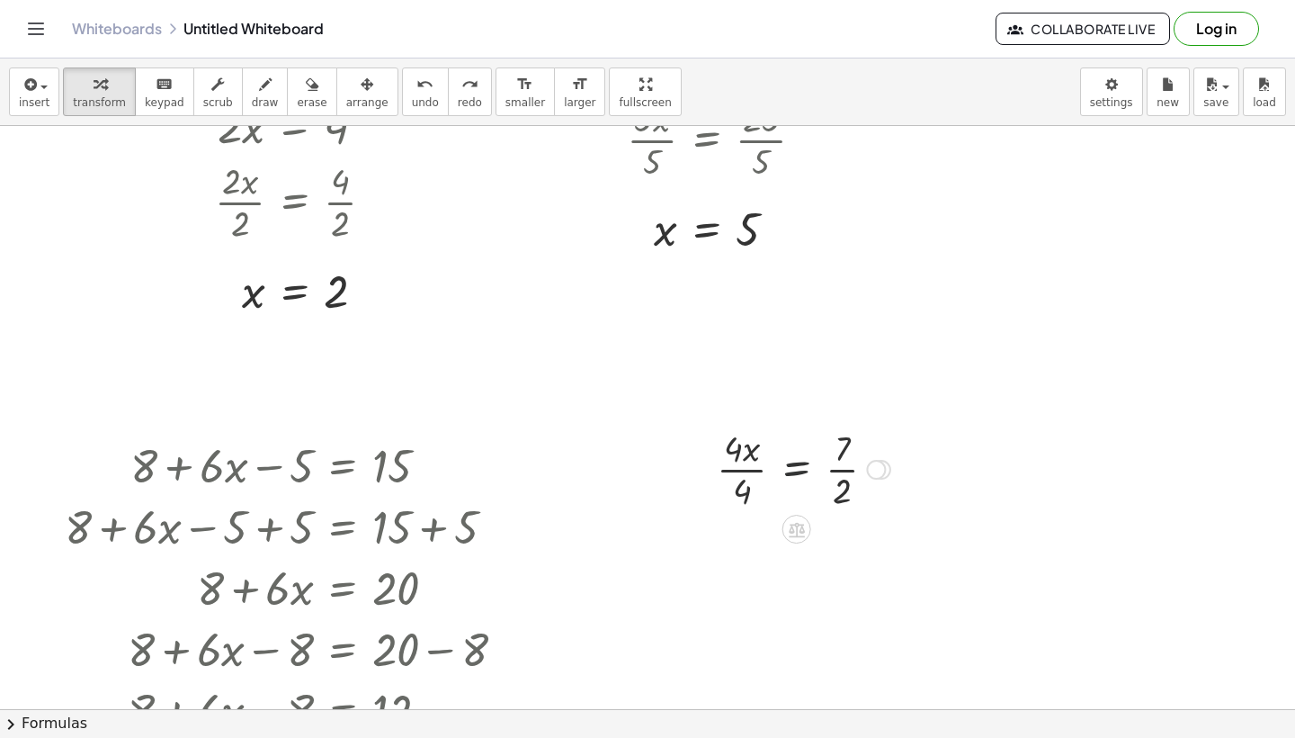
click at [809, 474] on div at bounding box center [804, 468] width 192 height 90
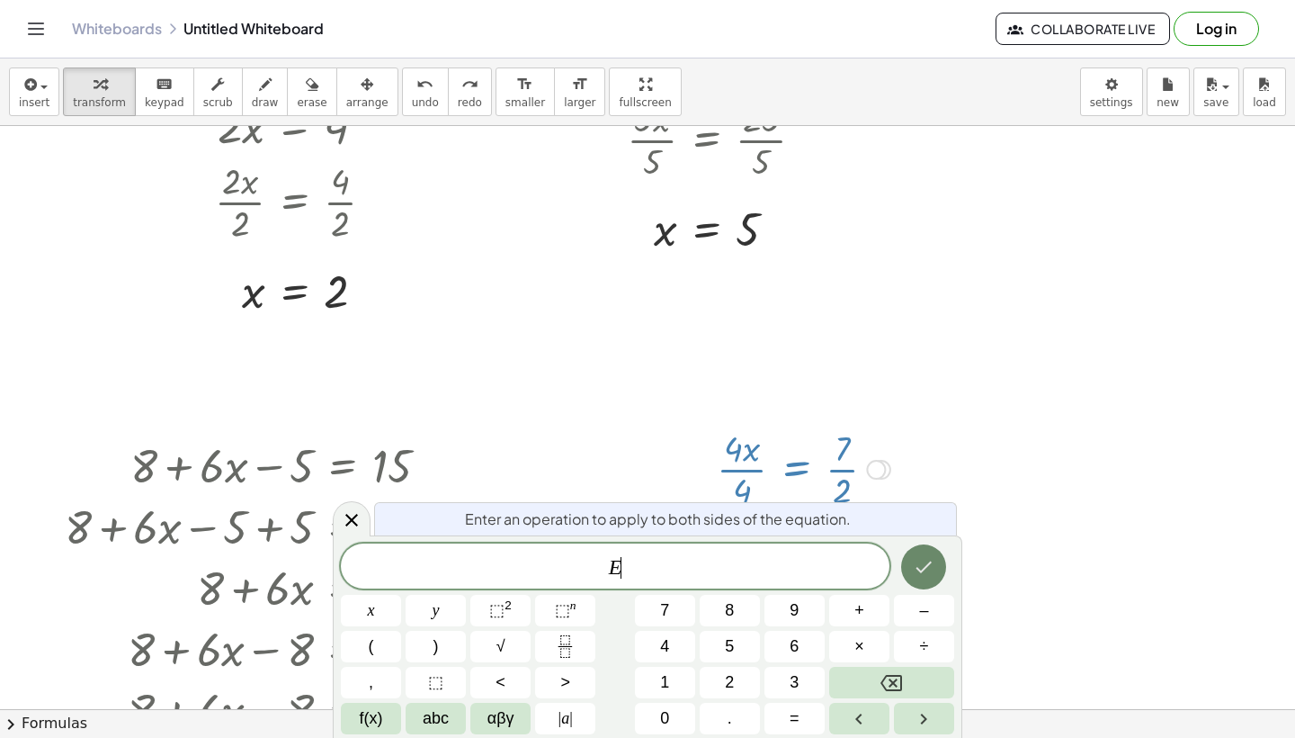
click at [913, 565] on icon "Done" at bounding box center [924, 567] width 22 height 22
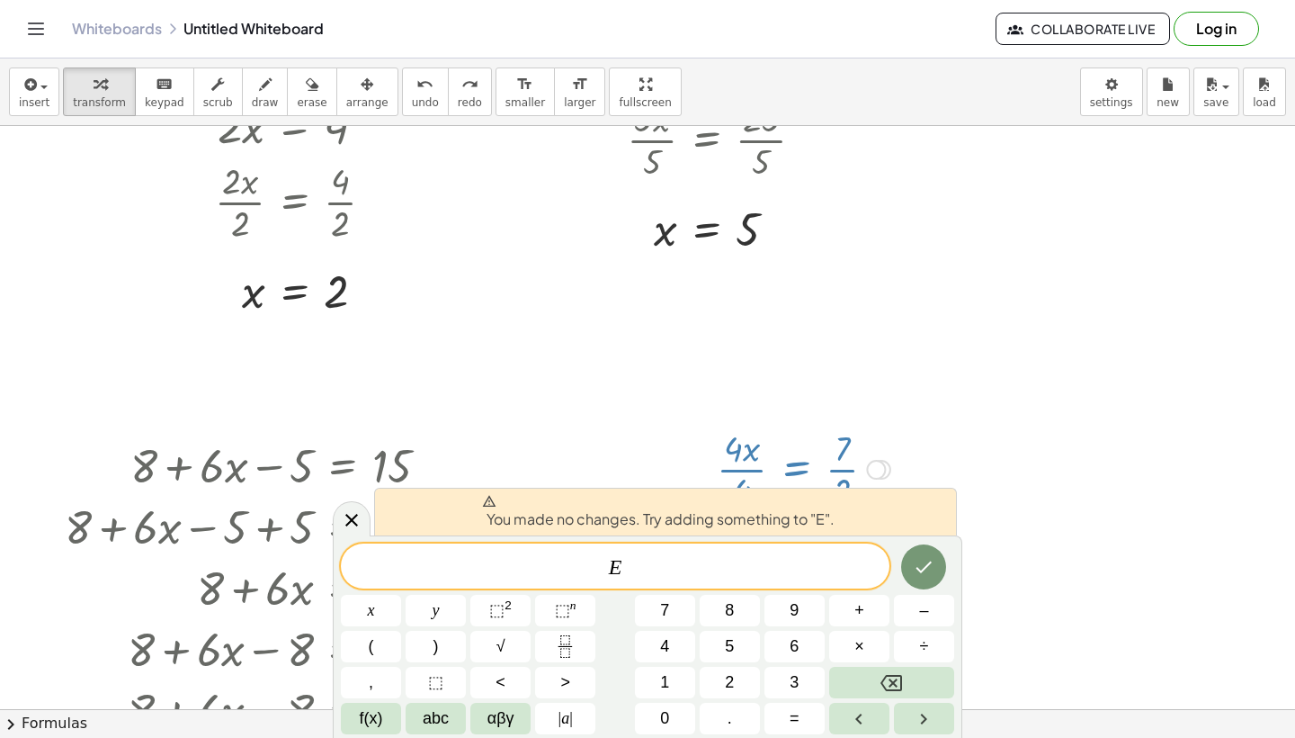
click at [876, 469] on div at bounding box center [876, 470] width 20 height 20
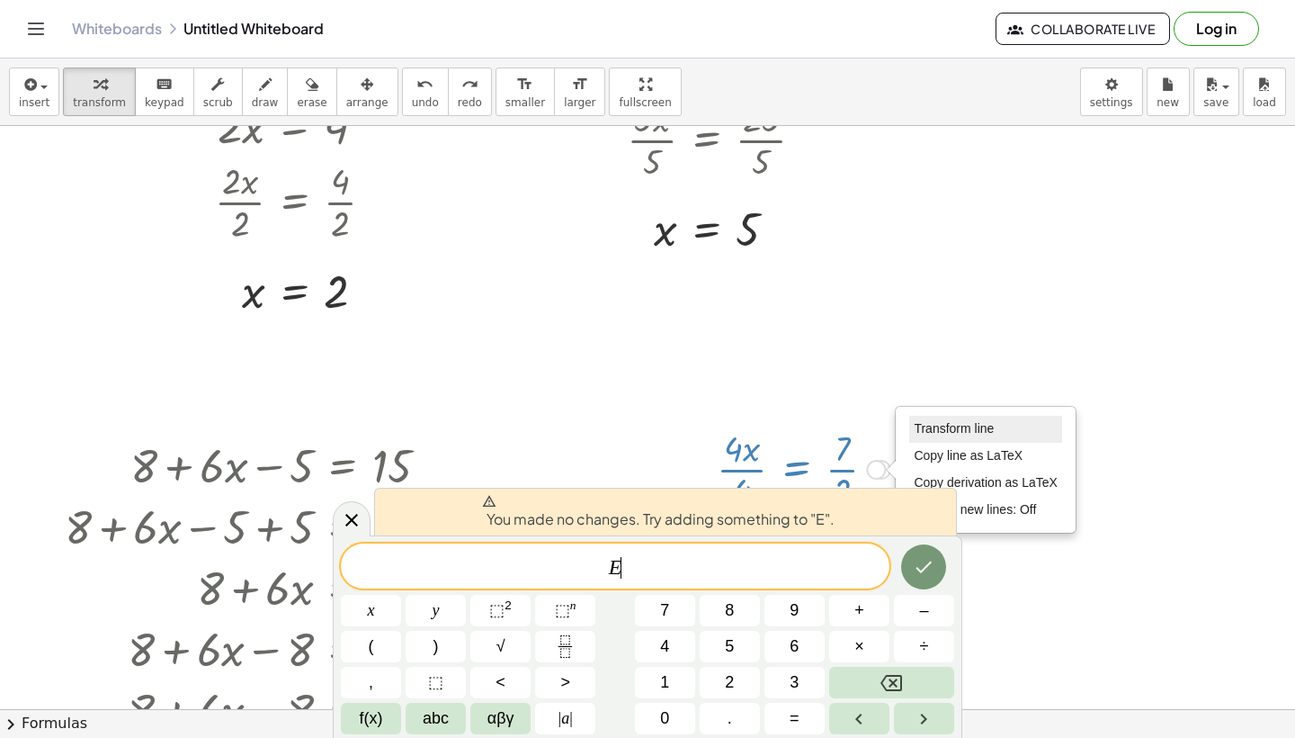
click at [936, 435] on span "Transform line" at bounding box center [954, 428] width 80 height 14
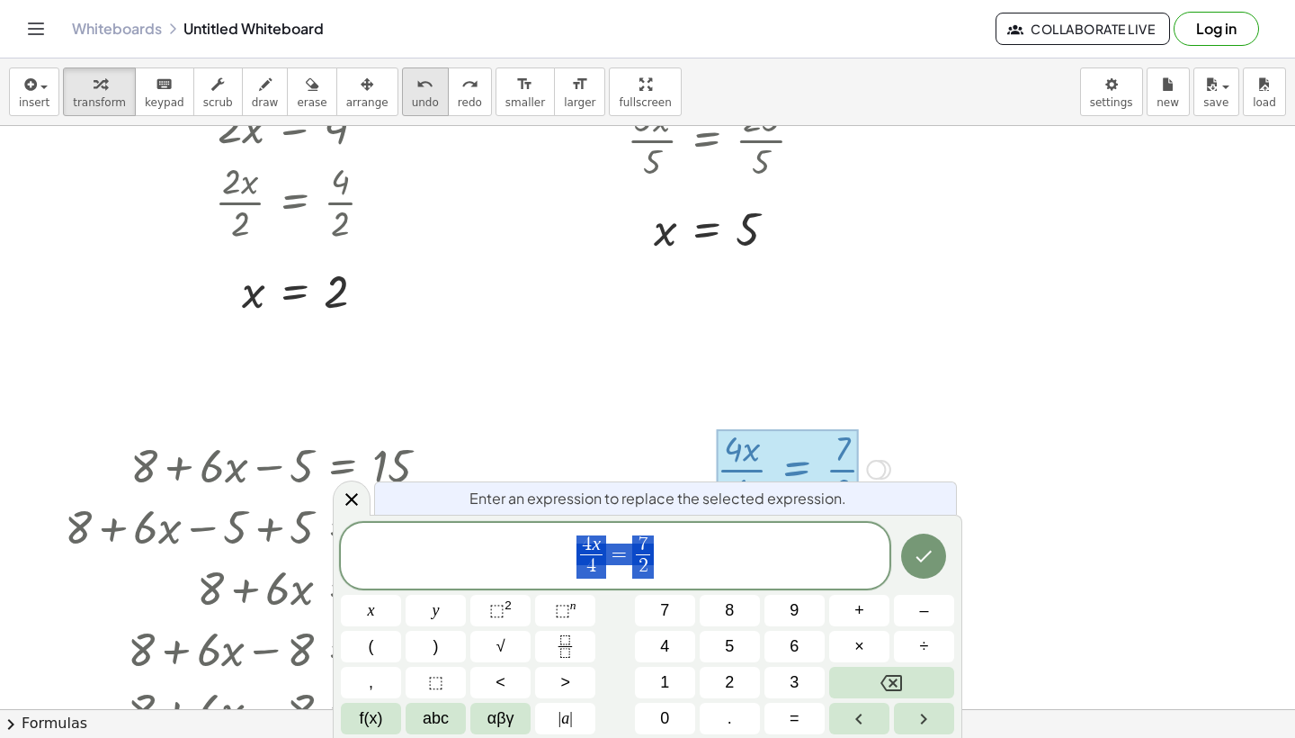
click at [413, 96] on span "undo" at bounding box center [425, 102] width 27 height 13
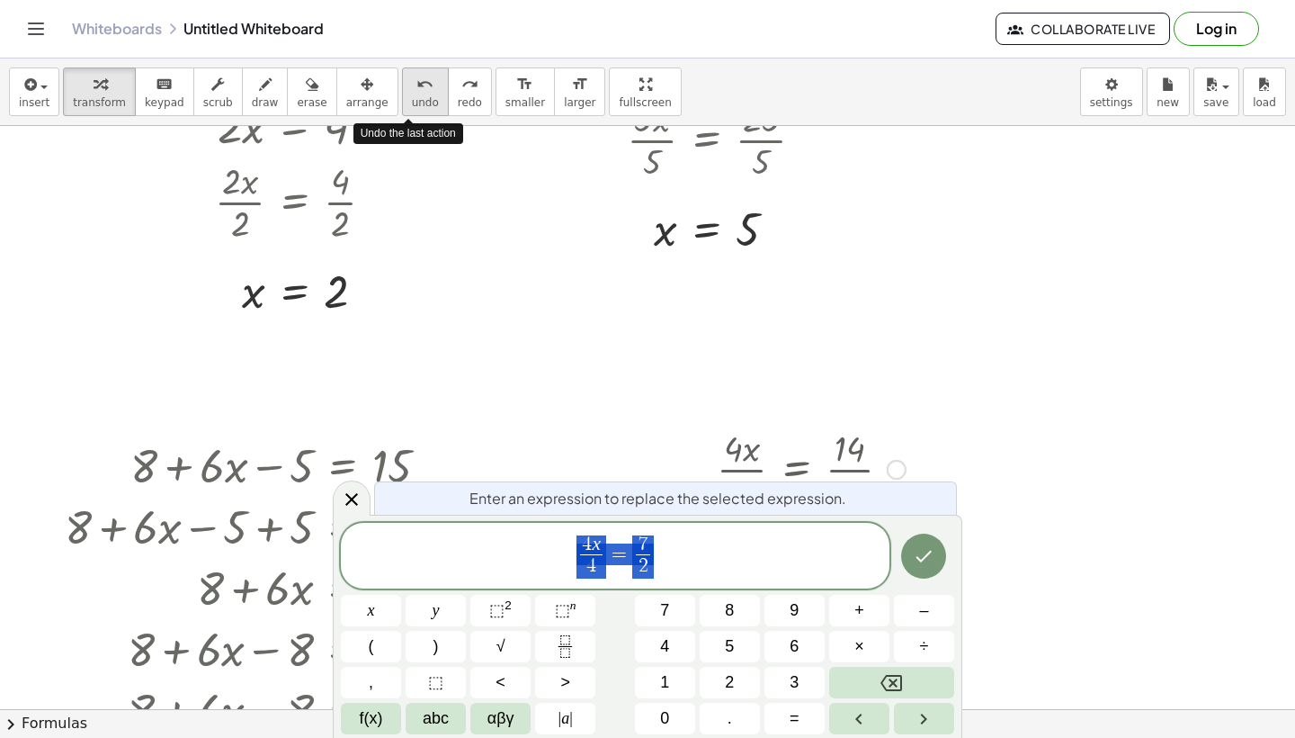
click at [413, 96] on span "undo" at bounding box center [425, 102] width 27 height 13
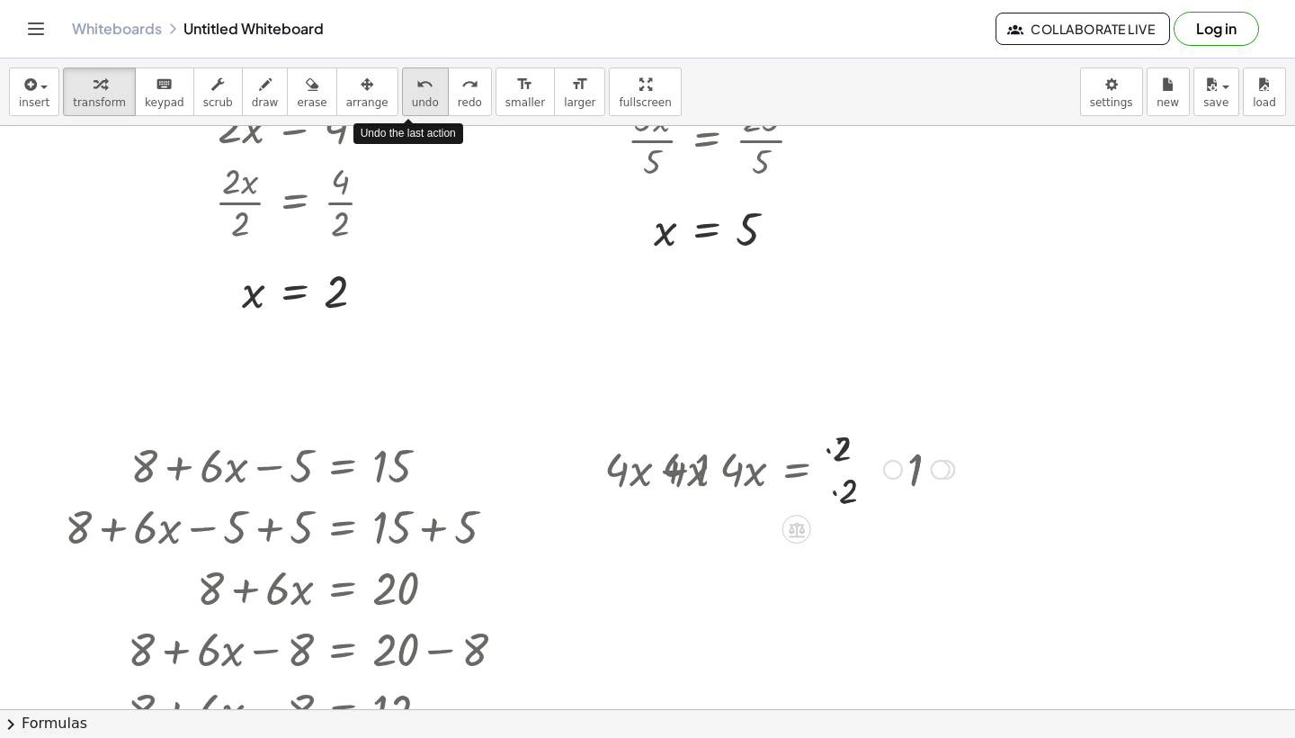
click at [413, 96] on span "undo" at bounding box center [425, 102] width 27 height 13
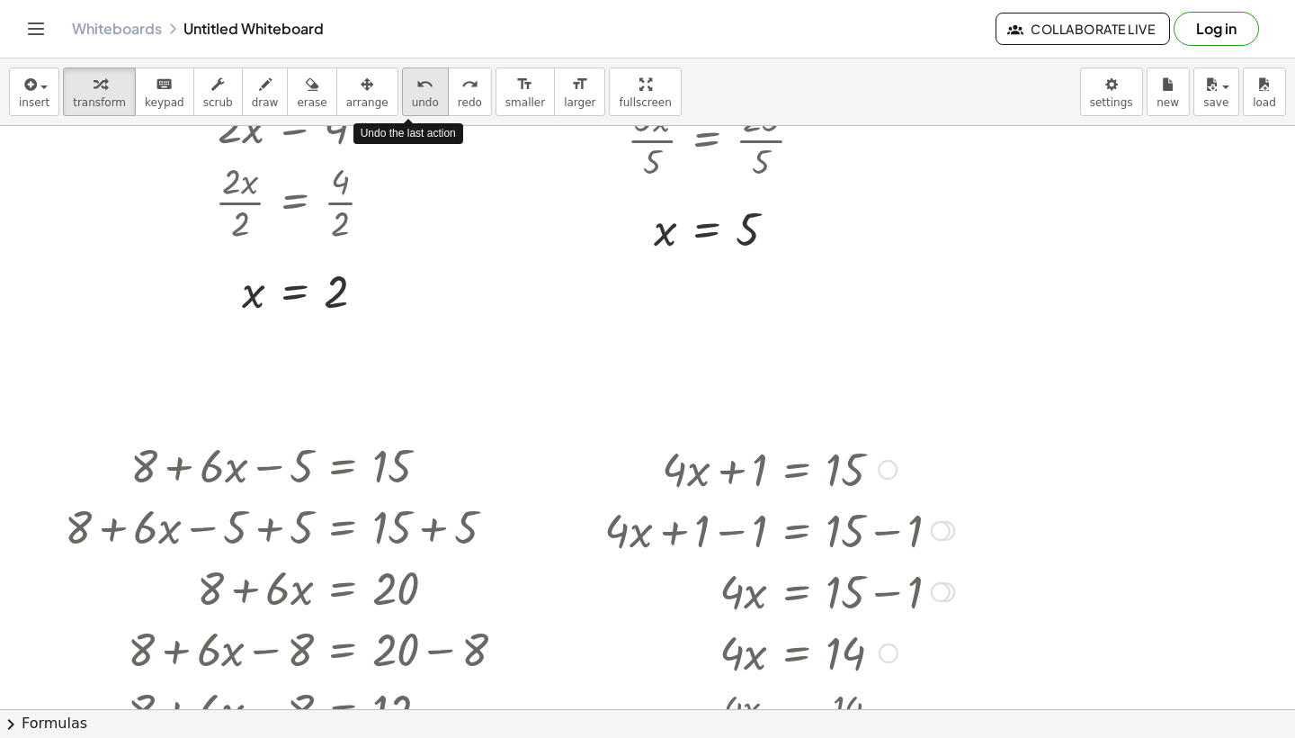
click at [413, 96] on span "undo" at bounding box center [425, 102] width 27 height 13
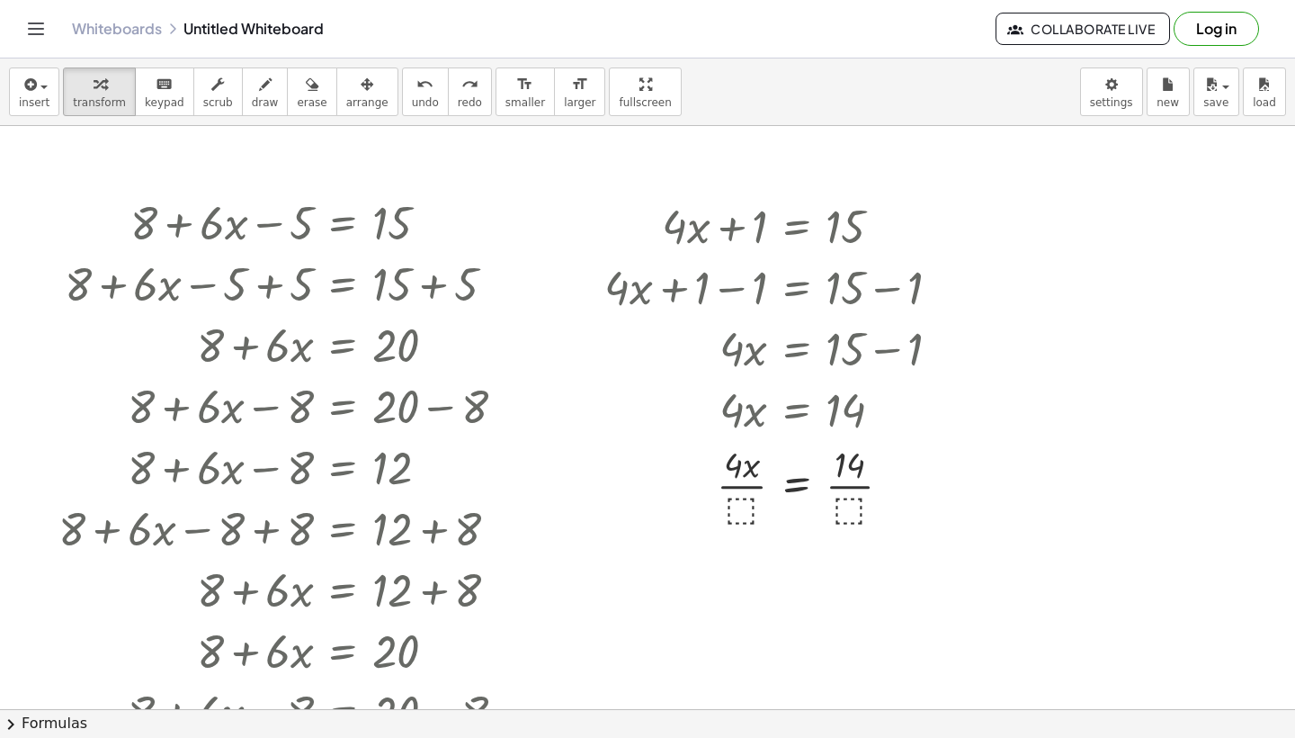
scroll to position [1785, 0]
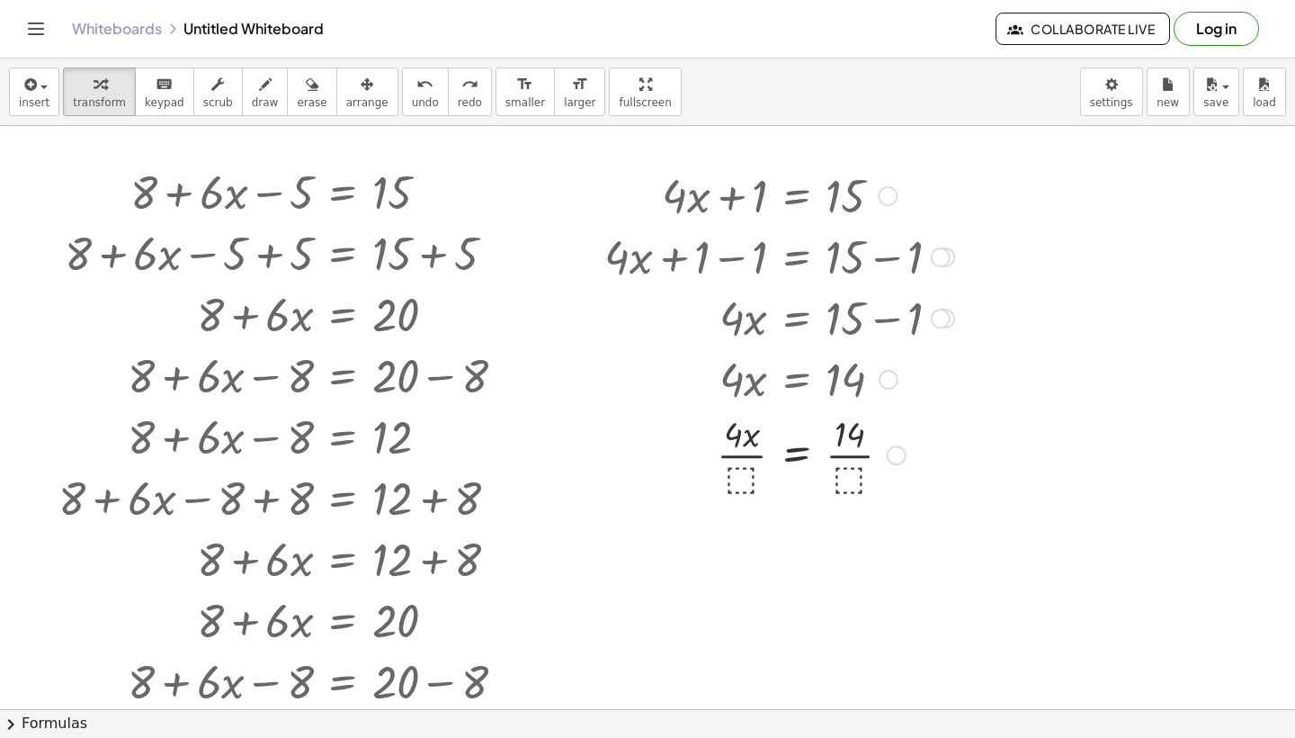
click at [732, 479] on div at bounding box center [804, 453] width 192 height 90
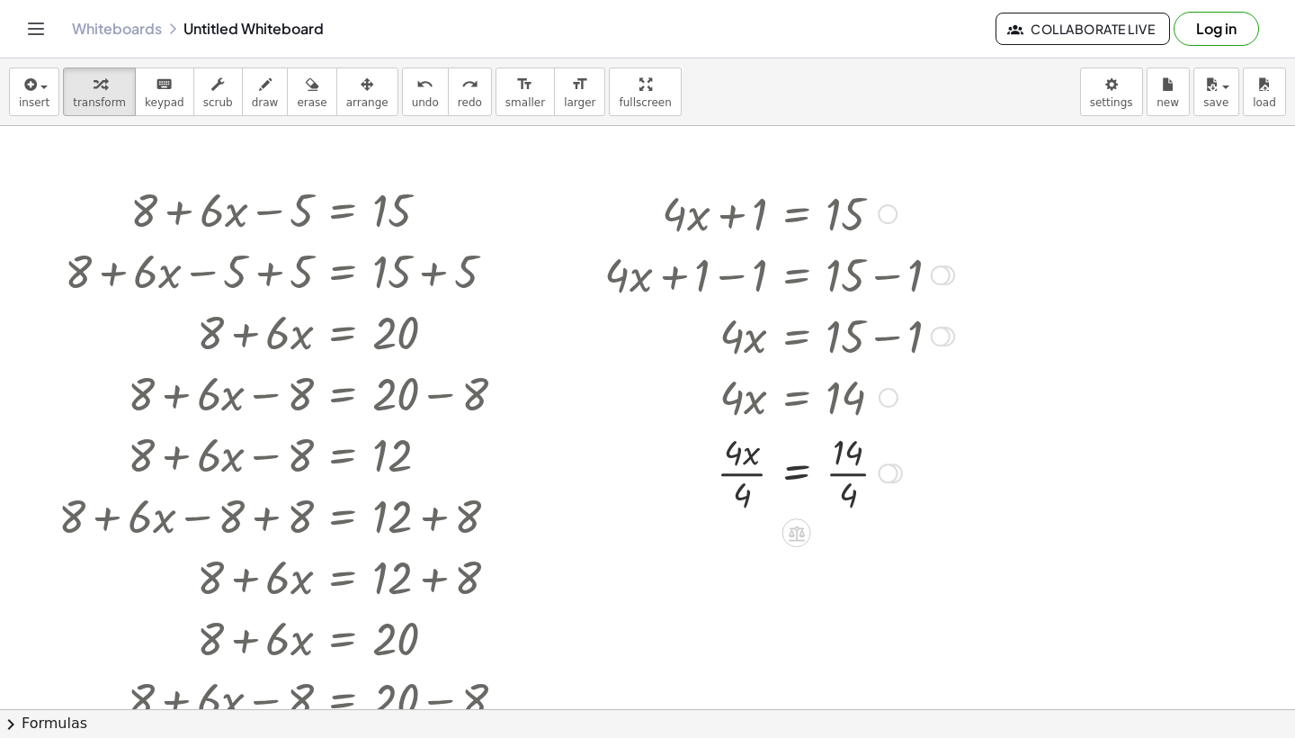
scroll to position [1769, 0]
click at [848, 463] on div at bounding box center [804, 470] width 192 height 90
click at [747, 472] on div at bounding box center [804, 470] width 192 height 90
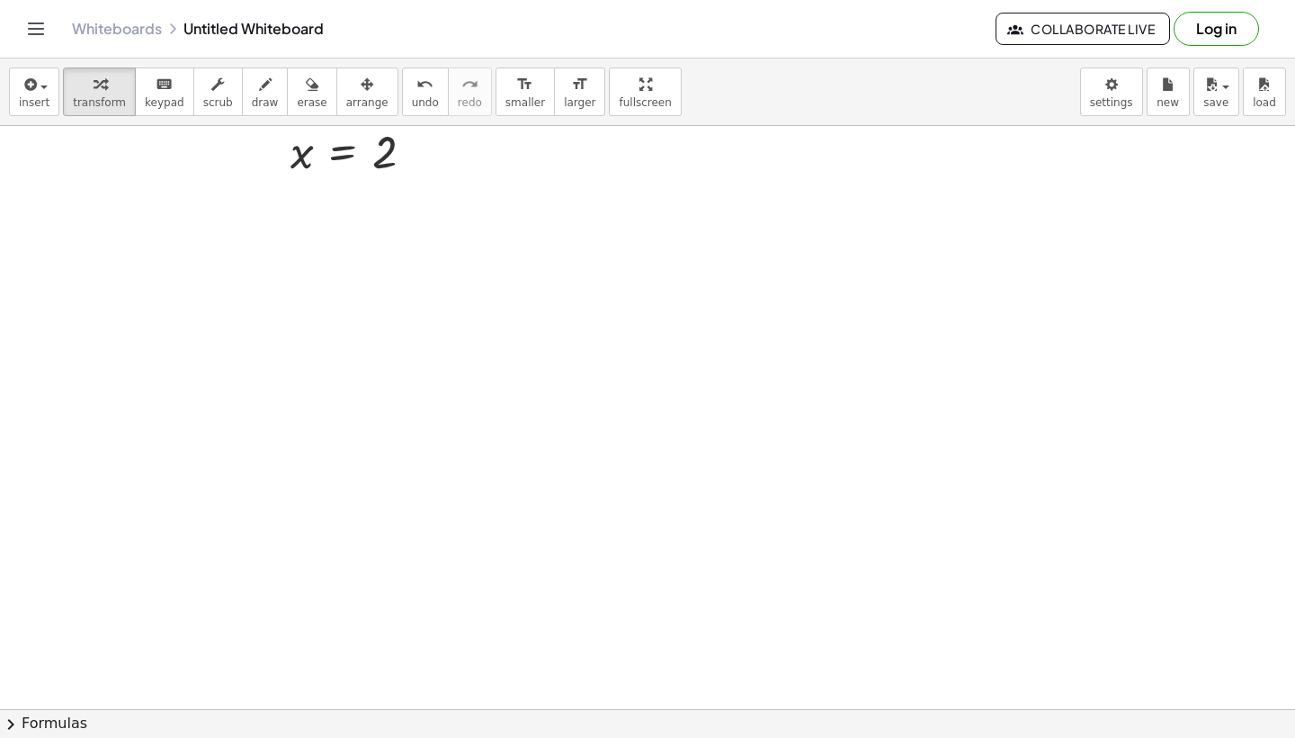
scroll to position [2634, 0]
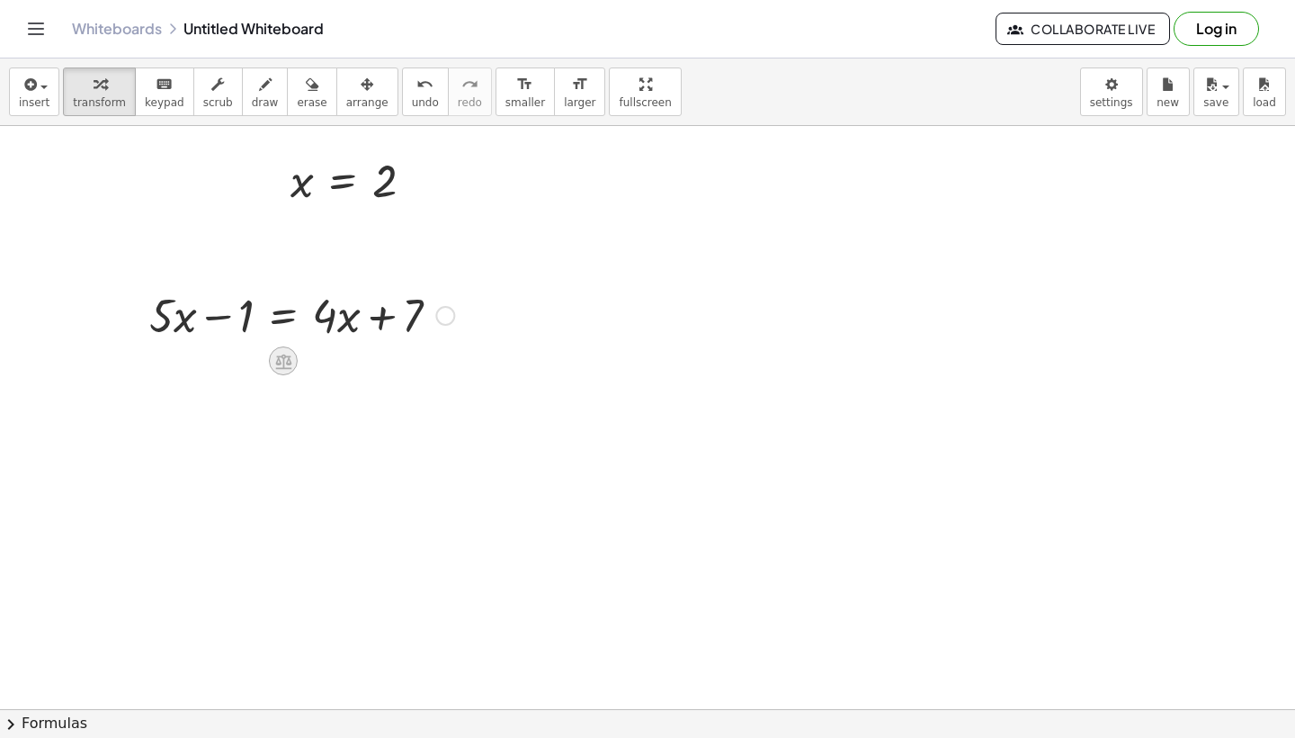
click at [286, 364] on icon at bounding box center [283, 361] width 16 height 15
click at [216, 365] on span "+" at bounding box center [211, 361] width 11 height 26
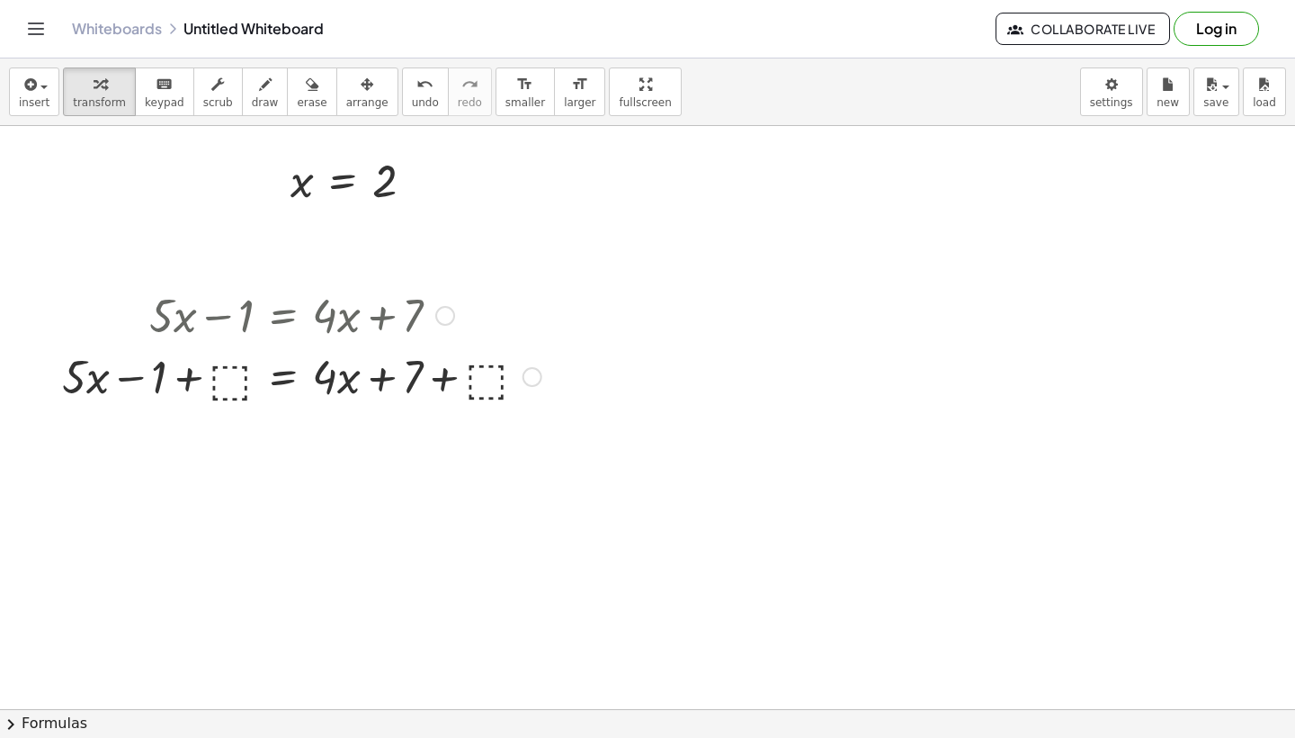
click at [212, 390] on div at bounding box center [301, 375] width 497 height 61
click at [417, 85] on icon "undo" at bounding box center [425, 85] width 17 height 22
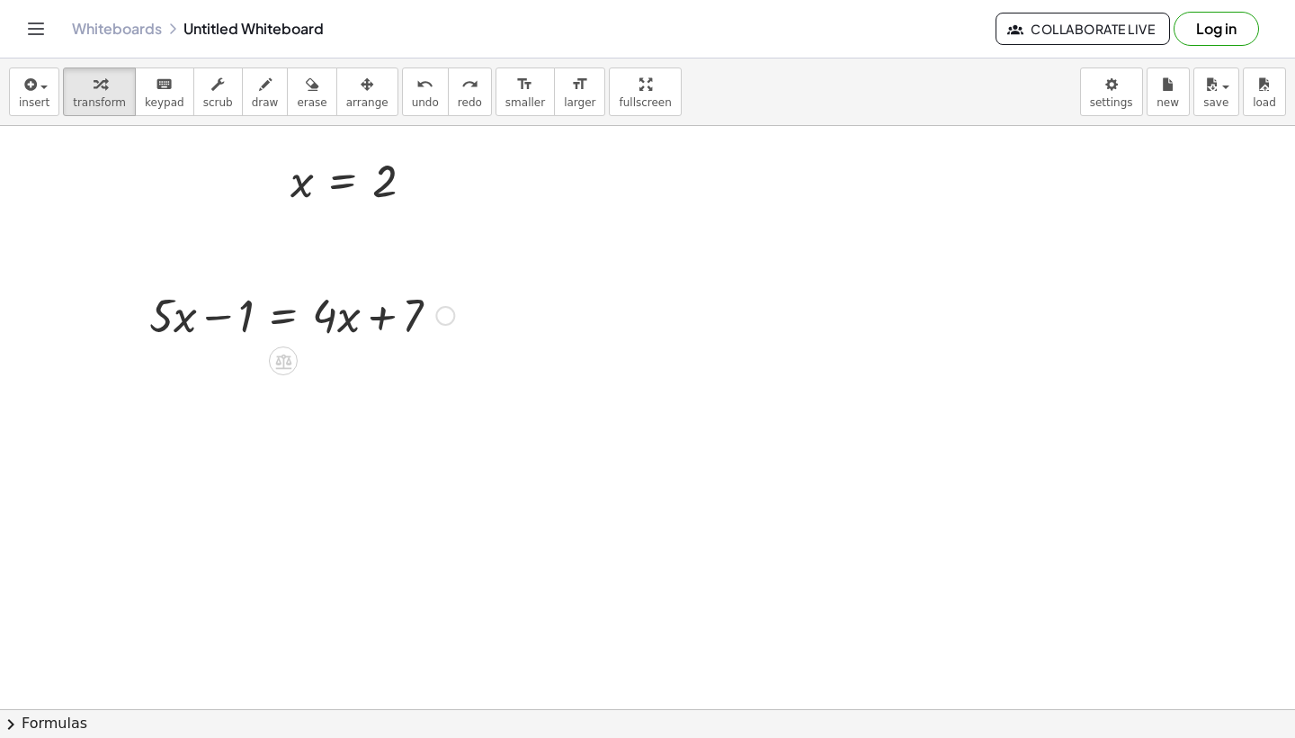
click at [354, 317] on div at bounding box center [301, 313] width 323 height 61
click at [283, 369] on icon at bounding box center [282, 361] width 19 height 19
click at [239, 367] on div "−" at bounding box center [247, 360] width 29 height 29
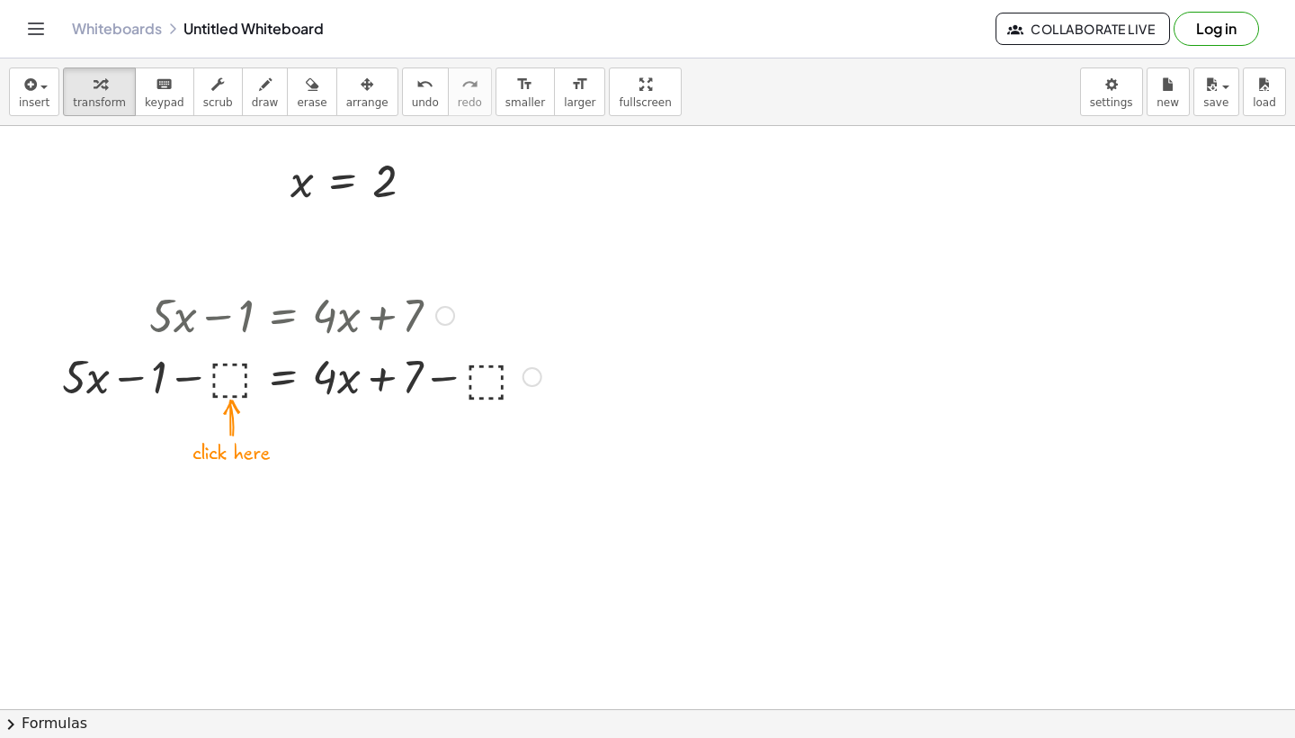
click at [487, 379] on div at bounding box center [301, 375] width 497 height 61
click at [403, 388] on div at bounding box center [301, 375] width 449 height 61
click at [438, 377] on div at bounding box center [301, 375] width 449 height 61
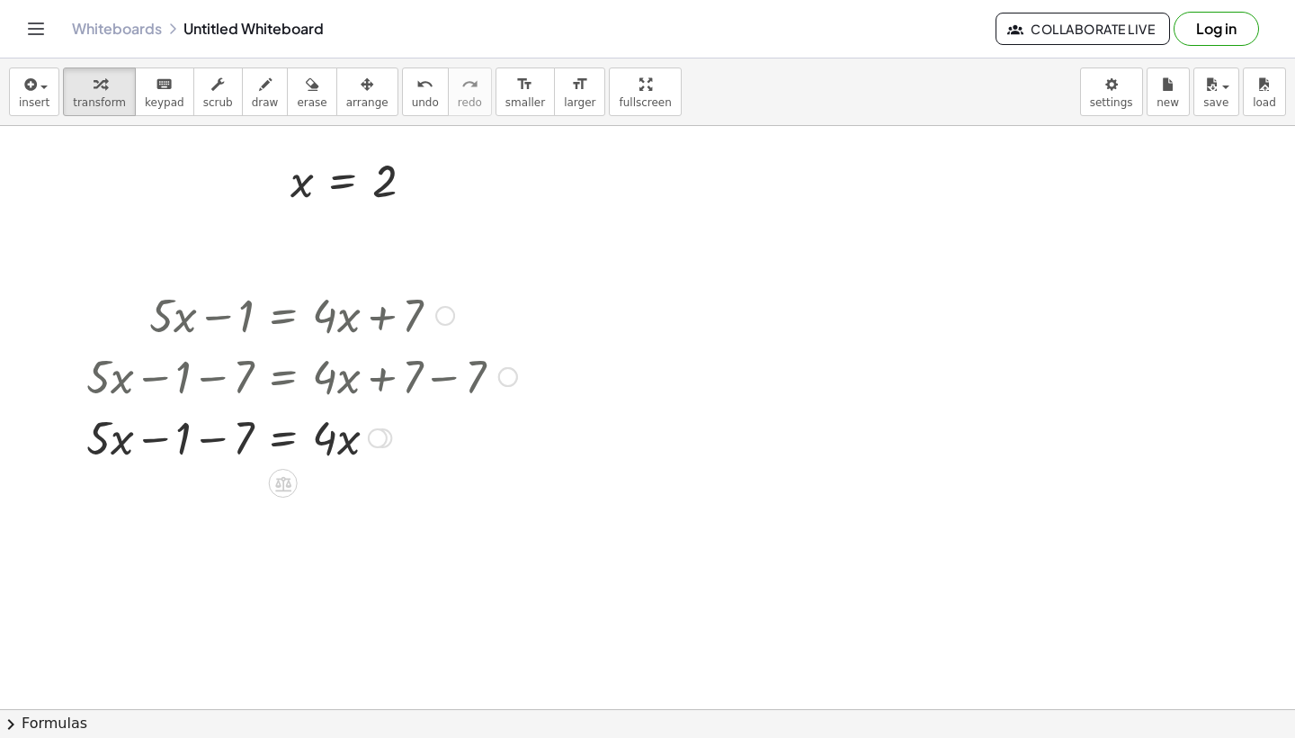
click at [178, 458] on div at bounding box center [301, 436] width 449 height 61
click at [181, 451] on div at bounding box center [301, 436] width 449 height 61
click at [117, 445] on div at bounding box center [301, 436] width 449 height 61
click at [193, 436] on div at bounding box center [301, 436] width 449 height 61
click at [291, 550] on icon at bounding box center [282, 544] width 19 height 19
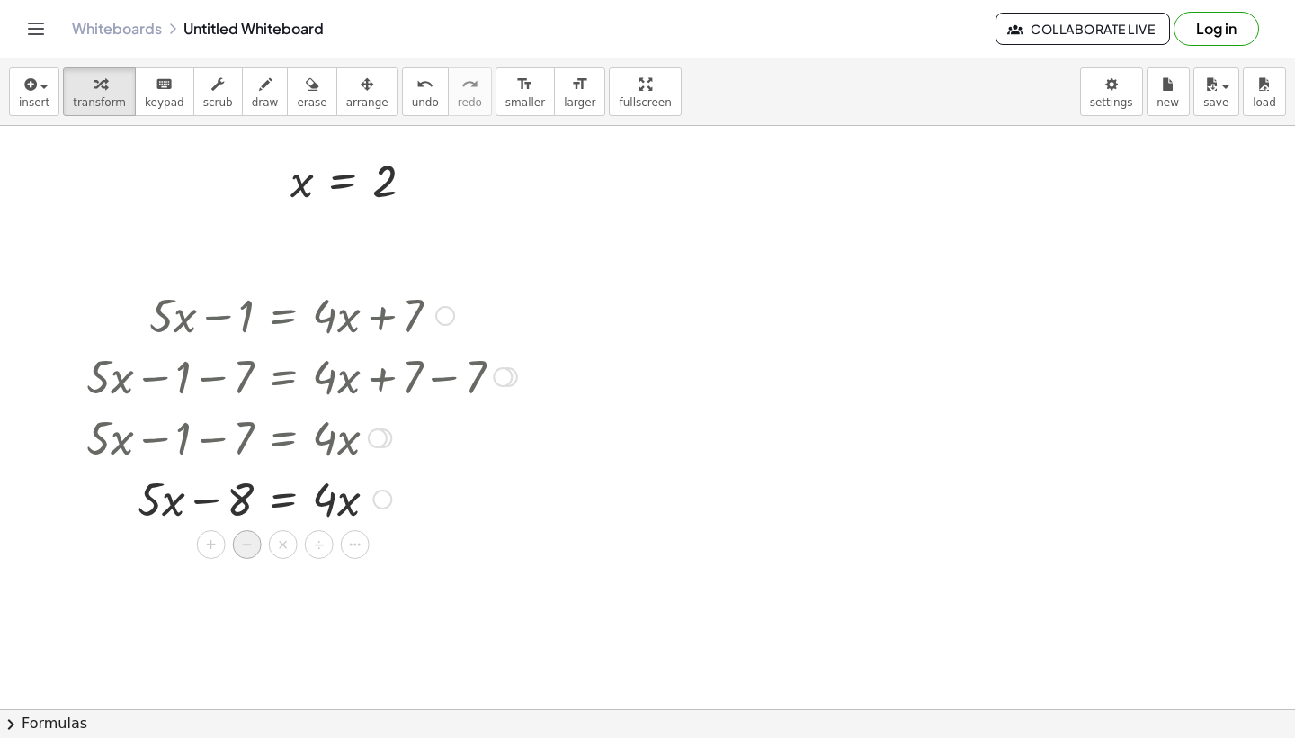
click at [252, 545] on span "−" at bounding box center [247, 545] width 11 height 26
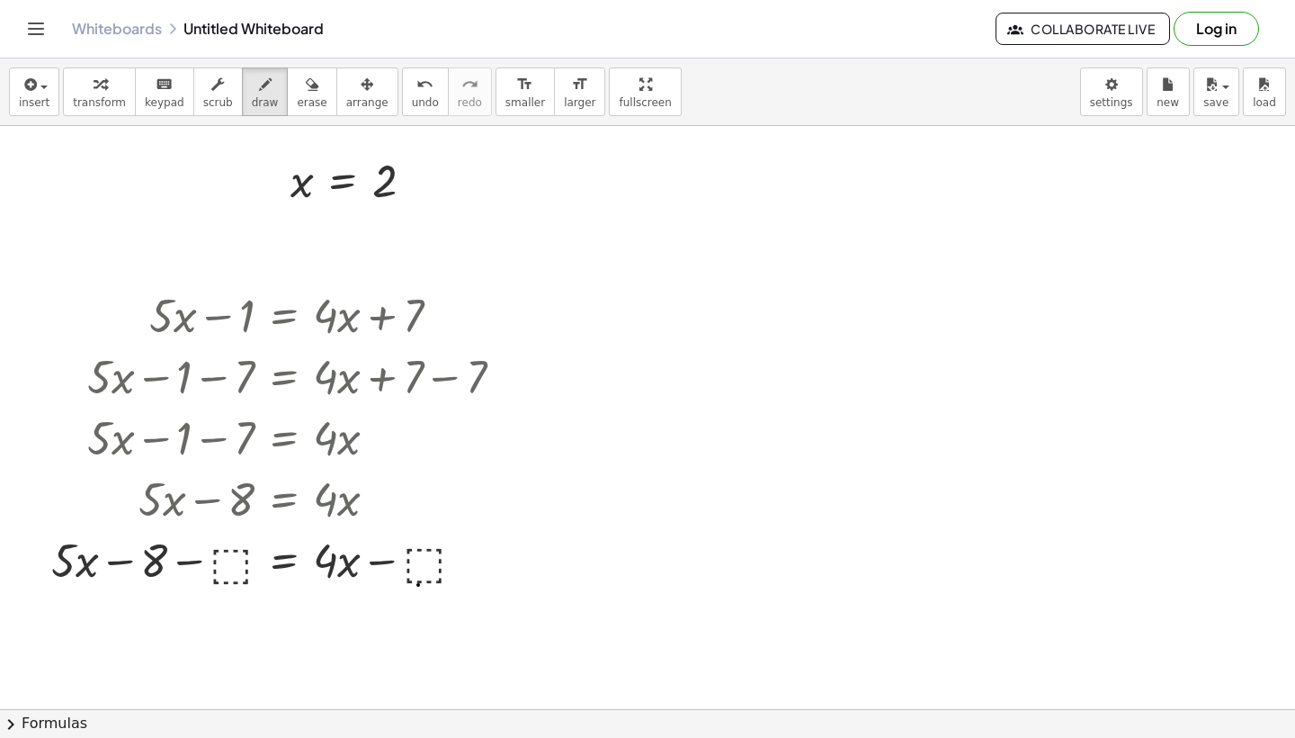
click at [412, 97] on span "undo" at bounding box center [425, 102] width 27 height 13
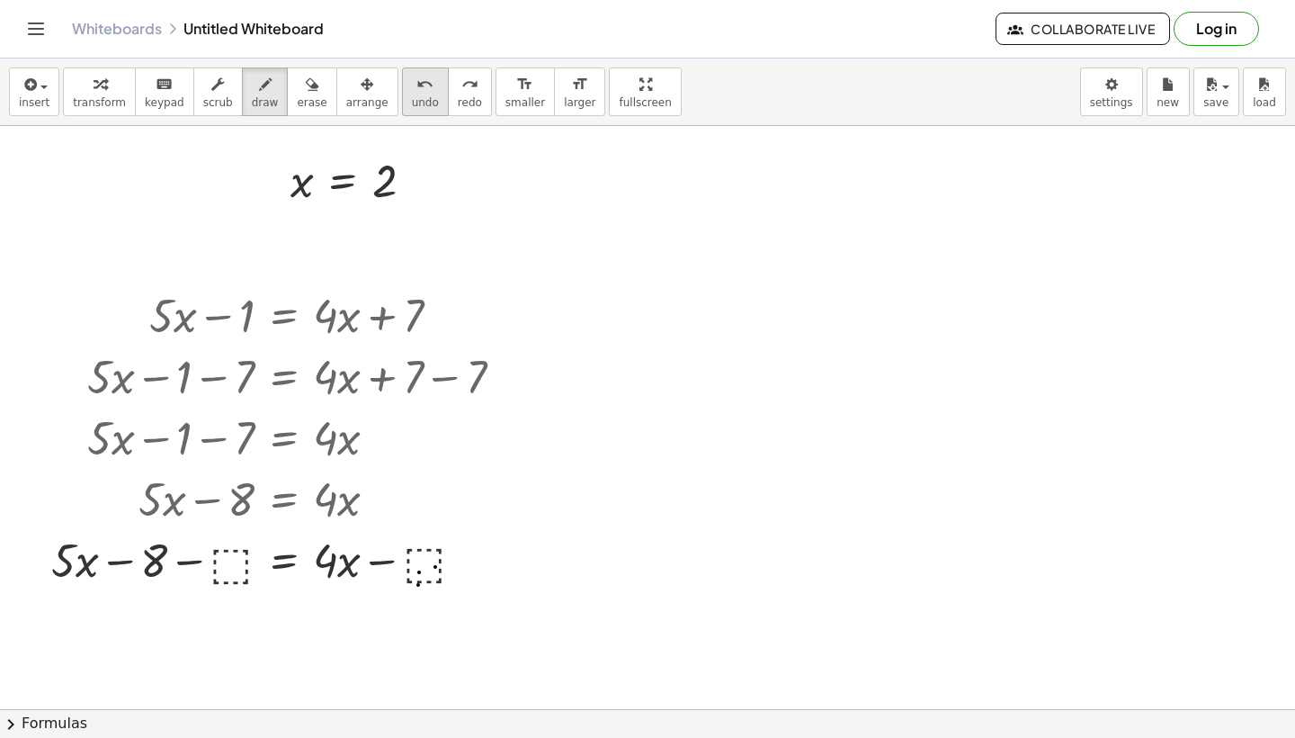
click at [412, 97] on span "undo" at bounding box center [425, 102] width 27 height 13
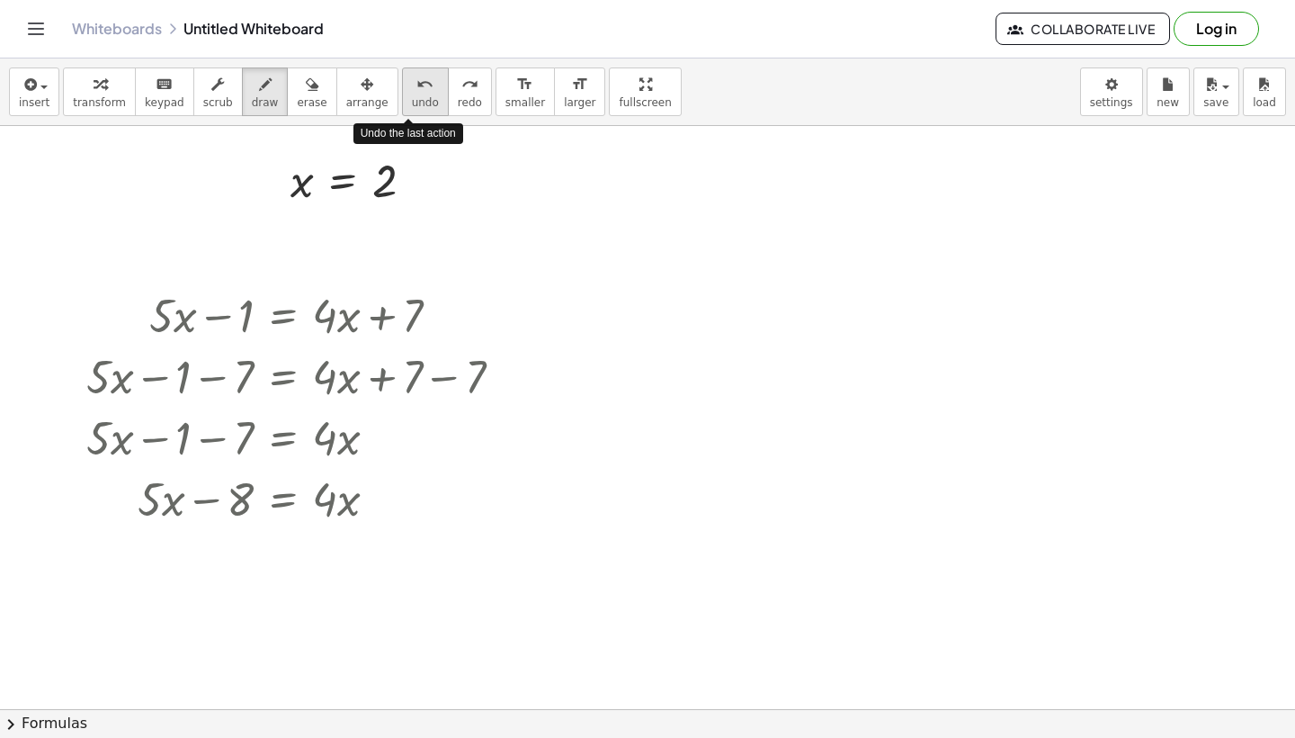
click at [412, 97] on span "undo" at bounding box center [425, 102] width 27 height 13
click at [404, 111] on button "undo undo" at bounding box center [425, 91] width 47 height 49
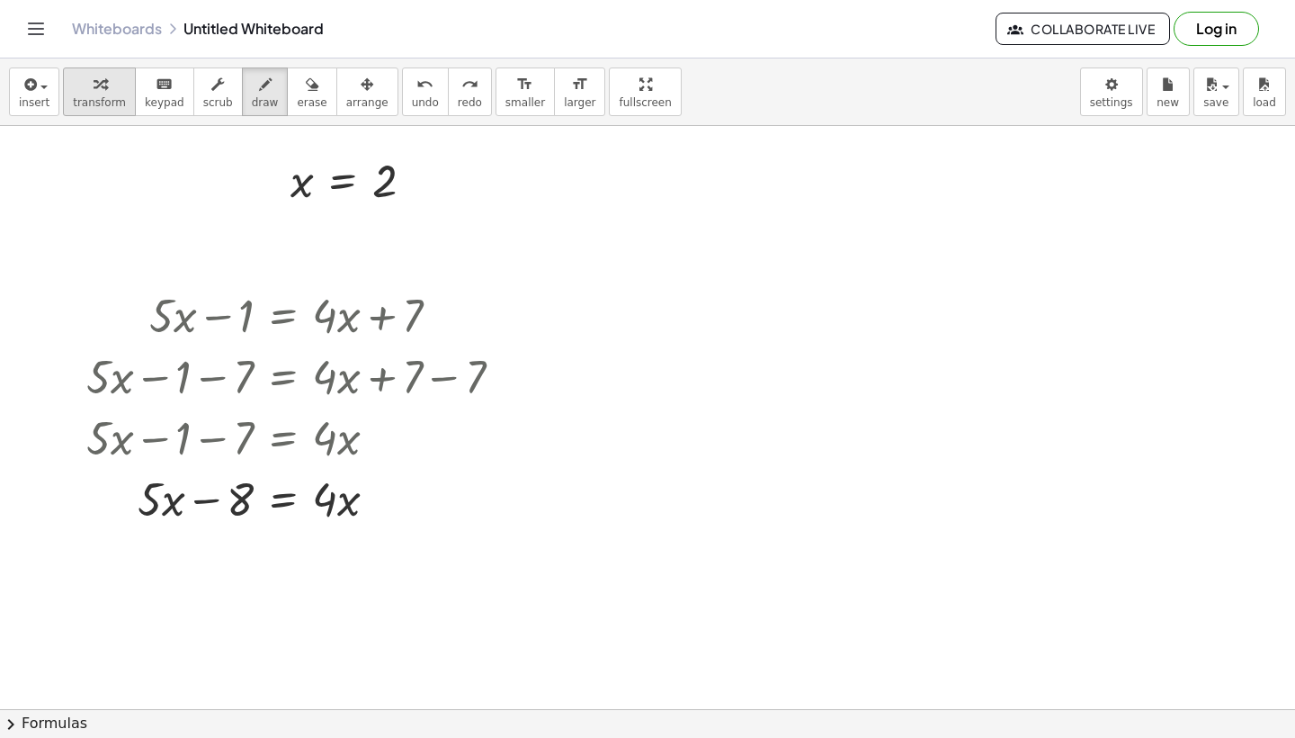
click at [103, 103] on span "transform" at bounding box center [99, 102] width 53 height 13
click at [334, 507] on div at bounding box center [301, 497] width 449 height 61
click at [286, 545] on icon at bounding box center [283, 544] width 16 height 15
click at [241, 553] on div "−" at bounding box center [247, 544] width 29 height 29
click at [283, 316] on div "+ · 5 · x − 1 = + · 4 · x + 7 + · 5 · x − 1 − ⬚ = + · 4 · x + 7 − ⬚ + · 5 · x −…" at bounding box center [283, 316] width 0 height 0
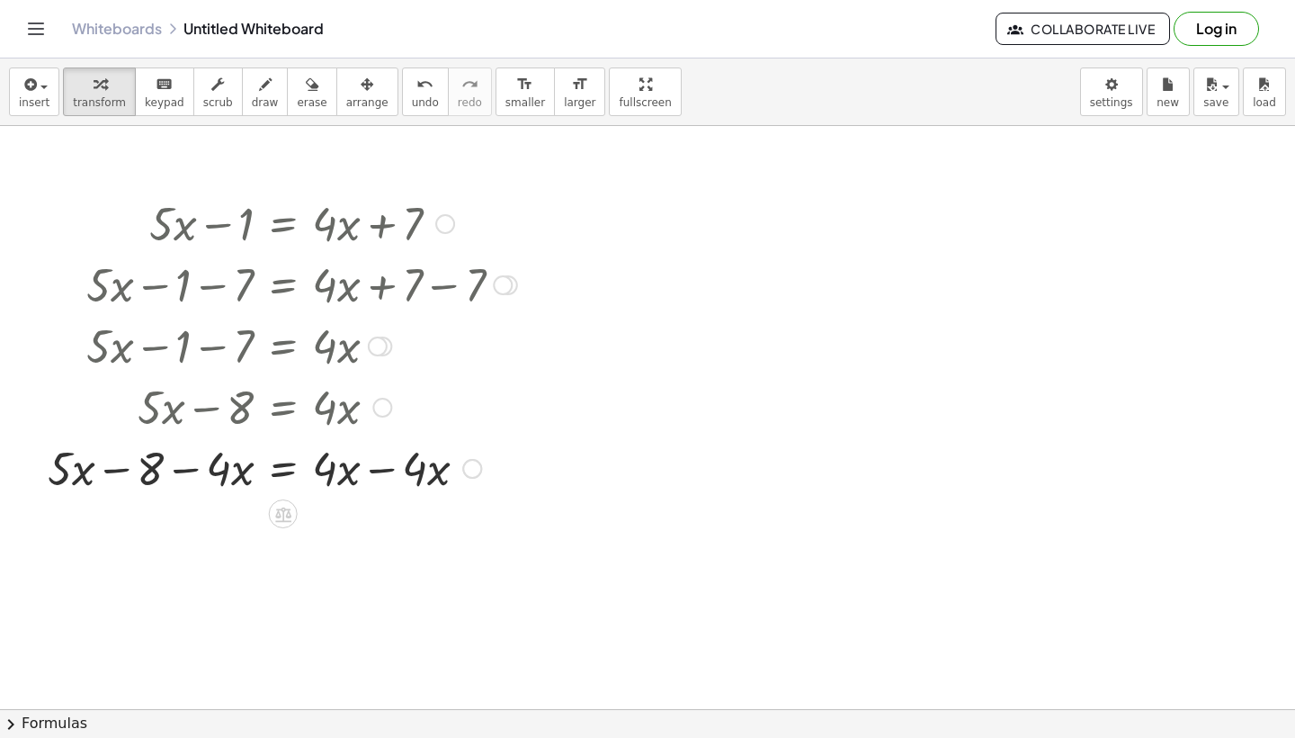
scroll to position [2819, 0]
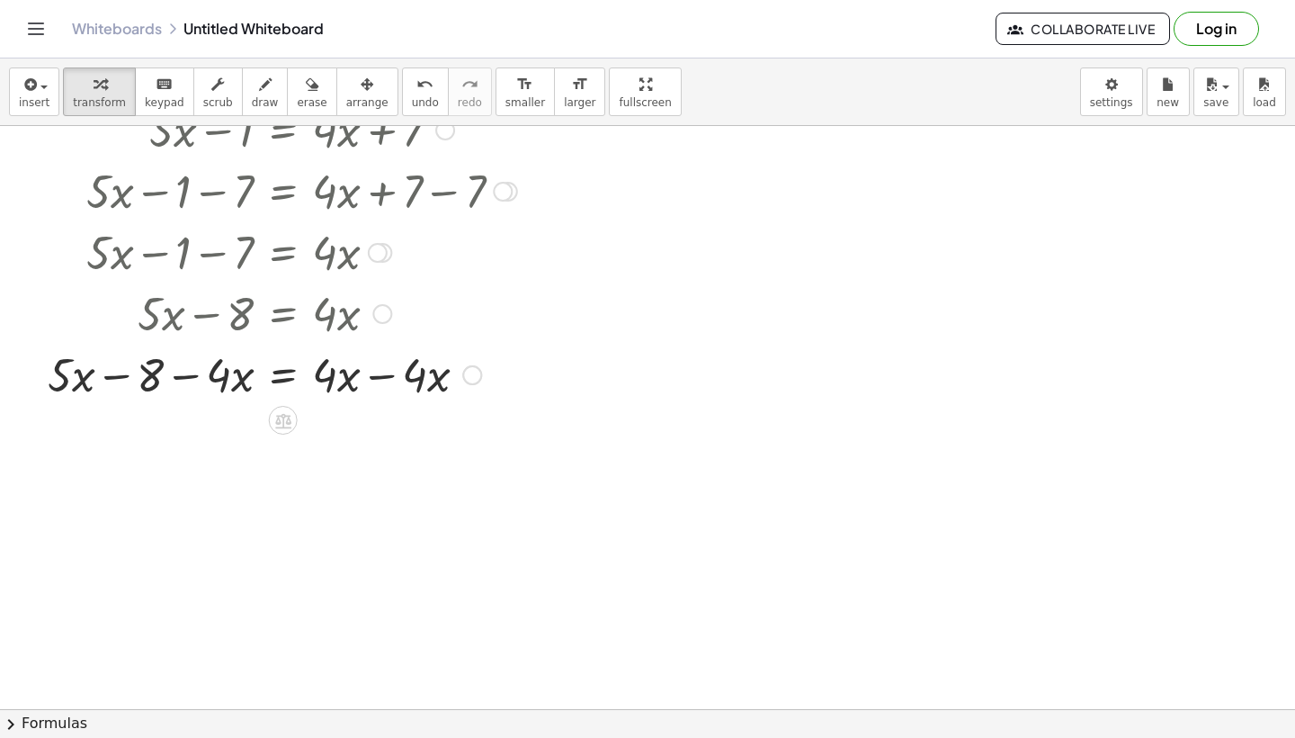
click at [362, 395] on div at bounding box center [283, 373] width 488 height 61
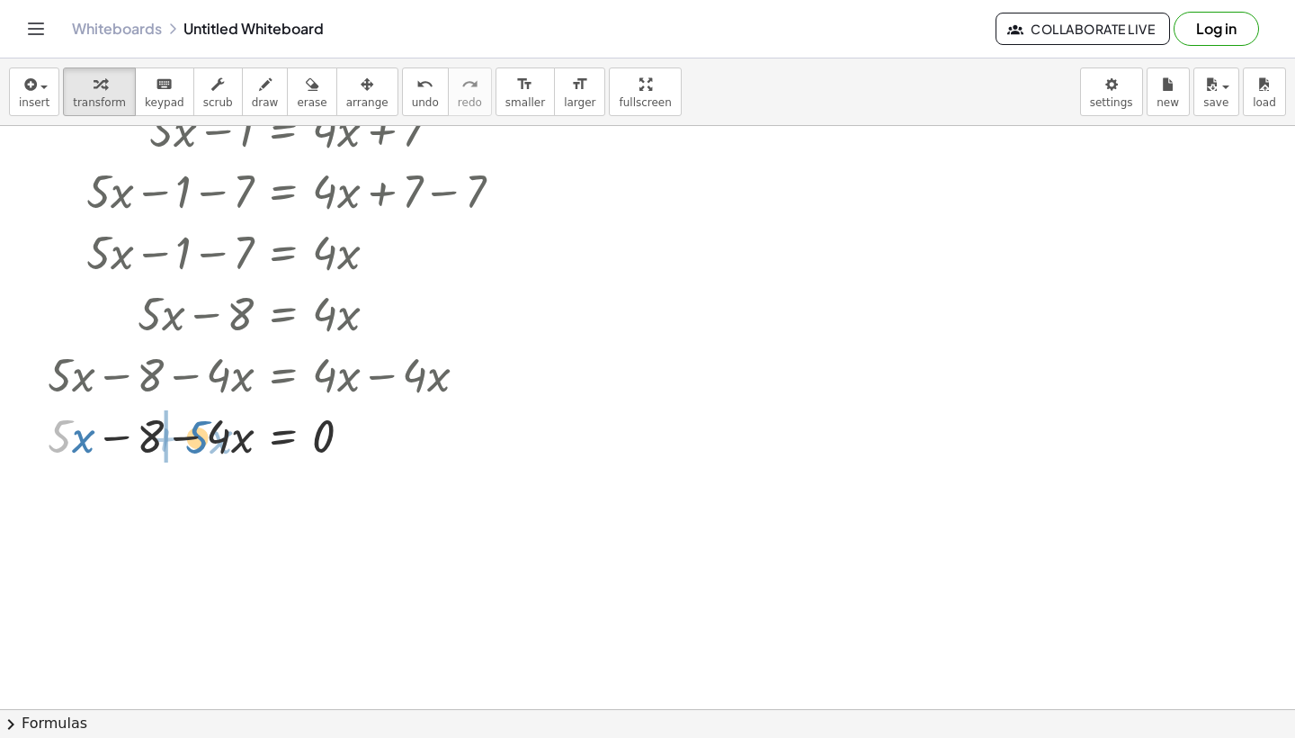
drag, startPoint x: 71, startPoint y: 445, endPoint x: 208, endPoint y: 446, distance: 136.7
click at [208, 446] on div at bounding box center [283, 434] width 488 height 61
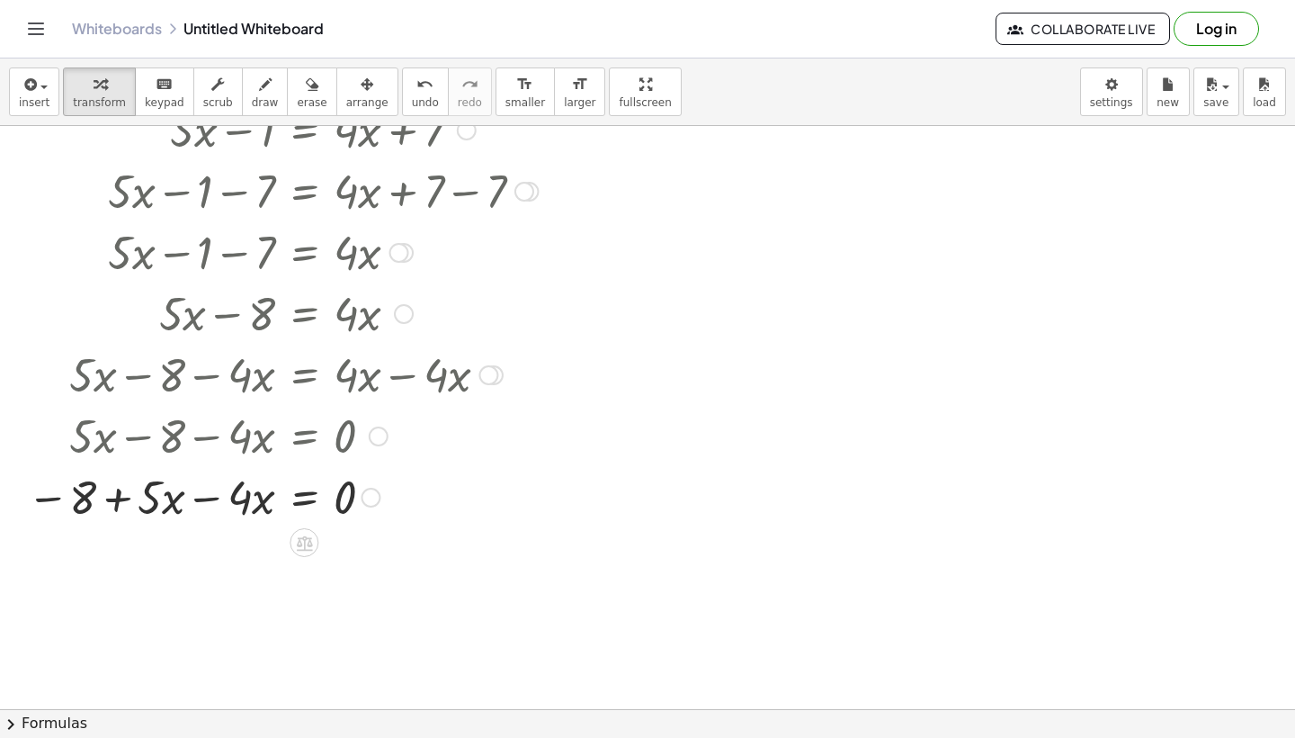
click at [216, 506] on div at bounding box center [282, 495] width 529 height 61
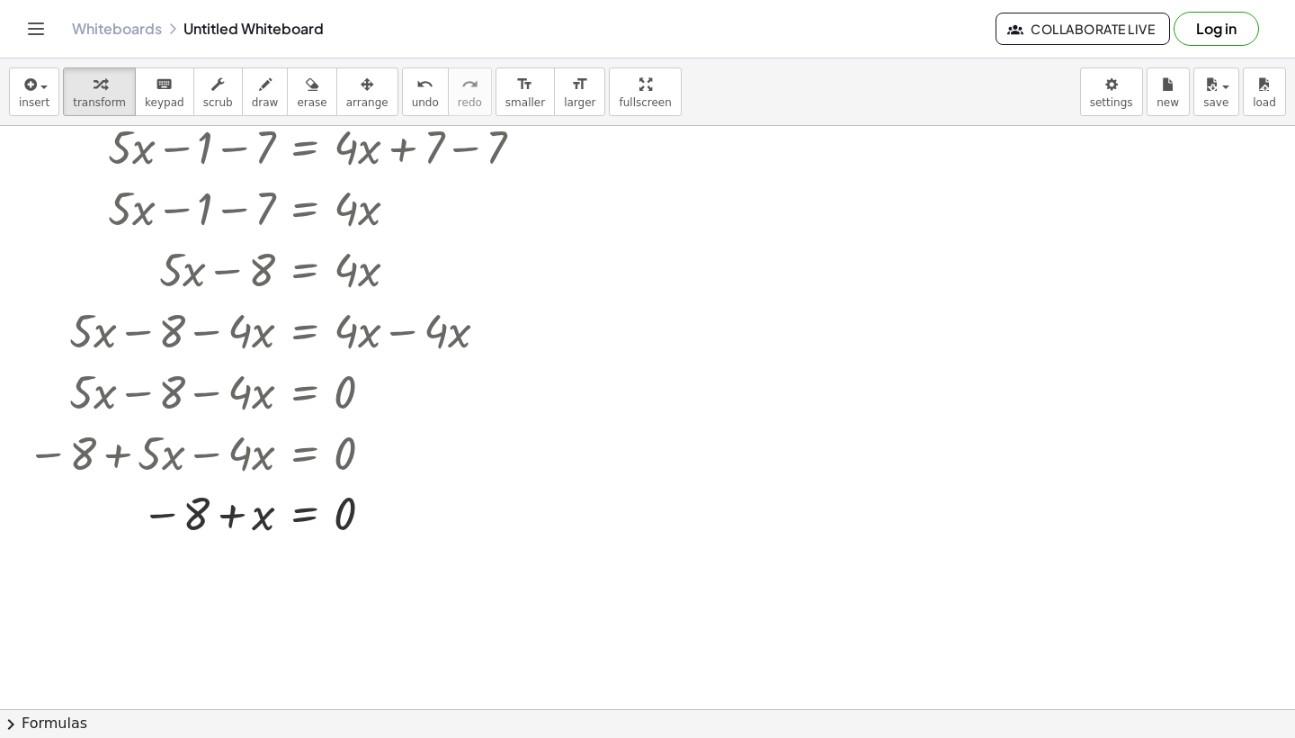
scroll to position [2866, 0]
click at [305, 561] on icon at bounding box center [305, 556] width 16 height 15
click at [229, 557] on span "+" at bounding box center [232, 556] width 11 height 26
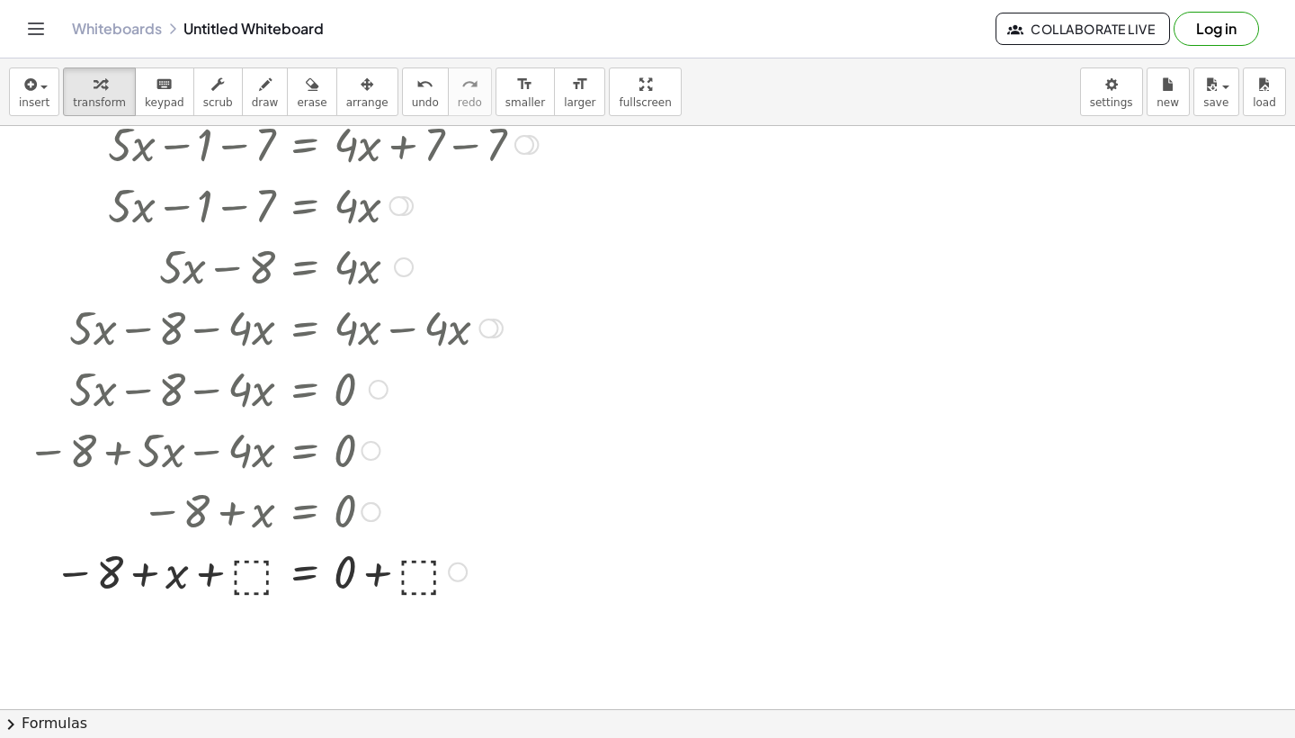
click at [267, 585] on div at bounding box center [282, 570] width 529 height 61
drag, startPoint x: 131, startPoint y: 574, endPoint x: 213, endPoint y: 578, distance: 82.0
click at [213, 578] on div at bounding box center [282, 570] width 529 height 61
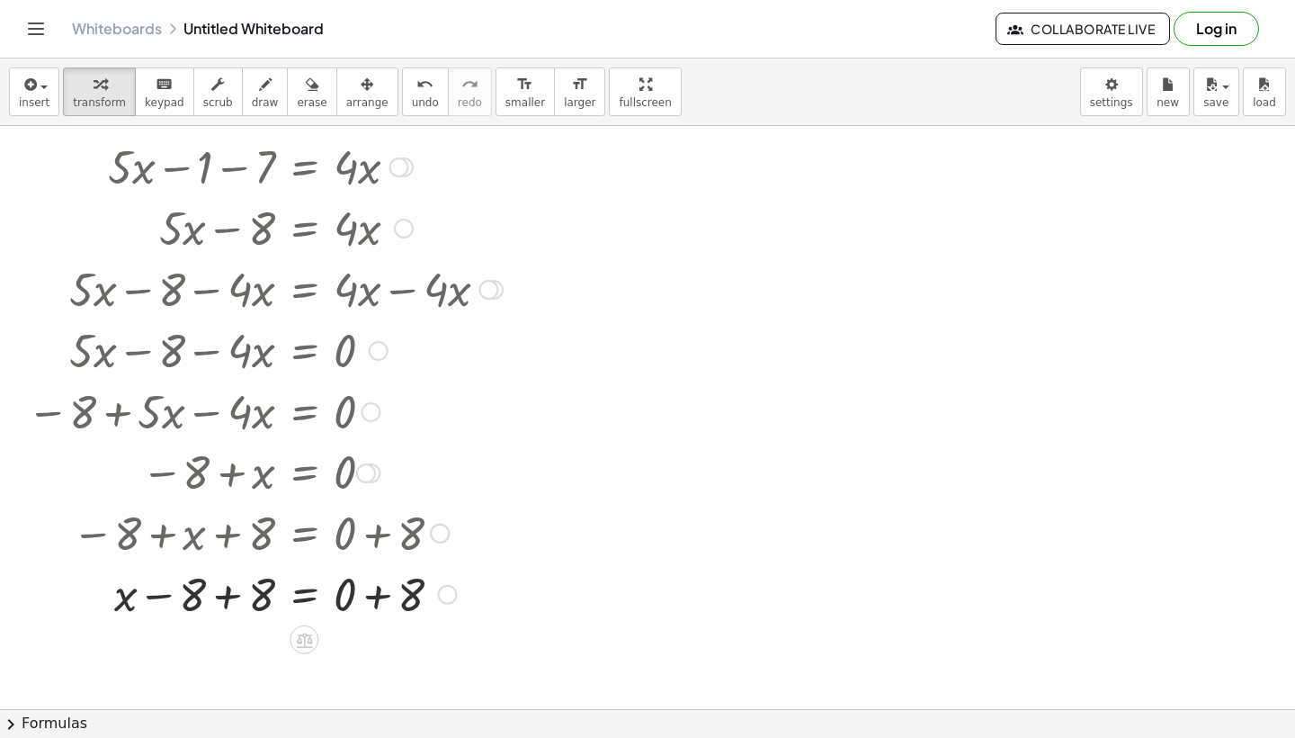
scroll to position [2907, 0]
click at [253, 612] on div at bounding box center [282, 590] width 529 height 61
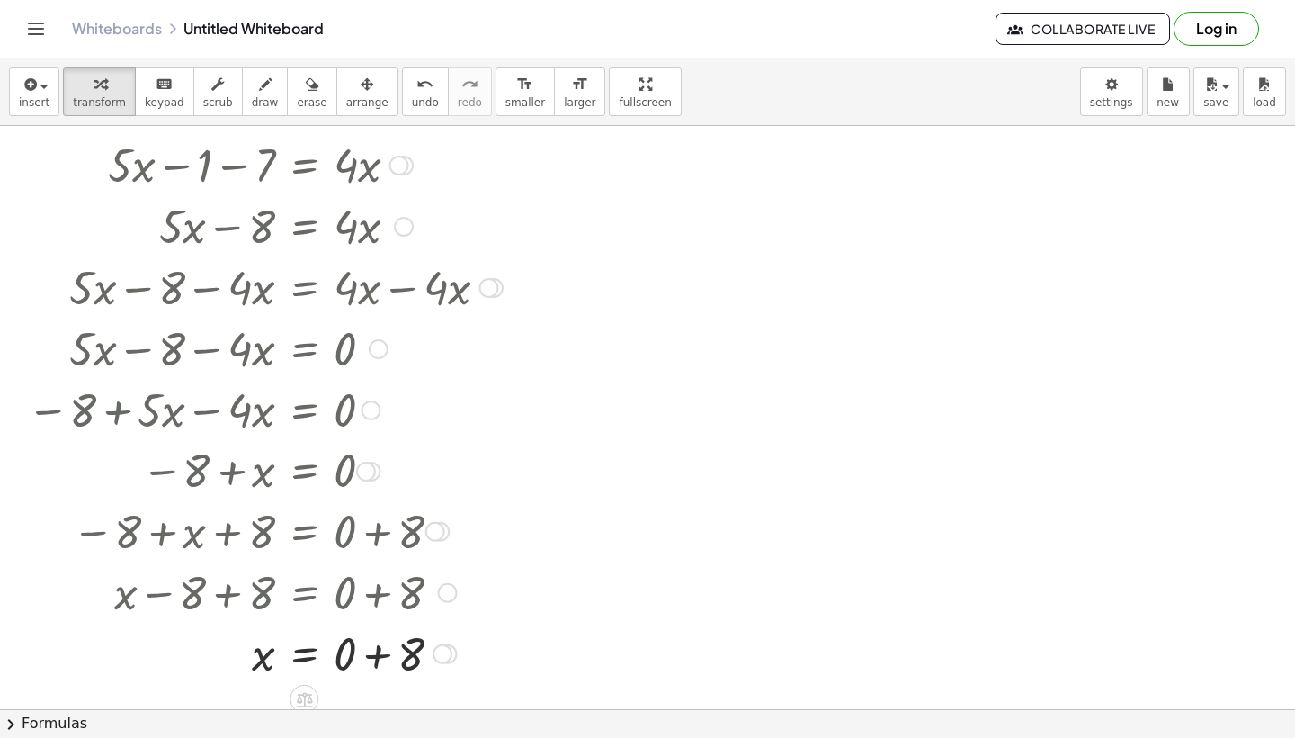
click at [376, 659] on div at bounding box center [282, 652] width 529 height 61
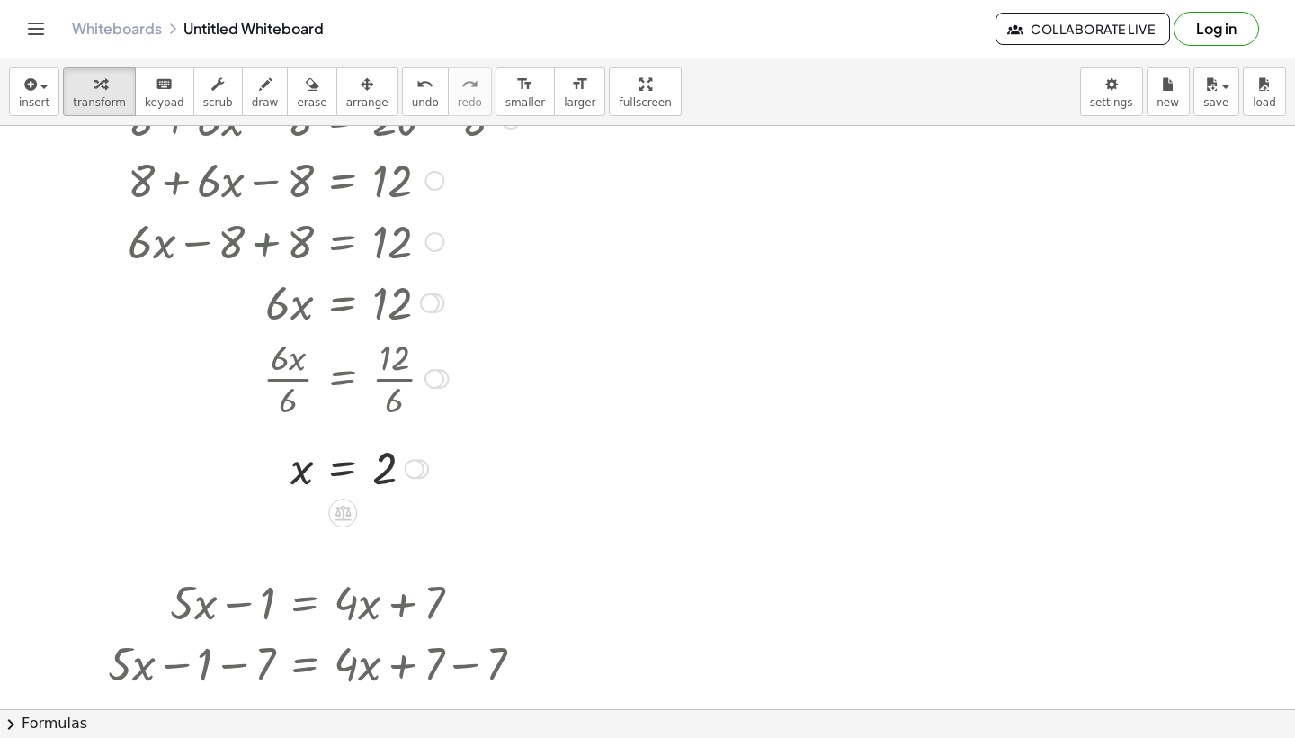
scroll to position [2496, 0]
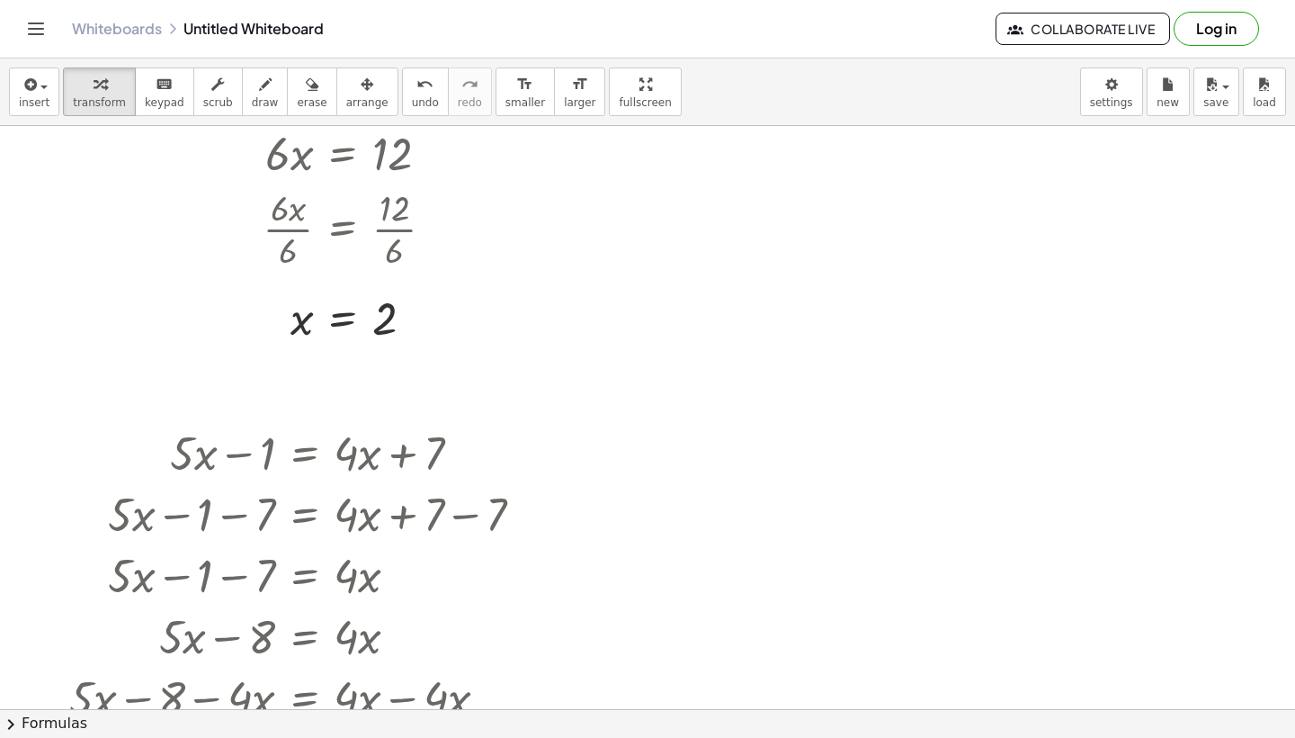
click at [768, 474] on div at bounding box center [876, 484] width 350 height 61
click at [864, 539] on div at bounding box center [852, 531] width 29 height 29
click at [814, 540] on span "−" at bounding box center [816, 532] width 11 height 26
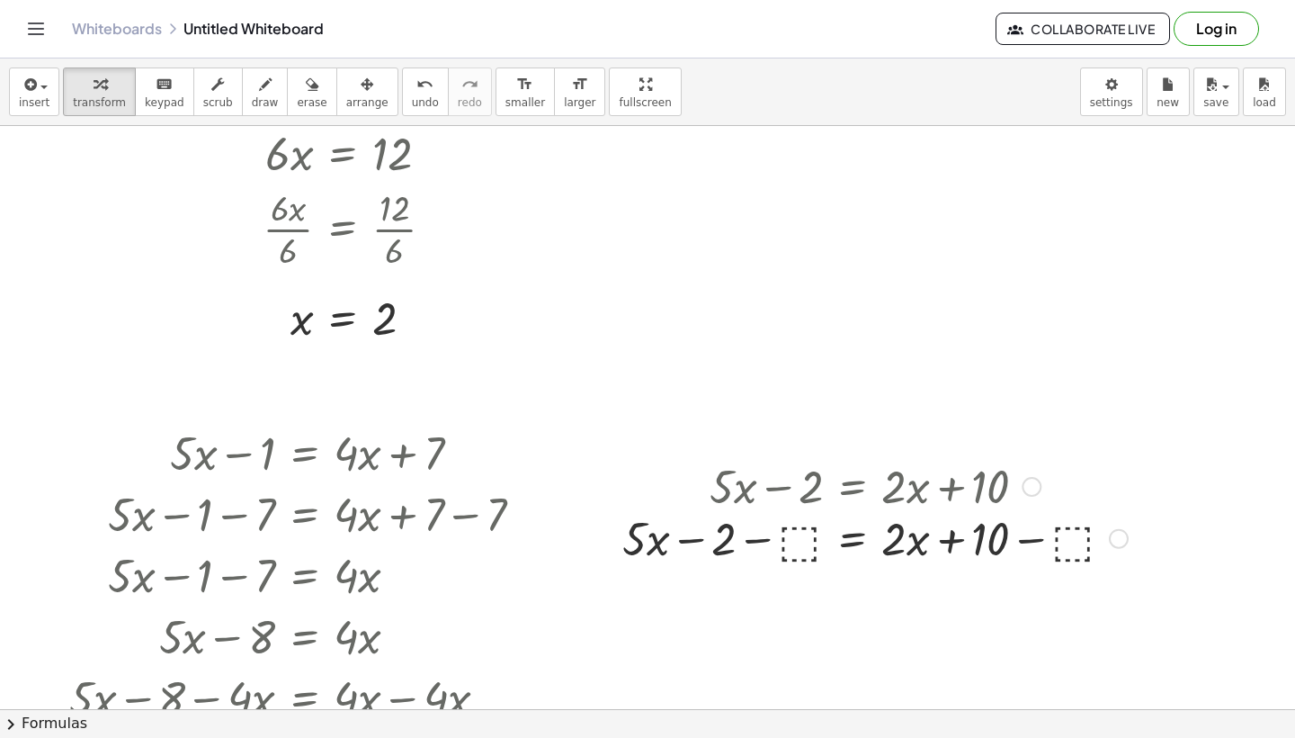
click at [1073, 485] on div at bounding box center [876, 484] width 524 height 61
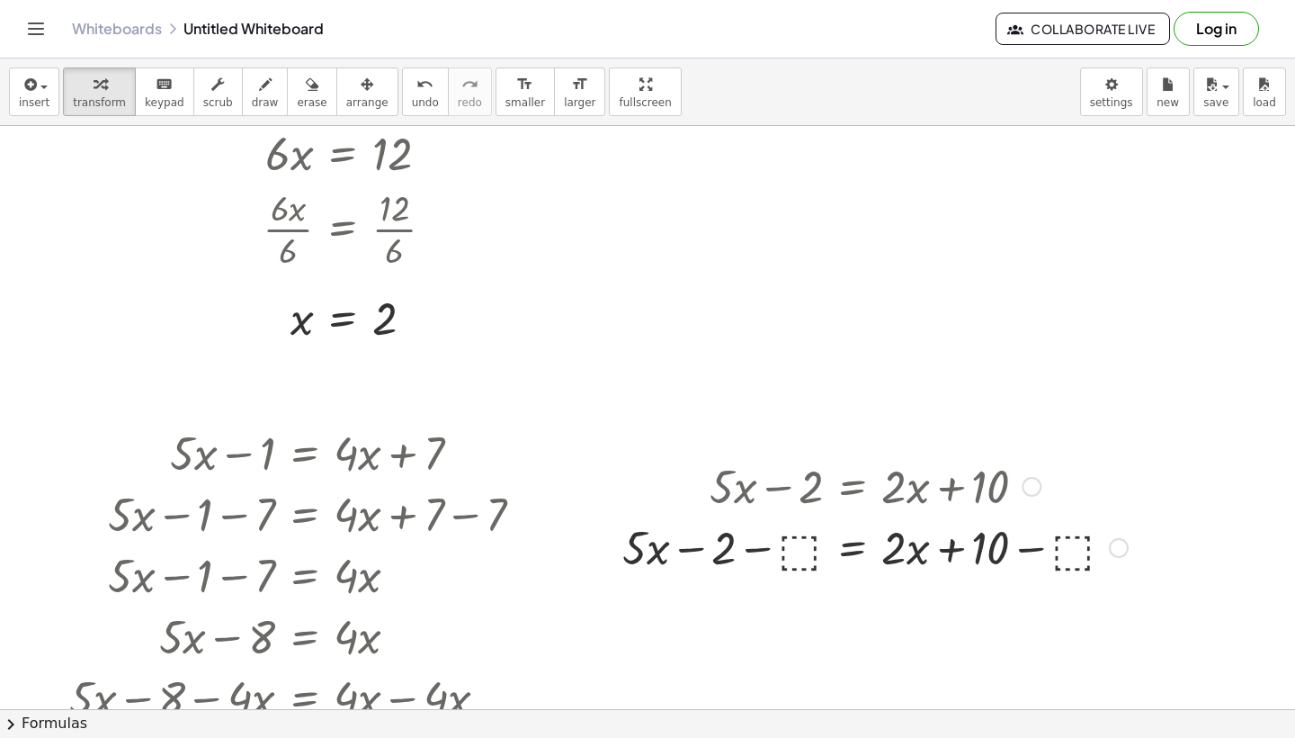
click at [1066, 559] on div at bounding box center [876, 545] width 524 height 61
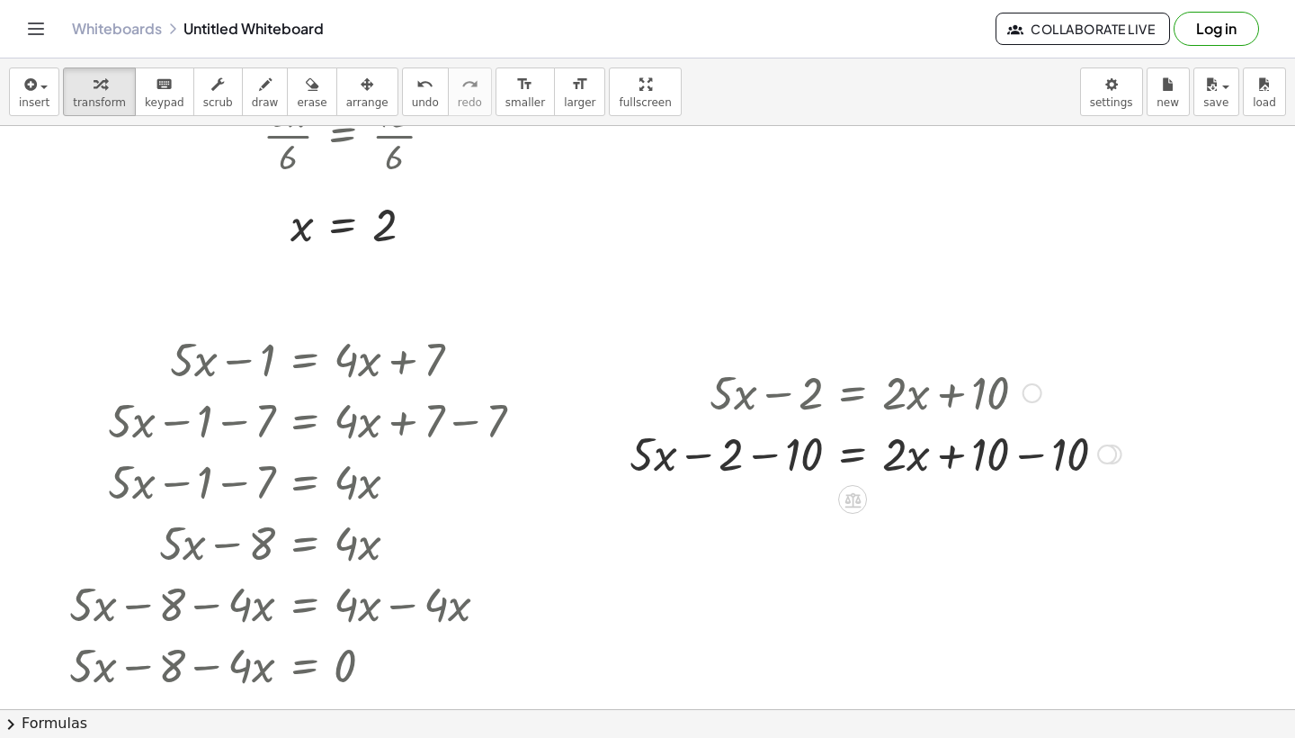
scroll to position [2591, 0]
click at [1019, 439] on div at bounding box center [876, 451] width 510 height 61
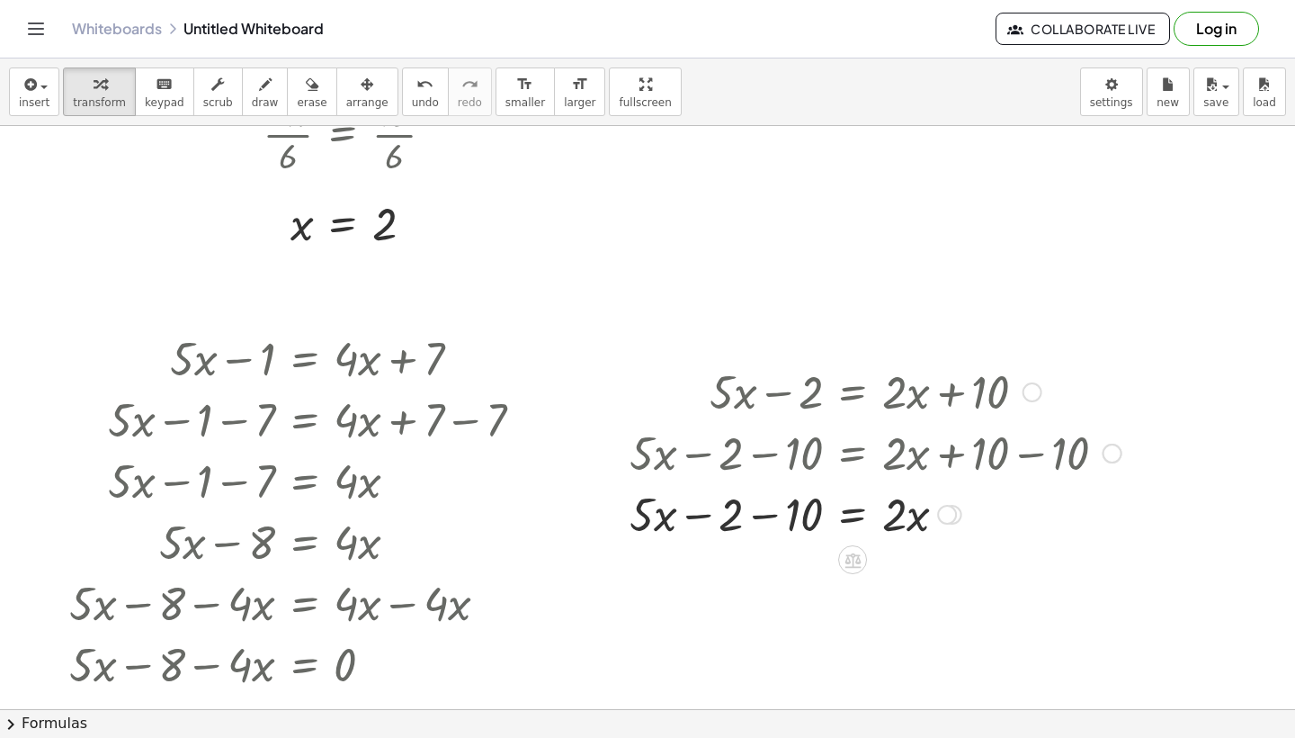
click at [737, 523] on div at bounding box center [876, 512] width 510 height 61
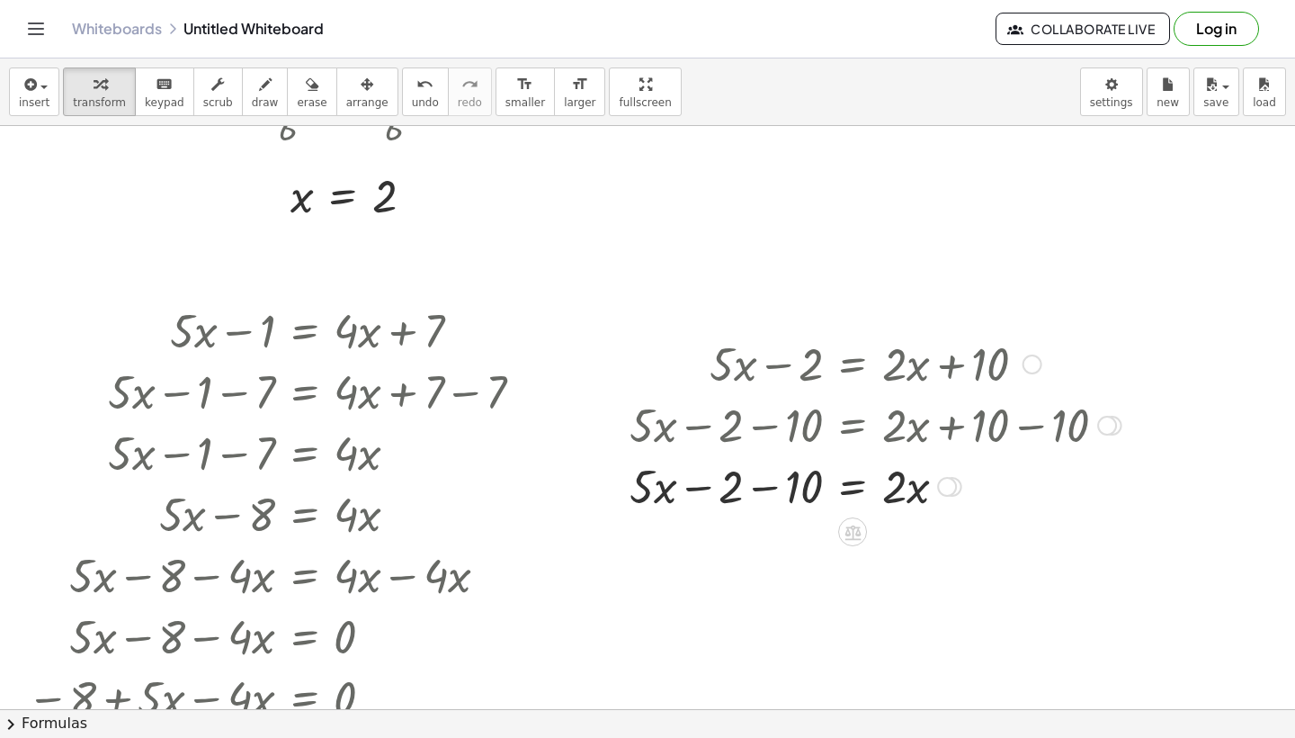
scroll to position [2624, 0]
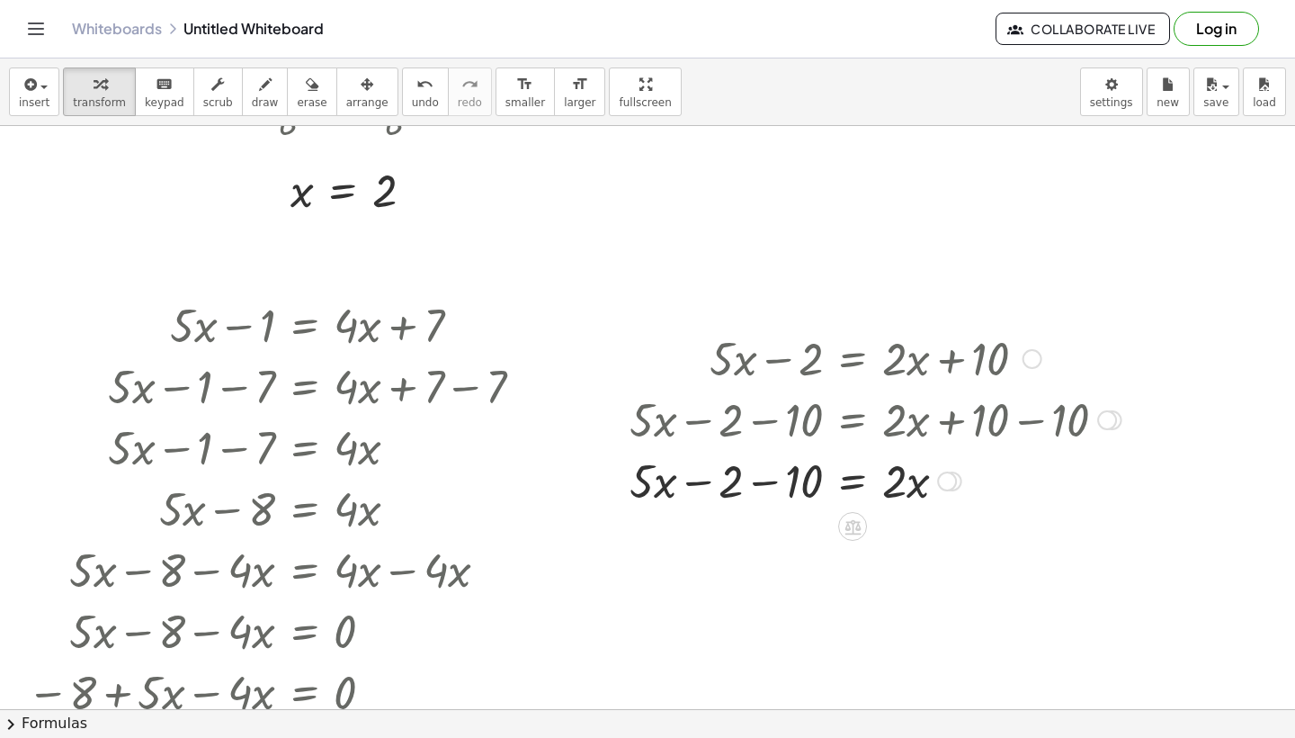
click at [805, 468] on div at bounding box center [876, 479] width 510 height 61
click at [802, 485] on div at bounding box center [876, 479] width 510 height 61
click at [856, 589] on icon at bounding box center [853, 587] width 16 height 15
click at [819, 593] on span "−" at bounding box center [816, 588] width 11 height 26
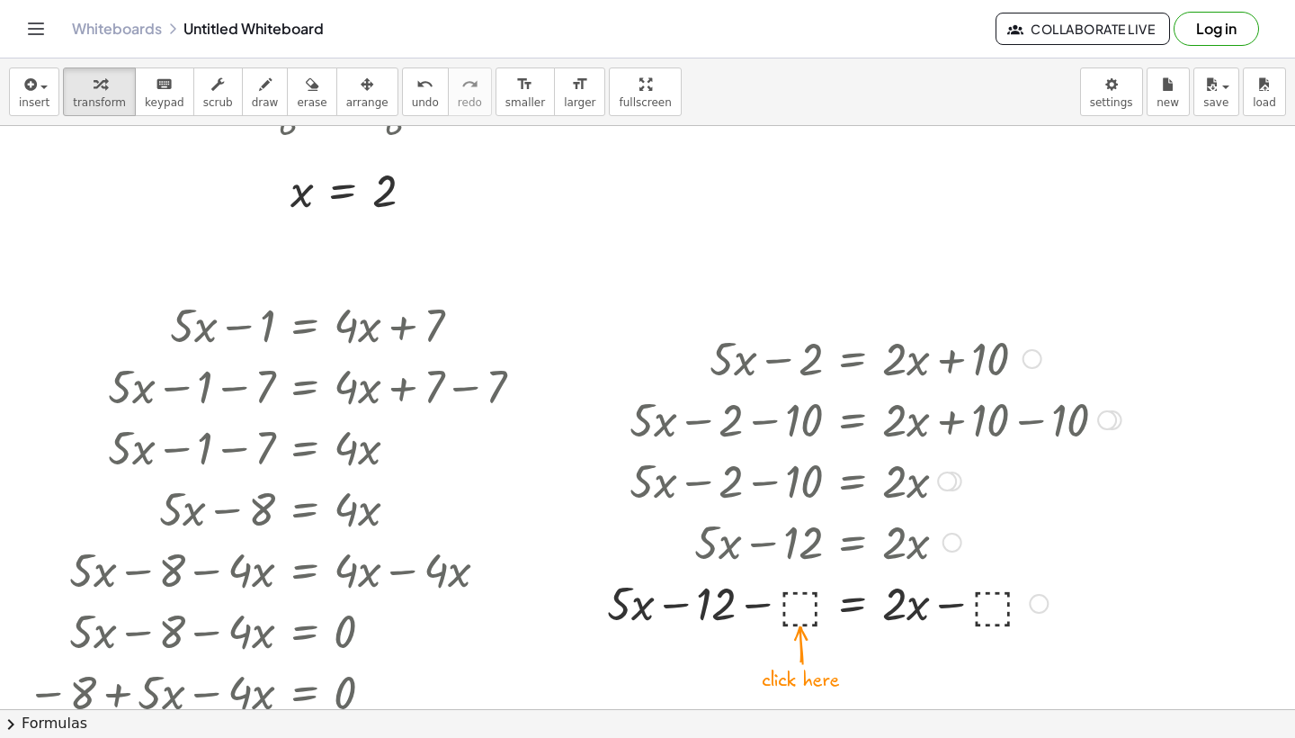
click at [1008, 609] on div at bounding box center [864, 601] width 533 height 61
click at [950, 611] on div at bounding box center [863, 601] width 535 height 61
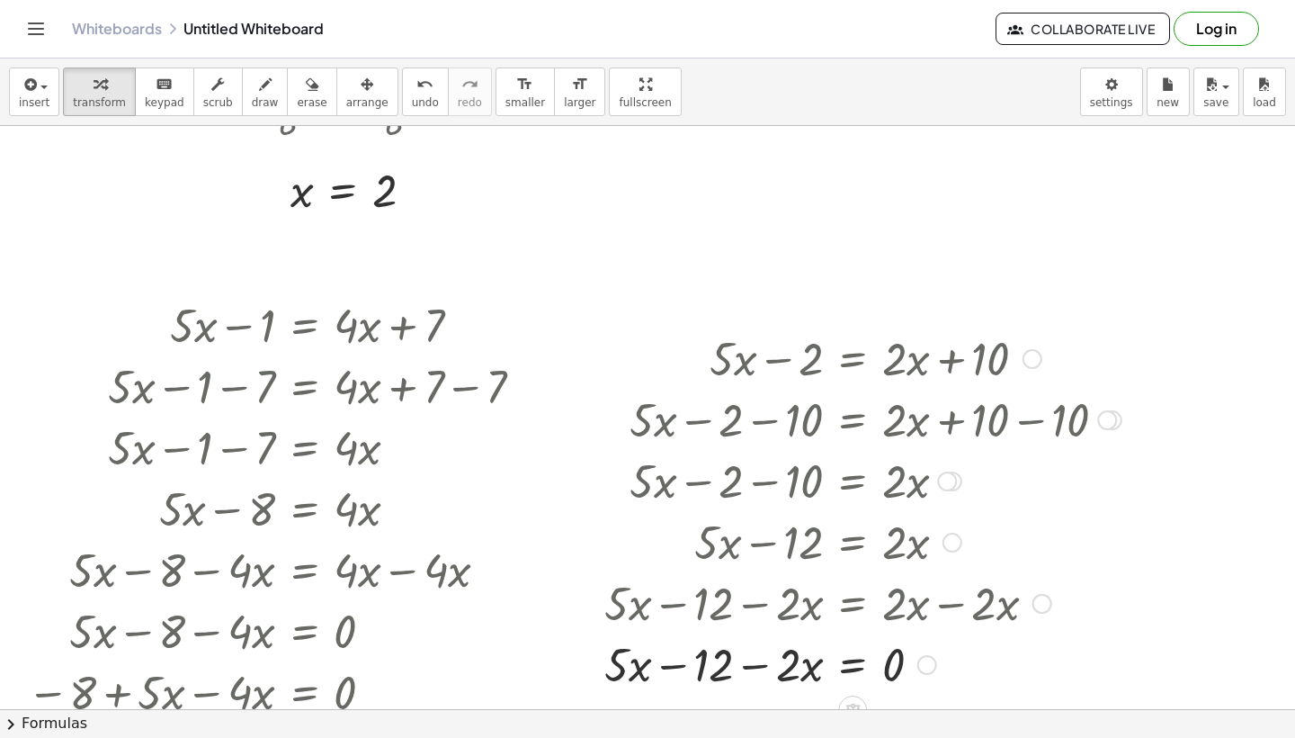
click at [774, 672] on div at bounding box center [863, 662] width 535 height 61
drag, startPoint x: 635, startPoint y: 665, endPoint x: 731, endPoint y: 665, distance: 96.3
click at [731, 665] on div at bounding box center [863, 662] width 535 height 61
click at [732, 675] on div at bounding box center [841, 662] width 577 height 61
click at [761, 663] on div at bounding box center [841, 662] width 577 height 61
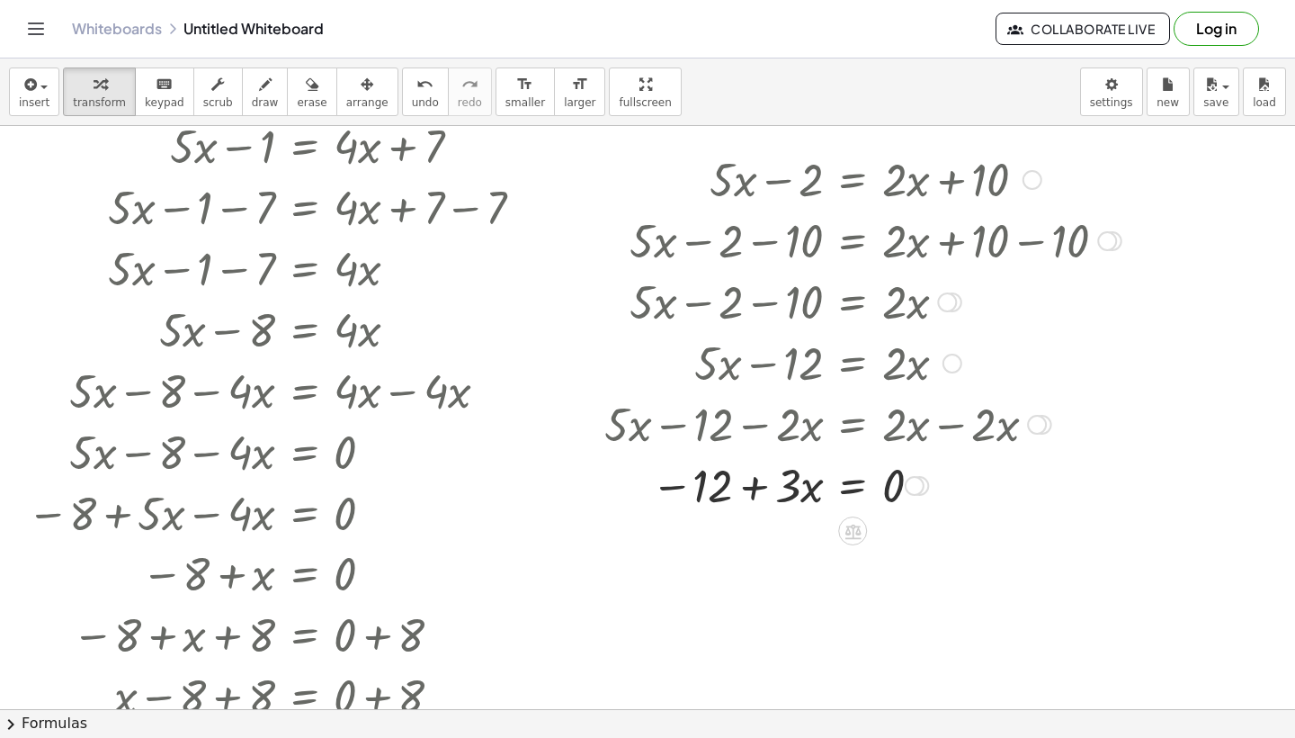
scroll to position [2807, 0]
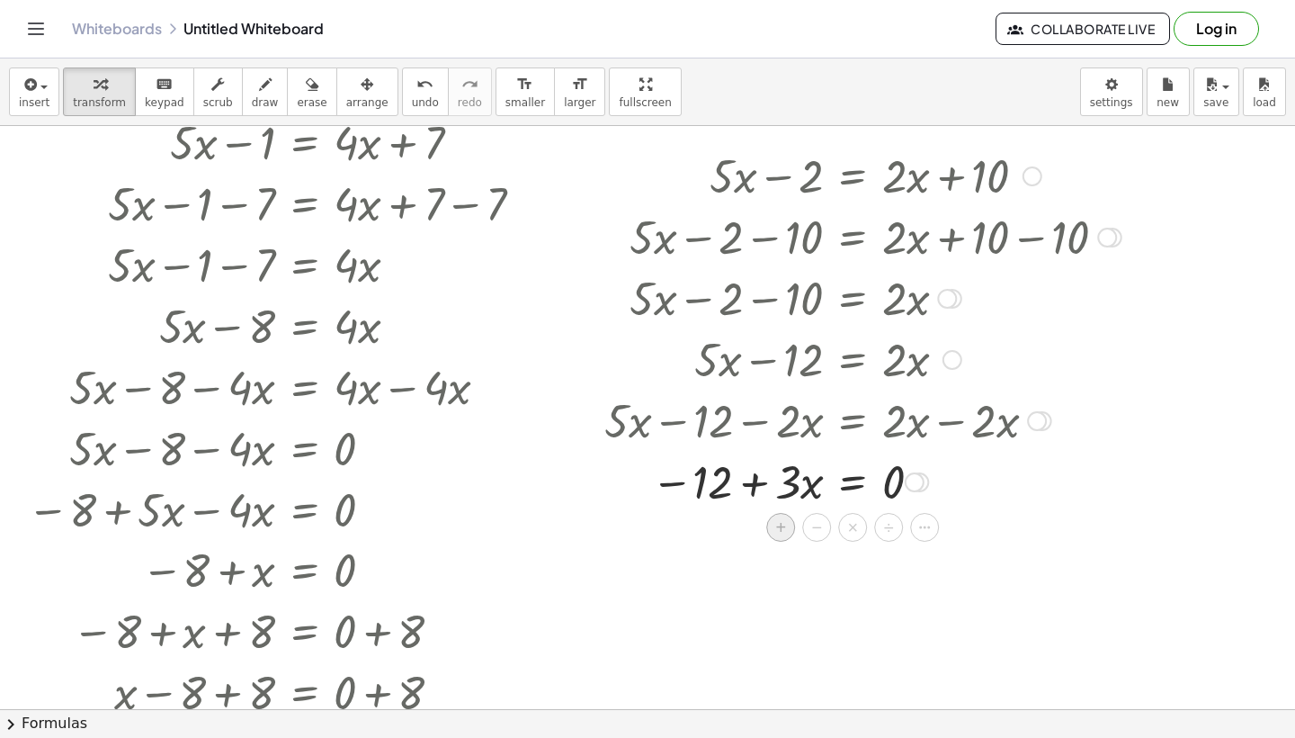
click at [783, 530] on span "+" at bounding box center [780, 528] width 11 height 26
click at [951, 494] on div at bounding box center [843, 480] width 576 height 61
click at [926, 499] on div at bounding box center [845, 480] width 571 height 61
drag, startPoint x: 631, startPoint y: 481, endPoint x: 727, endPoint y: 481, distance: 96.3
click at [727, 481] on div at bounding box center [845, 480] width 571 height 61
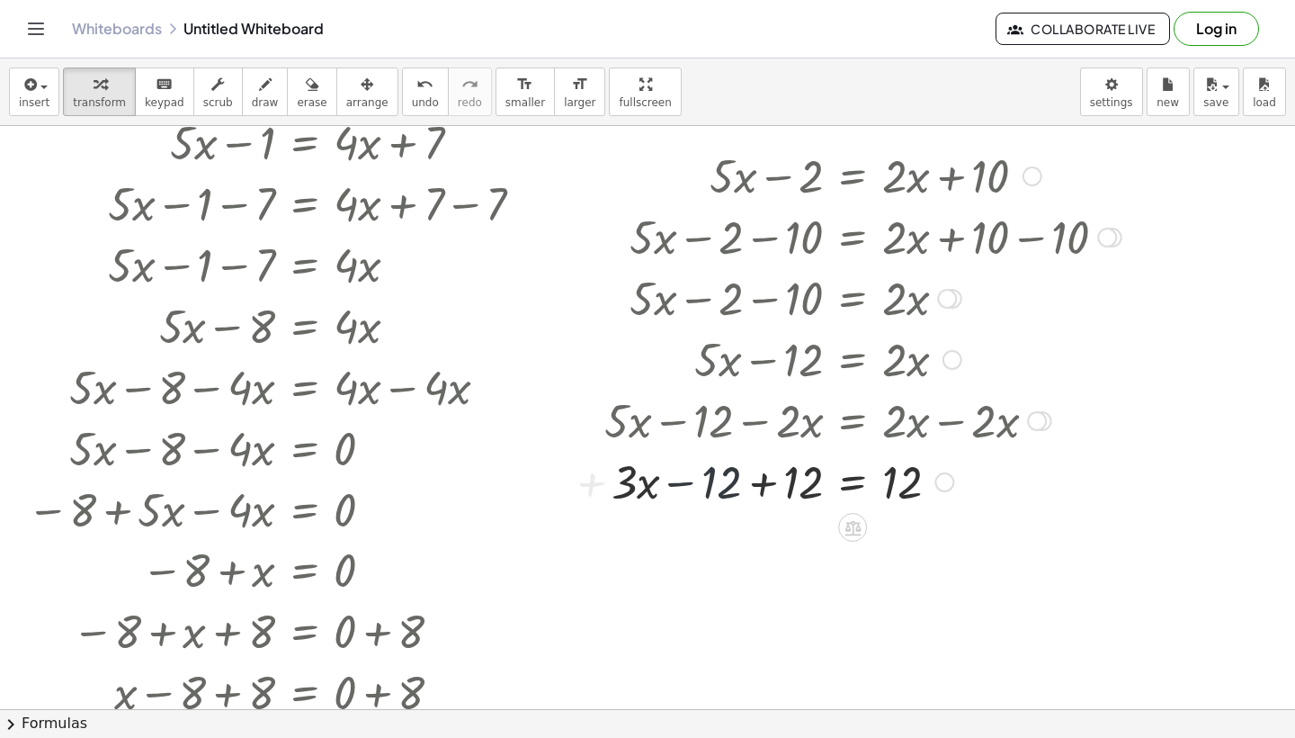
click at [745, 488] on div at bounding box center [863, 480] width 535 height 61
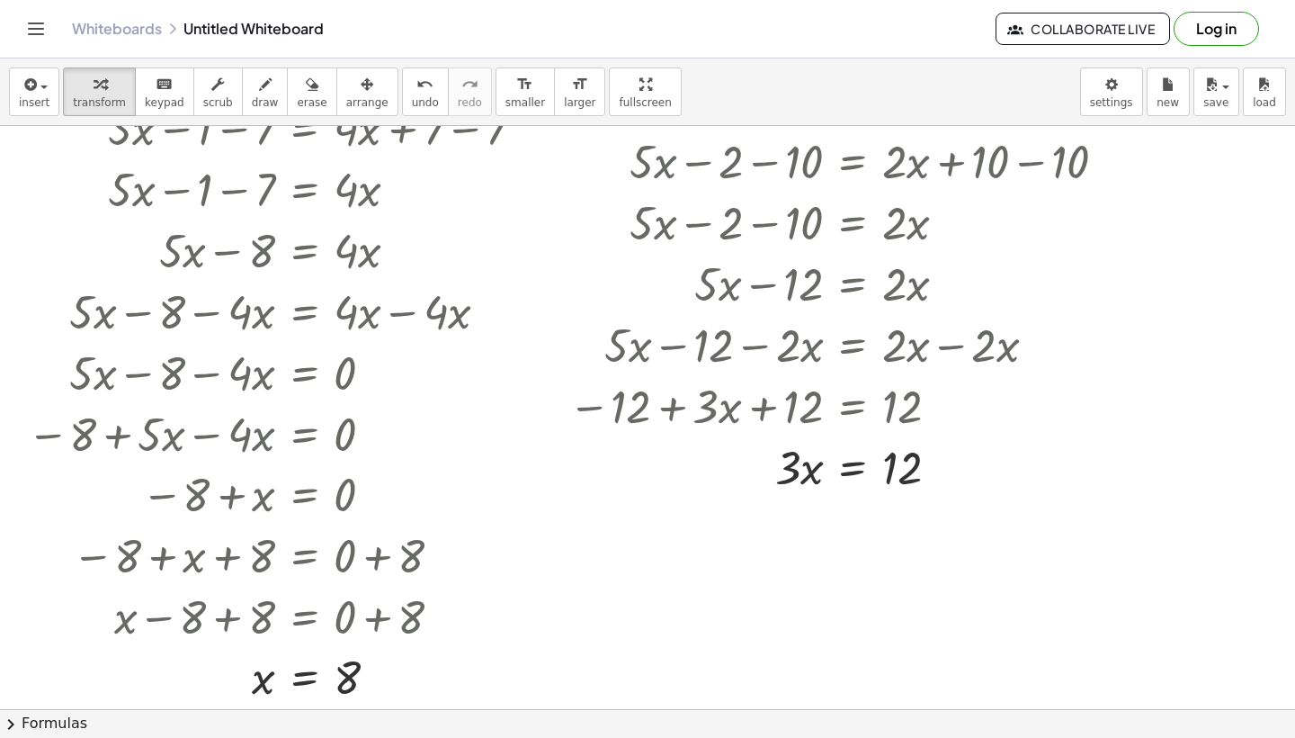
scroll to position [2883, 0]
click at [859, 514] on icon at bounding box center [853, 512] width 16 height 15
click at [883, 511] on div "÷" at bounding box center [888, 511] width 29 height 29
click at [798, 493] on div at bounding box center [845, 465] width 571 height 90
click at [908, 457] on div at bounding box center [845, 465] width 571 height 90
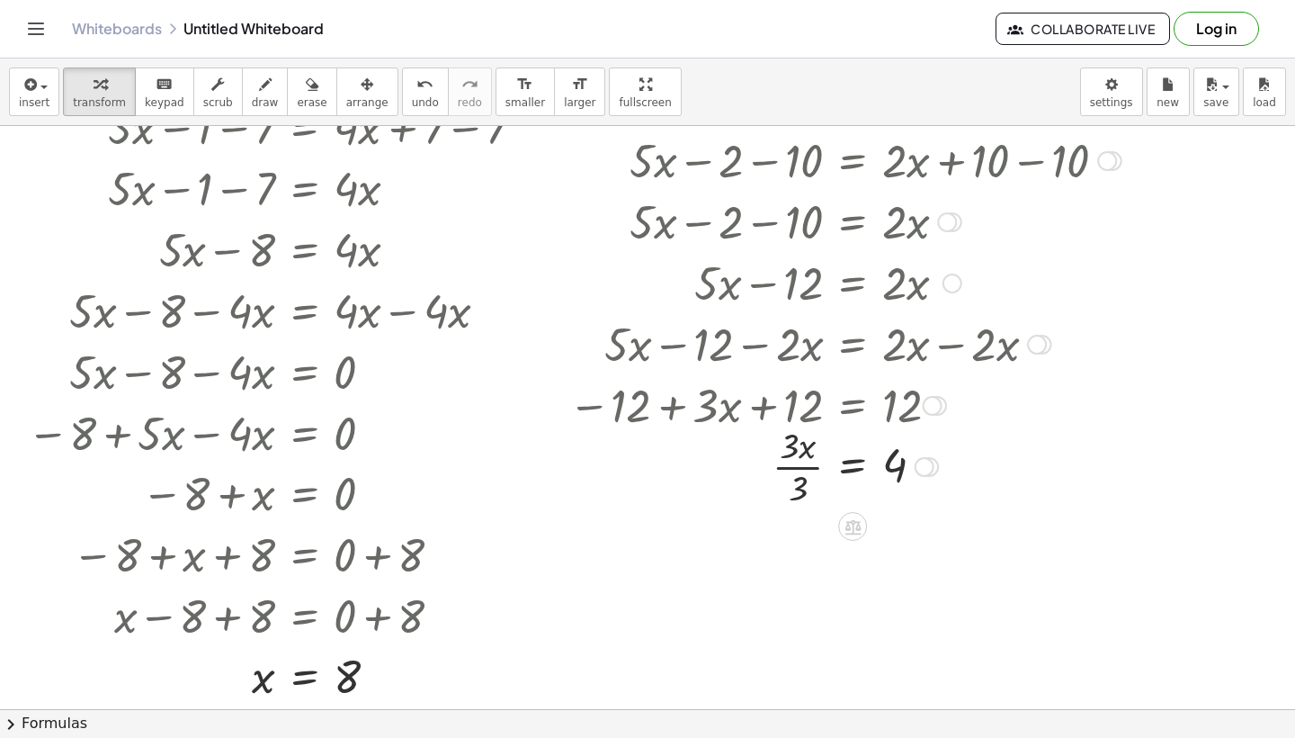
click at [792, 463] on div at bounding box center [845, 465] width 571 height 90
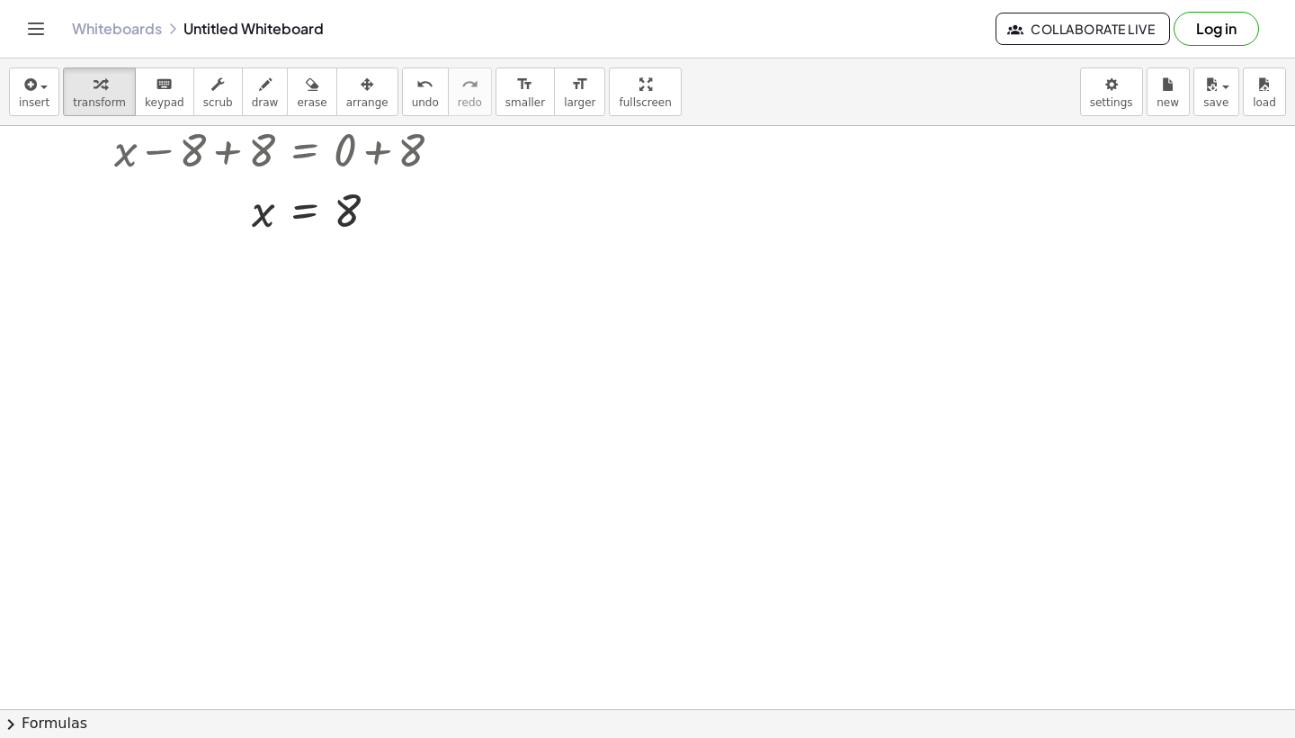
scroll to position [3371, 0]
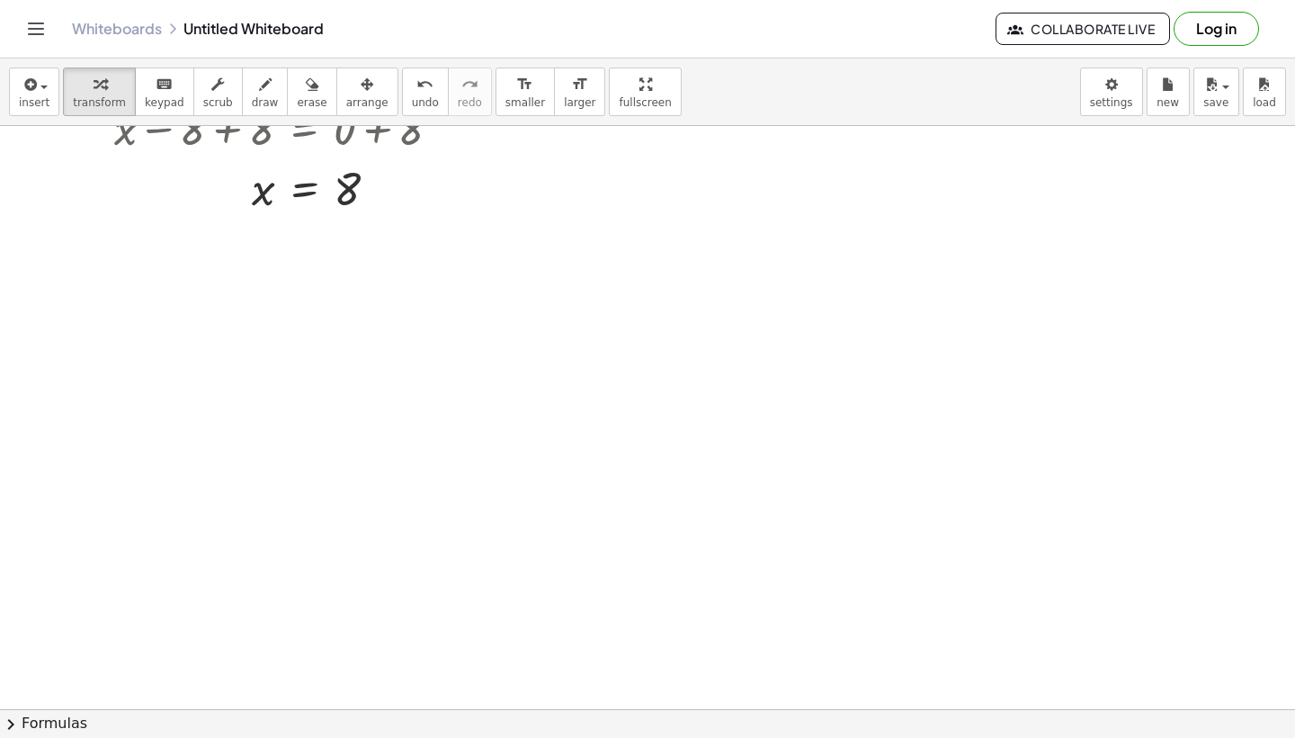
click at [246, 328] on div at bounding box center [256, 325] width 309 height 61
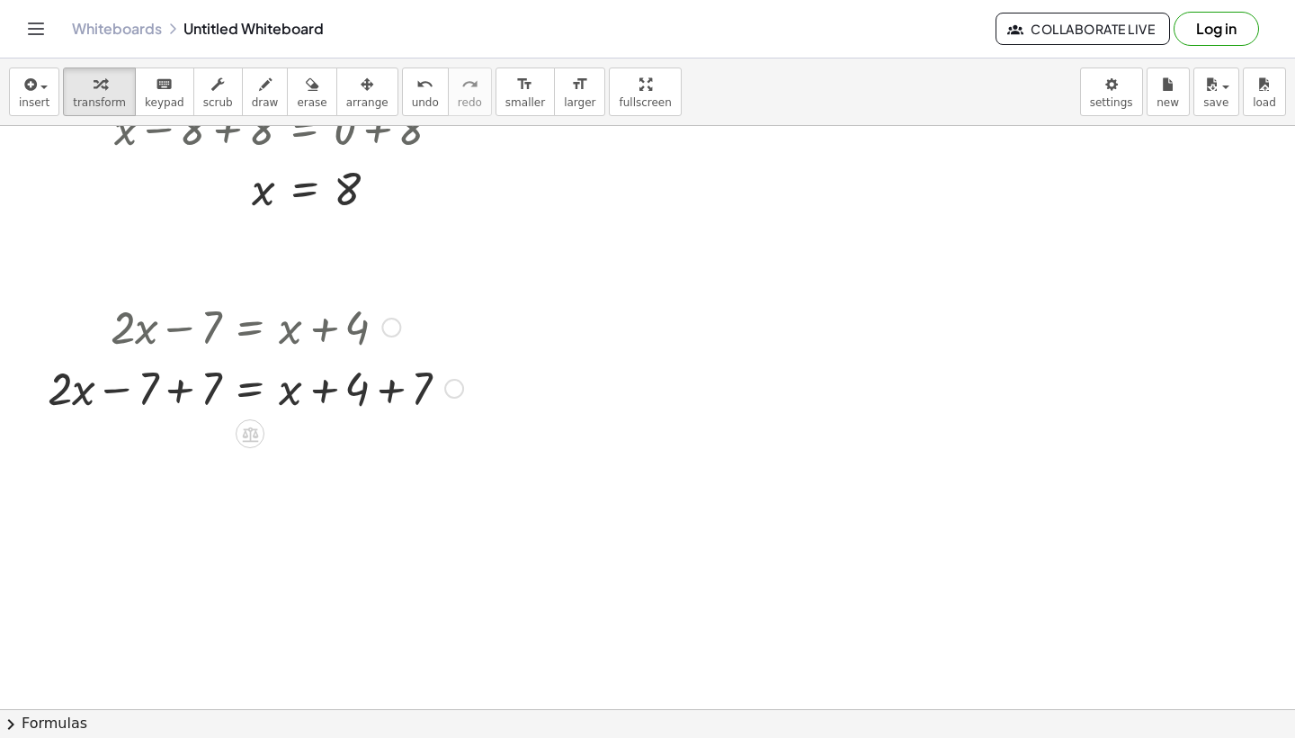
click at [386, 390] on div at bounding box center [256, 386] width 434 height 61
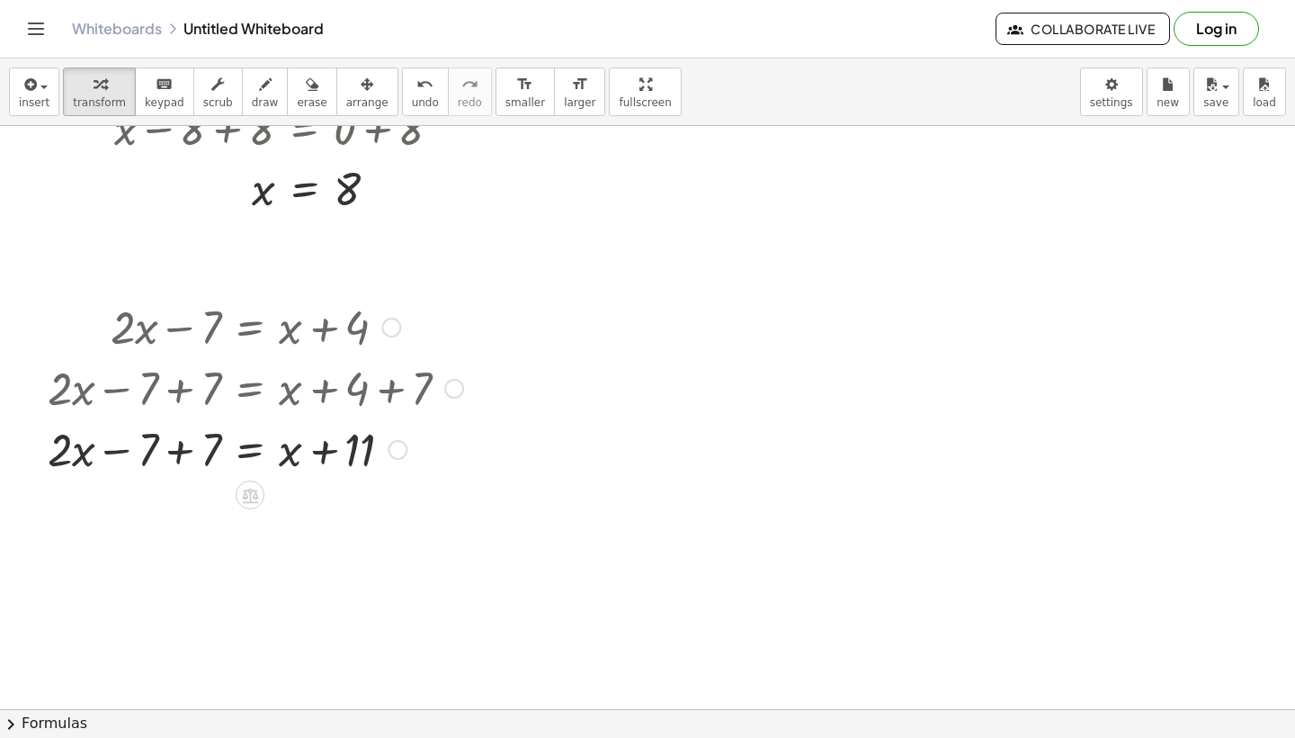
click at [175, 461] on div at bounding box center [256, 447] width 434 height 61
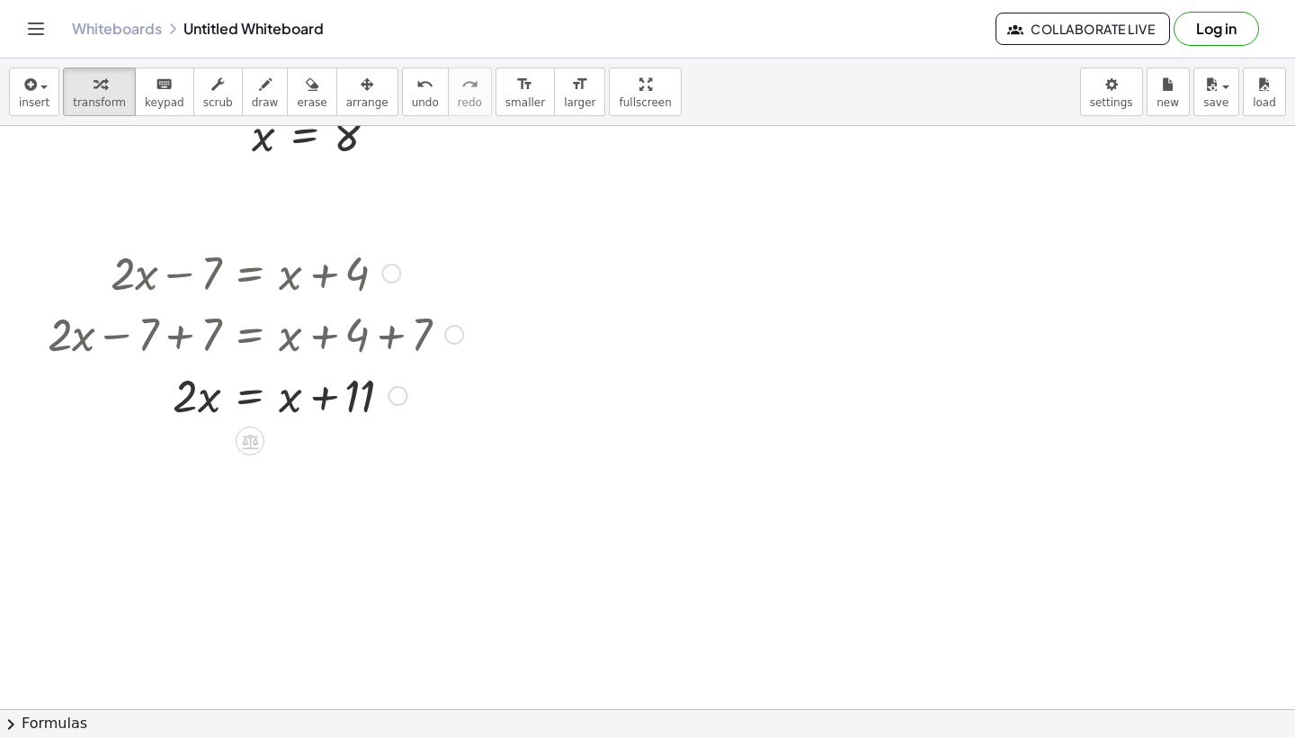
scroll to position [3434, 0]
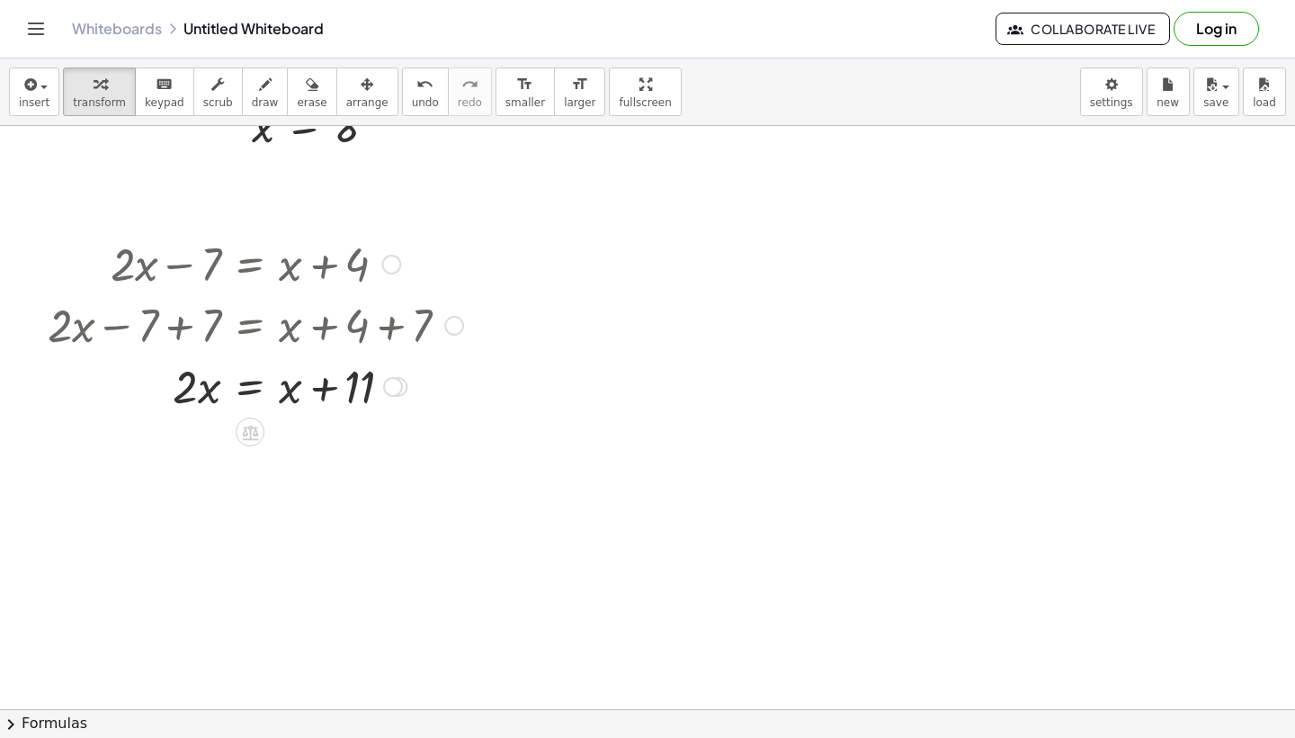
click at [292, 396] on div at bounding box center [256, 384] width 434 height 61
click at [257, 435] on icon at bounding box center [250, 432] width 16 height 15
click at [260, 386] on div at bounding box center [256, 384] width 434 height 61
click at [348, 457] on div at bounding box center [260, 446] width 443 height 61
drag, startPoint x: 412, startPoint y: 452, endPoint x: 328, endPoint y: 452, distance: 83.7
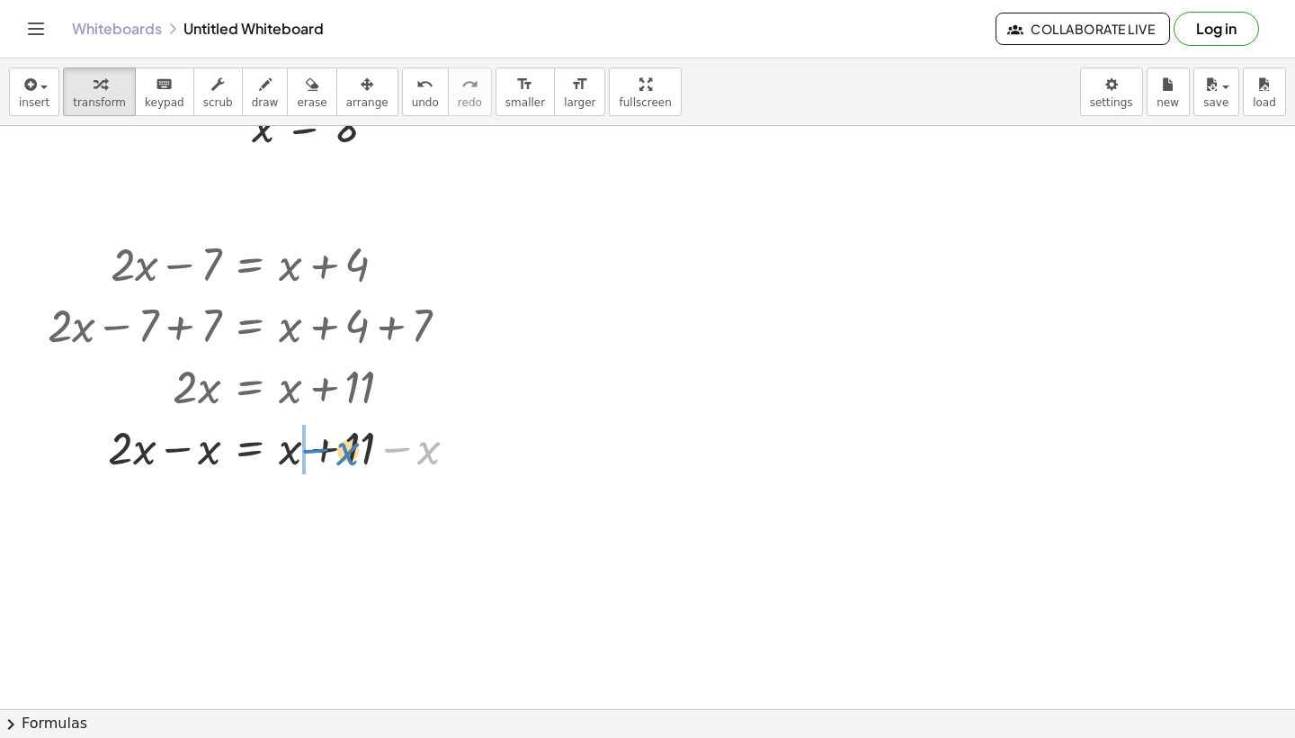
click at [328, 452] on div at bounding box center [260, 446] width 443 height 61
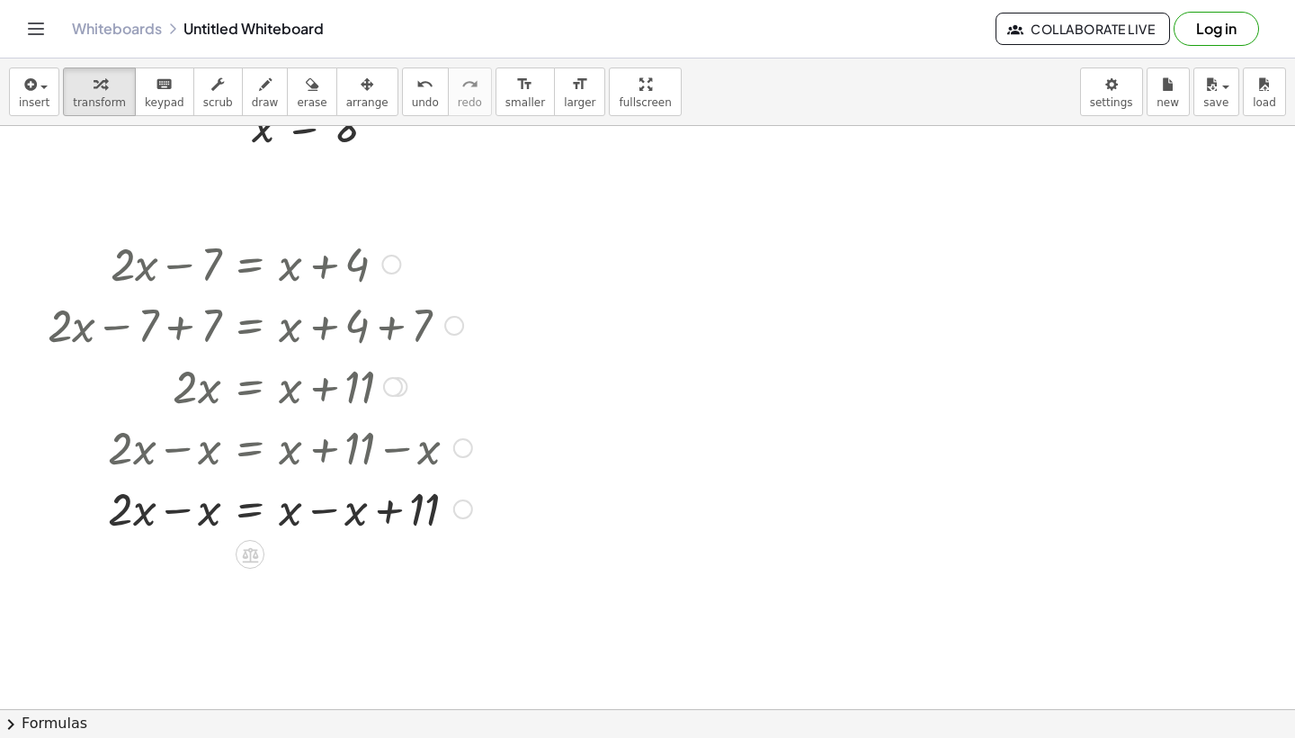
click at [373, 513] on div at bounding box center [260, 507] width 443 height 61
click at [326, 518] on div at bounding box center [260, 507] width 443 height 61
click at [179, 578] on div at bounding box center [260, 568] width 443 height 61
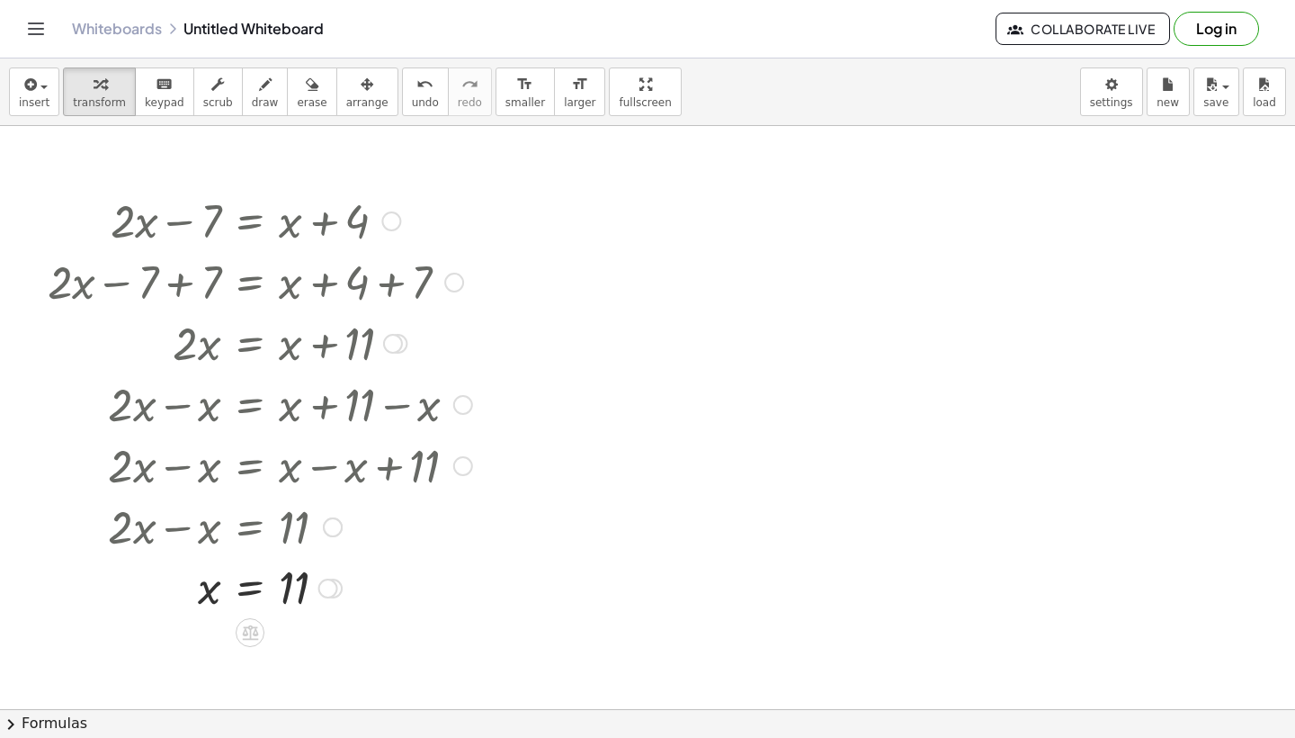
scroll to position [3369, 0]
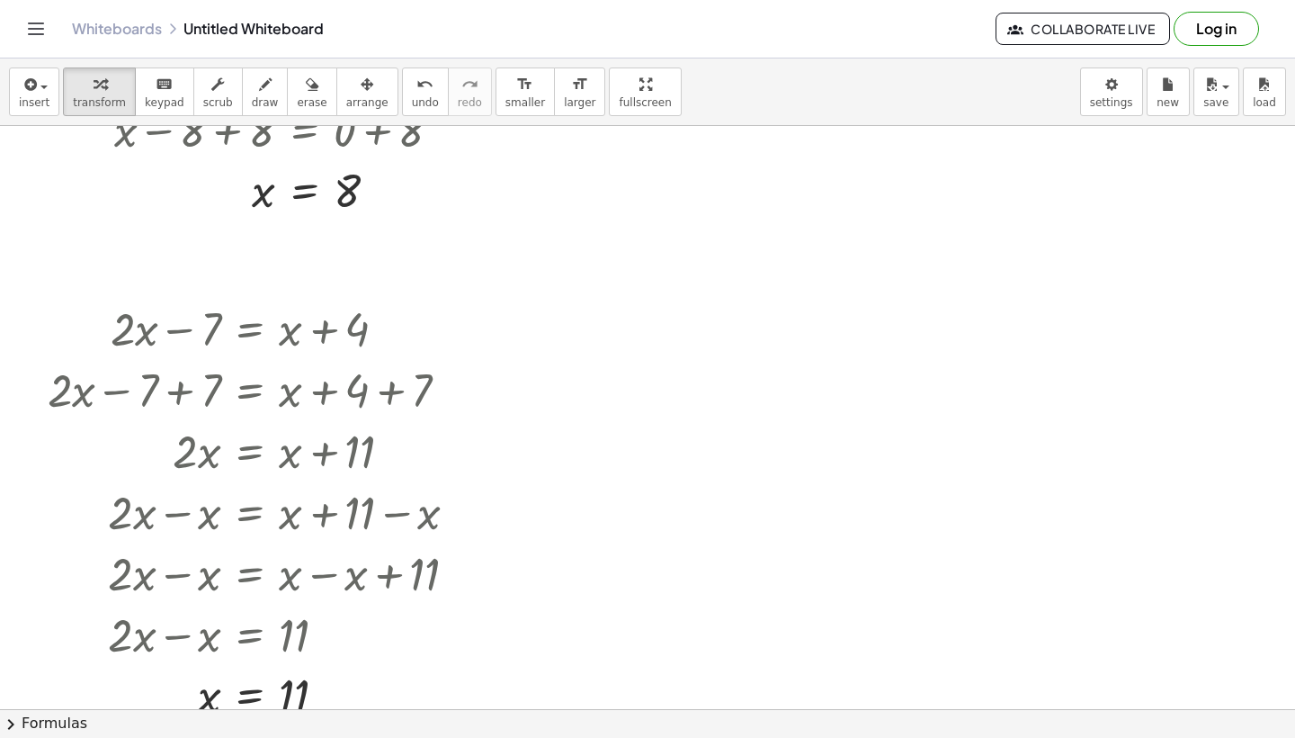
click at [717, 360] on div at bounding box center [741, 356] width 314 height 61
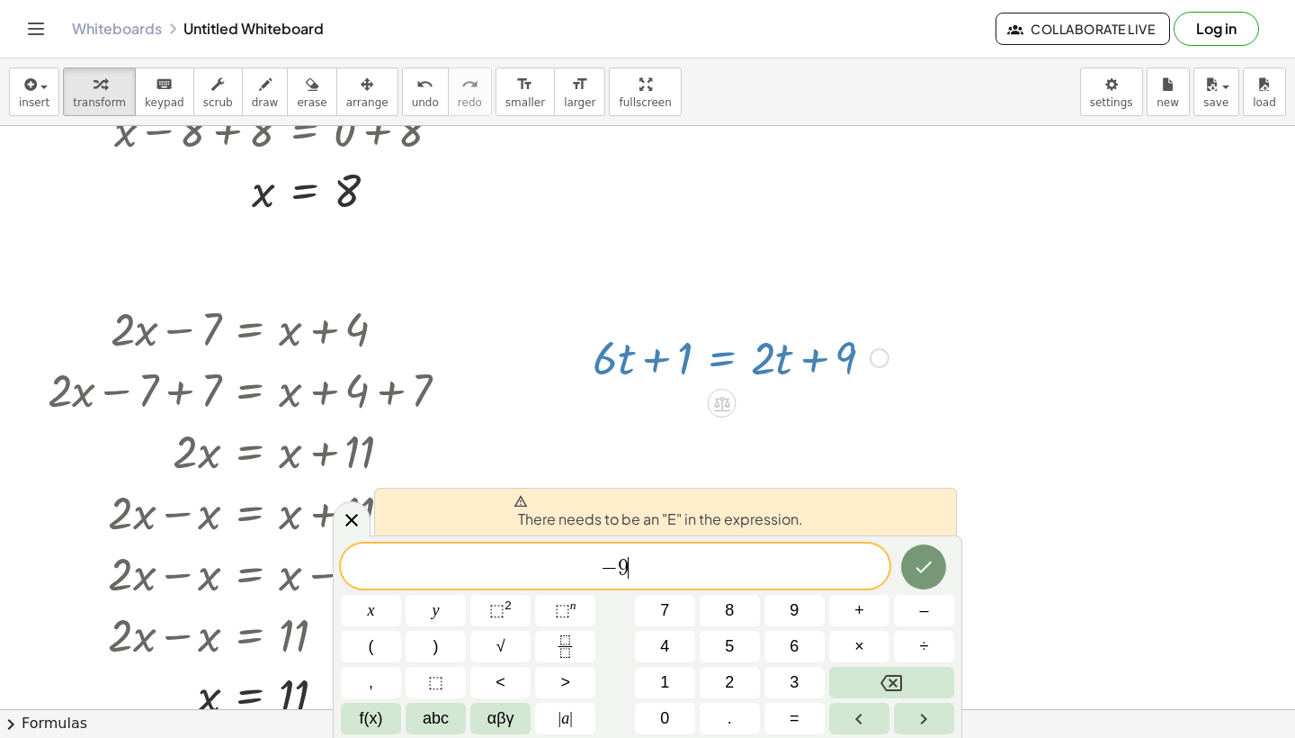
click at [596, 576] on span "− 9 ​" at bounding box center [615, 567] width 549 height 25
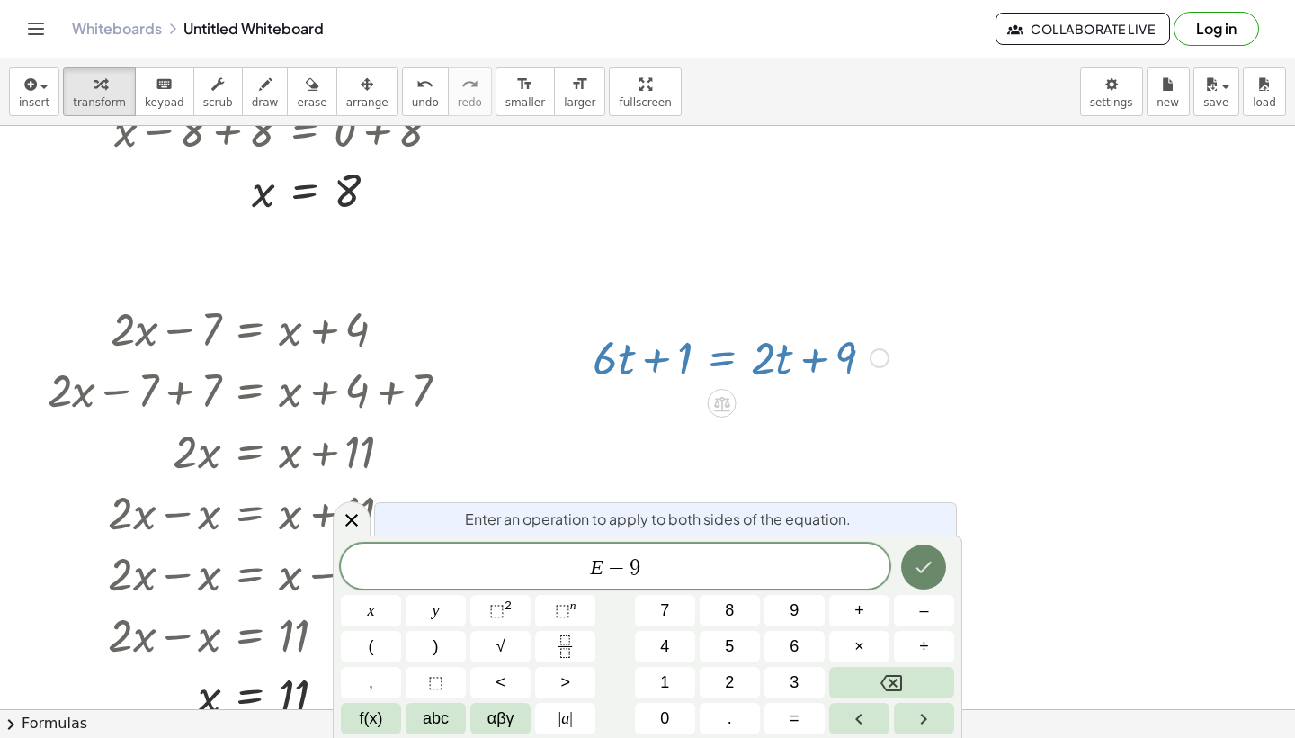
click at [910, 563] on button "Done" at bounding box center [923, 566] width 45 height 45
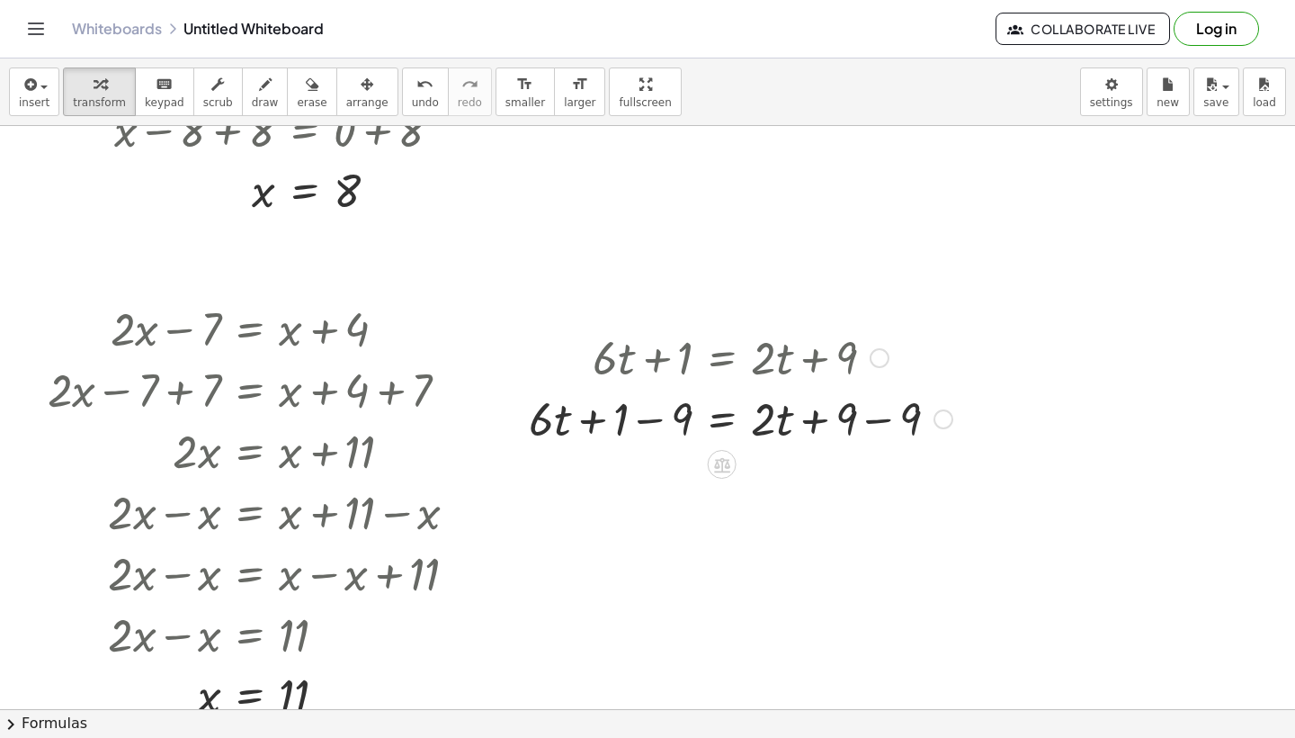
click at [861, 434] on div at bounding box center [741, 417] width 442 height 61
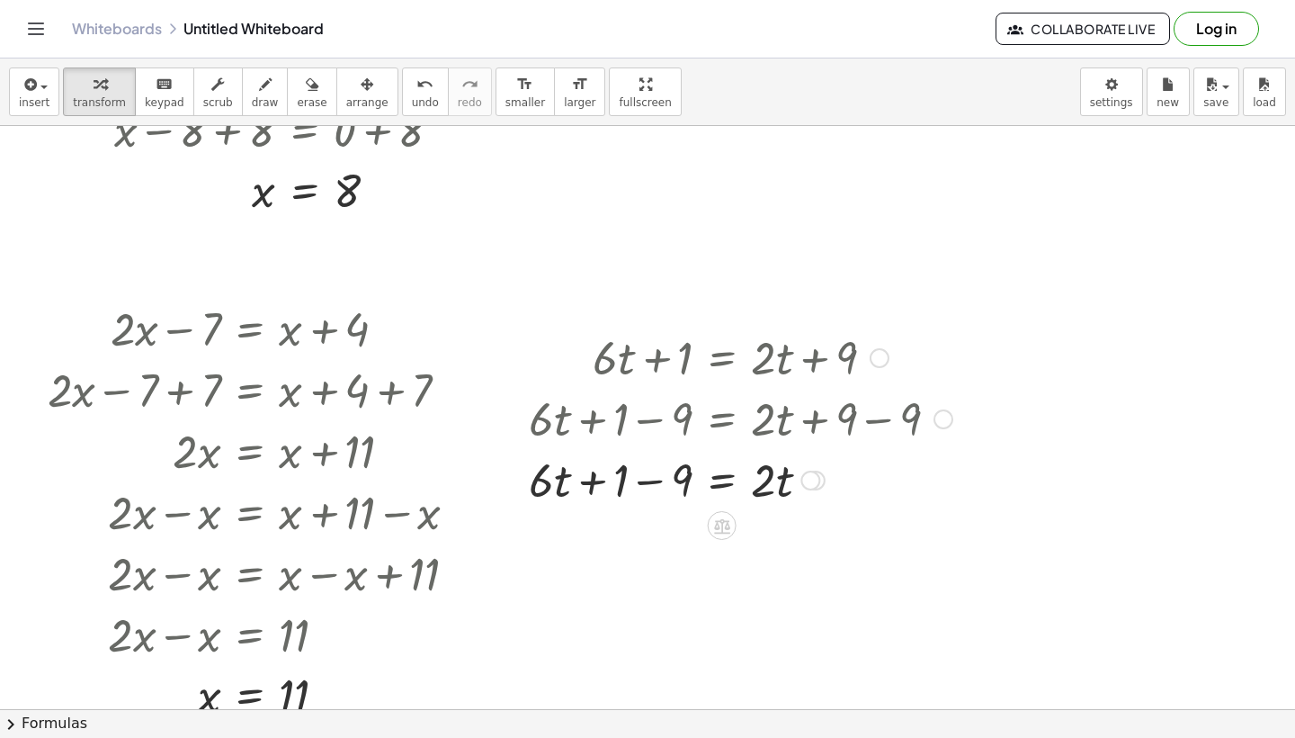
click at [621, 487] on div at bounding box center [741, 478] width 442 height 61
click at [682, 483] on div at bounding box center [741, 478] width 442 height 61
click at [721, 587] on icon at bounding box center [721, 587] width 19 height 19
click at [721, 554] on div at bounding box center [741, 539] width 442 height 61
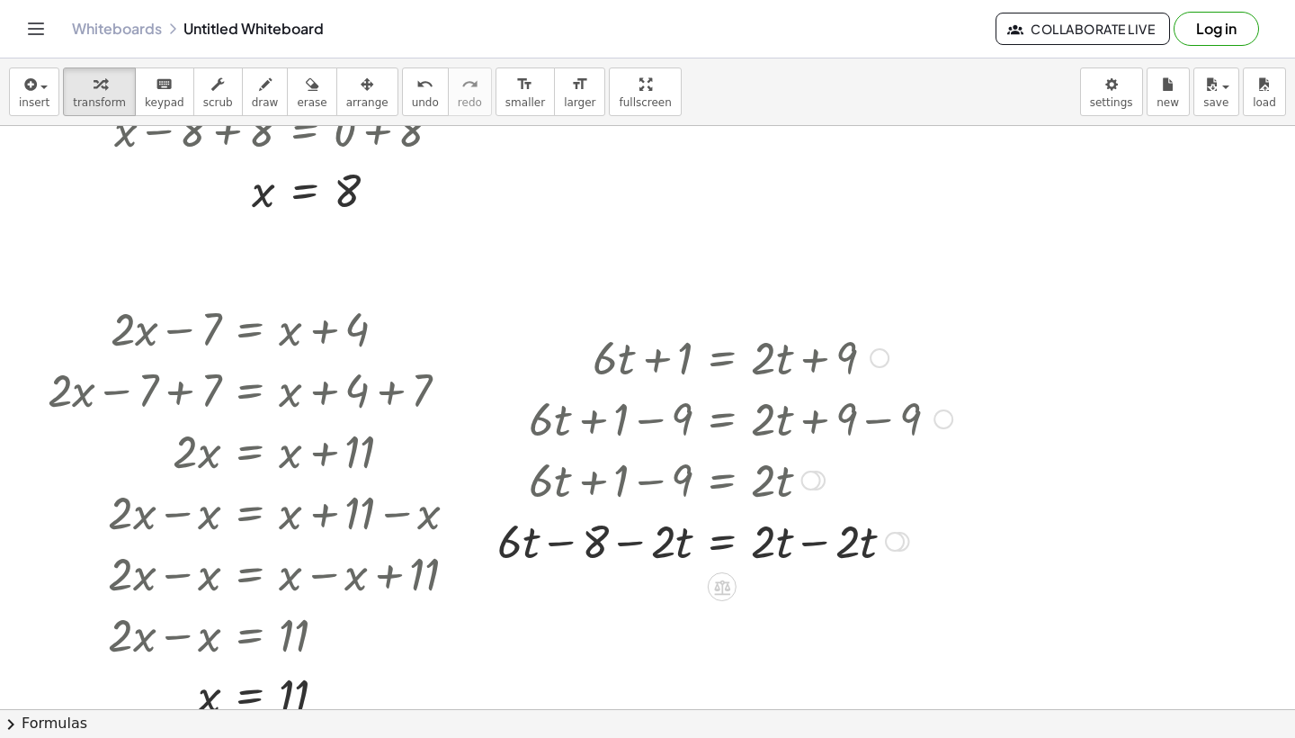
click at [815, 552] on div at bounding box center [724, 539] width 473 height 61
drag, startPoint x: 514, startPoint y: 549, endPoint x: 619, endPoint y: 551, distance: 105.3
click at [619, 551] on div at bounding box center [724, 539] width 473 height 61
click at [652, 547] on div at bounding box center [703, 539] width 515 height 61
click at [640, 542] on div at bounding box center [703, 539] width 515 height 61
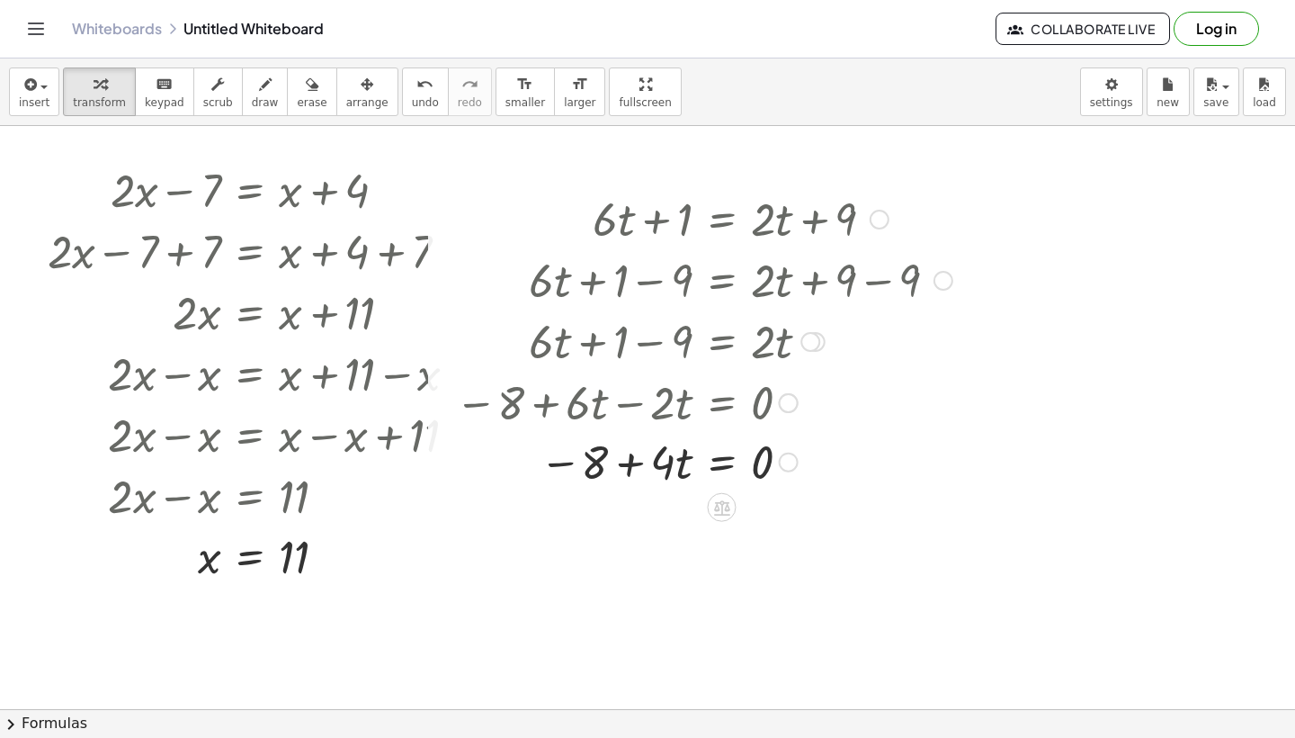
scroll to position [3539, 0]
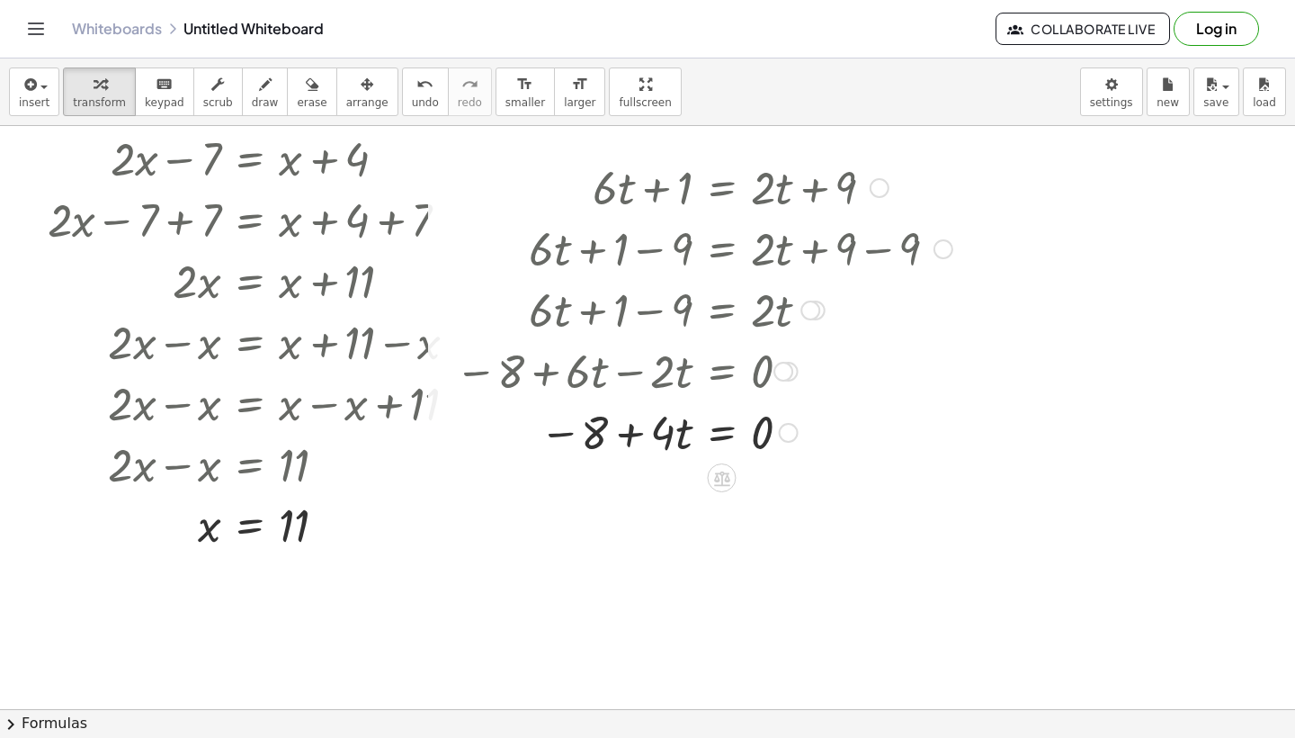
click at [719, 437] on div at bounding box center [703, 430] width 515 height 61
click at [629, 439] on div at bounding box center [703, 430] width 515 height 61
click at [563, 439] on div at bounding box center [703, 430] width 515 height 61
drag, startPoint x: 555, startPoint y: 438, endPoint x: 589, endPoint y: 443, distance: 34.5
click at [589, 443] on div at bounding box center [703, 430] width 515 height 61
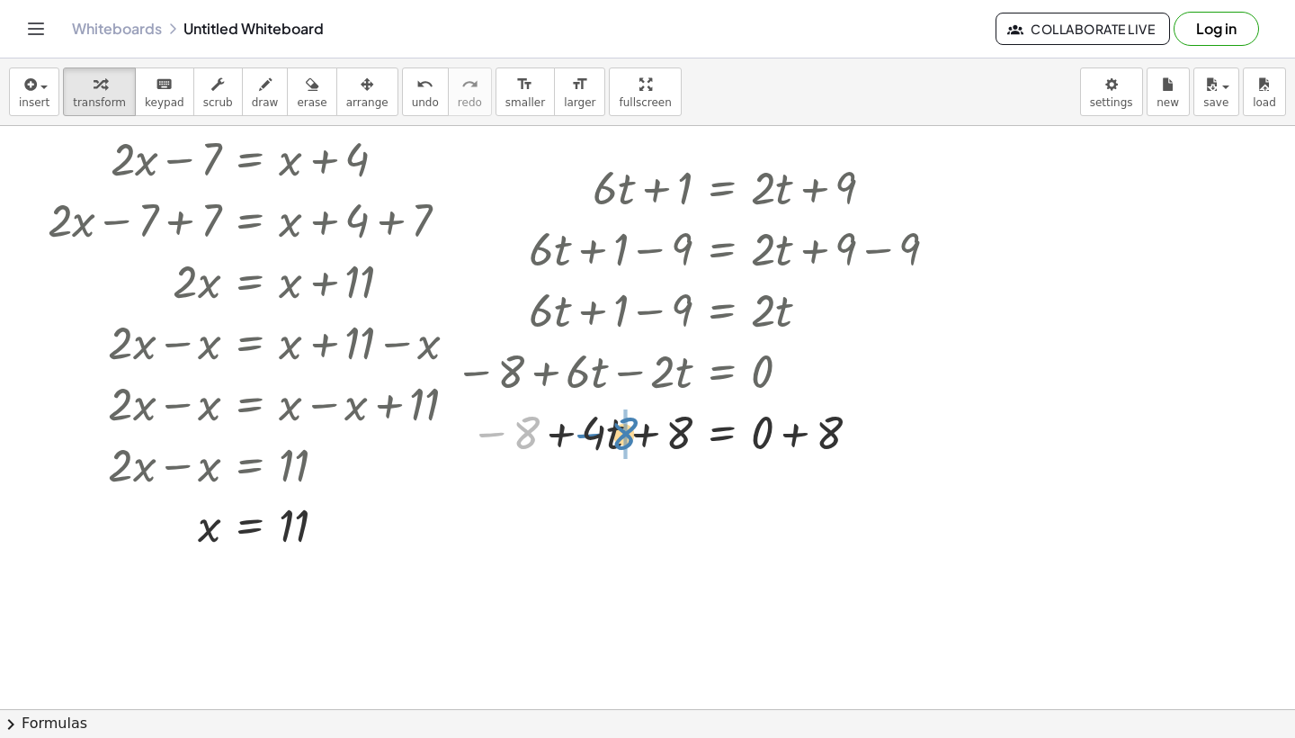
drag, startPoint x: 513, startPoint y: 435, endPoint x: 611, endPoint y: 435, distance: 98.1
click at [611, 435] on div at bounding box center [703, 430] width 515 height 61
click at [635, 435] on div at bounding box center [703, 430] width 515 height 61
click at [804, 429] on div at bounding box center [703, 430] width 515 height 61
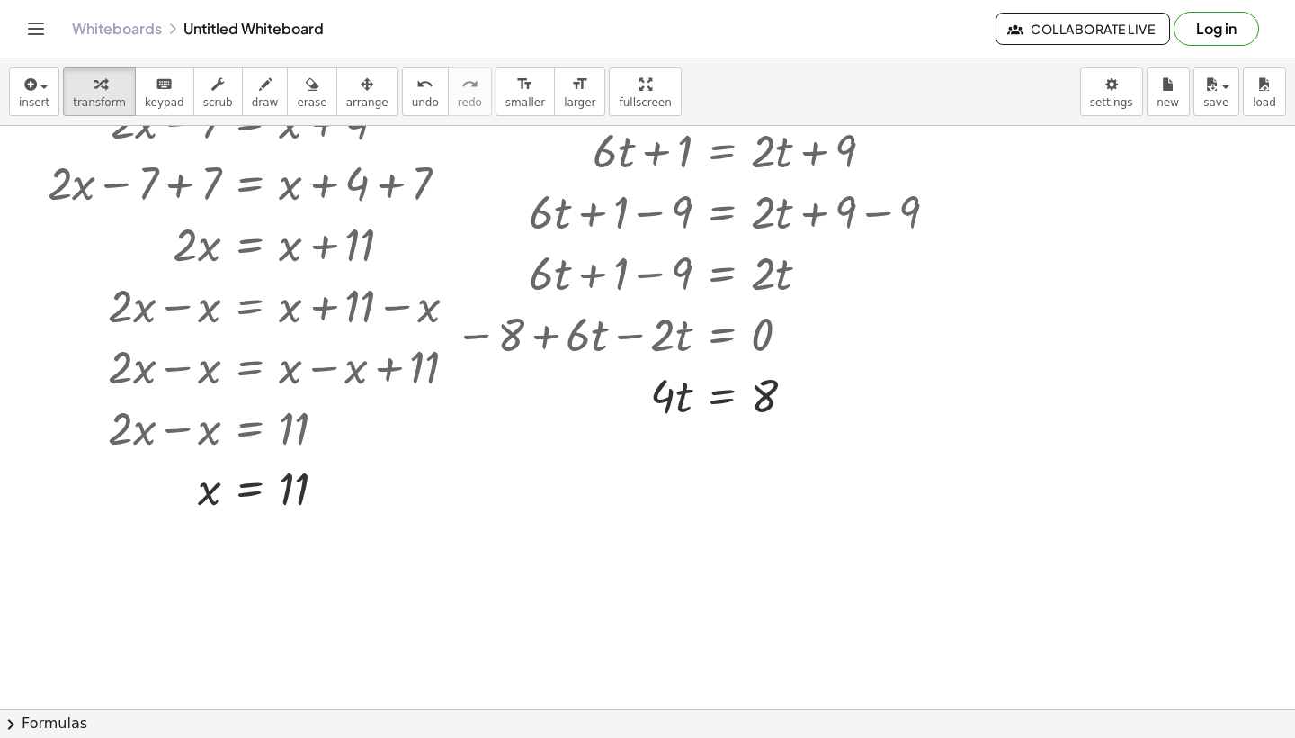
scroll to position [3574, 0]
click at [714, 392] on div at bounding box center [703, 395] width 515 height 61
click at [758, 388] on div at bounding box center [703, 396] width 515 height 90
click at [675, 413] on div at bounding box center [703, 396] width 515 height 90
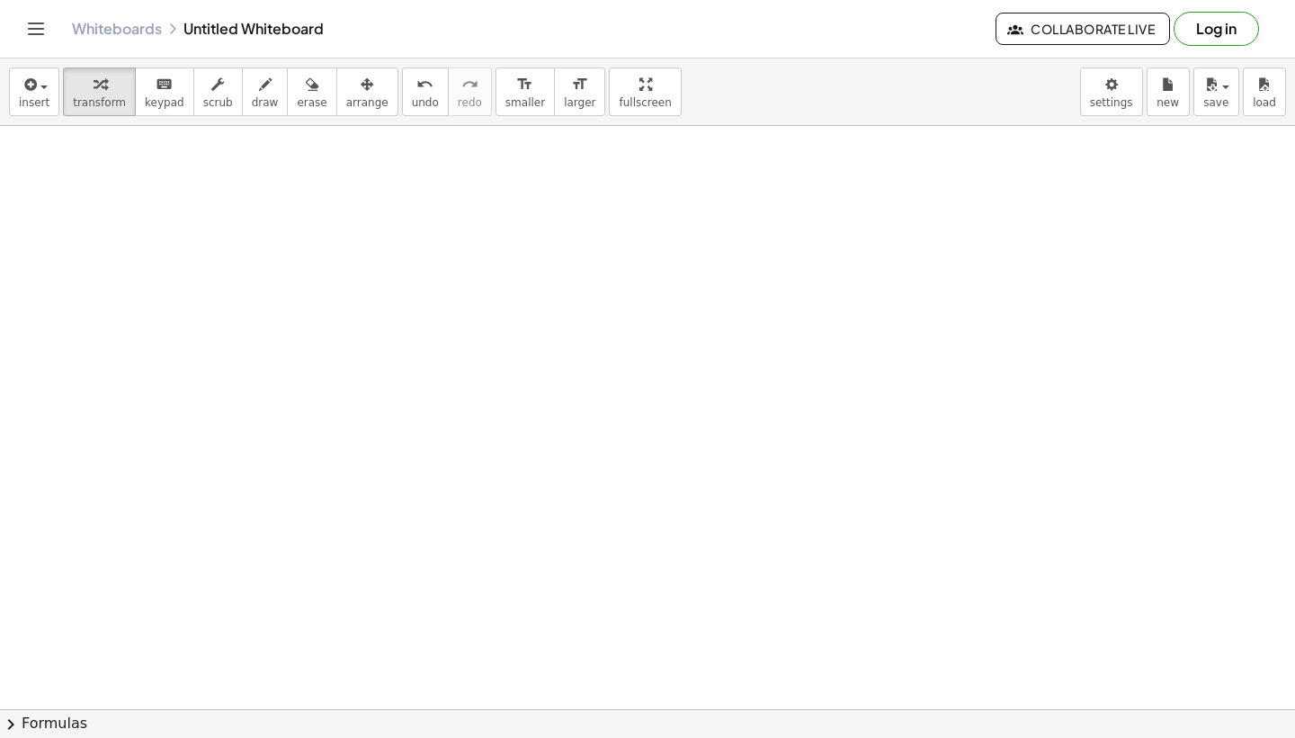
scroll to position [3972, 0]
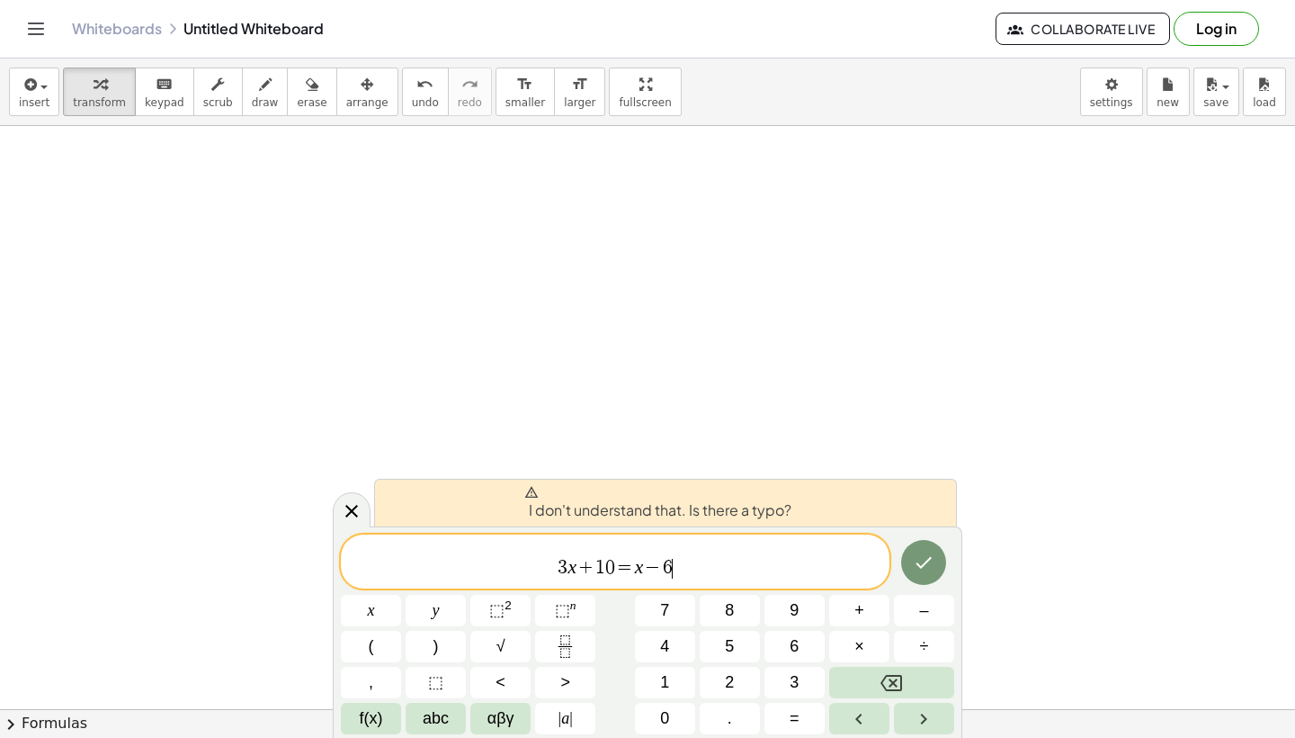
click at [560, 578] on span "3" at bounding box center [563, 568] width 10 height 20
click at [721, 575] on span "E 3 x + 1 0 = x − 6 ​ ​" at bounding box center [615, 562] width 549 height 35
click at [562, 566] on var "E" at bounding box center [558, 567] width 12 height 22
click at [566, 572] on span "3" at bounding box center [569, 568] width 10 height 20
click at [712, 560] on span "E ​ 3 x + 1 0 = x − 6 ​" at bounding box center [615, 562] width 549 height 35
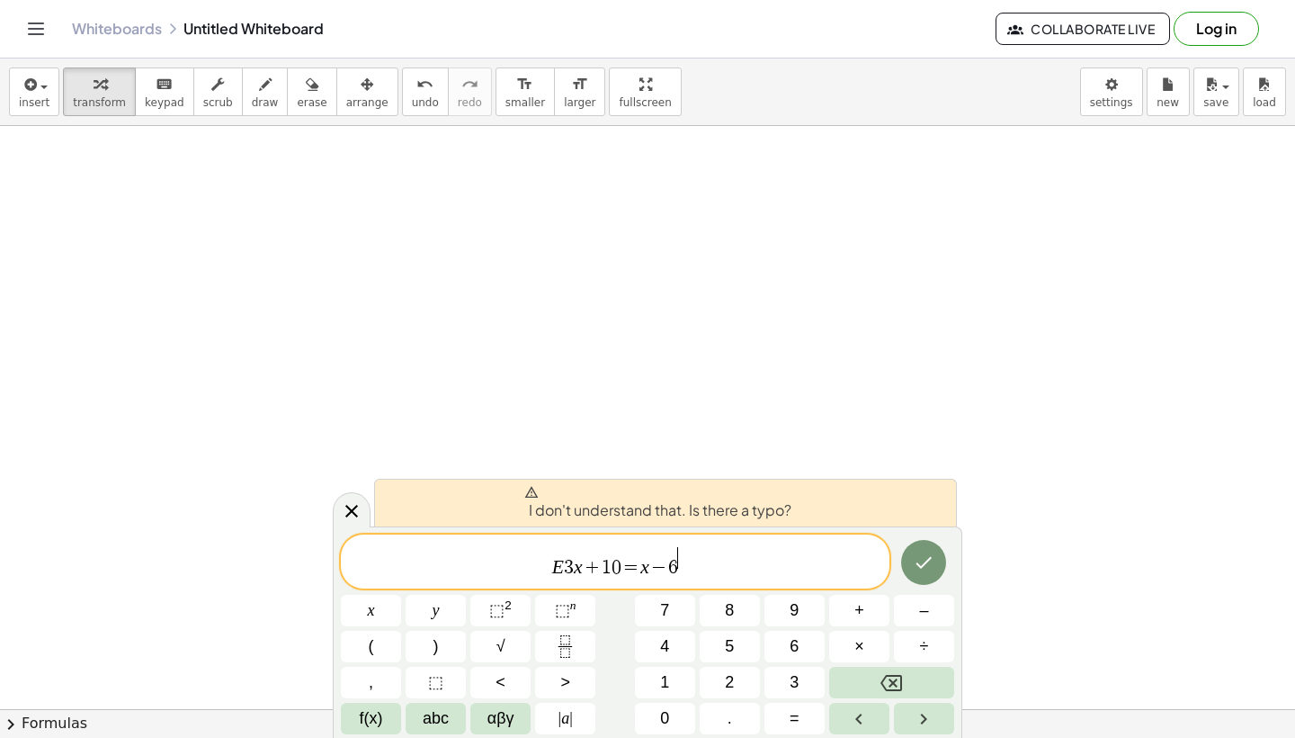
click at [712, 561] on span "E 3 x + 1 0 = x − 6 ​ ​" at bounding box center [615, 562] width 549 height 35
click at [922, 577] on button "Done" at bounding box center [923, 562] width 45 height 45
click at [364, 522] on div at bounding box center [352, 509] width 38 height 35
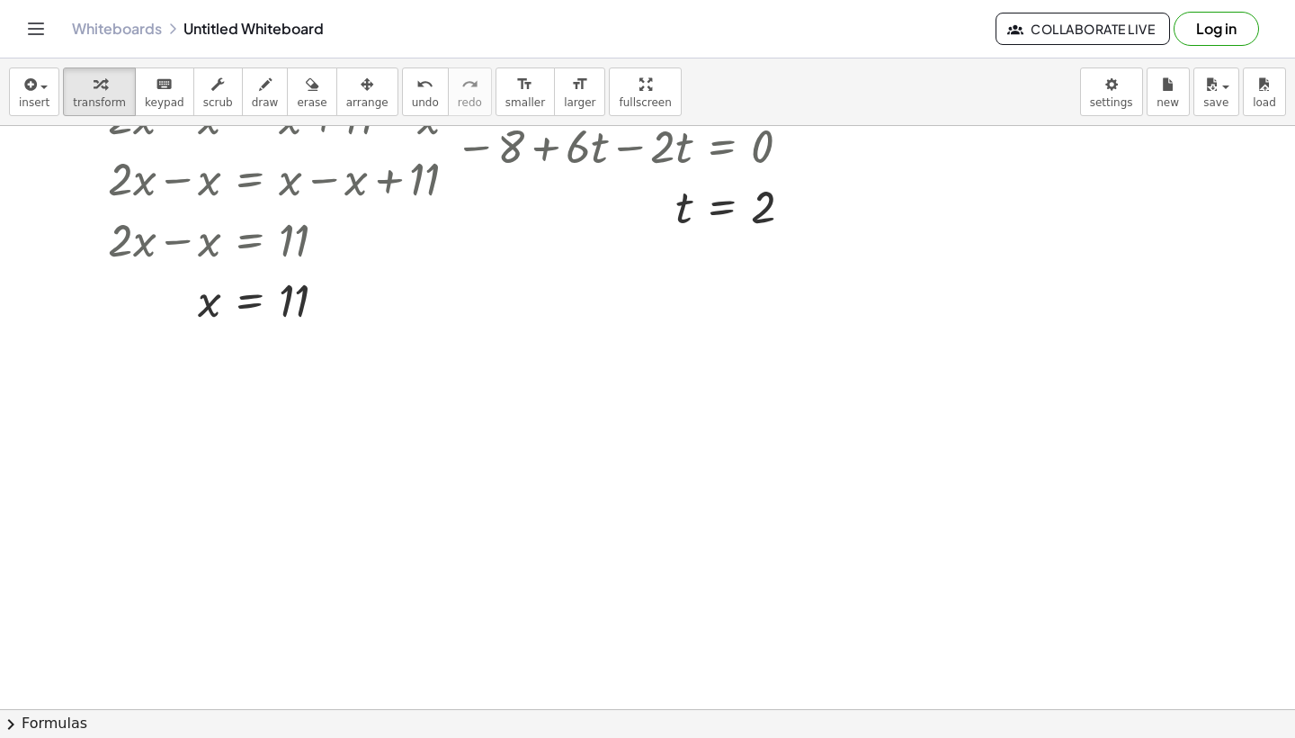
scroll to position [3767, 0]
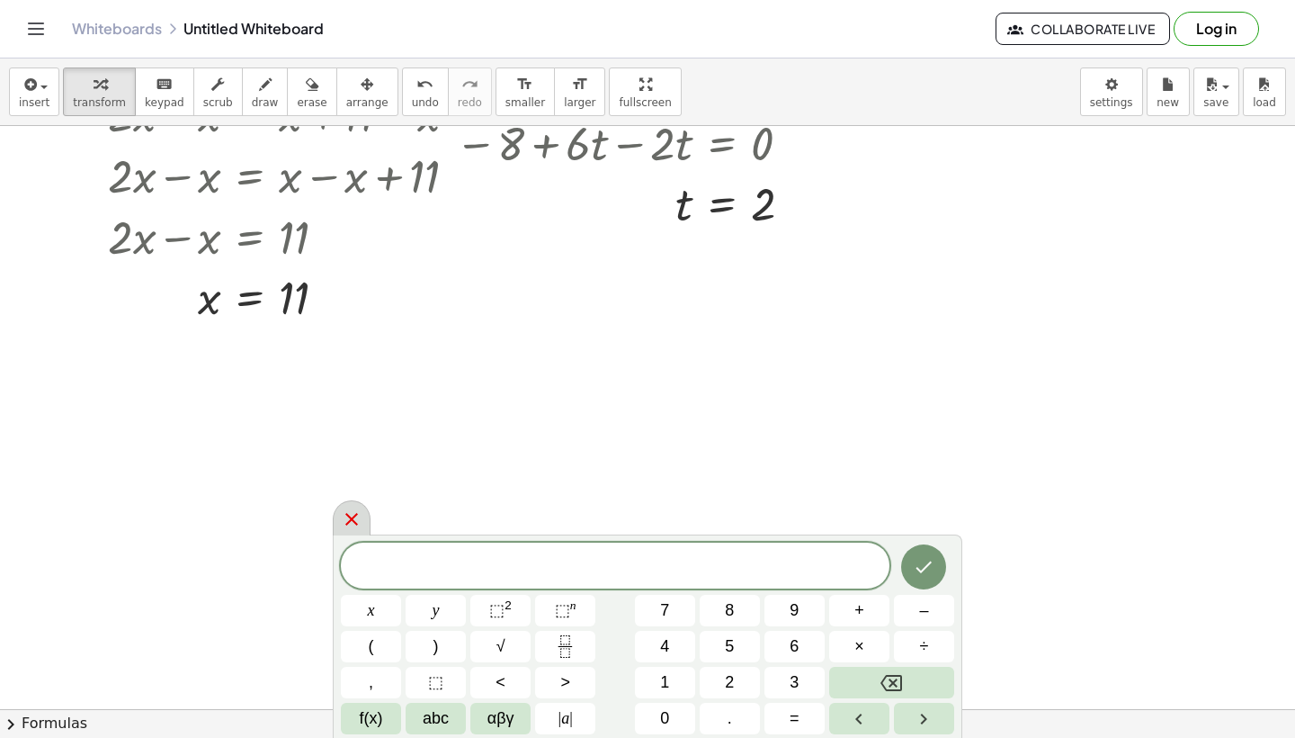
click at [367, 527] on div at bounding box center [352, 517] width 38 height 35
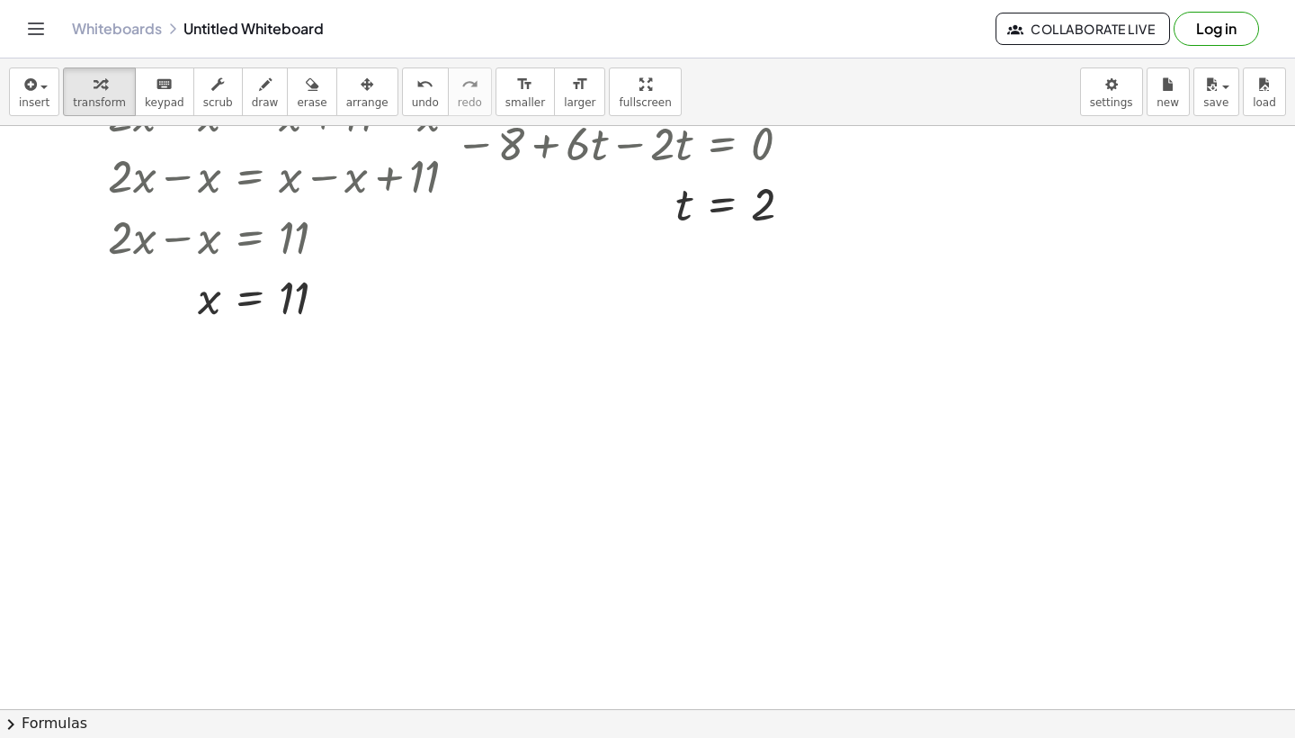
click at [385, 483] on div at bounding box center [358, 484] width 362 height 61
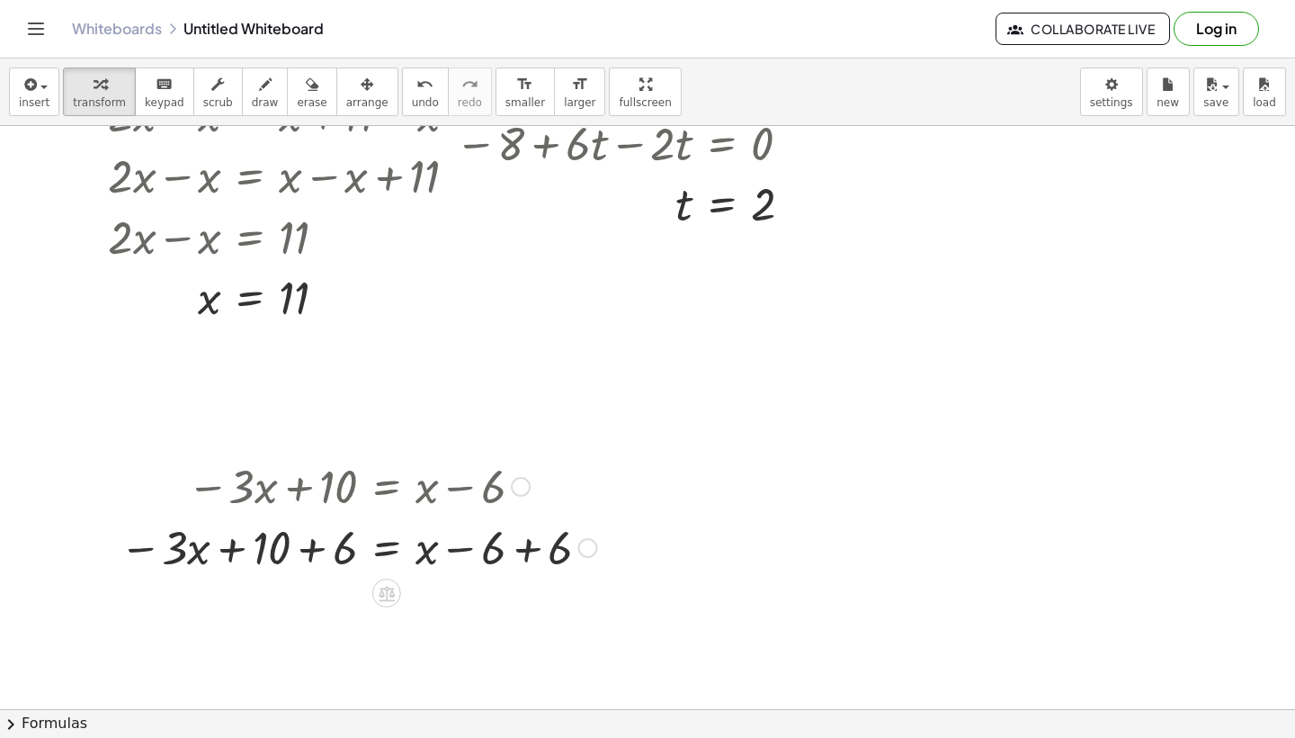
click at [380, 553] on div at bounding box center [359, 545] width 496 height 61
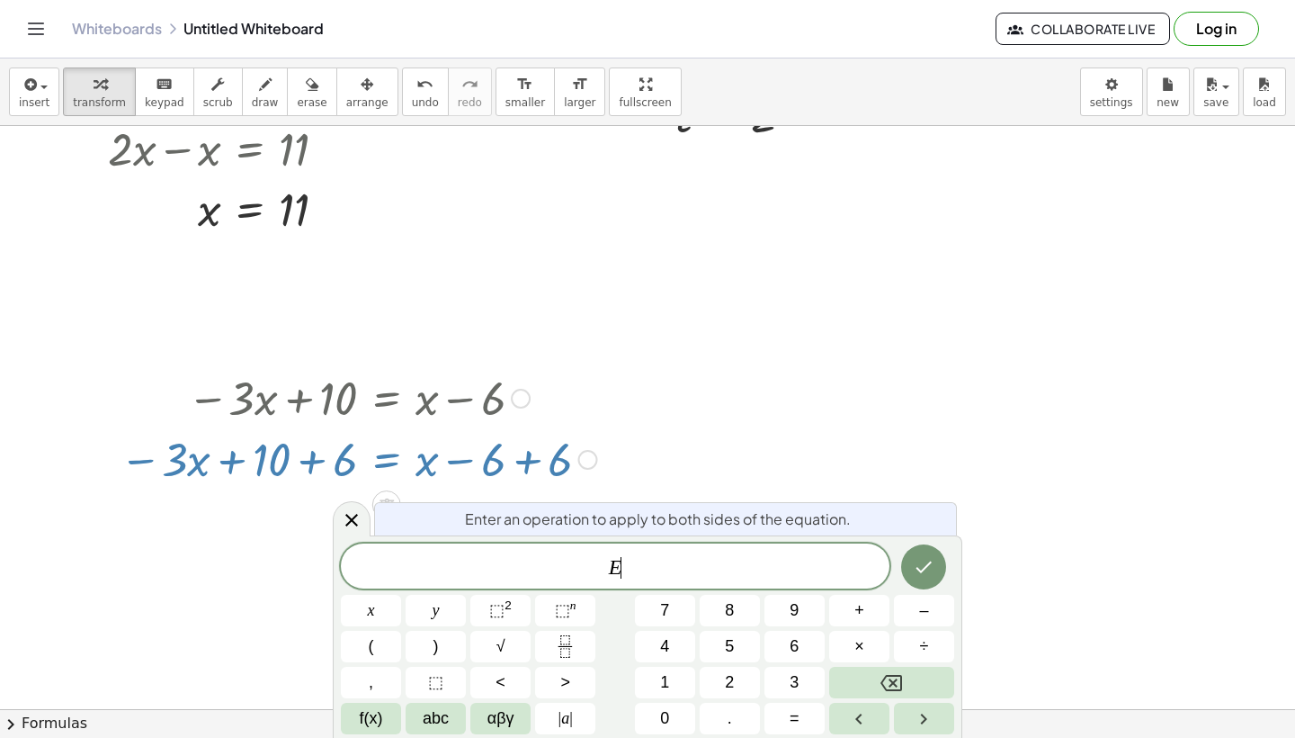
scroll to position [3857, 0]
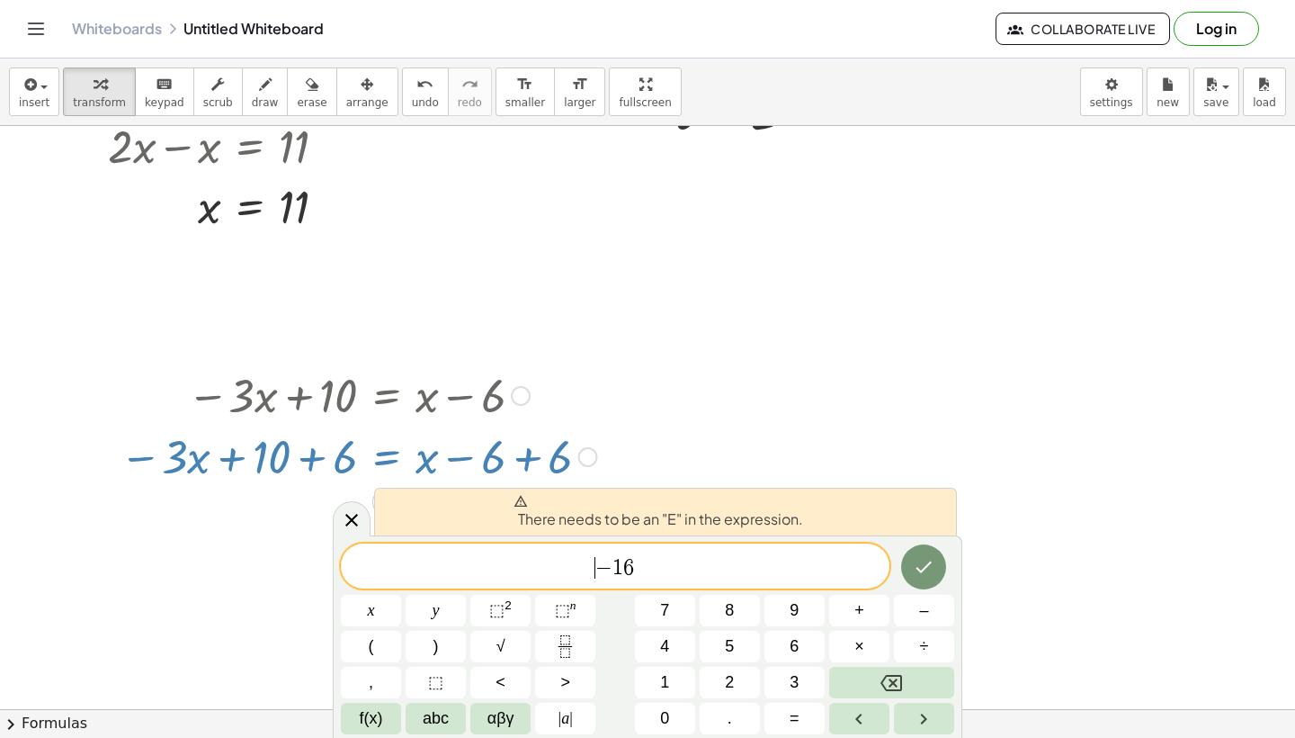
click at [599, 560] on span "−" at bounding box center [604, 568] width 17 height 22
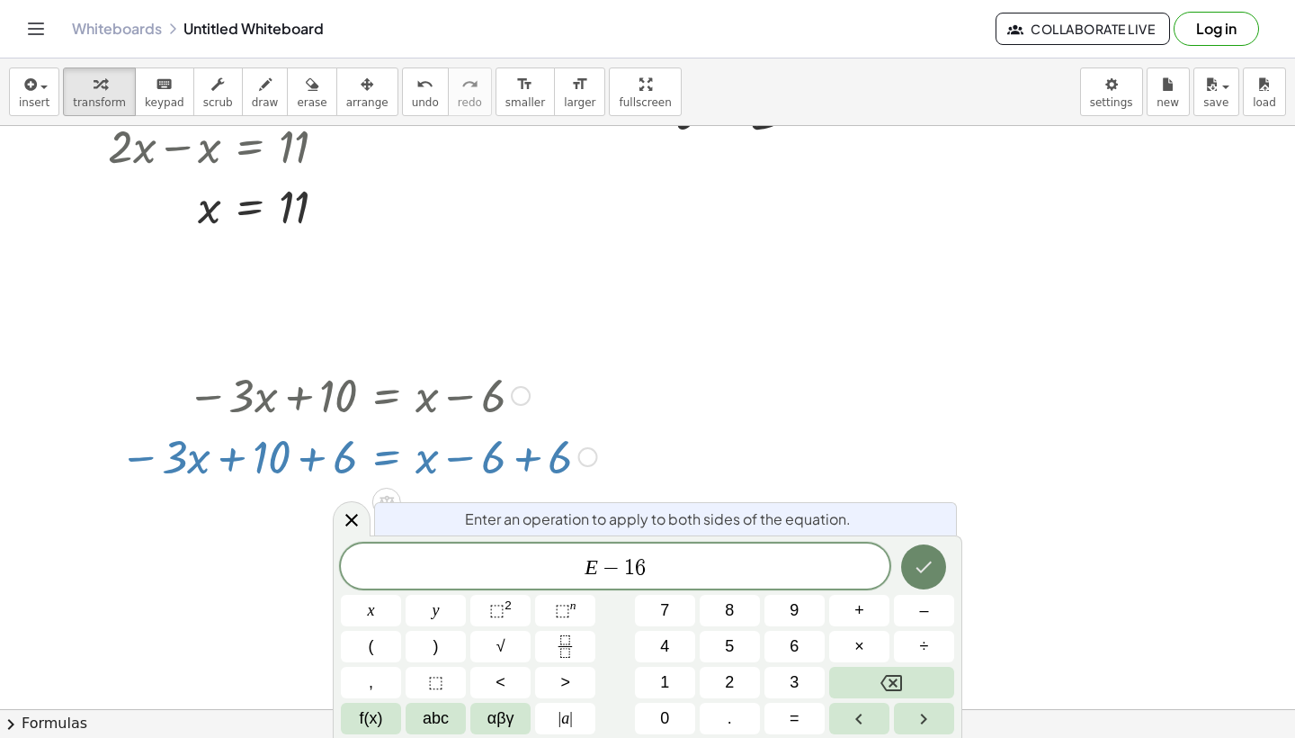
click at [915, 560] on icon "Done" at bounding box center [924, 567] width 22 height 22
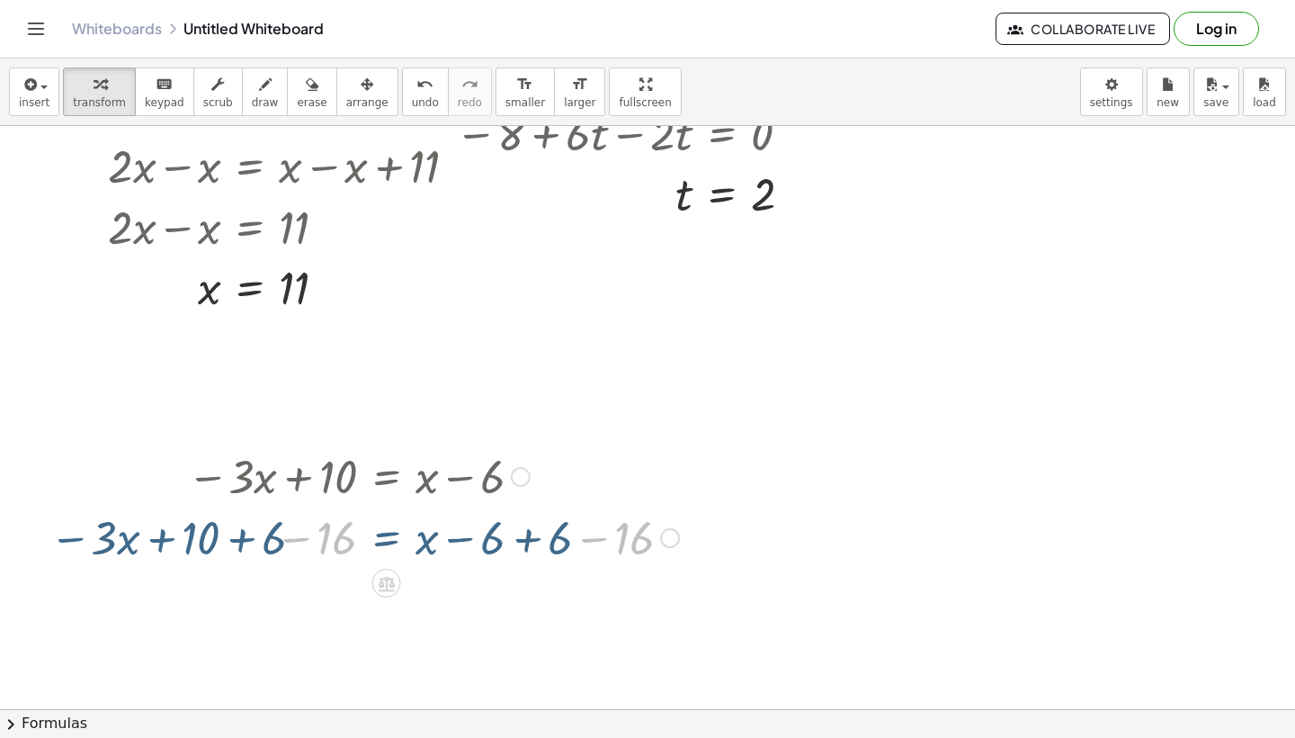
scroll to position [3767, 0]
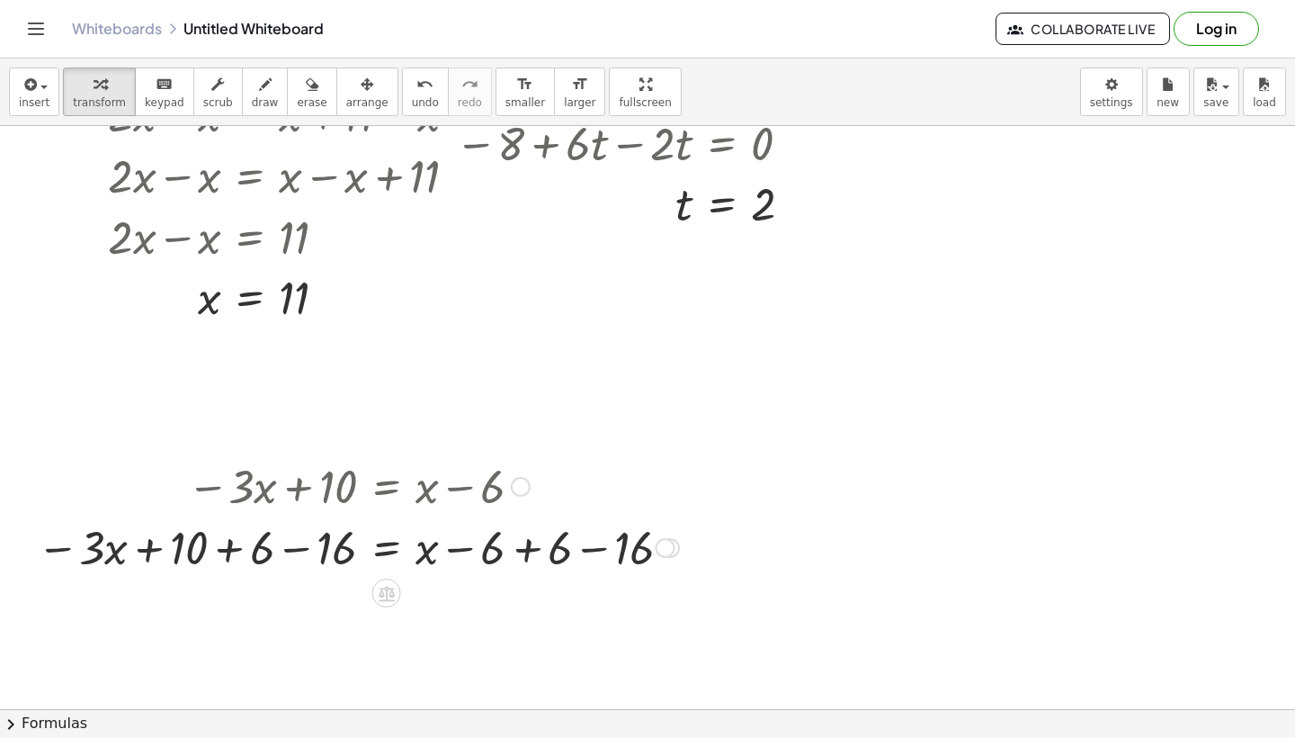
click at [491, 546] on div at bounding box center [358, 545] width 660 height 61
click at [542, 556] on div at bounding box center [358, 545] width 660 height 61
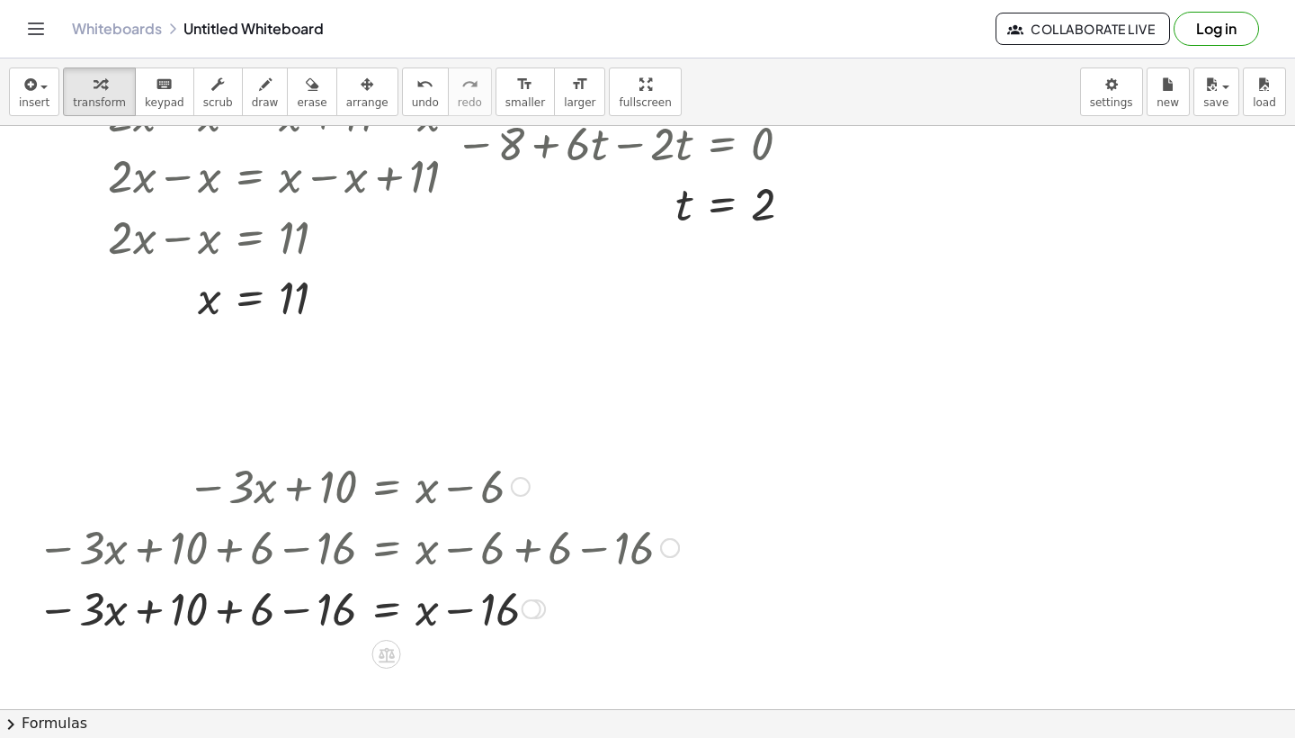
click at [458, 615] on div at bounding box center [358, 607] width 660 height 61
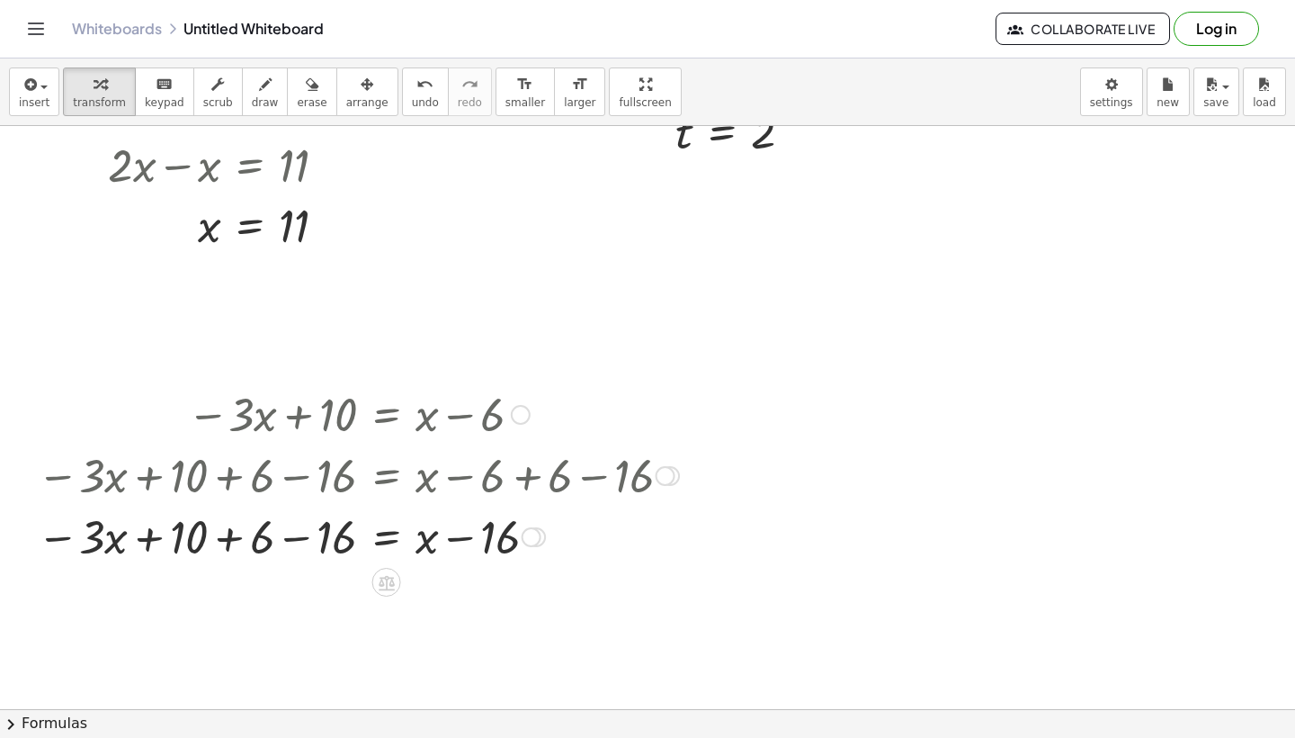
scroll to position [3842, 0]
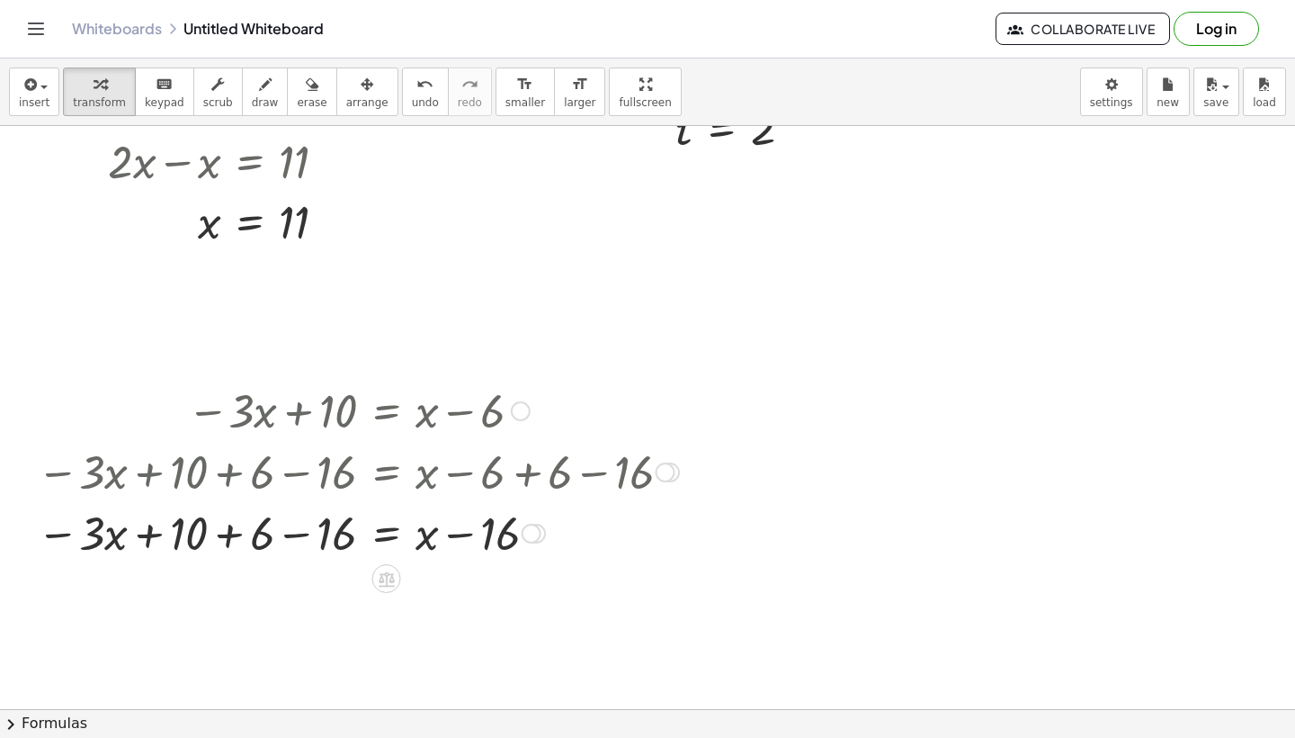
click at [272, 527] on div at bounding box center [358, 531] width 660 height 61
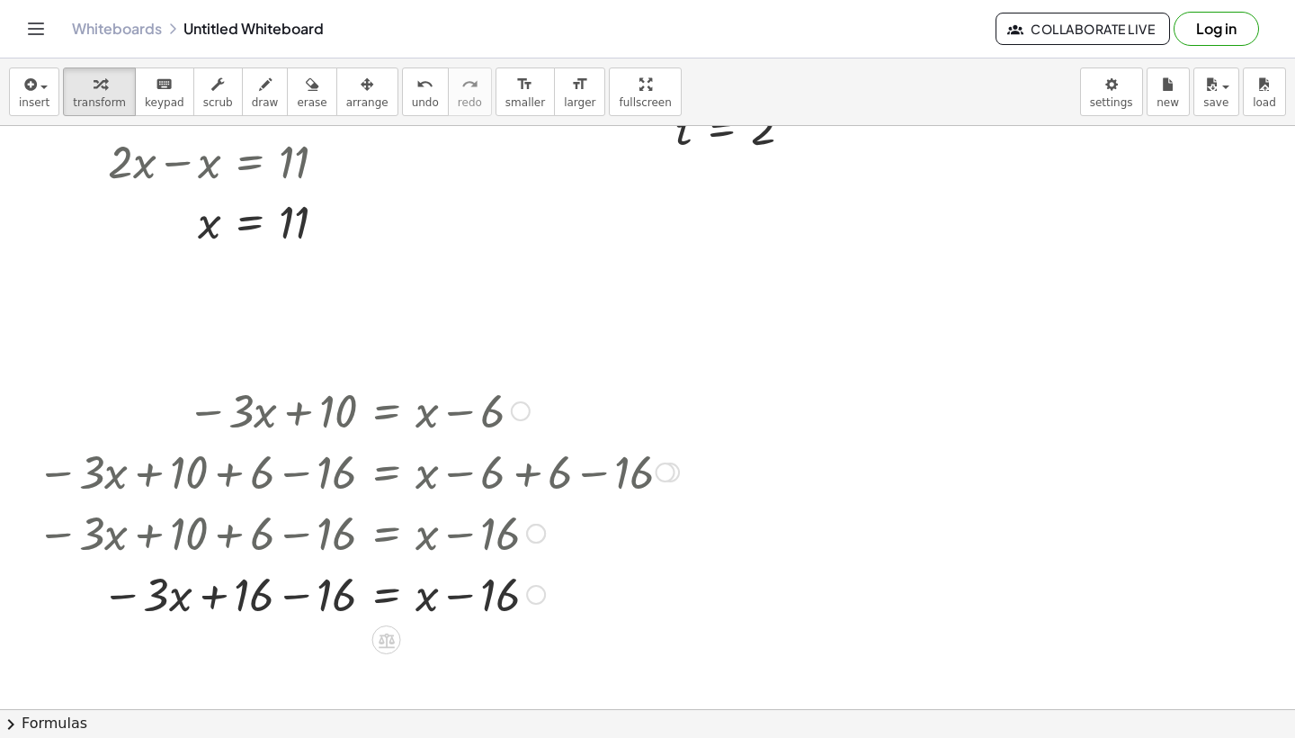
click at [266, 579] on div at bounding box center [358, 592] width 660 height 61
click at [272, 603] on div at bounding box center [358, 592] width 660 height 61
click at [292, 602] on div at bounding box center [358, 592] width 660 height 61
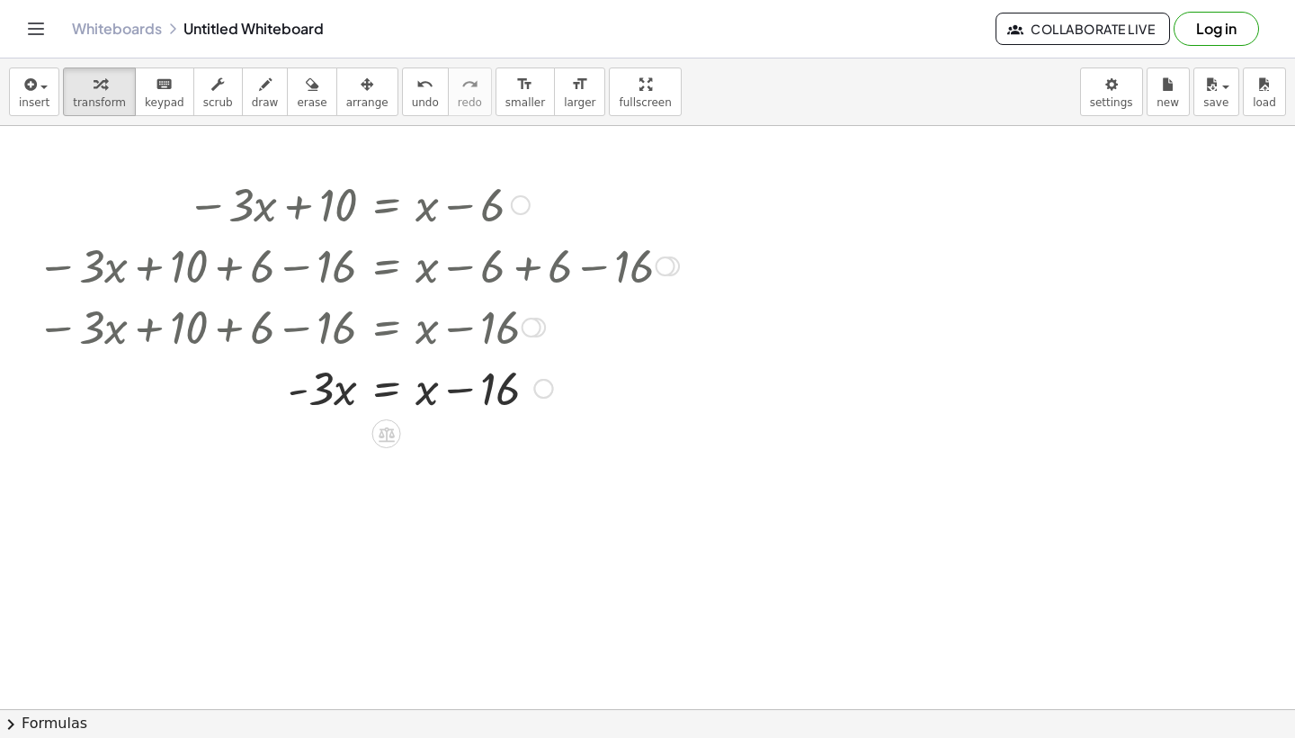
scroll to position [4052, 0]
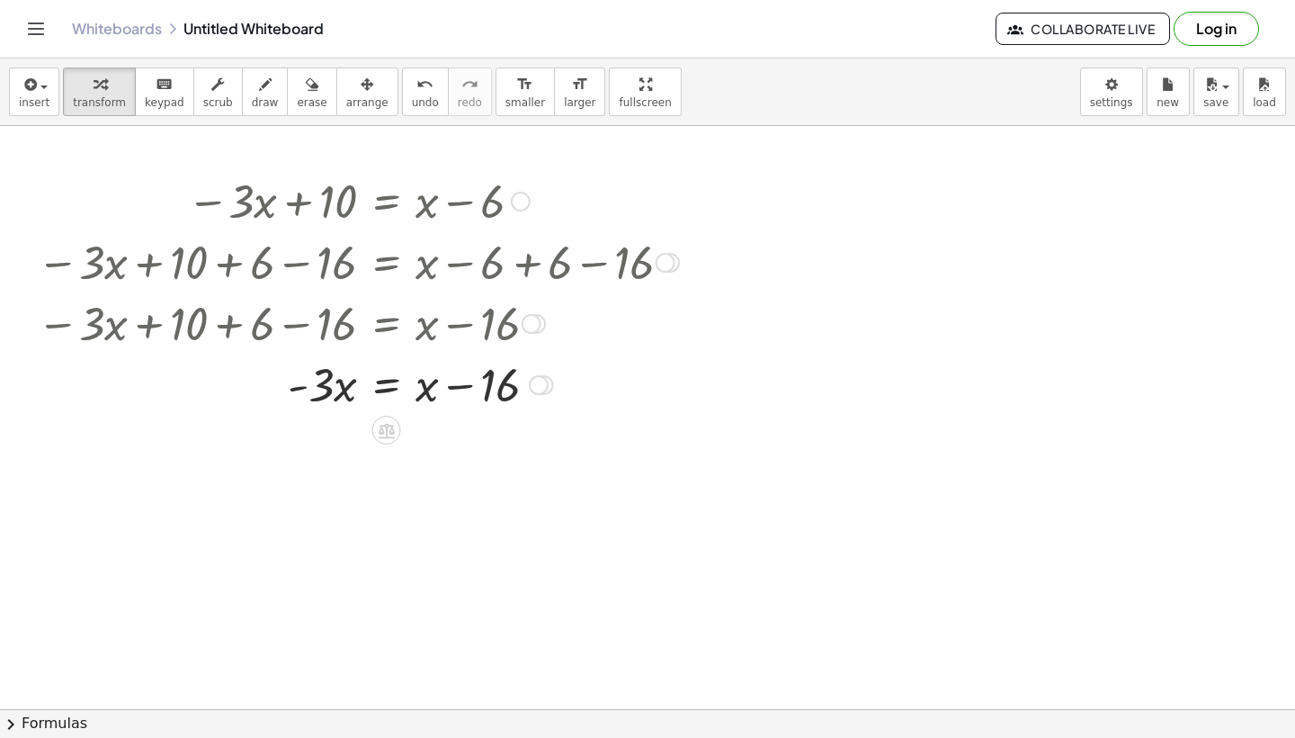
click at [381, 379] on div at bounding box center [358, 383] width 660 height 61
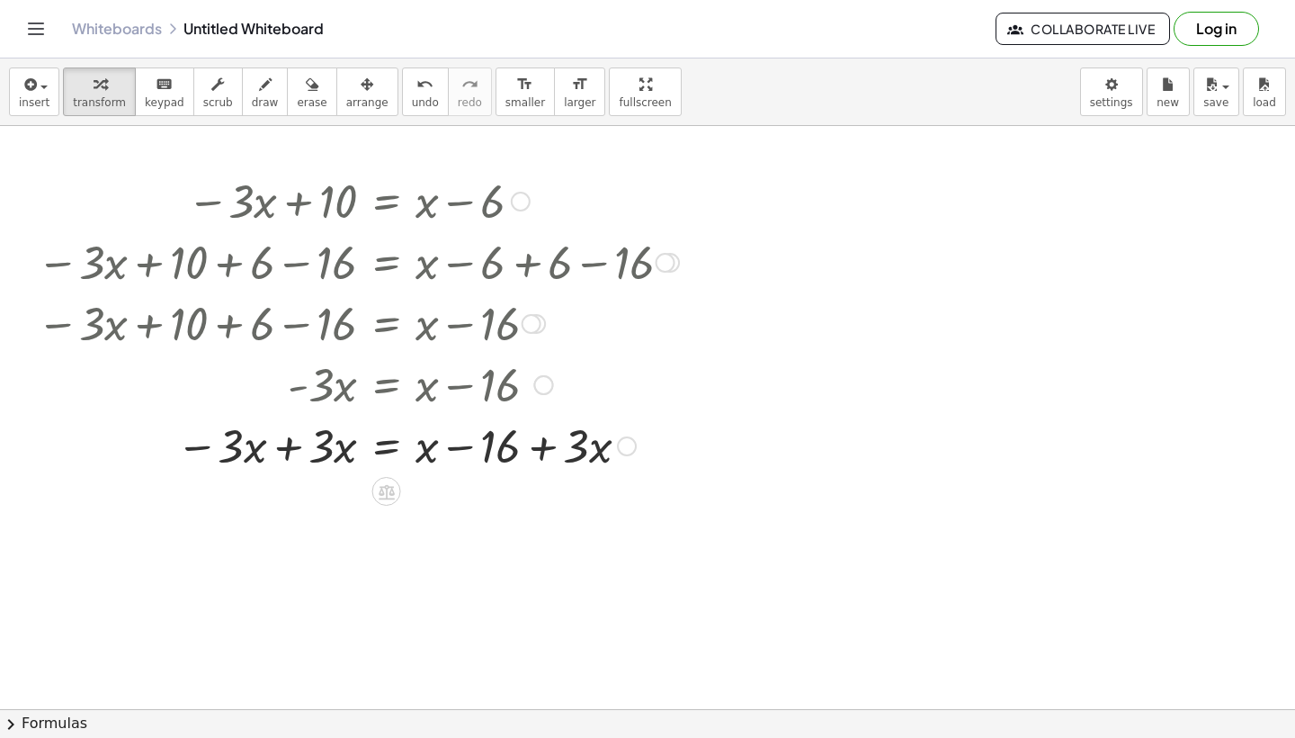
click at [388, 454] on div at bounding box center [358, 444] width 660 height 61
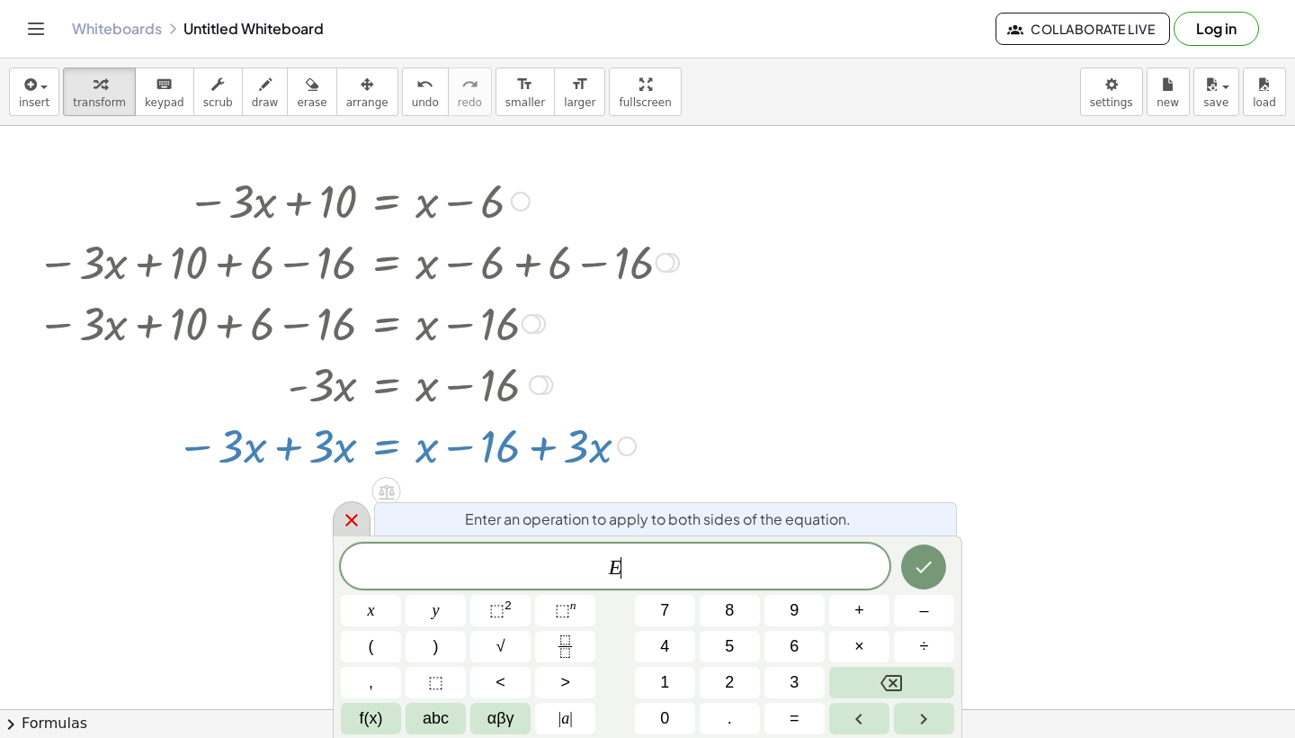
click at [343, 531] on div at bounding box center [352, 518] width 38 height 35
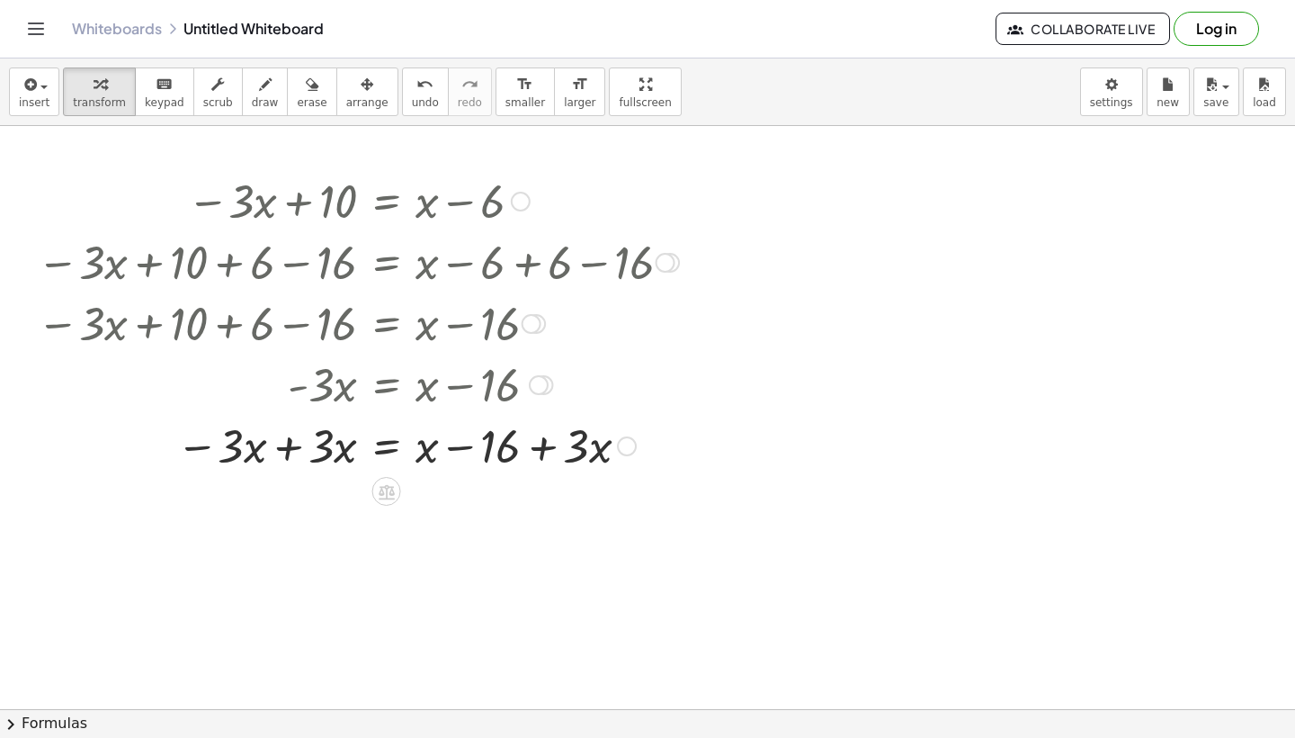
click at [513, 450] on div at bounding box center [358, 444] width 660 height 61
drag, startPoint x: 553, startPoint y: 447, endPoint x: 471, endPoint y: 453, distance: 82.1
click at [471, 453] on div at bounding box center [358, 444] width 660 height 61
drag, startPoint x: 586, startPoint y: 457, endPoint x: 467, endPoint y: 450, distance: 119.0
click at [467, 450] on div at bounding box center [358, 444] width 660 height 61
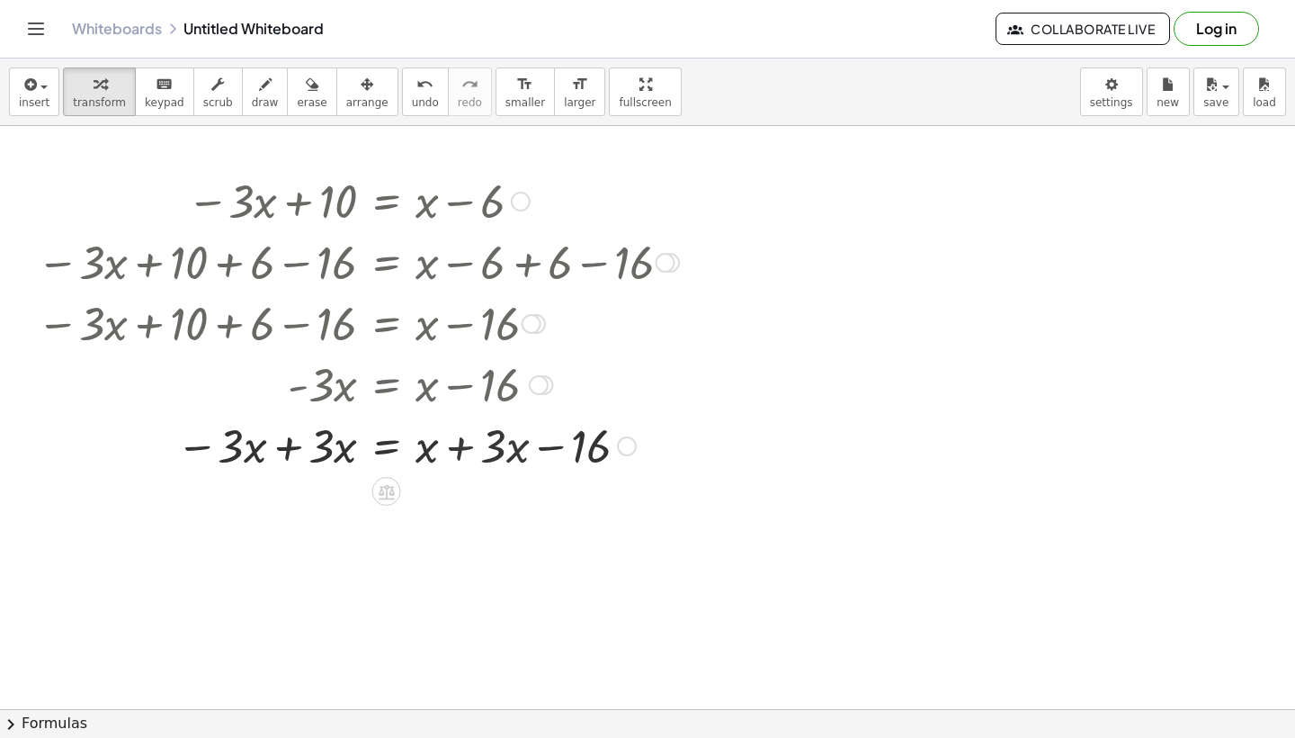
click at [387, 202] on div "− · 3 · x + 10 = + x − 6 − · 3 · x + 10 + 6 = + x − 6 + 6 − · 3 · x + 10 + 6 − …" at bounding box center [387, 202] width 0 height 0
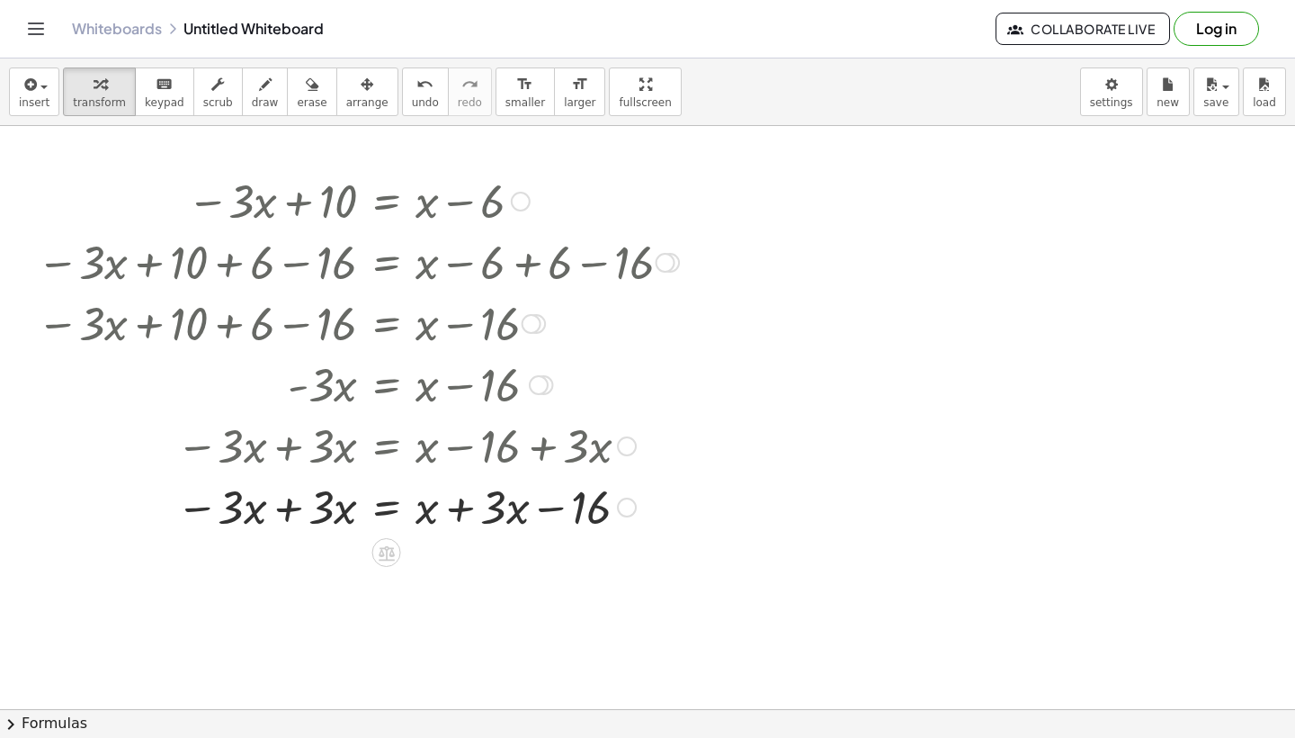
click at [495, 517] on div at bounding box center [358, 505] width 660 height 61
click at [456, 508] on div at bounding box center [358, 505] width 660 height 61
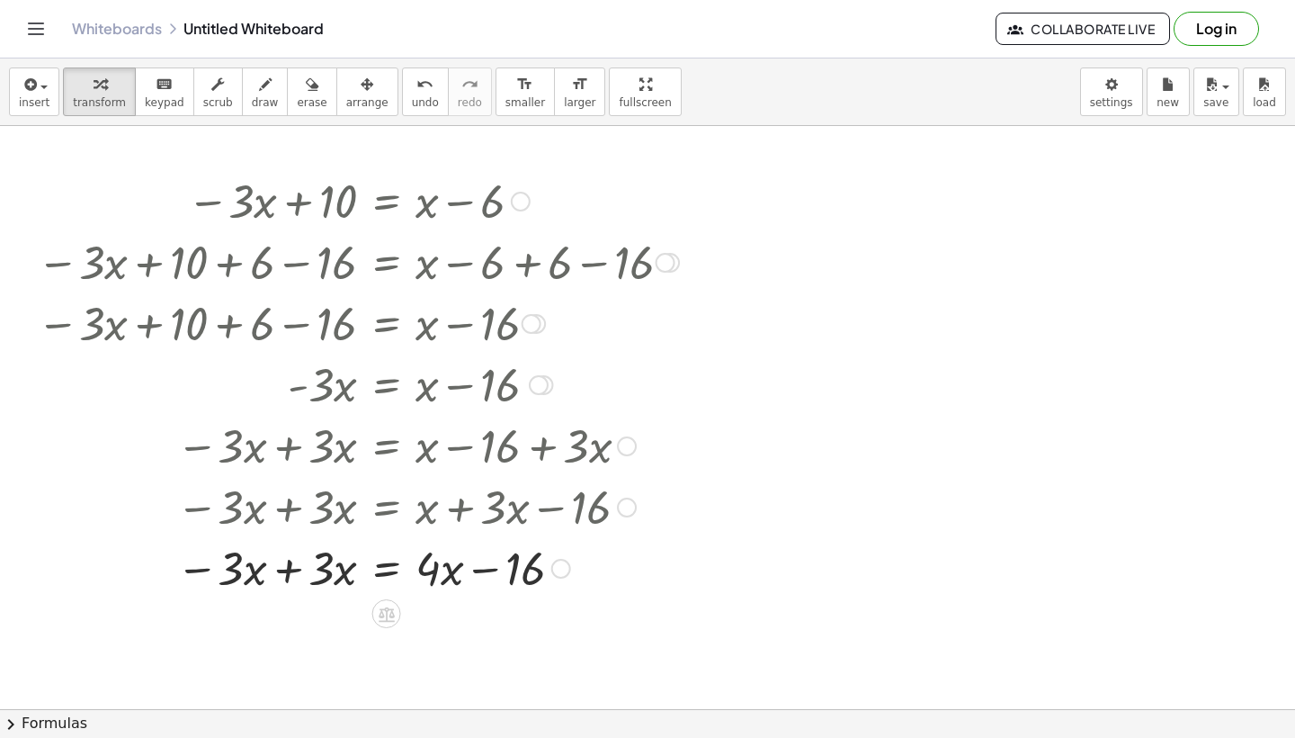
click at [298, 580] on div at bounding box center [358, 566] width 660 height 61
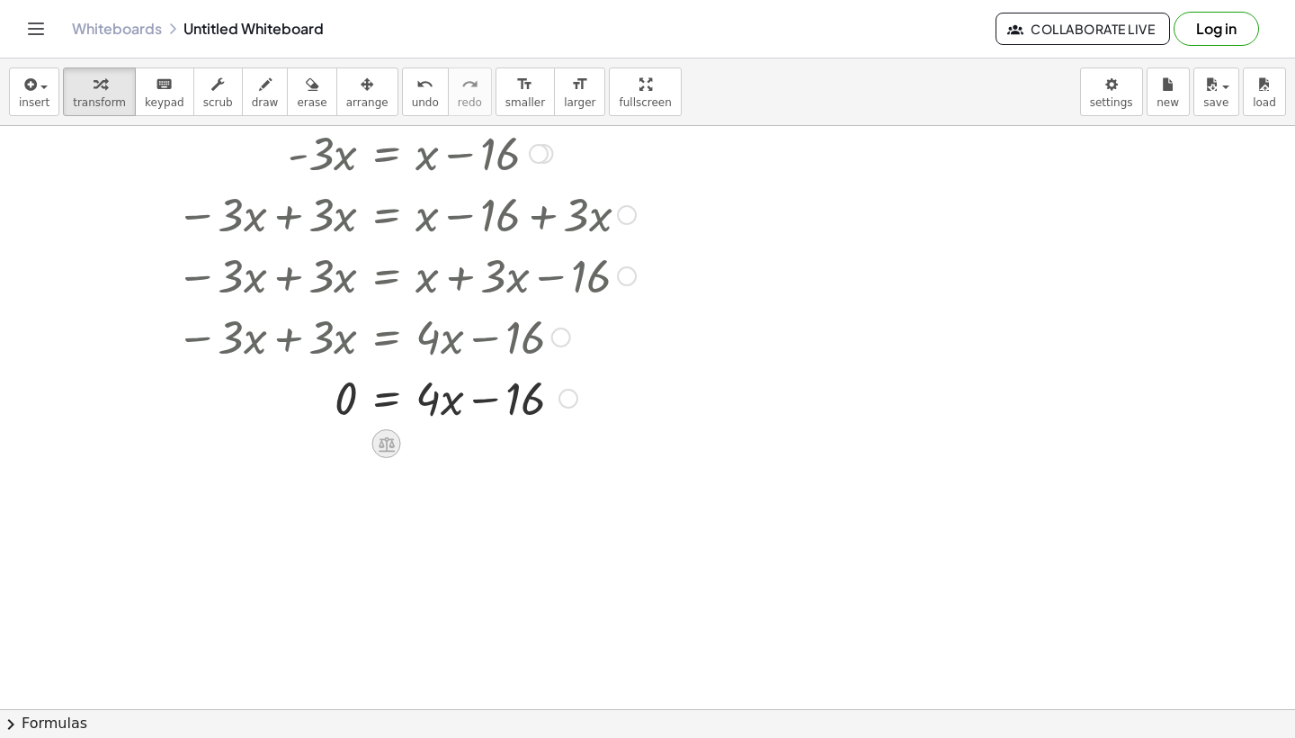
scroll to position [4287, 0]
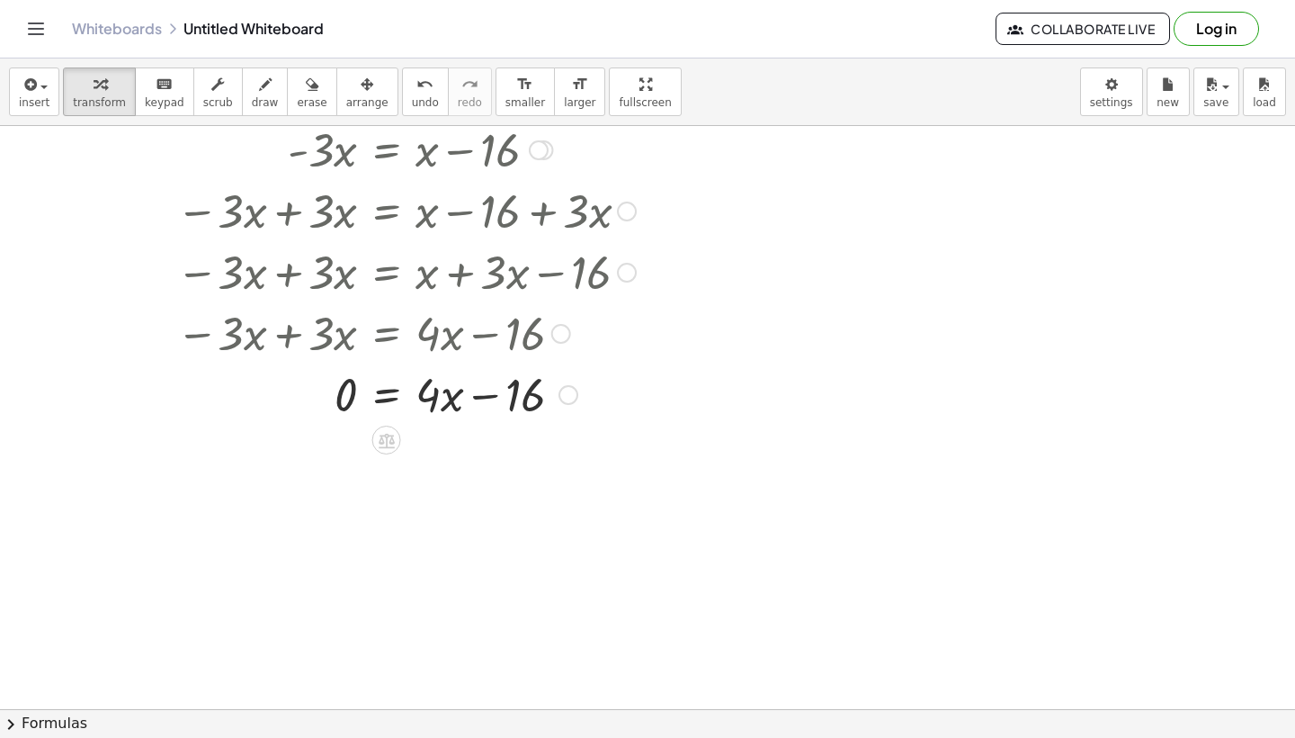
click at [387, 398] on div at bounding box center [358, 393] width 660 height 61
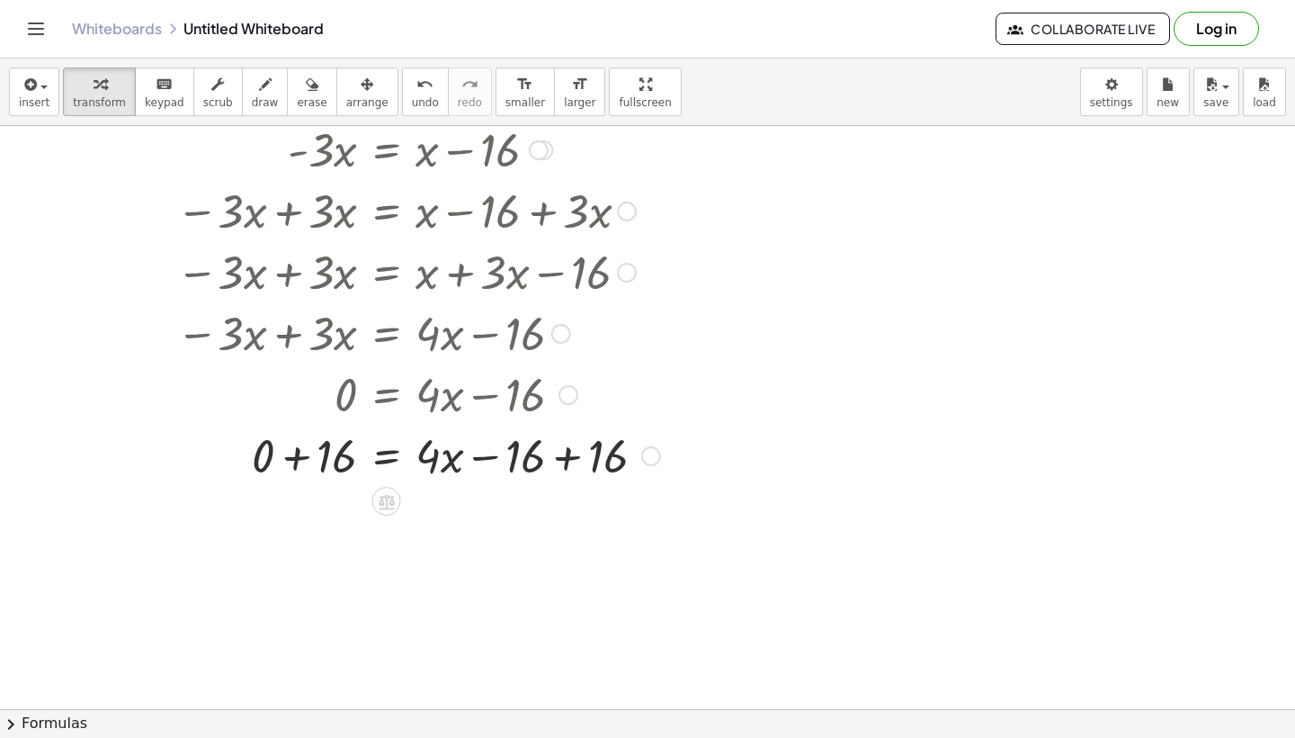
click at [569, 455] on div at bounding box center [358, 454] width 660 height 61
click at [301, 522] on div at bounding box center [358, 515] width 660 height 61
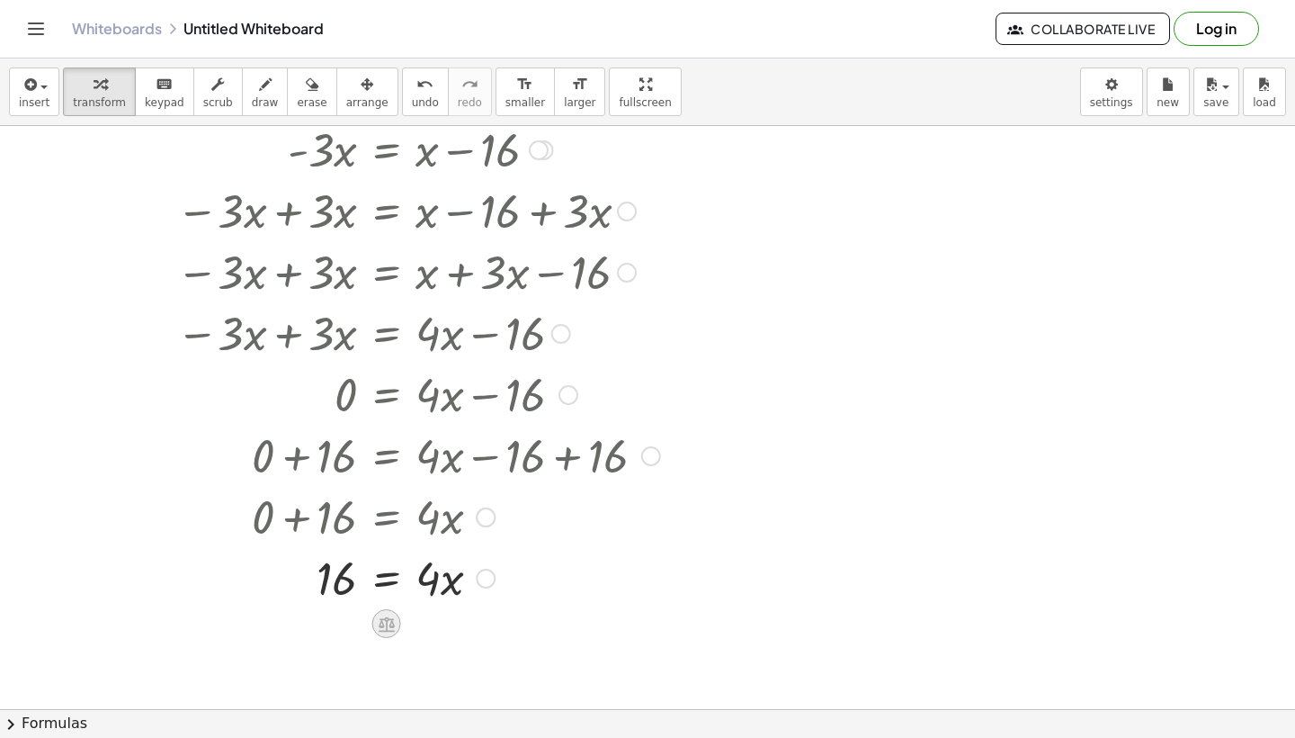
click at [389, 617] on icon at bounding box center [387, 623] width 16 height 15
click at [379, 580] on div at bounding box center [358, 576] width 660 height 61
click at [448, 640] on div at bounding box center [358, 652] width 660 height 90
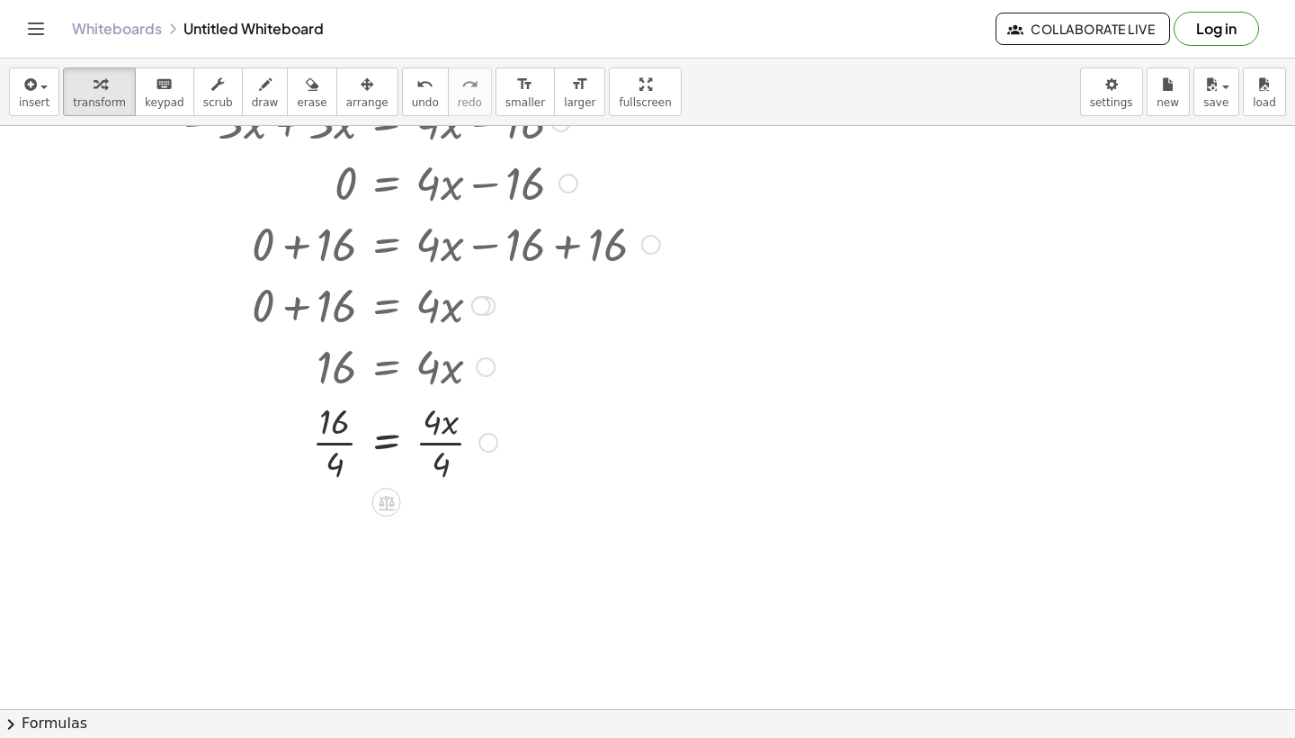
click at [451, 443] on div at bounding box center [358, 441] width 660 height 90
click at [334, 527] on div at bounding box center [358, 531] width 660 height 90
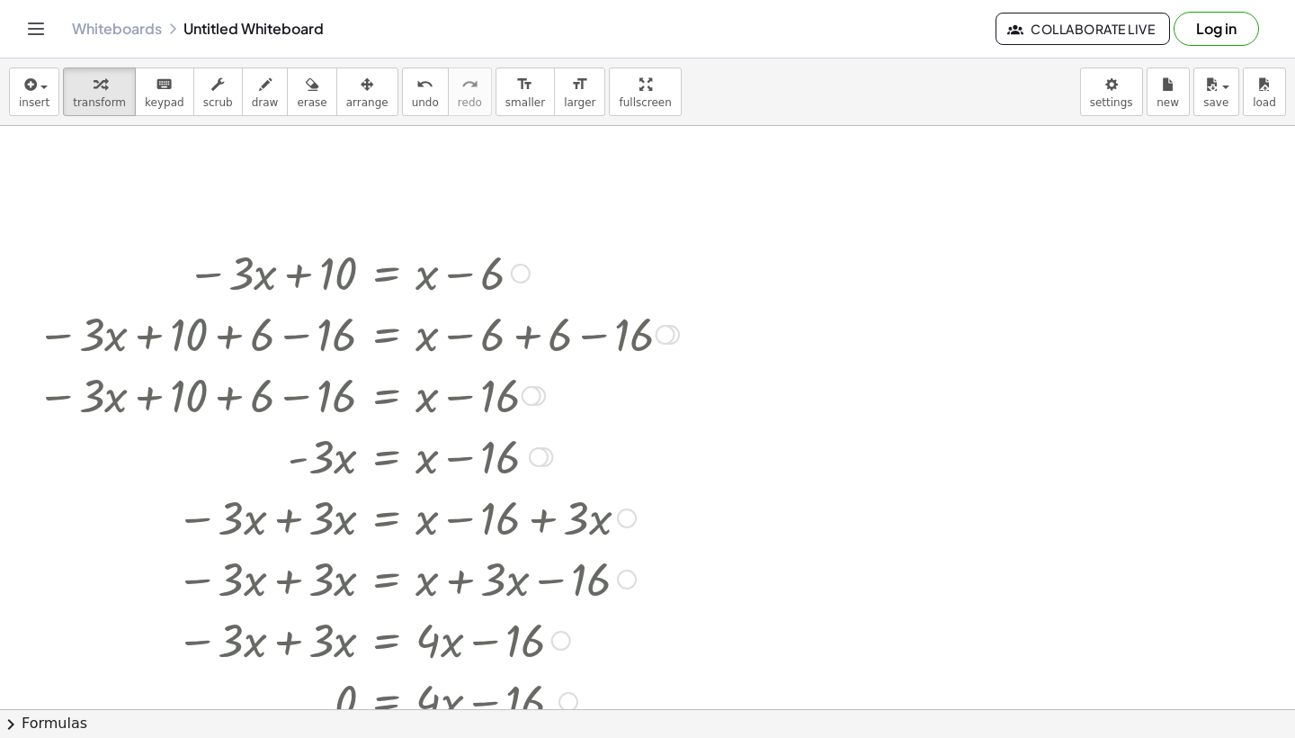
scroll to position [4011, 0]
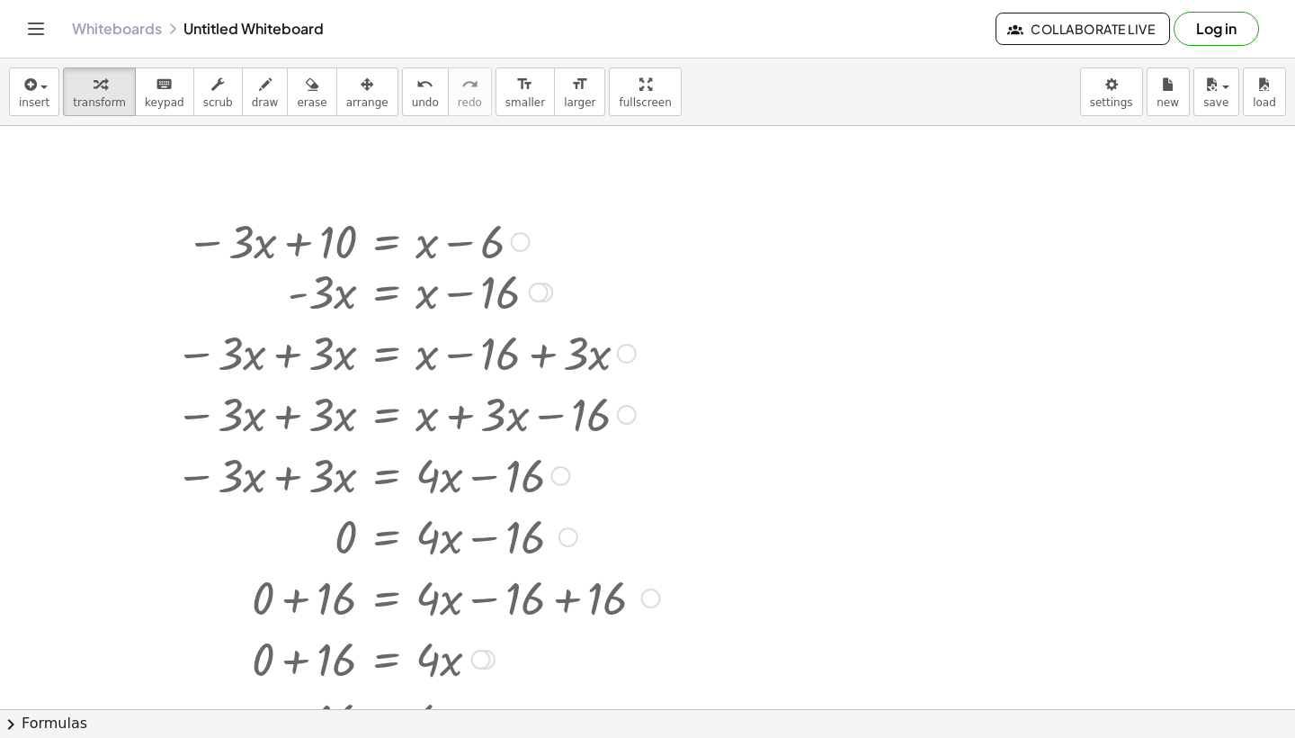
drag, startPoint x: 542, startPoint y: 429, endPoint x: 526, endPoint y: 295, distance: 134.9
click at [386, 292] on div "· - 3 · x = + x − 16" at bounding box center [386, 292] width 0 height 0
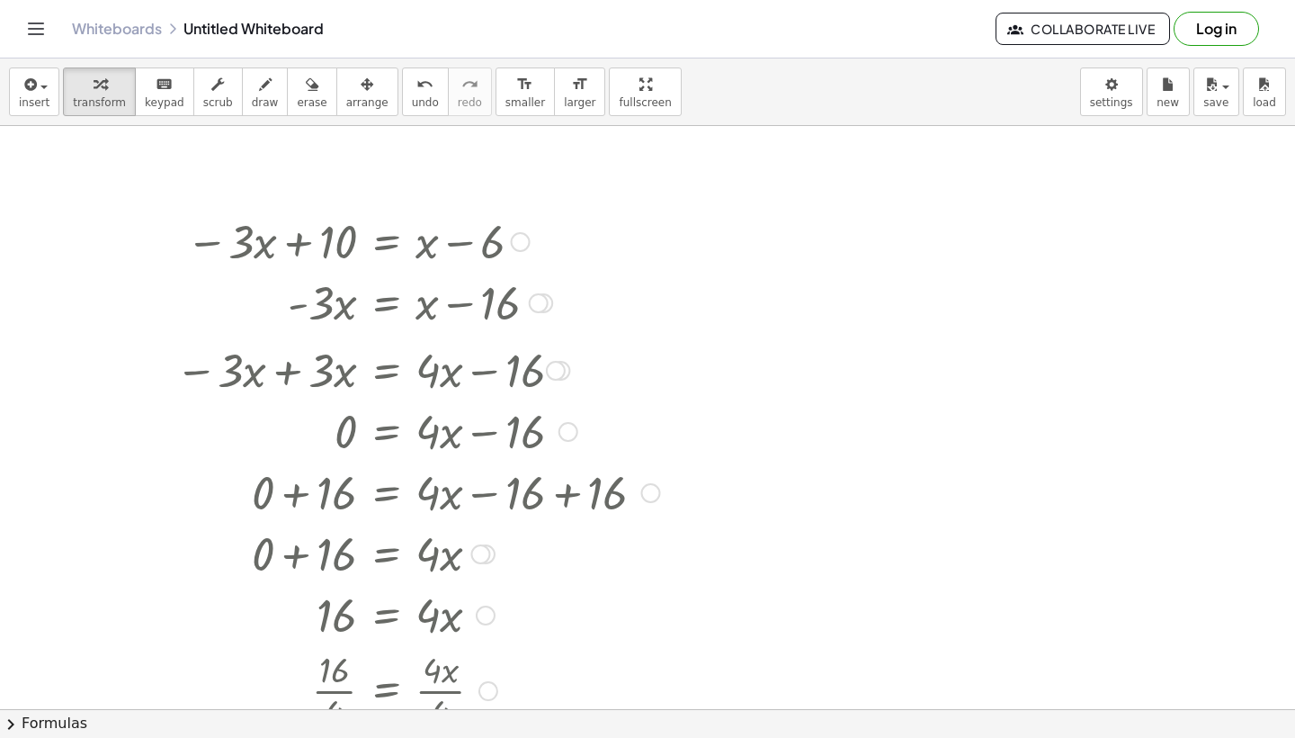
drag, startPoint x: 555, startPoint y: 488, endPoint x: 560, endPoint y: 362, distance: 127.0
click at [386, 371] on div "− · 3 · x + · 3 · x = + · 4 · x − 16" at bounding box center [386, 371] width 0 height 0
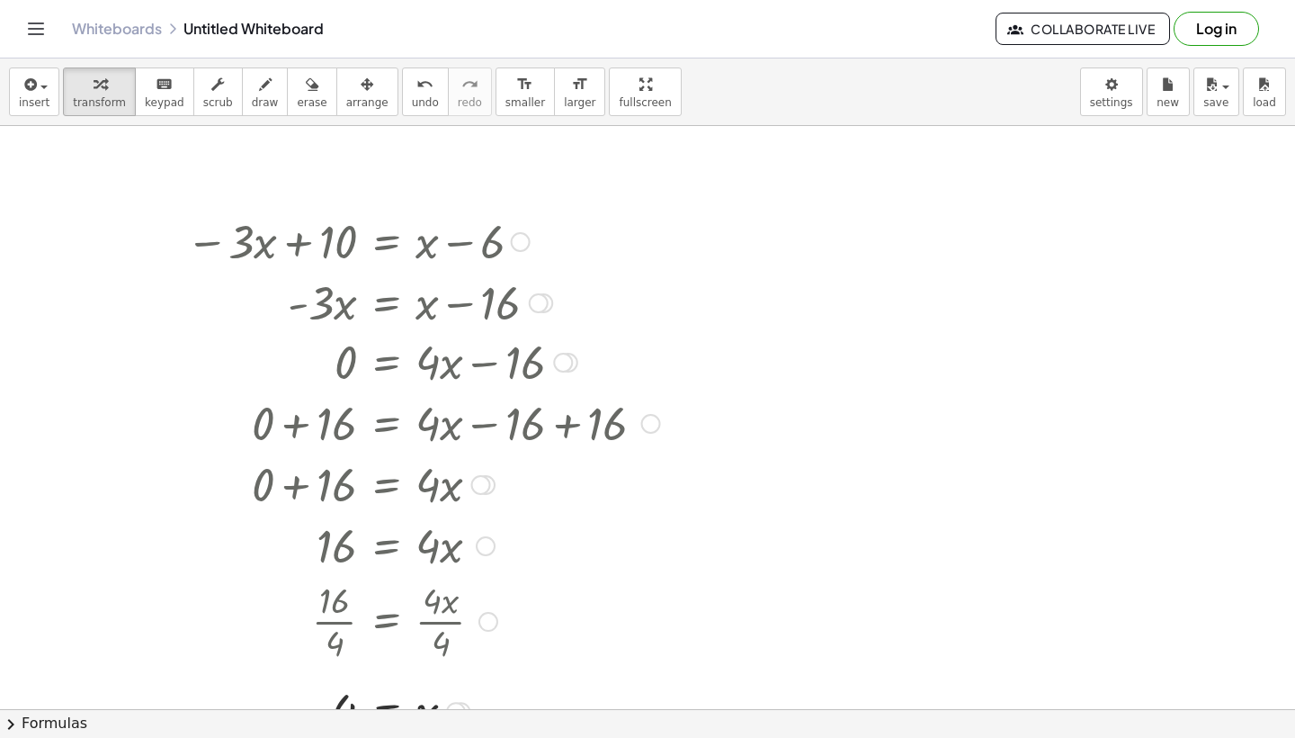
drag, startPoint x: 564, startPoint y: 426, endPoint x: 566, endPoint y: 357, distance: 69.3
click at [386, 363] on div "0 = + · 4 · x − 16" at bounding box center [386, 363] width 0 height 0
click at [563, 368] on div at bounding box center [563, 364] width 20 height 20
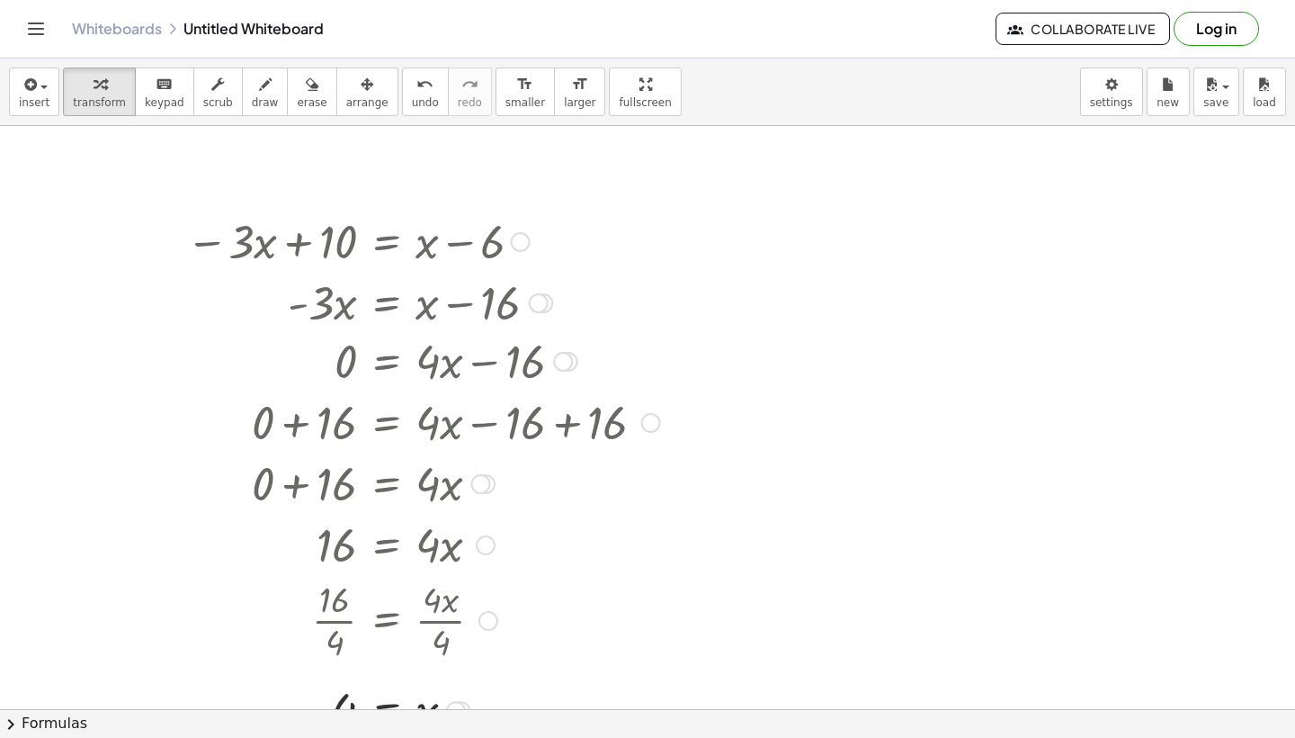
drag, startPoint x: 569, startPoint y: 360, endPoint x: 547, endPoint y: 363, distance: 21.8
click at [386, 362] on div "0 = + · 4 · x − 16 Go back to this line Copy line as LaTeX Copy derivation as L…" at bounding box center [386, 362] width 0 height 0
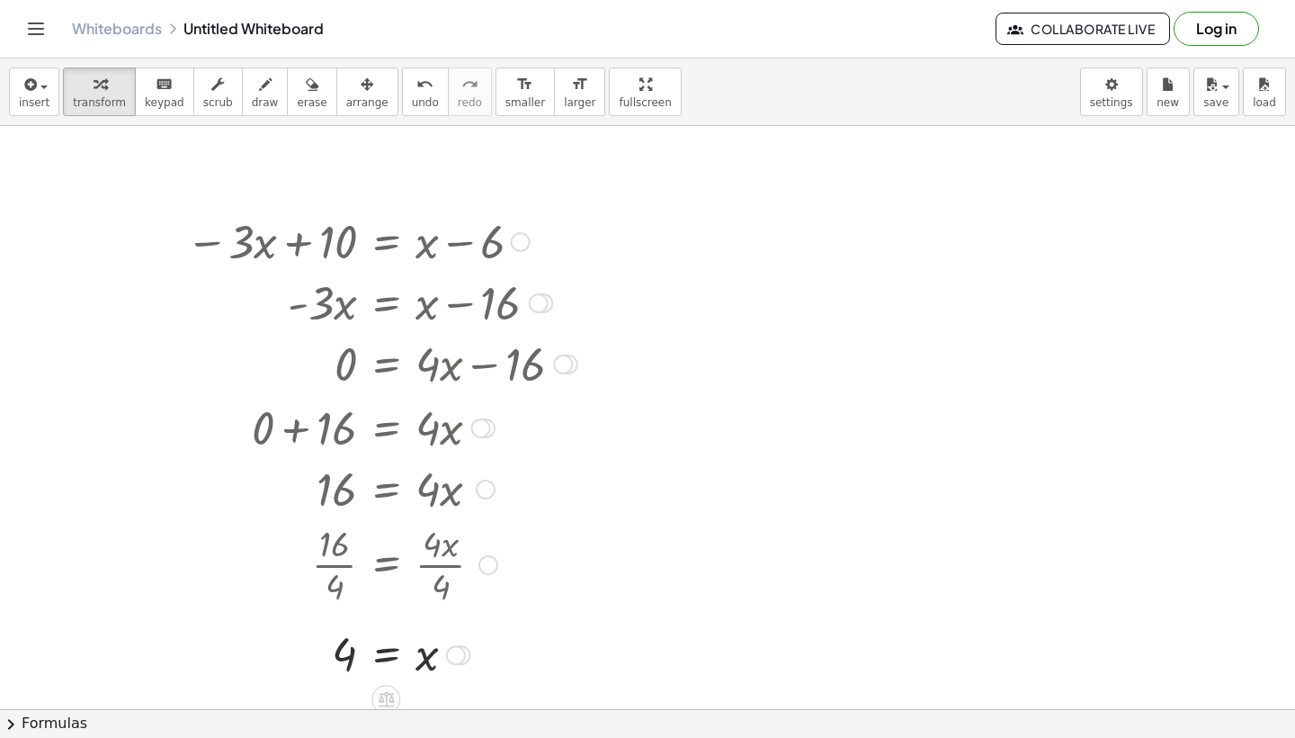
drag, startPoint x: 485, startPoint y: 486, endPoint x: 479, endPoint y: 419, distance: 66.8
click at [479, 419] on div at bounding box center [481, 428] width 20 height 20
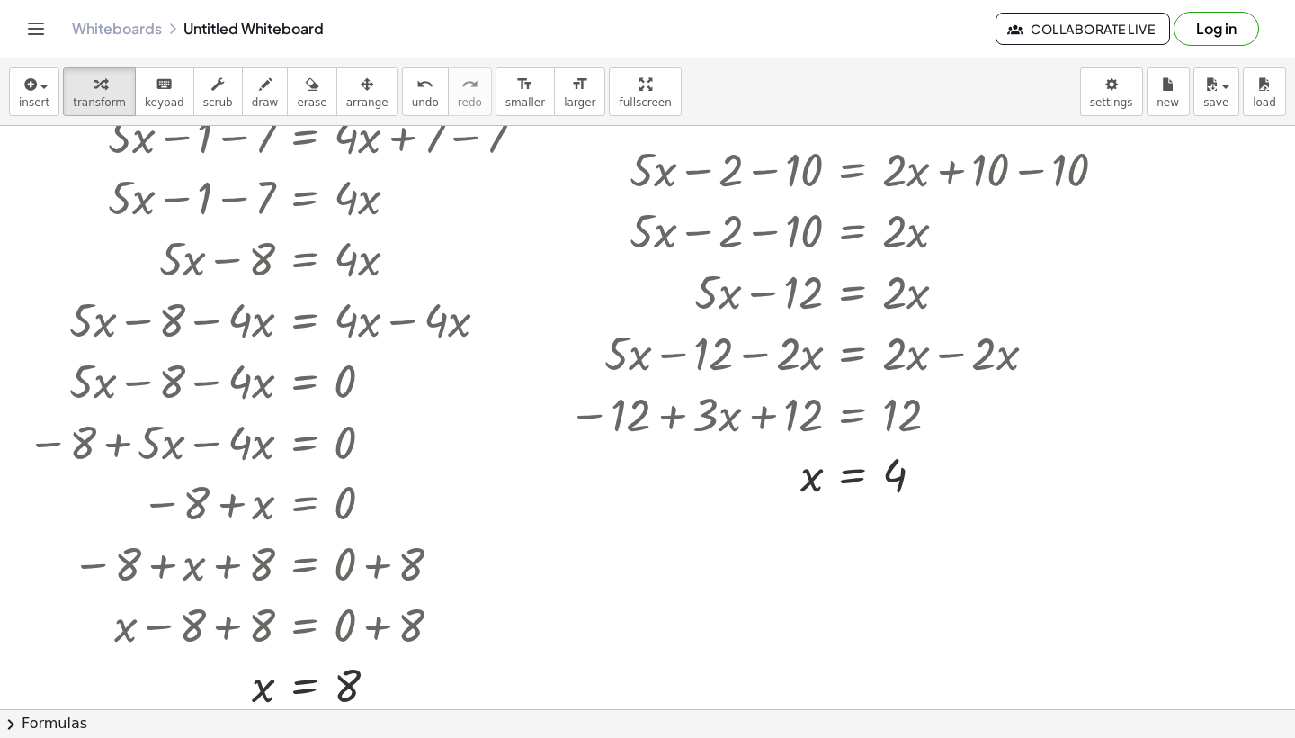
scroll to position [2746, 0]
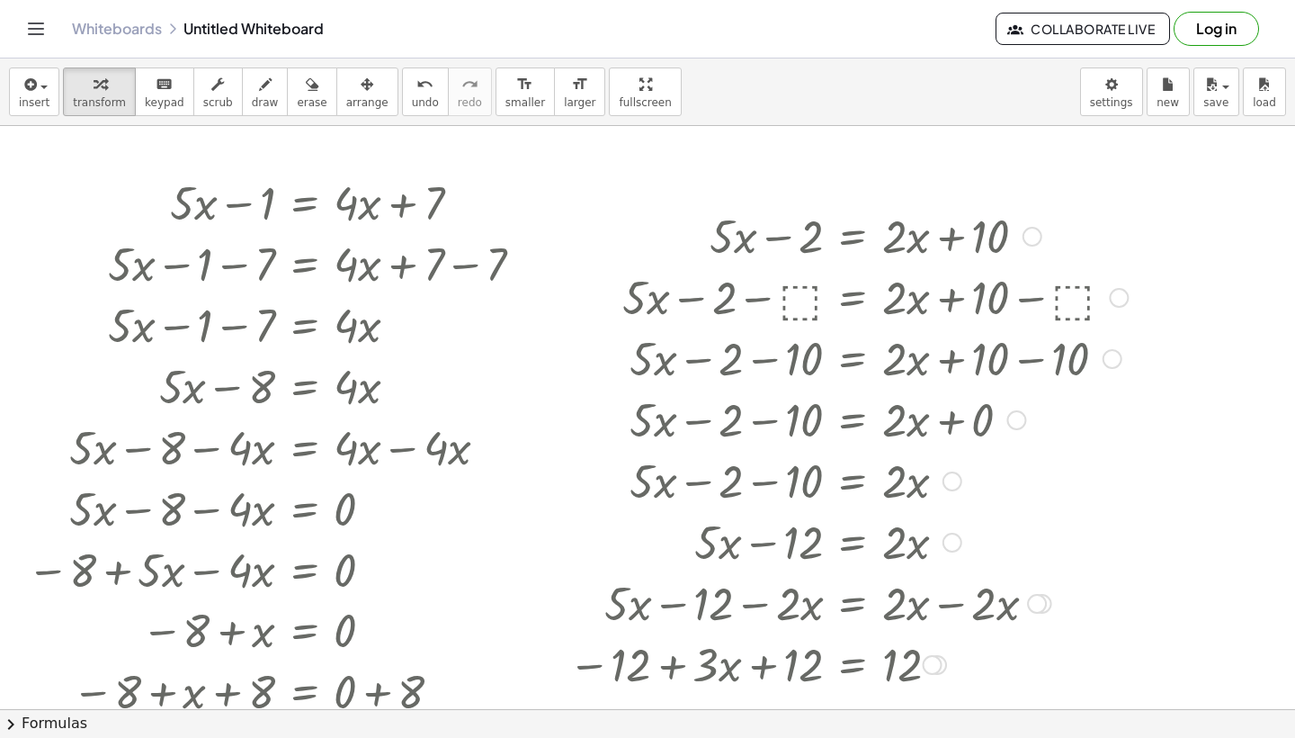
drag, startPoint x: 952, startPoint y: 414, endPoint x: 933, endPoint y: 568, distance: 155.0
click at [853, 542] on div "+ · 5 · x − 12 = · 2 · x" at bounding box center [853, 542] width 0 height 0
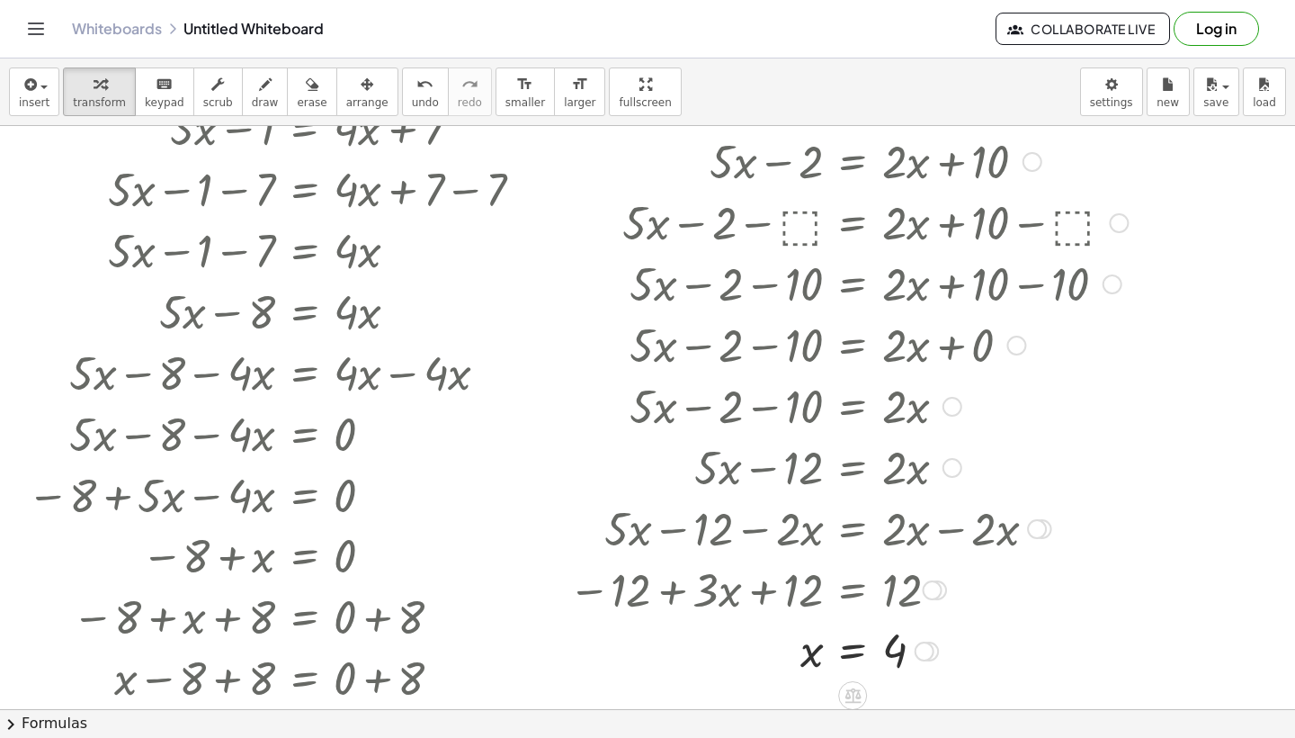
scroll to position [2827, 0]
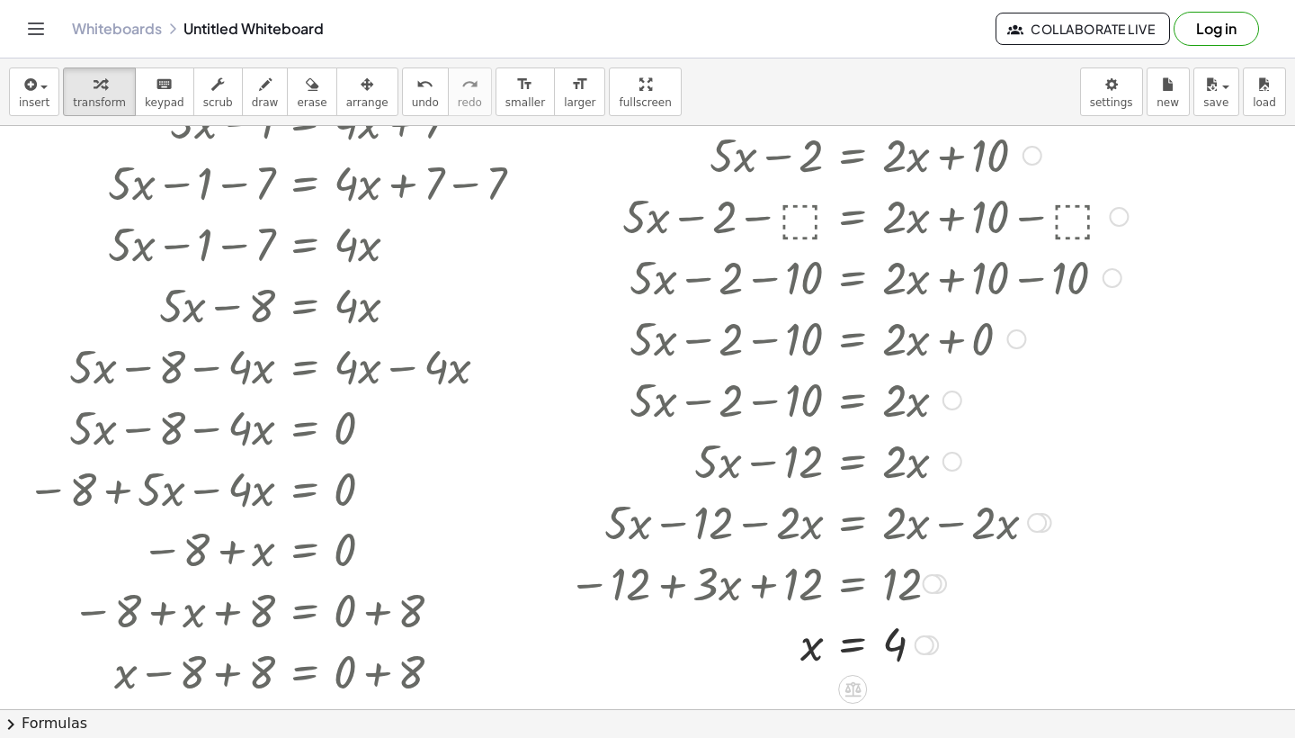
drag, startPoint x: 956, startPoint y: 459, endPoint x: 950, endPoint y: 517, distance: 58.8
click at [853, 156] on div "+ · 5 · x − 2 = + · 2 · x + 10 + · 5 · x − 2 − ⬚ = + · 2 · x + 10 − ⬚ + · 5 · x…" at bounding box center [853, 156] width 0 height 0
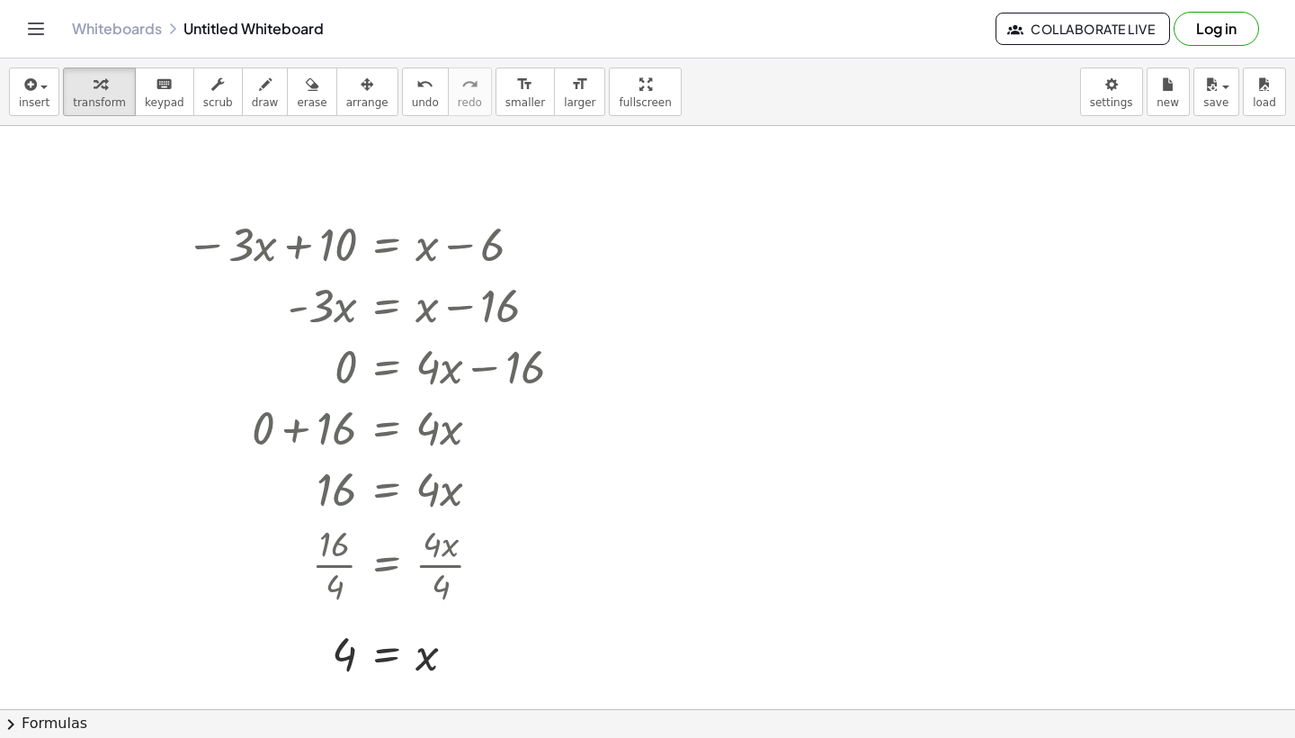
scroll to position [4007, 0]
click at [440, 524] on div at bounding box center [381, 565] width 409 height 90
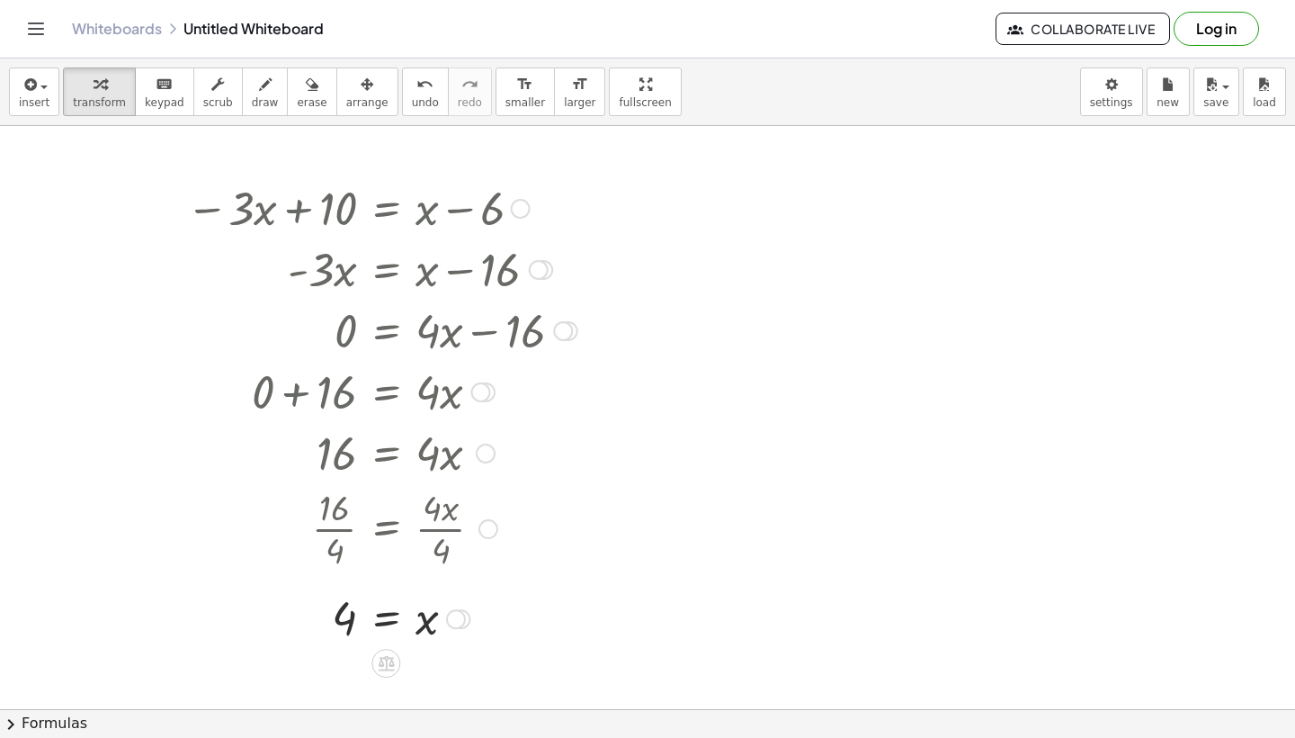
scroll to position [4028, 0]
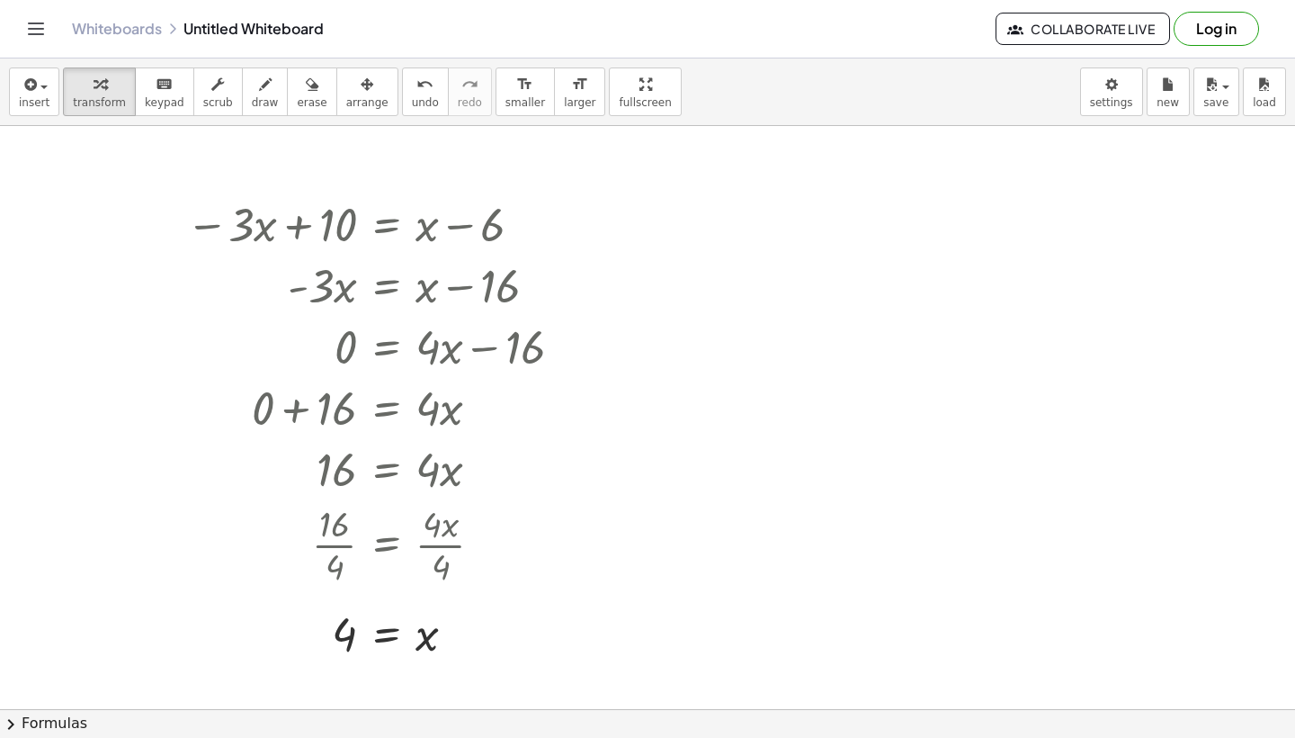
click at [905, 263] on div at bounding box center [902, 258] width 439 height 61
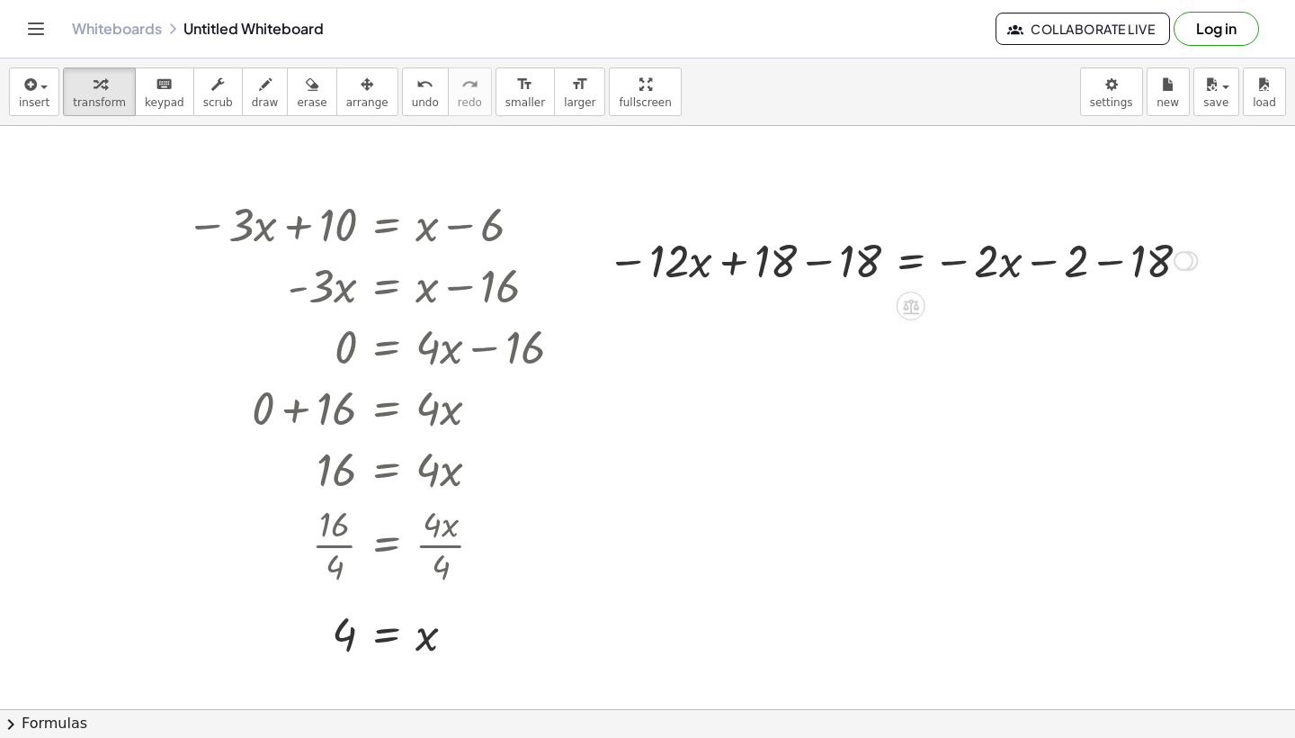
click at [1040, 272] on div at bounding box center [902, 258] width 608 height 61
click at [1111, 273] on div at bounding box center [902, 258] width 608 height 61
click at [634, 261] on div at bounding box center [871, 258] width 546 height 61
click at [820, 267] on div at bounding box center [871, 258] width 546 height 61
click at [907, 255] on div at bounding box center [970, 258] width 363 height 61
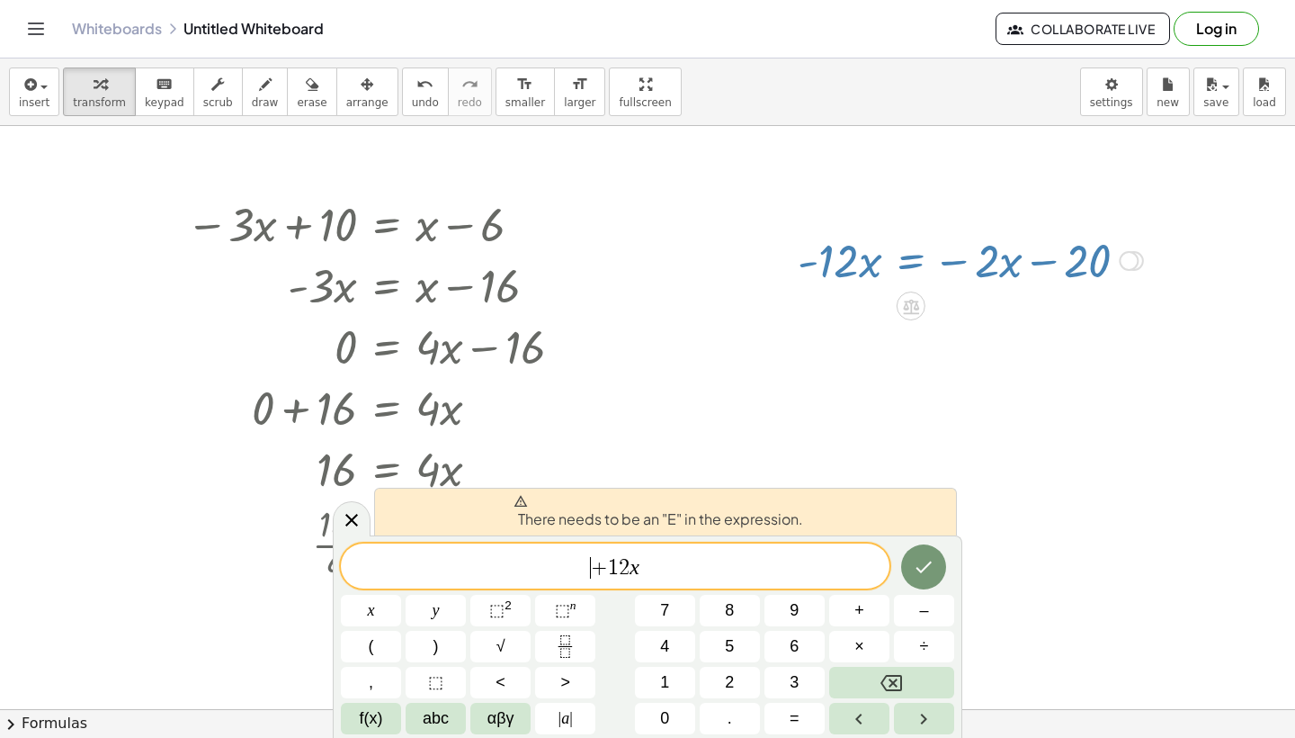
click at [592, 578] on span "+" at bounding box center [599, 568] width 17 height 22
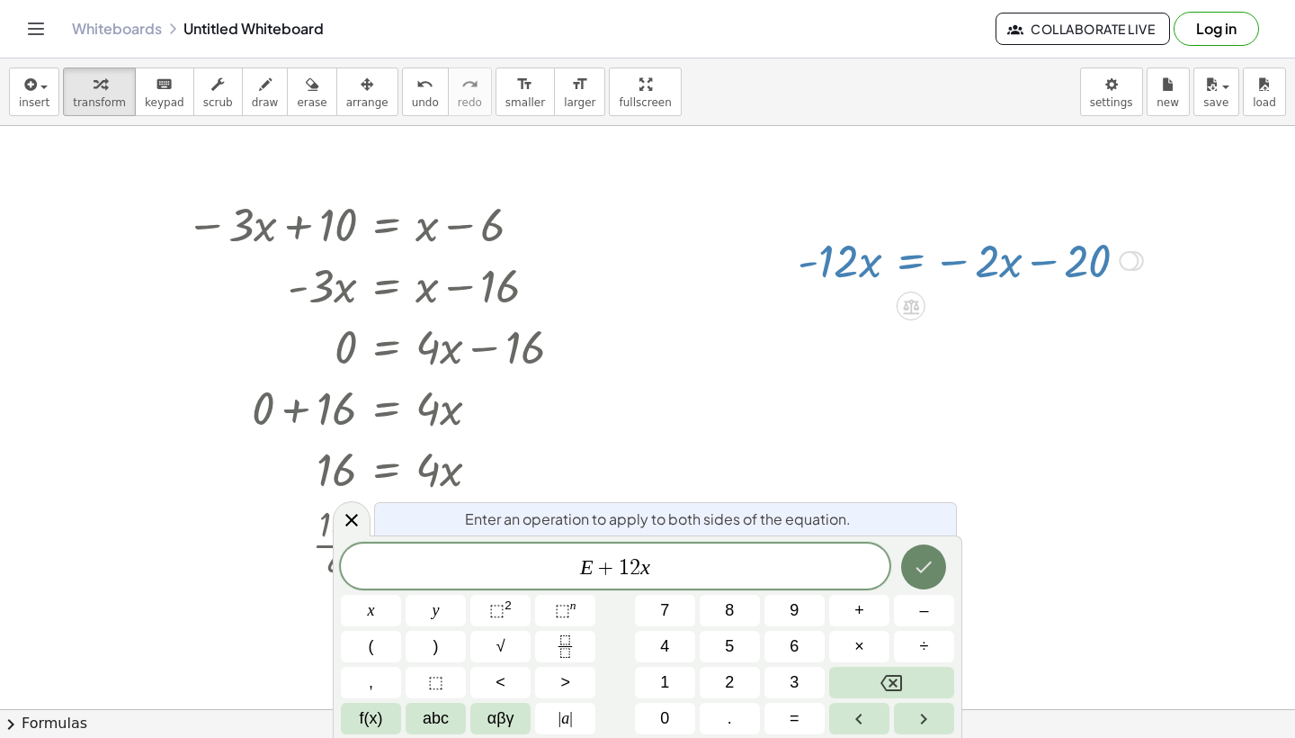
click at [919, 570] on icon "Done" at bounding box center [925, 567] width 16 height 12
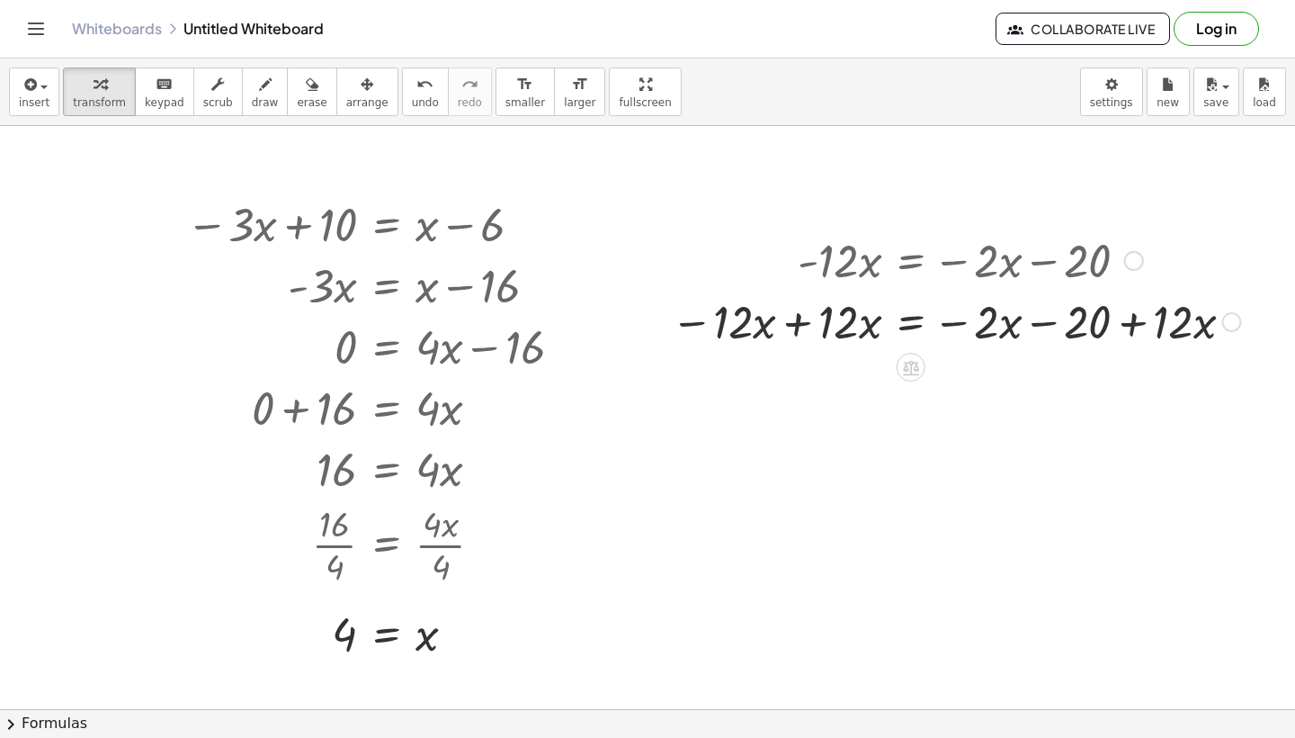
click at [817, 337] on div at bounding box center [956, 320] width 588 height 61
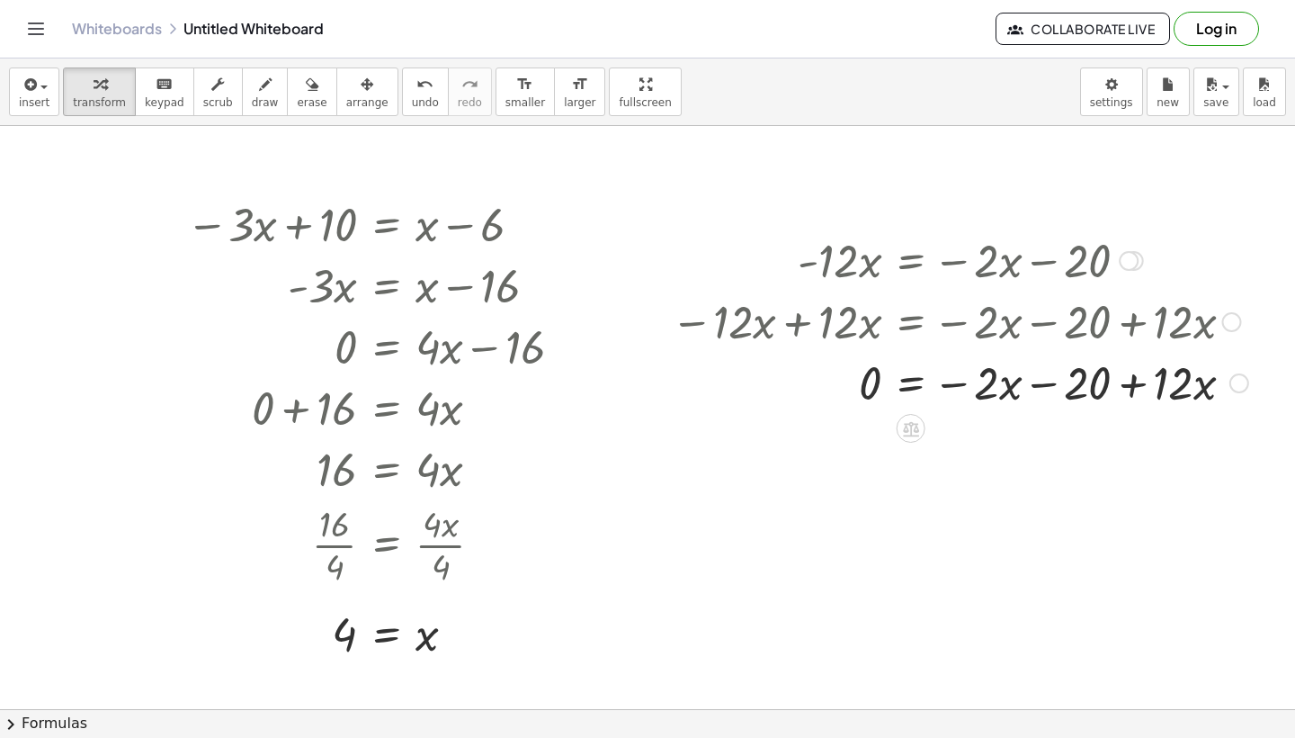
click at [1147, 392] on div at bounding box center [960, 381] width 596 height 61
click at [1124, 383] on div at bounding box center [960, 381] width 596 height 61
click at [1080, 387] on div at bounding box center [960, 381] width 596 height 61
click at [1038, 387] on div at bounding box center [960, 381] width 596 height 61
drag, startPoint x: 1159, startPoint y: 382, endPoint x: 940, endPoint y: 387, distance: 218.6
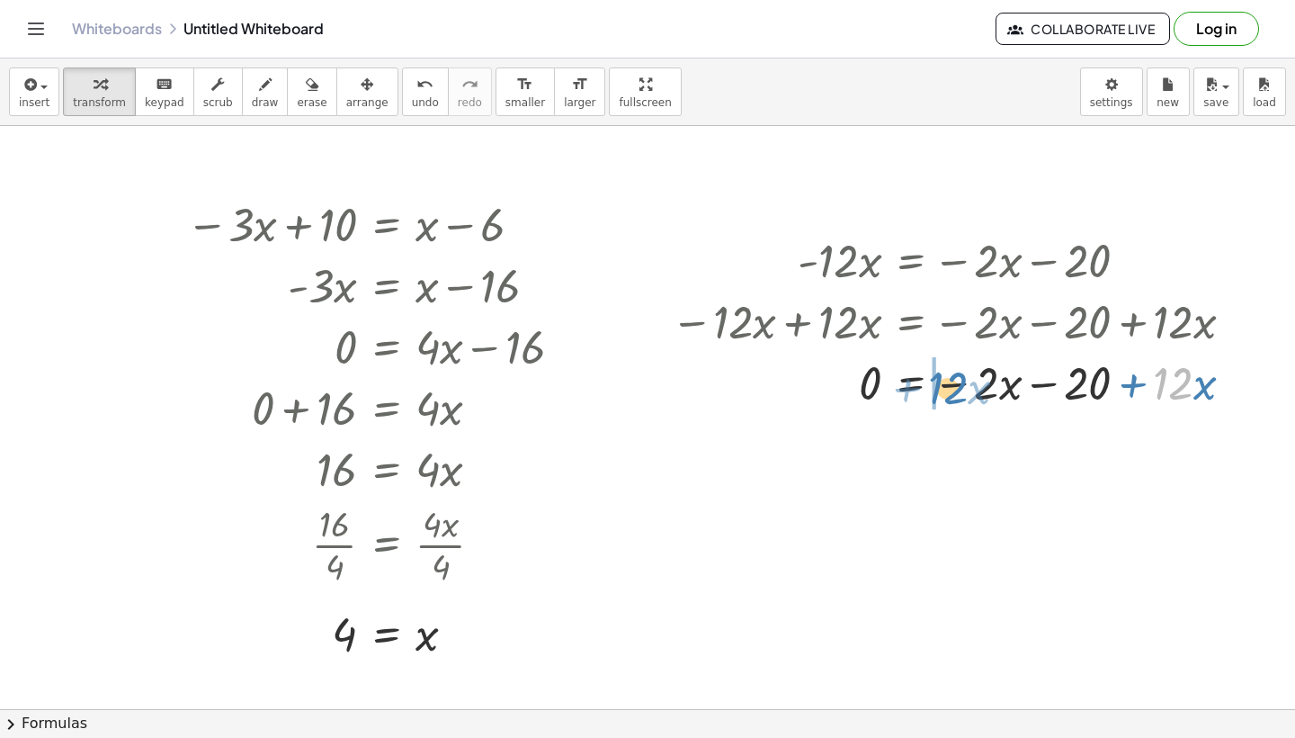
click at [940, 387] on div at bounding box center [960, 381] width 596 height 61
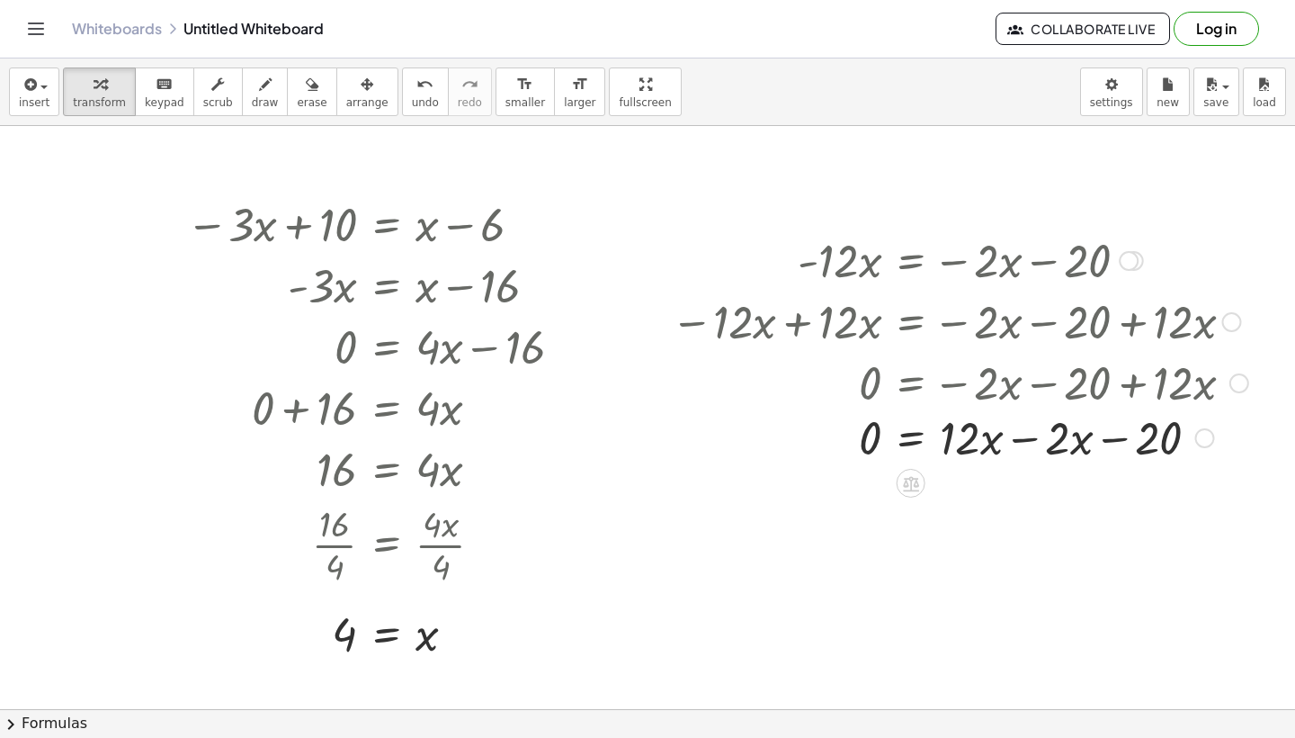
click at [1032, 386] on div at bounding box center [960, 381] width 596 height 61
click at [1027, 459] on div at bounding box center [960, 442] width 596 height 61
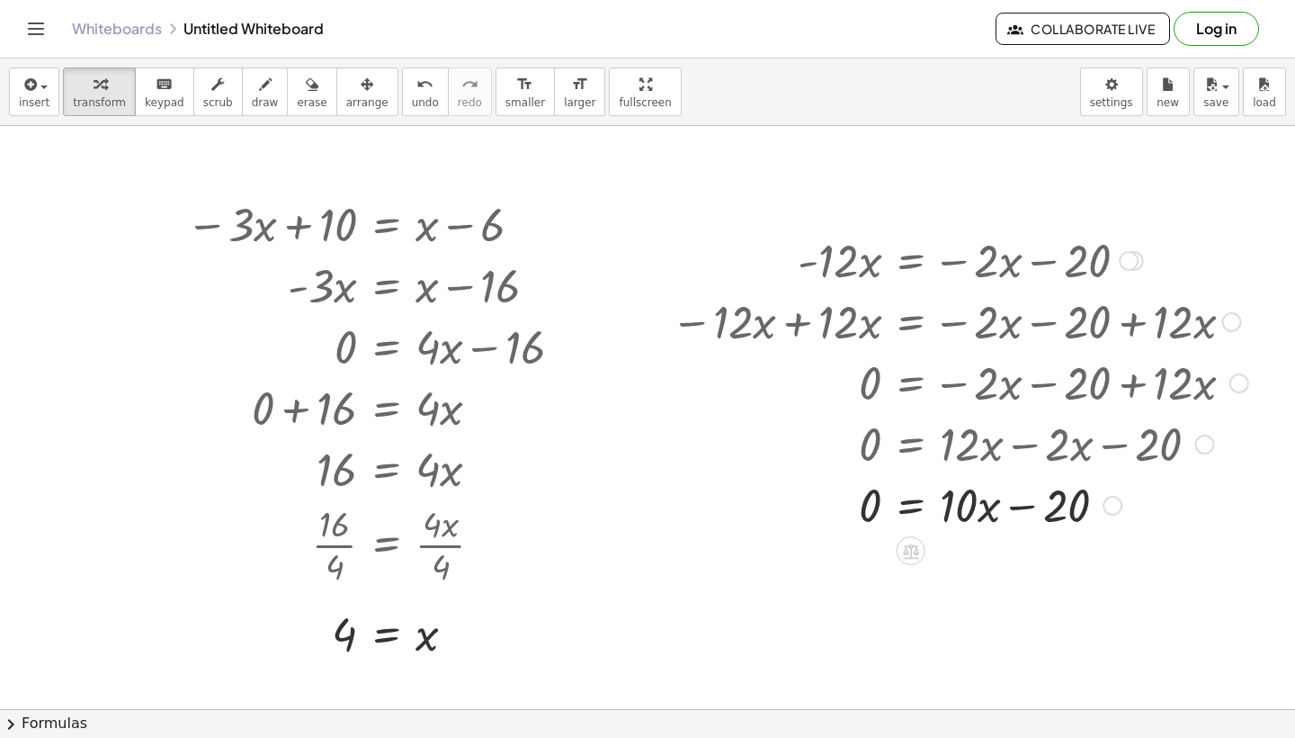
click at [903, 520] on div at bounding box center [960, 503] width 596 height 61
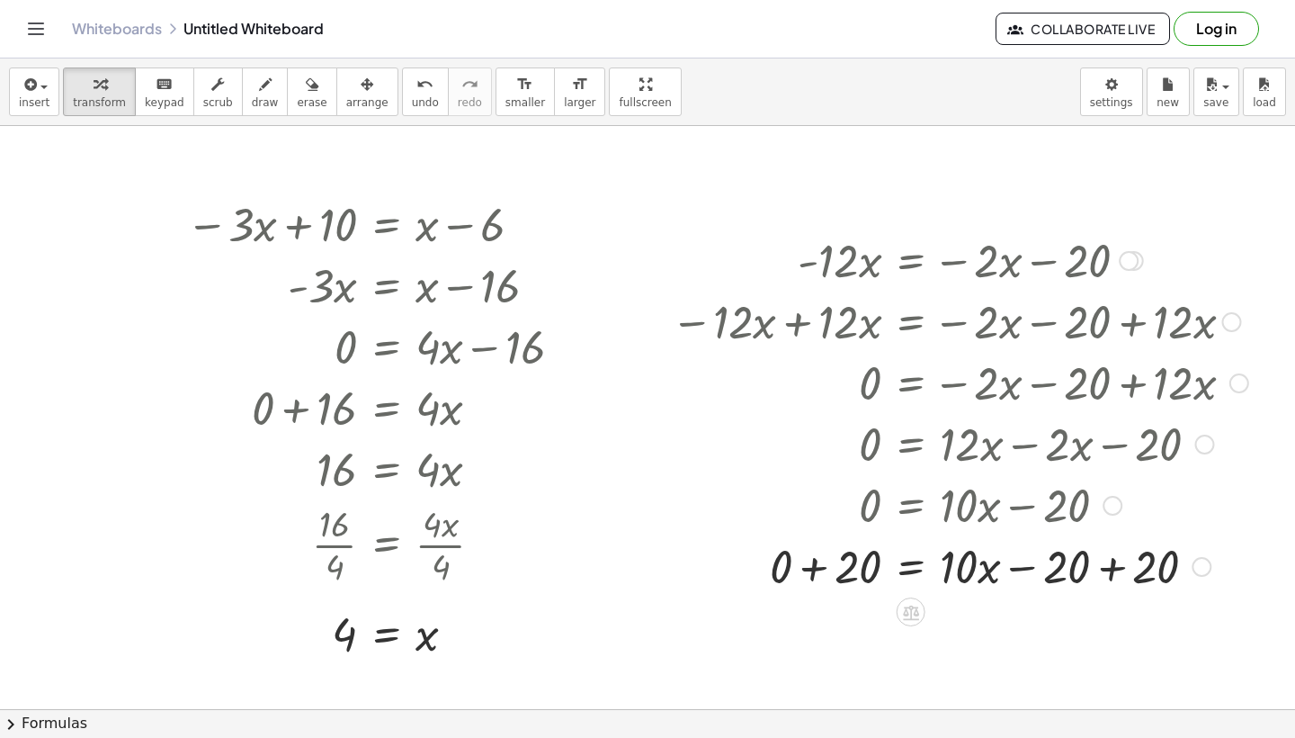
click at [866, 560] on div at bounding box center [960, 564] width 596 height 61
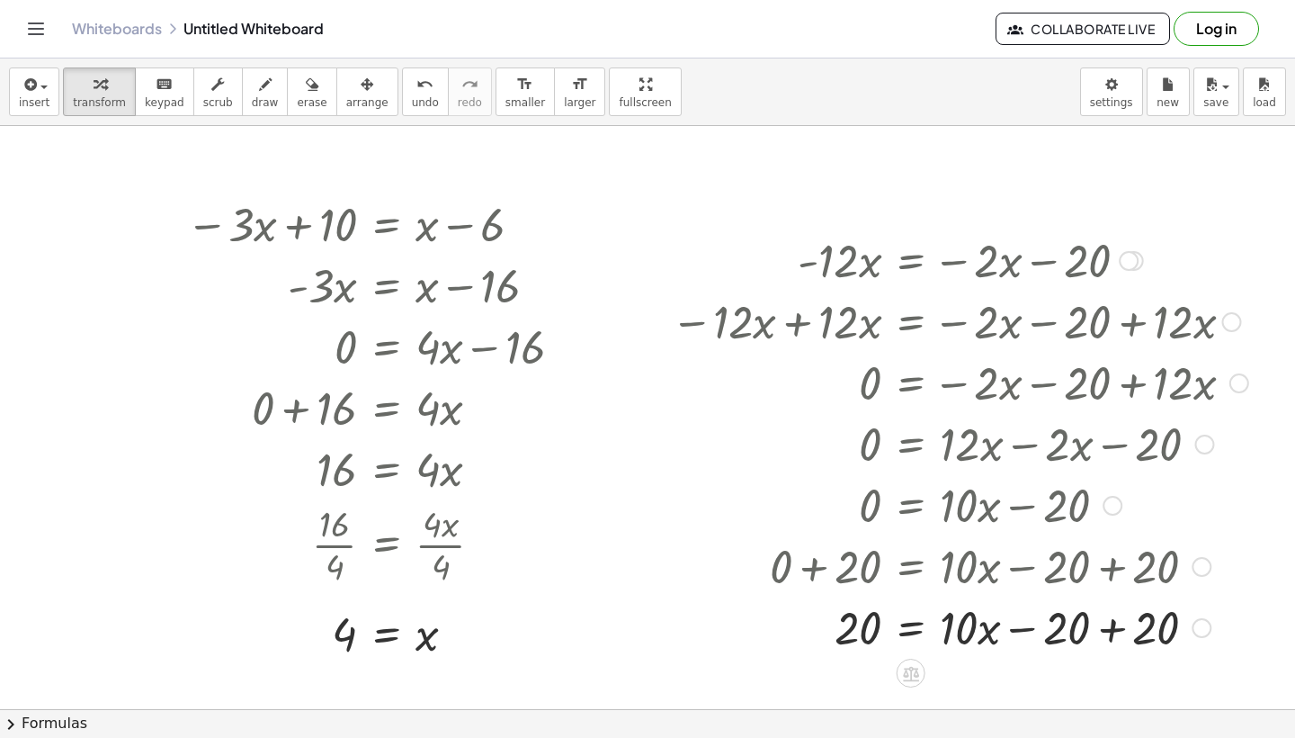
click at [1080, 638] on div at bounding box center [960, 626] width 596 height 61
click at [1113, 634] on div at bounding box center [960, 626] width 596 height 61
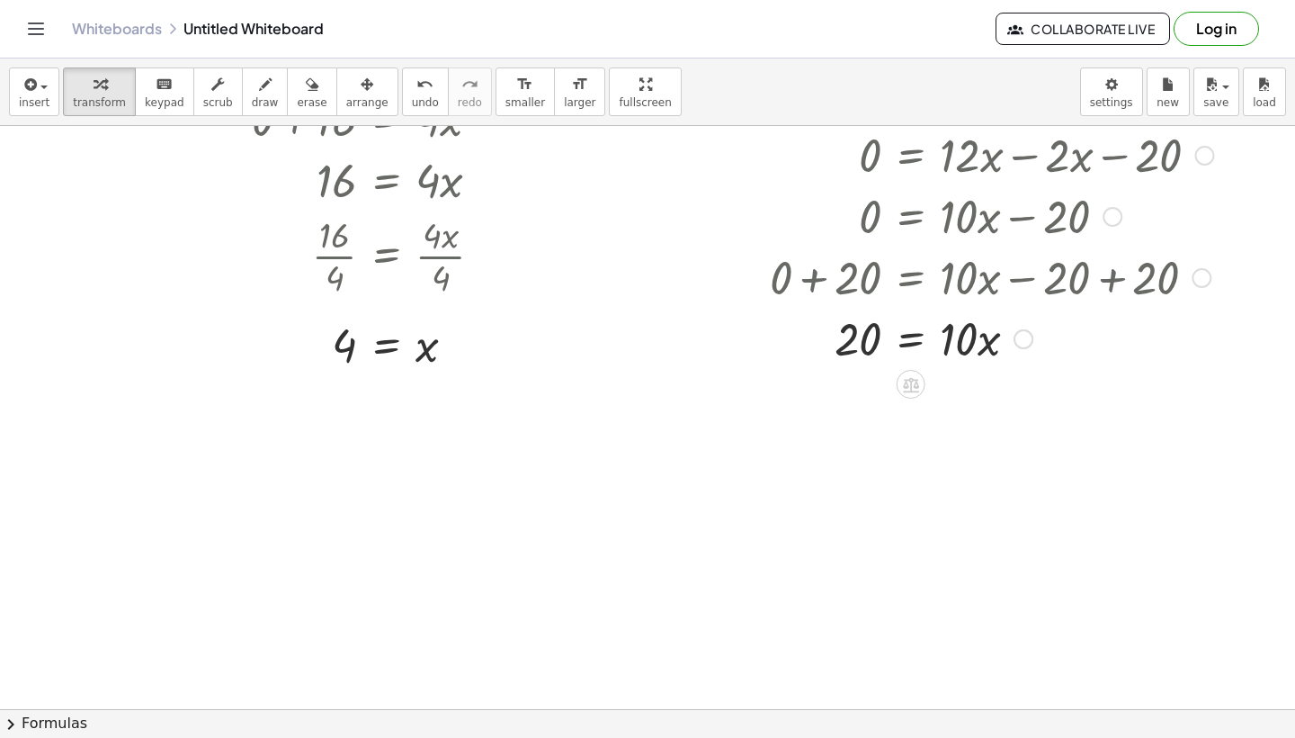
scroll to position [4328, 0]
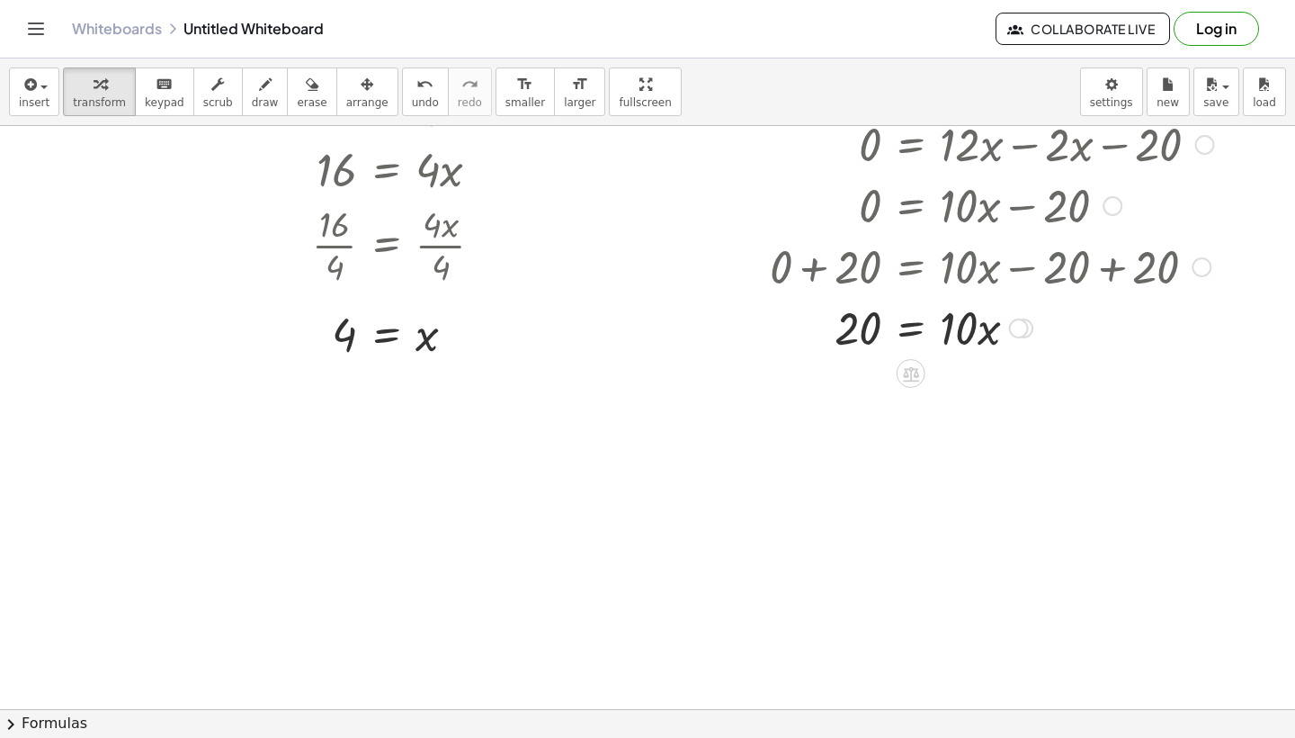
click at [908, 334] on div at bounding box center [960, 326] width 596 height 61
click at [874, 412] on div at bounding box center [960, 402] width 596 height 90
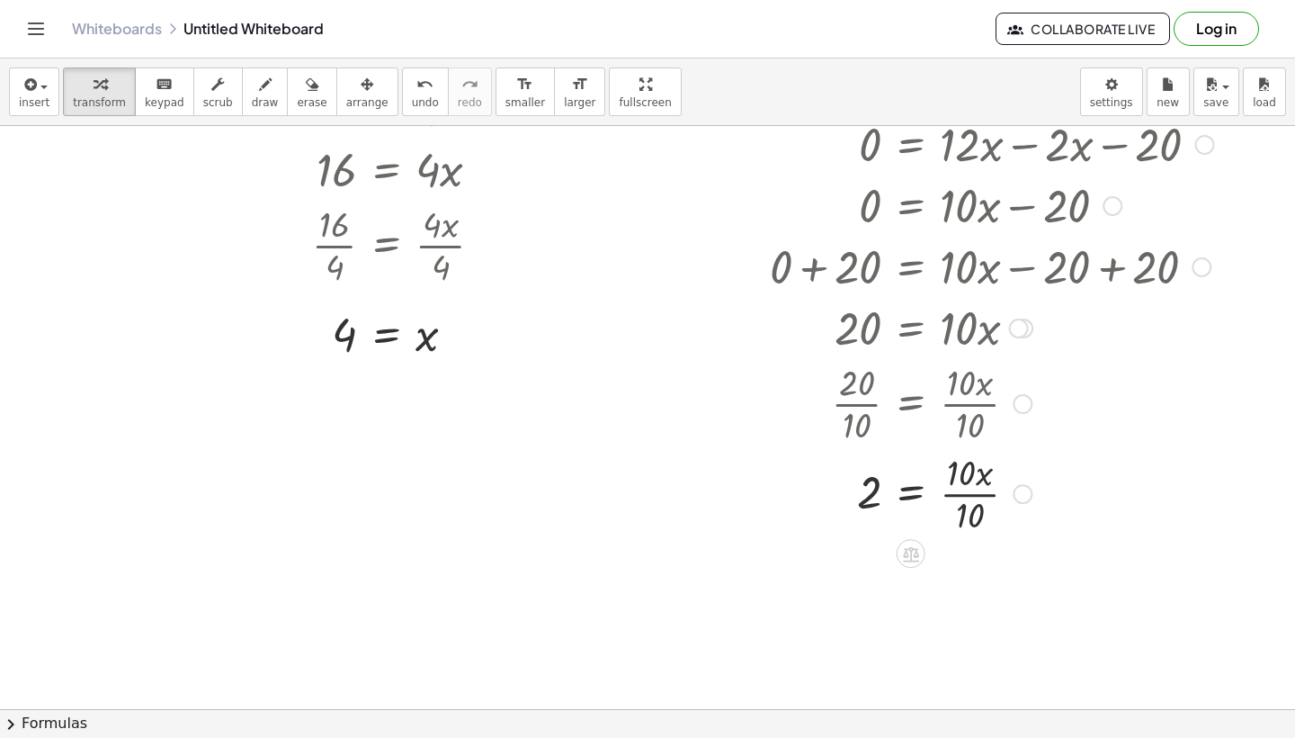
click at [959, 506] on div at bounding box center [960, 492] width 596 height 90
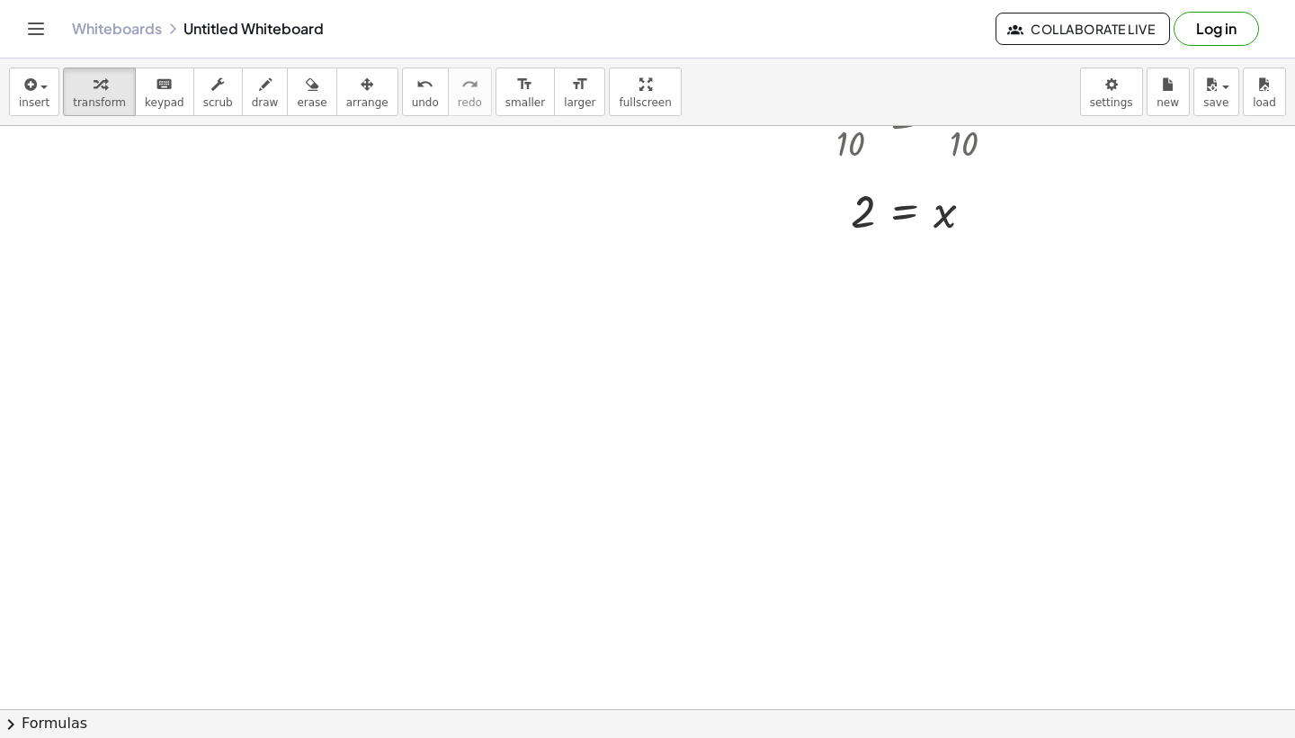
scroll to position [4653, 6]
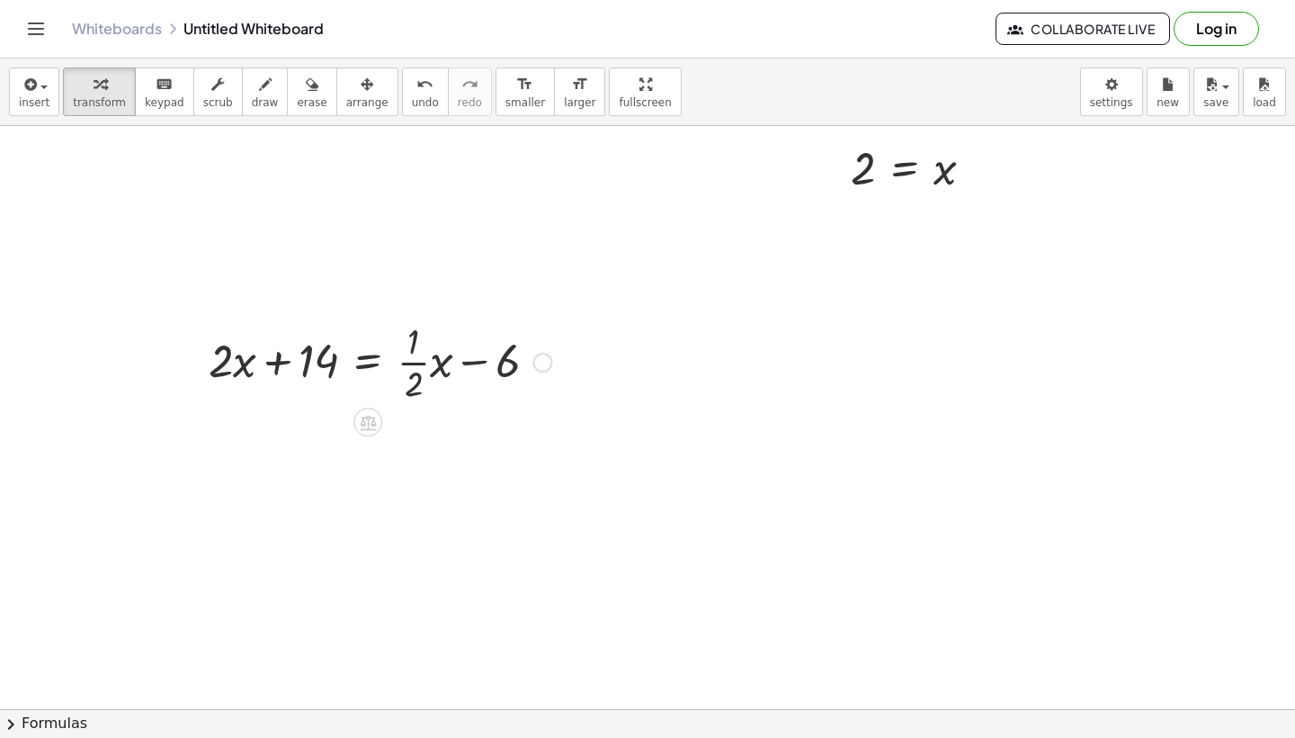
click at [361, 362] on div at bounding box center [381, 361] width 362 height 90
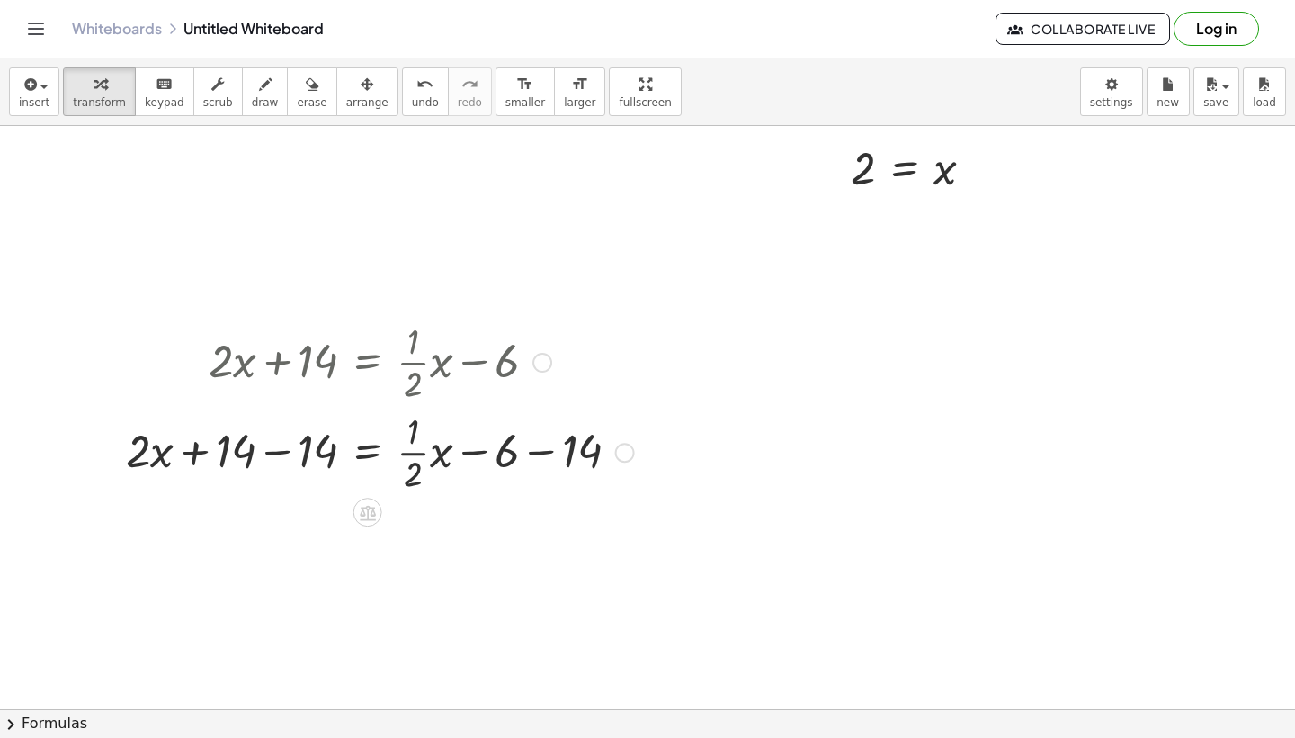
click at [362, 449] on div at bounding box center [380, 451] width 526 height 90
click at [533, 467] on div at bounding box center [380, 451] width 704 height 90
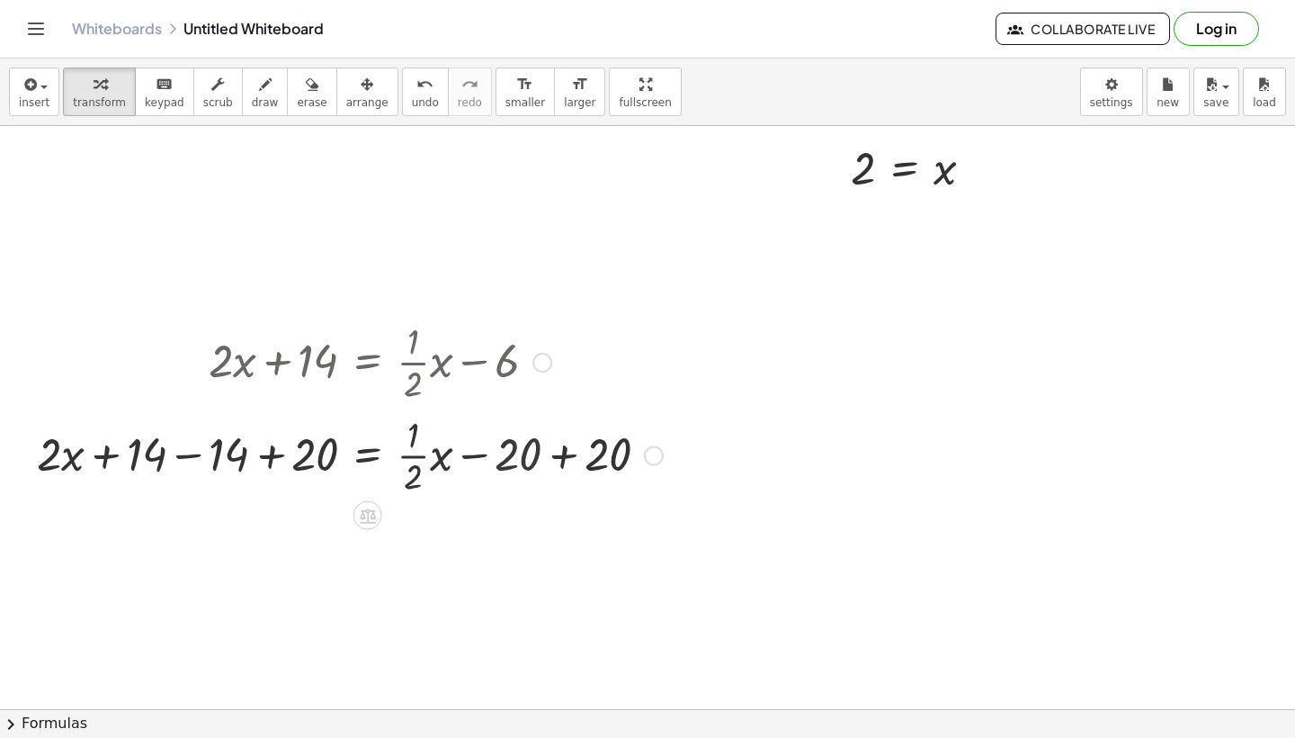
click at [543, 463] on div at bounding box center [380, 454] width 704 height 90
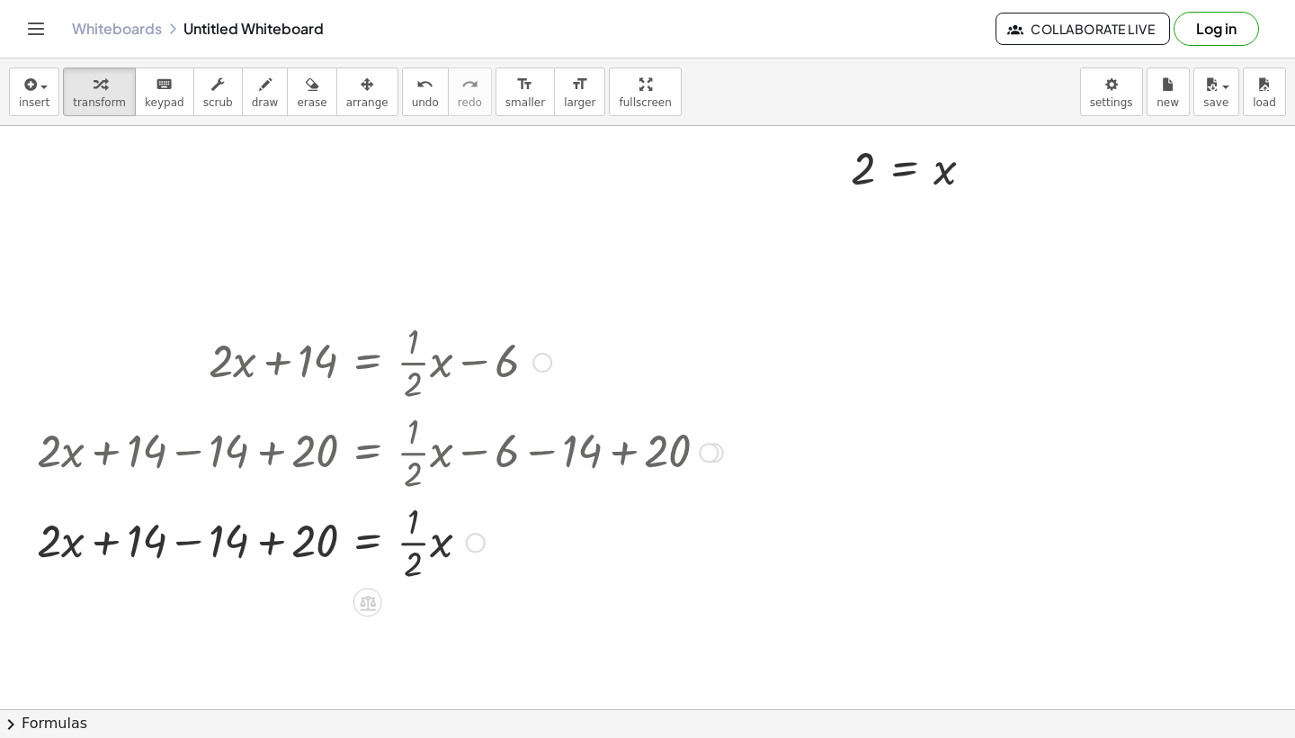
click at [263, 578] on div at bounding box center [380, 541] width 704 height 90
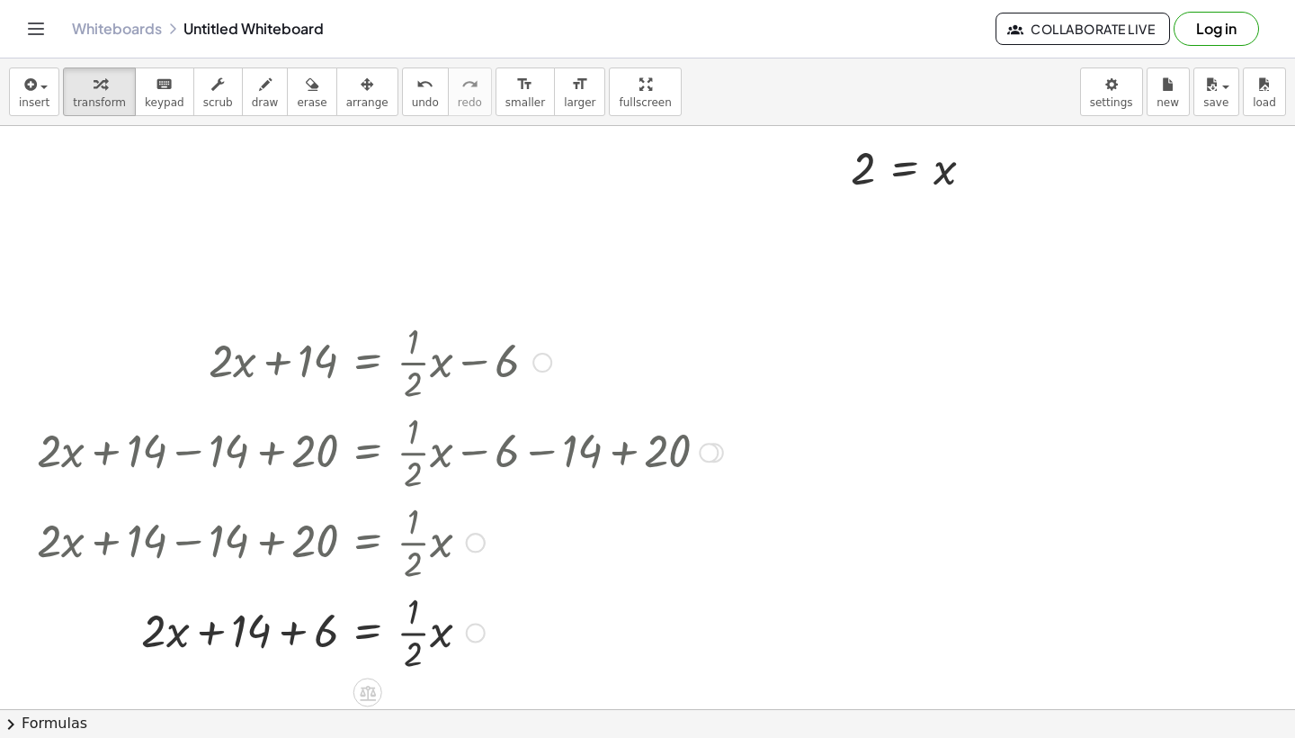
click at [282, 649] on div at bounding box center [380, 631] width 704 height 90
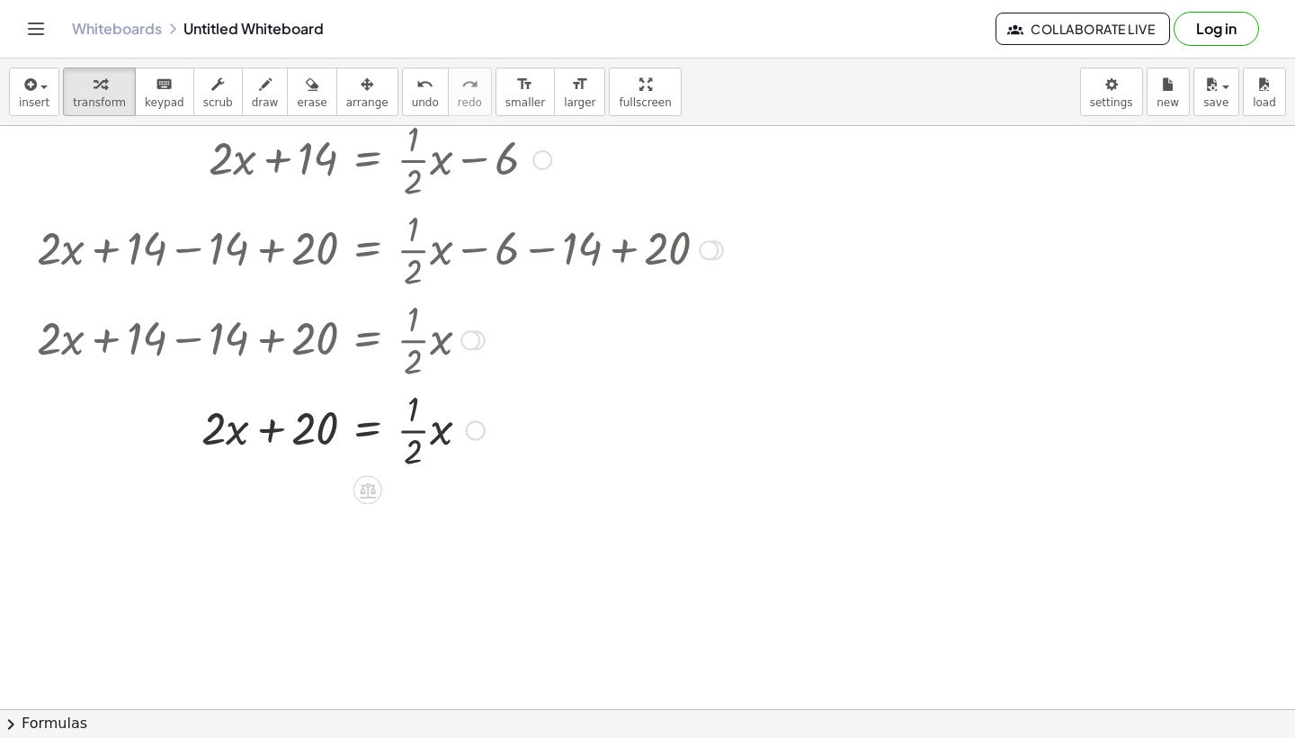
scroll to position [4867, 6]
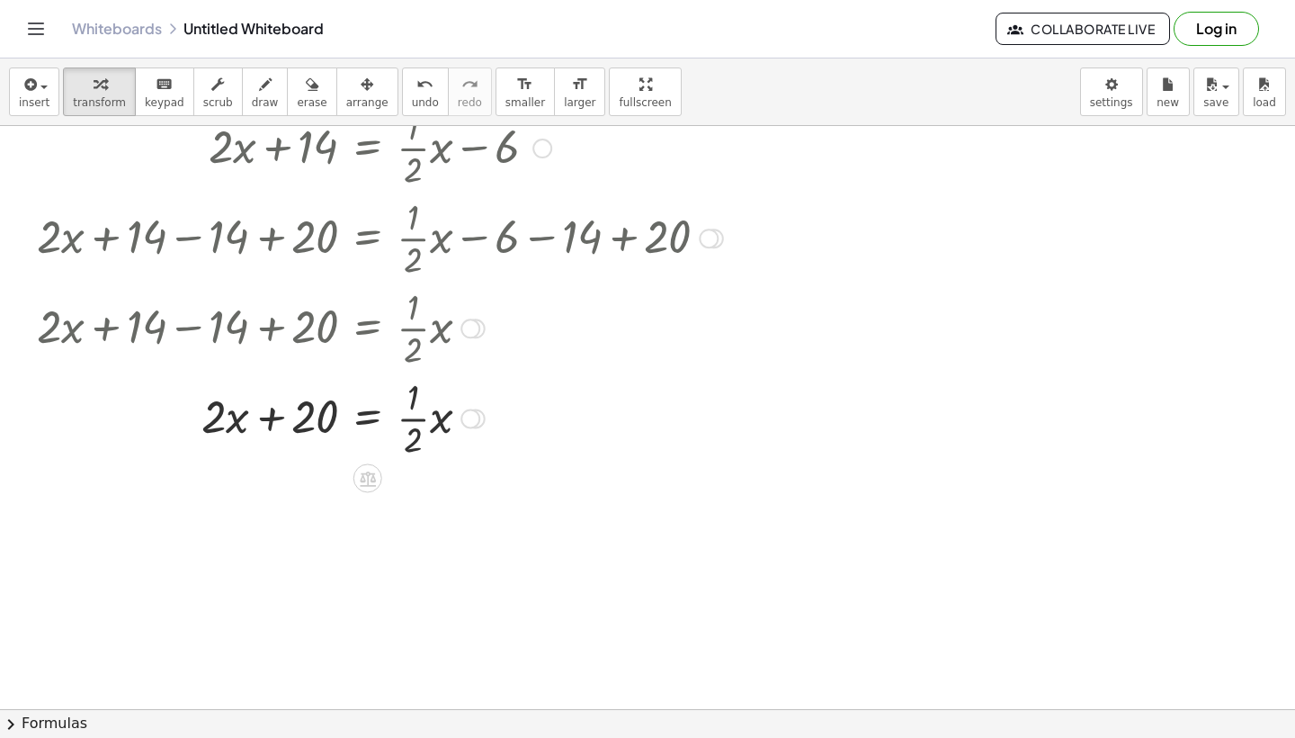
click at [427, 419] on div at bounding box center [380, 417] width 704 height 90
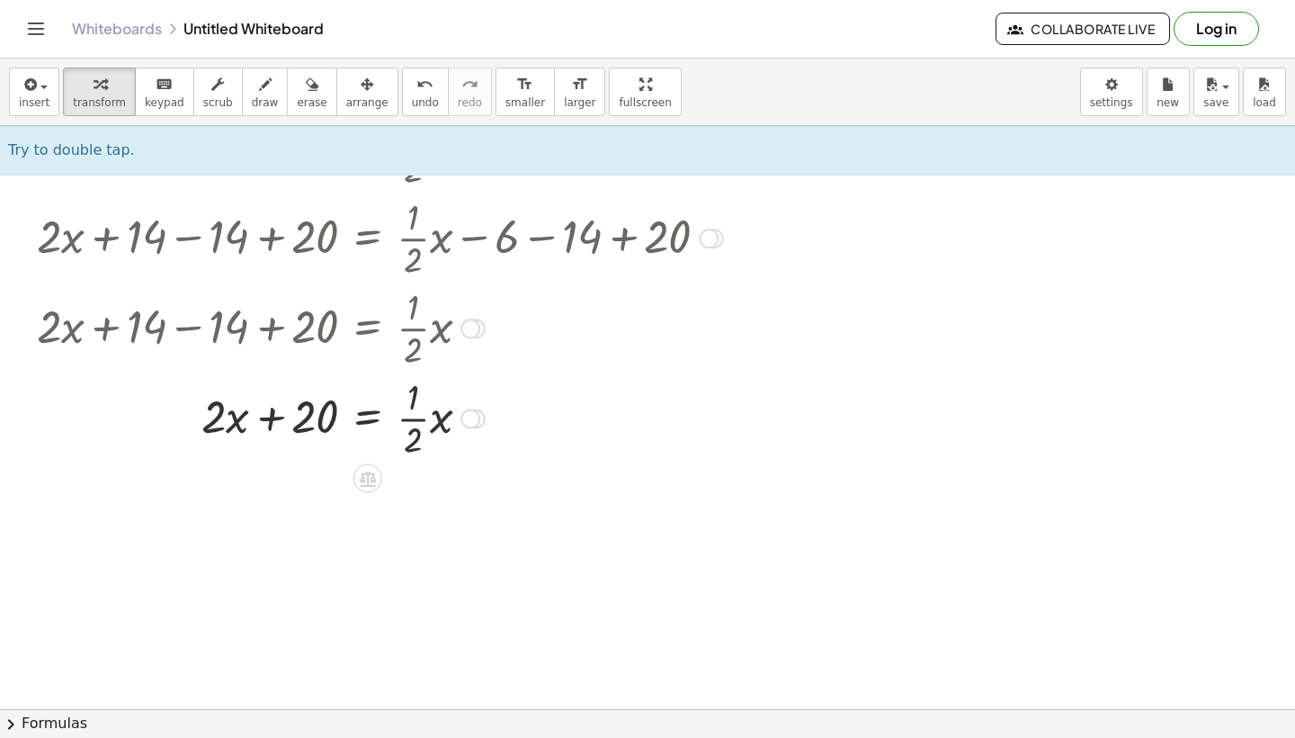
click at [363, 421] on div at bounding box center [380, 417] width 704 height 90
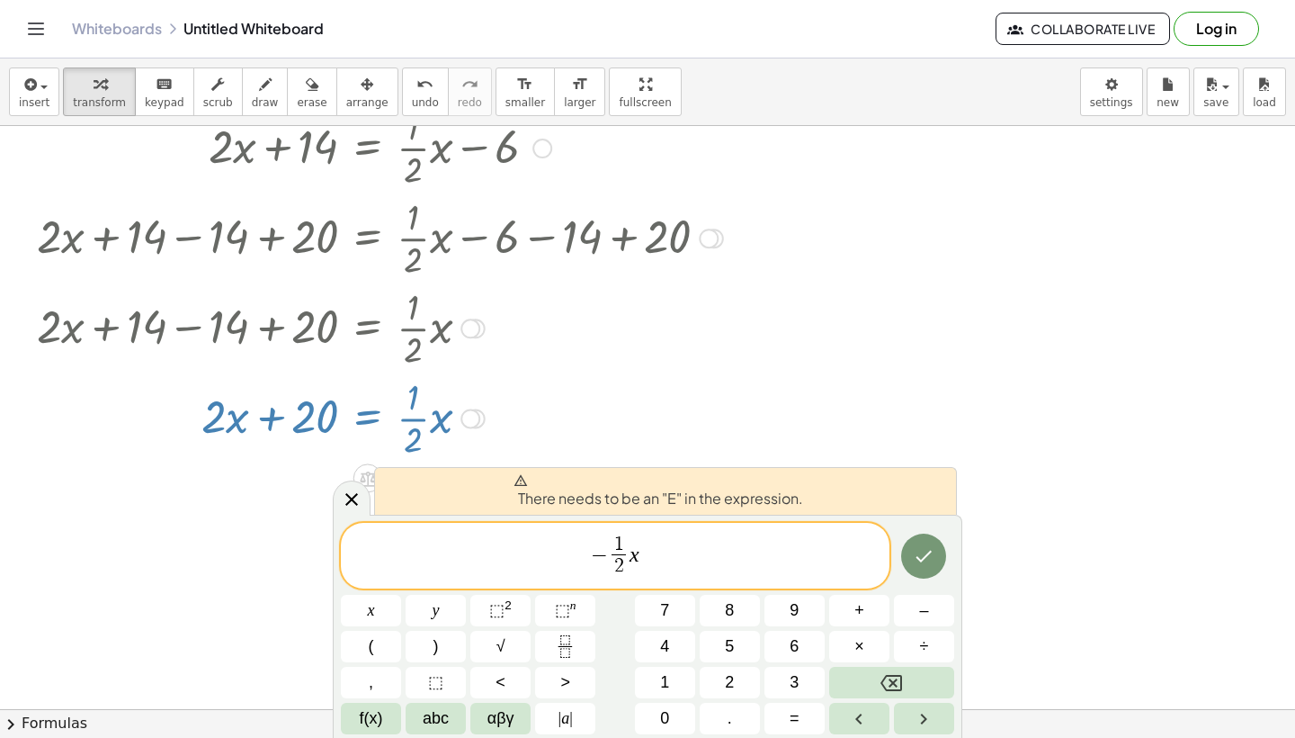
click at [594, 553] on span "−" at bounding box center [599, 554] width 17 height 22
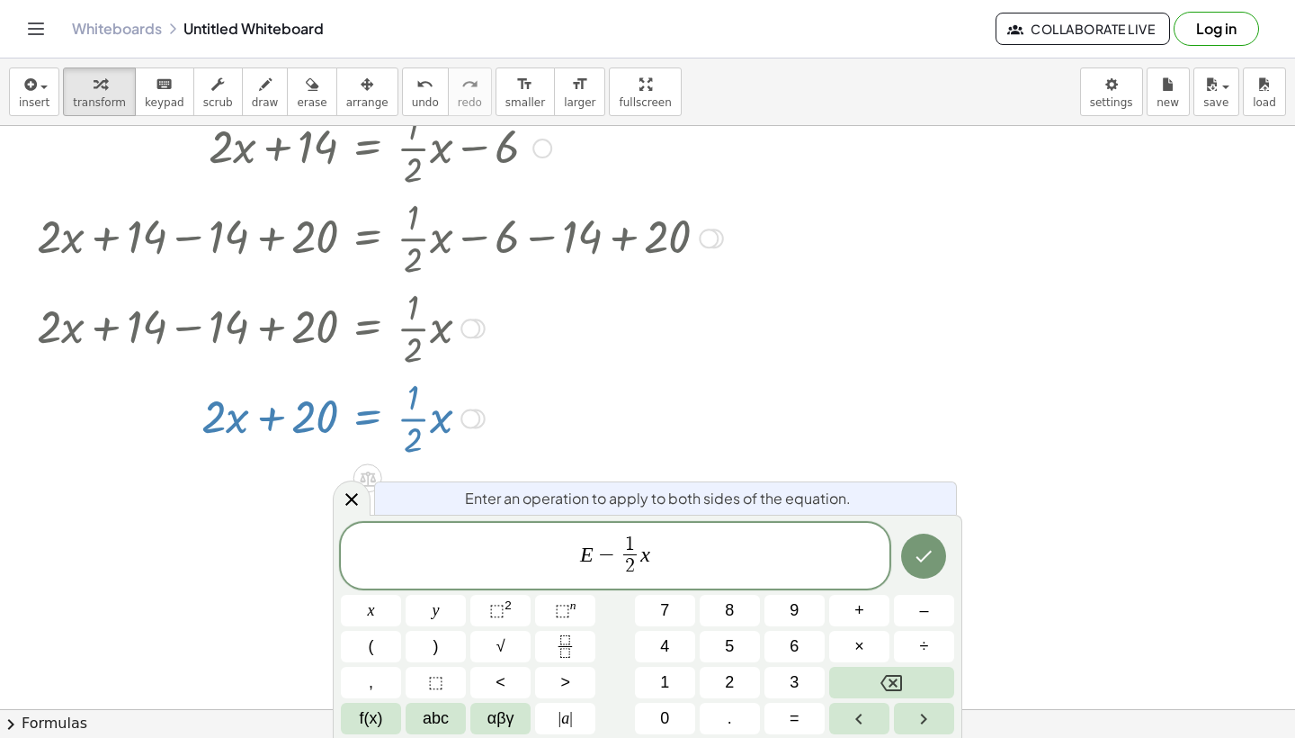
click at [946, 569] on div at bounding box center [924, 557] width 60 height 68
click at [927, 562] on icon "Done" at bounding box center [924, 556] width 22 height 22
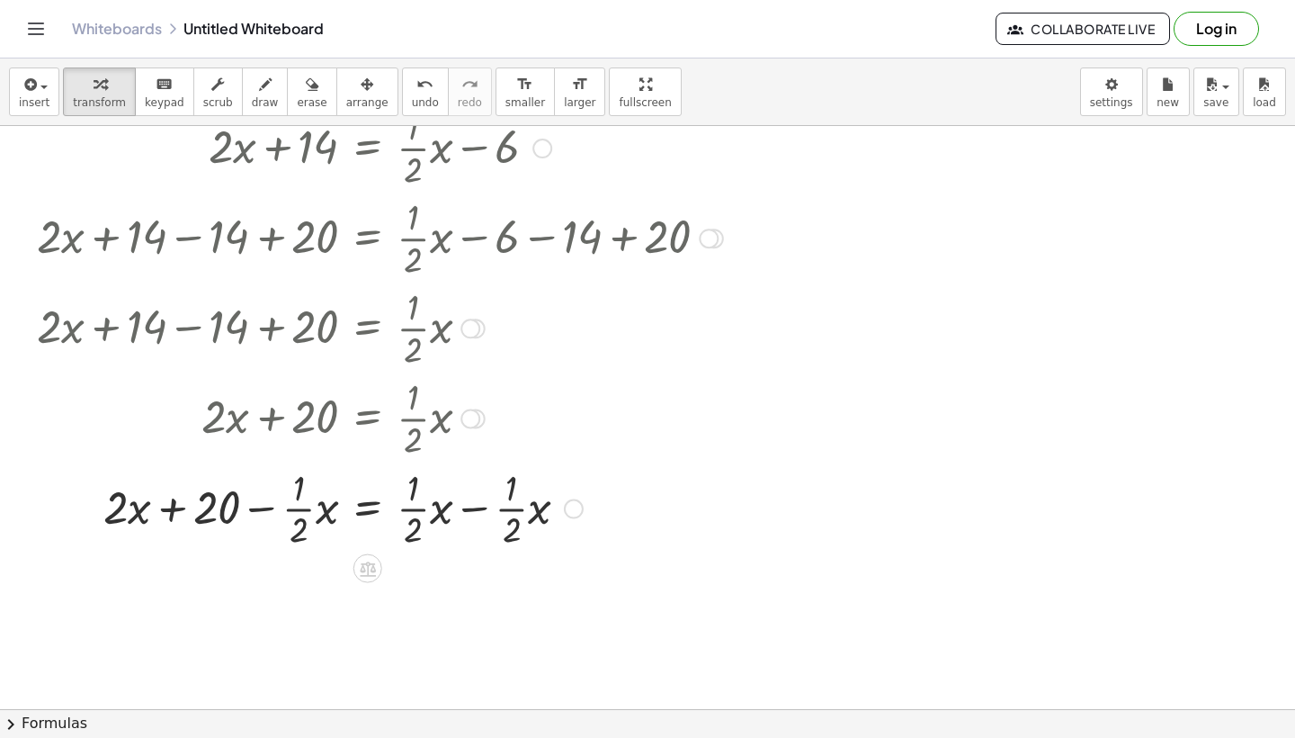
click at [486, 515] on div at bounding box center [380, 507] width 704 height 90
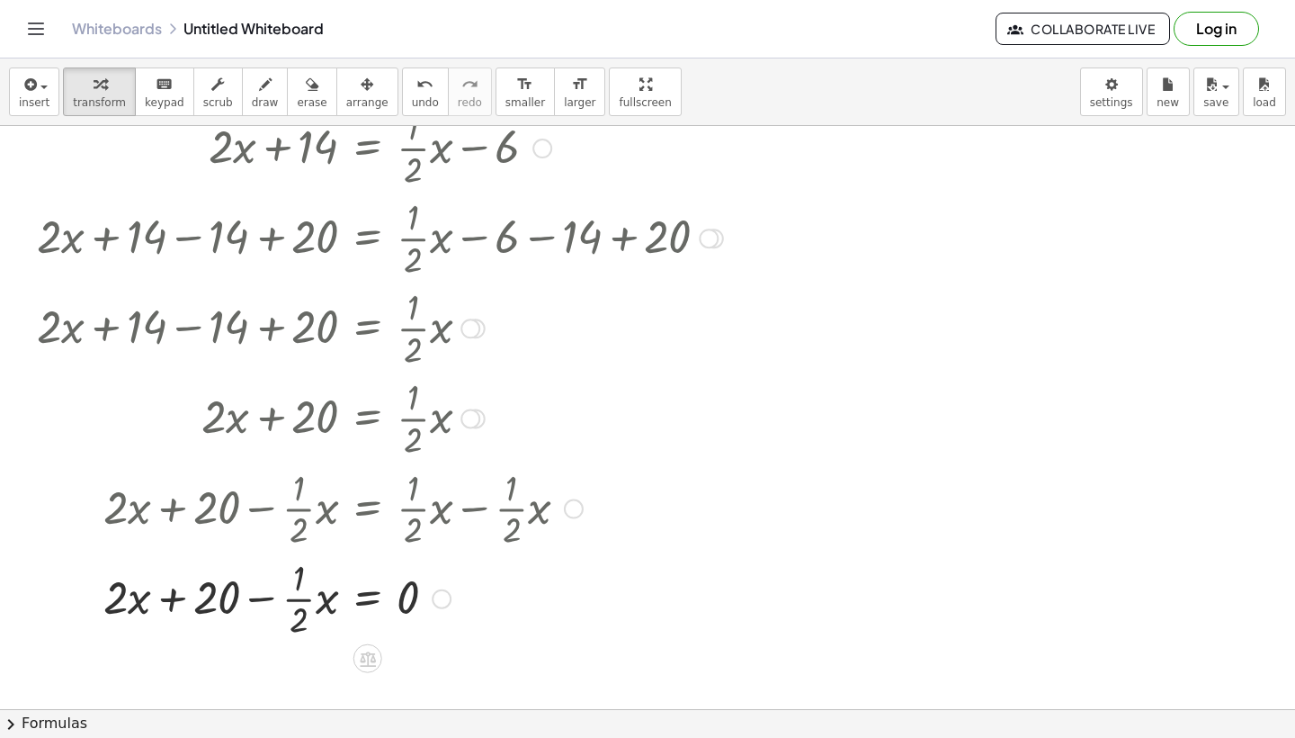
click at [158, 600] on div at bounding box center [380, 597] width 704 height 90
click at [284, 601] on div at bounding box center [380, 597] width 704 height 90
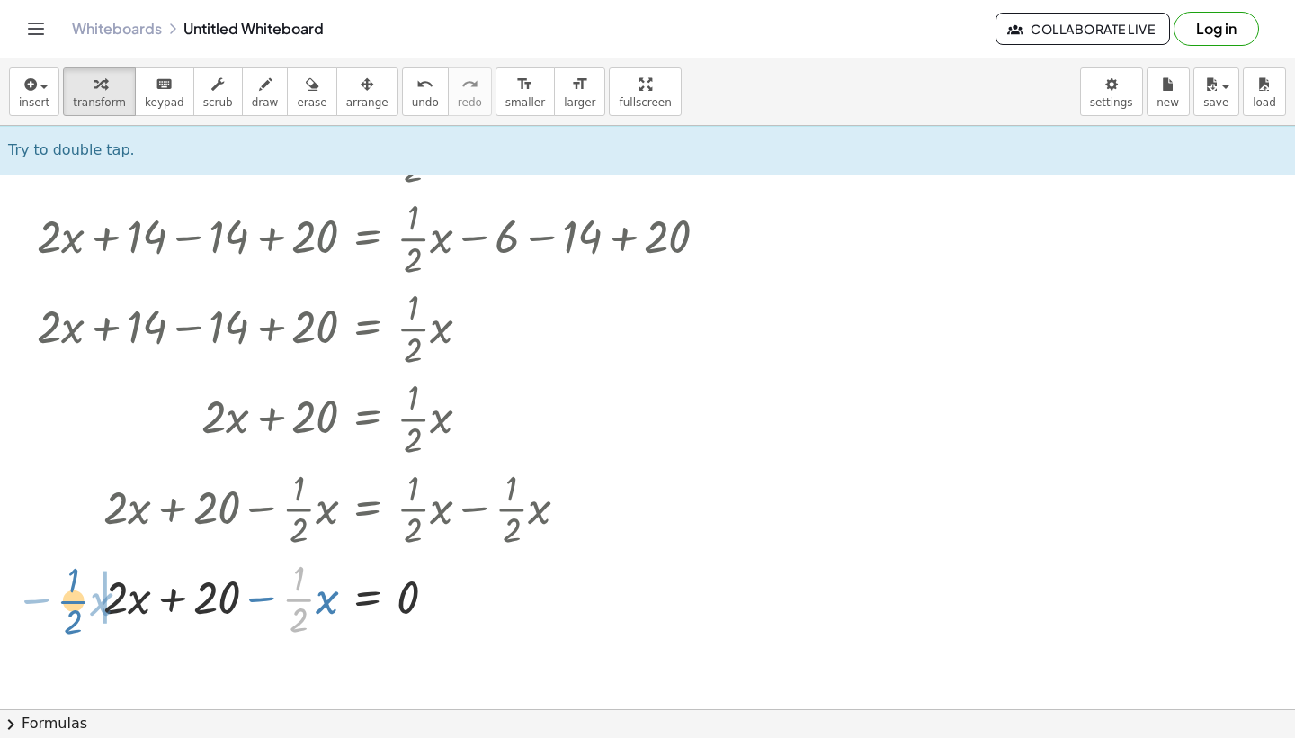
drag, startPoint x: 302, startPoint y: 597, endPoint x: 77, endPoint y: 599, distance: 224.9
click at [77, 599] on div at bounding box center [380, 597] width 704 height 90
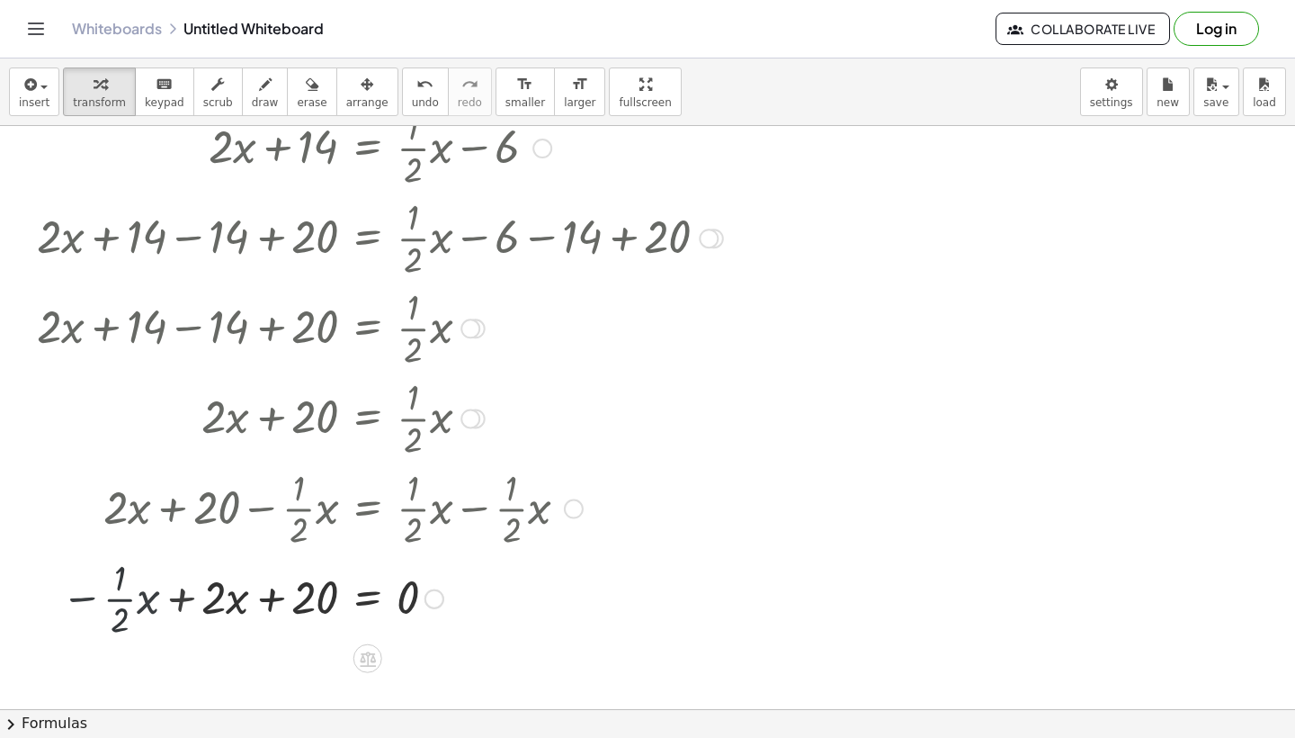
click at [190, 607] on div at bounding box center [380, 597] width 704 height 90
click at [220, 611] on div at bounding box center [380, 597] width 704 height 90
click at [197, 601] on div at bounding box center [380, 597] width 704 height 90
drag, startPoint x: 108, startPoint y: 605, endPoint x: 237, endPoint y: 610, distance: 129.7
click at [237, 610] on div at bounding box center [380, 597] width 704 height 90
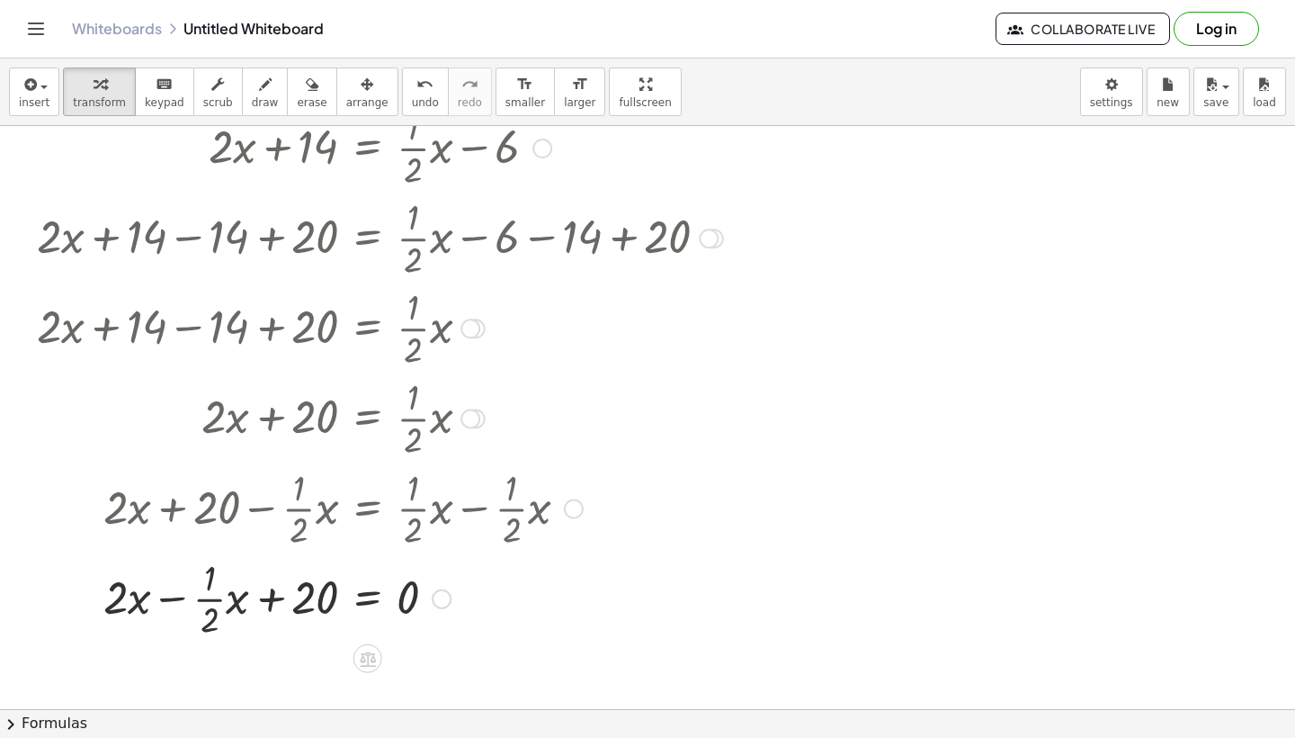
click at [155, 607] on div at bounding box center [380, 597] width 704 height 90
click at [363, 599] on div at bounding box center [380, 597] width 704 height 90
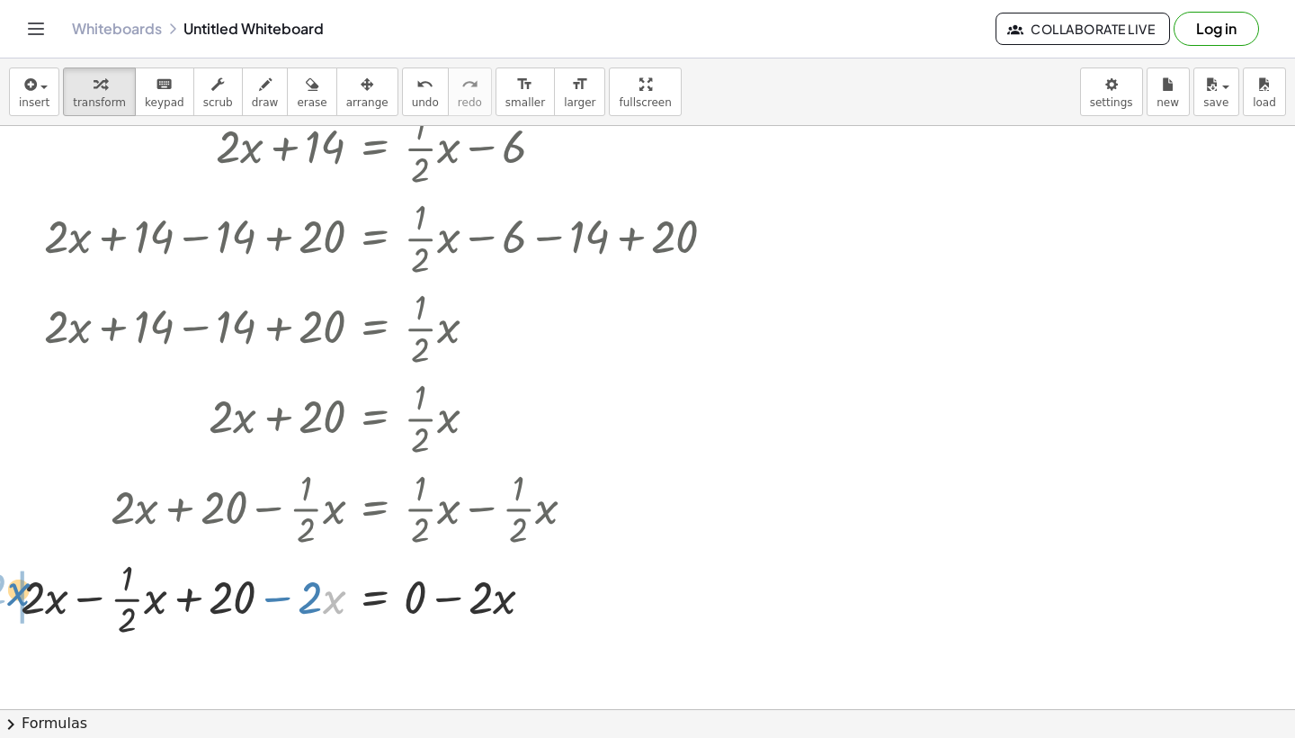
drag, startPoint x: 342, startPoint y: 604, endPoint x: 14, endPoint y: 597, distance: 327.5
click at [14, 597] on div "+ · 2 · x + 14 = + · · 1 · 2 · x − 6 + · 2 · x + 14 − 14 = + · · 1 · 2 · x − 6 …" at bounding box center [369, 372] width 750 height 550
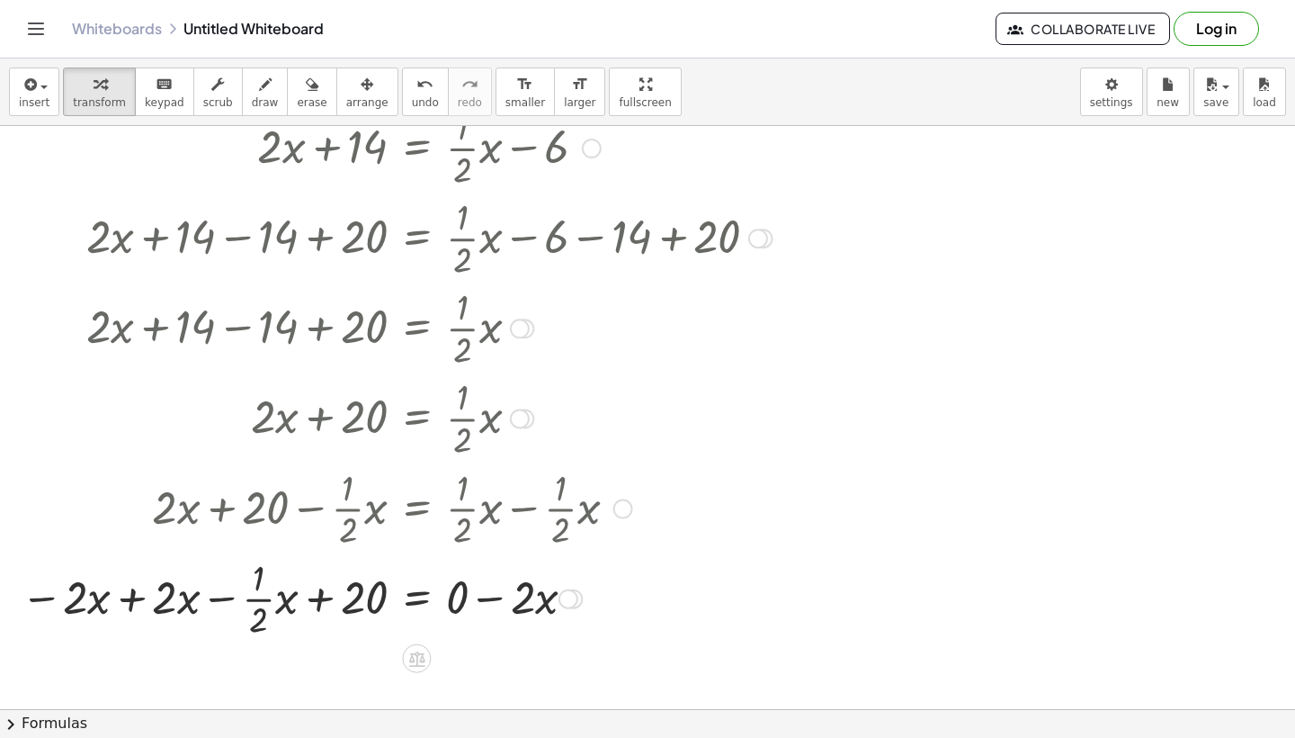
click at [152, 608] on div at bounding box center [396, 597] width 769 height 90
click at [470, 601] on div at bounding box center [429, 597] width 704 height 90
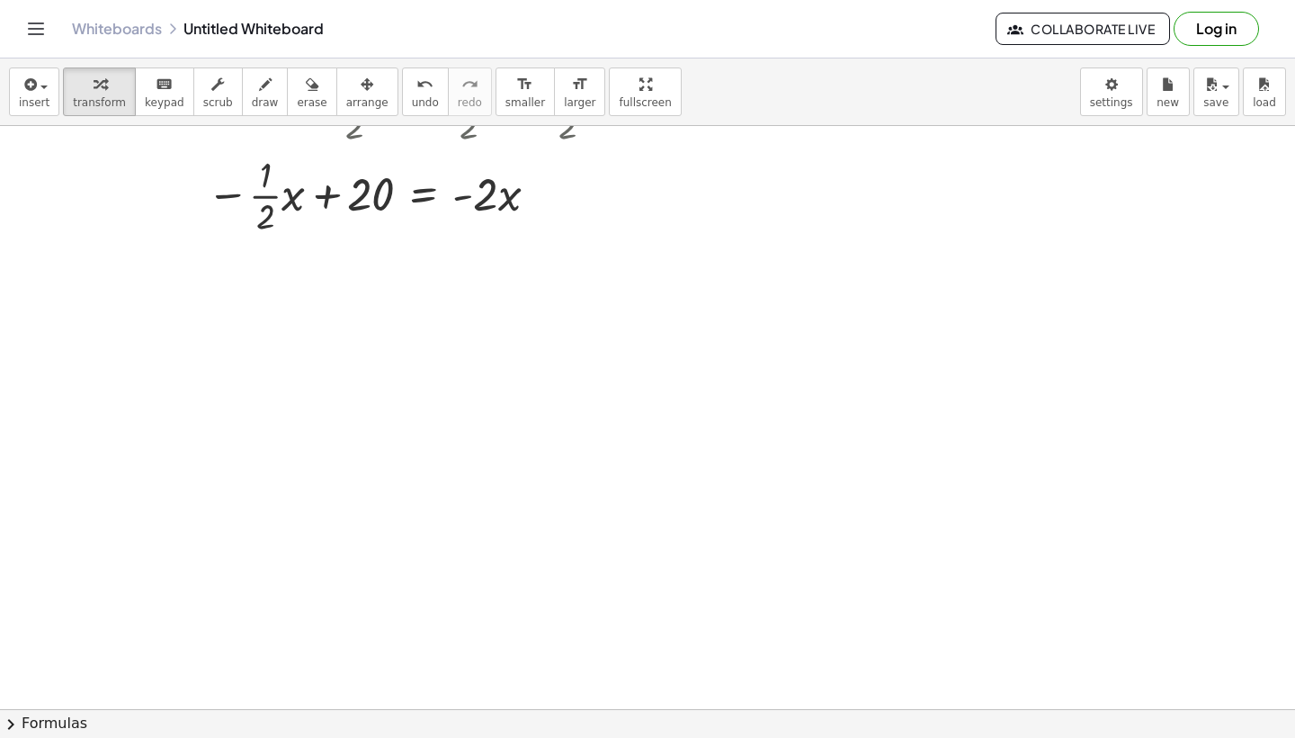
scroll to position [5340, 0]
